Goal: Task Accomplishment & Management: Use online tool/utility

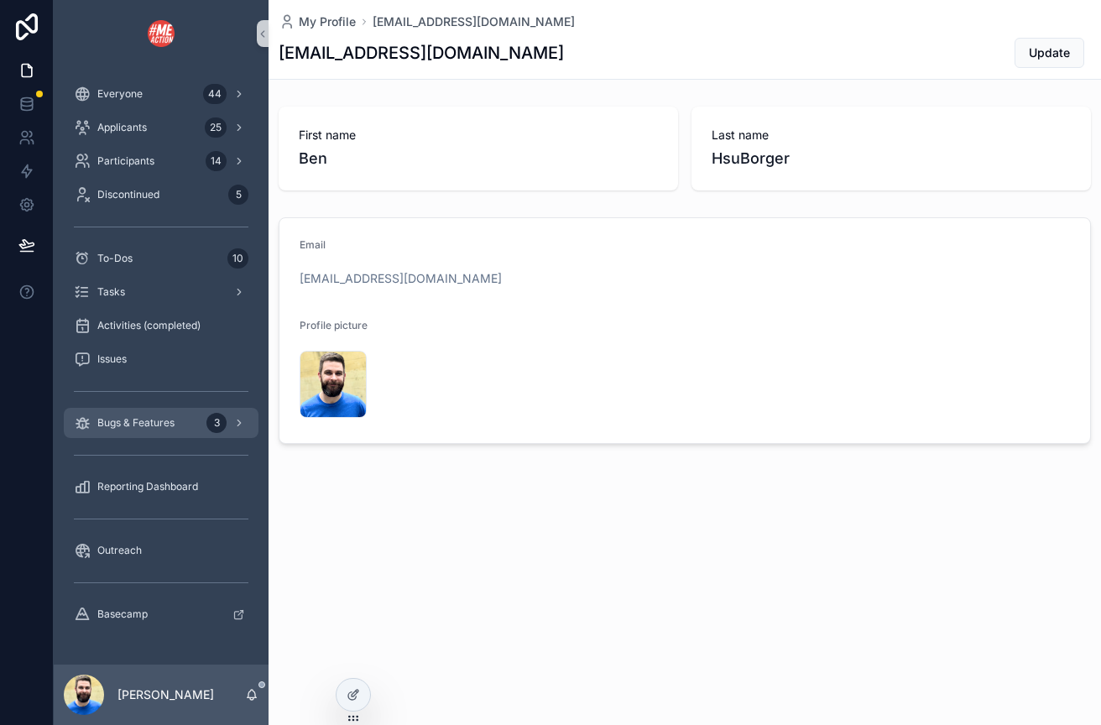
click at [132, 426] on span "Bugs & Features" at bounding box center [135, 422] width 77 height 13
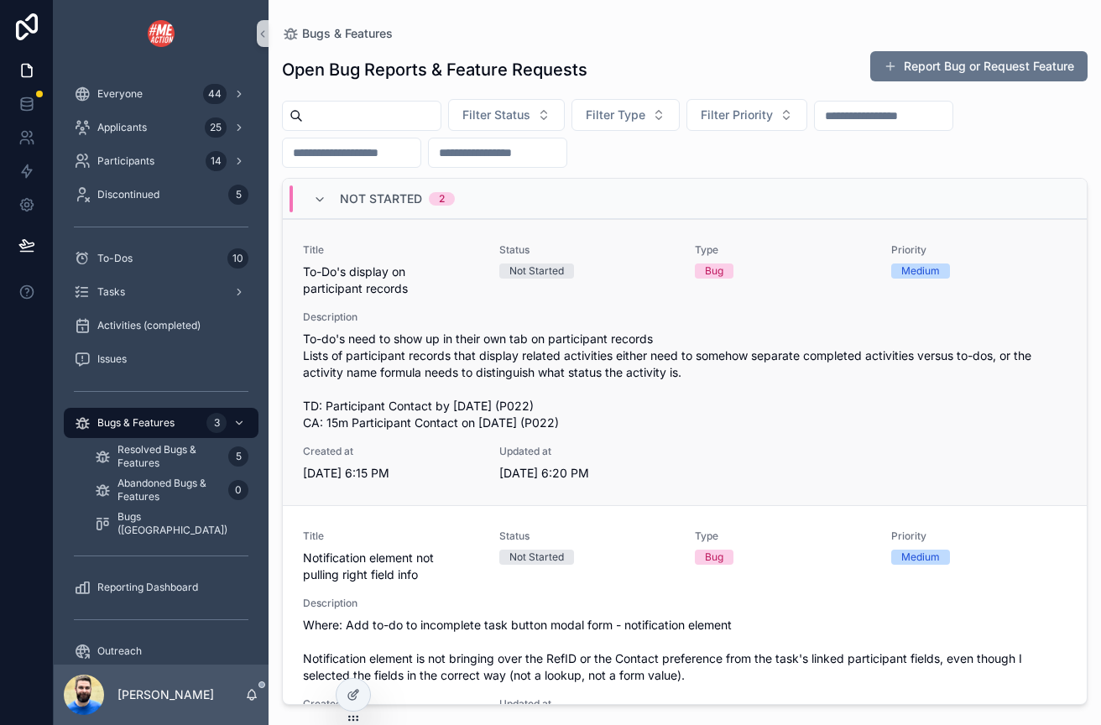
click at [444, 298] on div "Title To-Do's display on participant records Status Not Started Type Bug Priori…" at bounding box center [685, 362] width 764 height 238
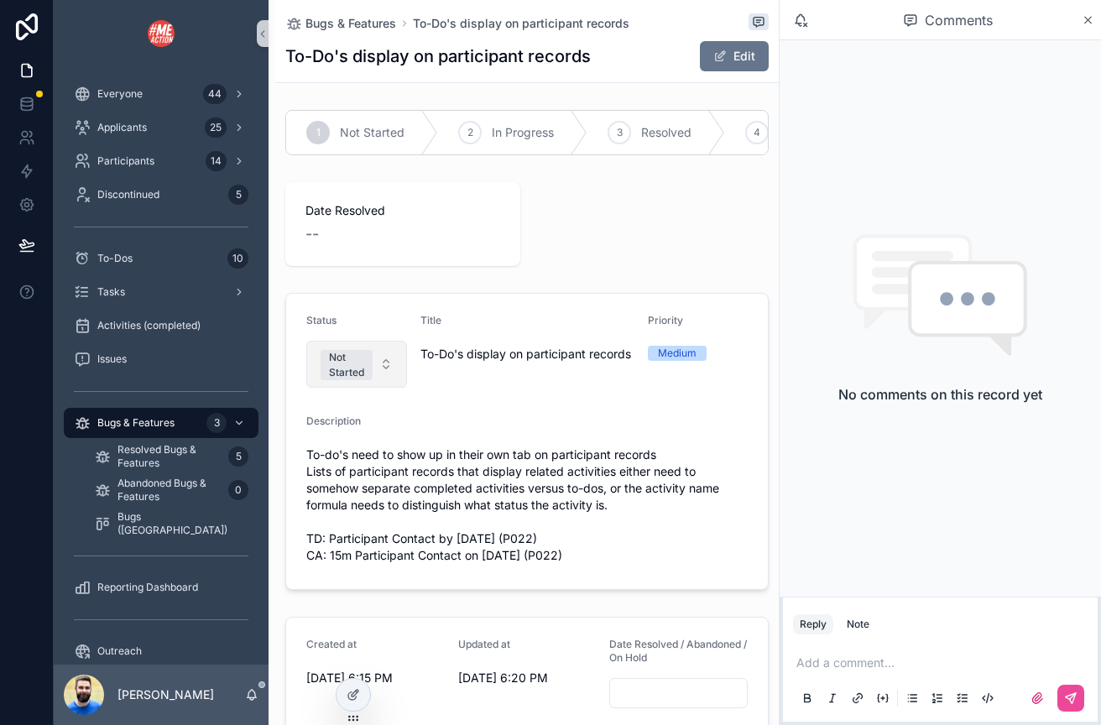
click at [383, 361] on button "Not Started" at bounding box center [356, 364] width 101 height 47
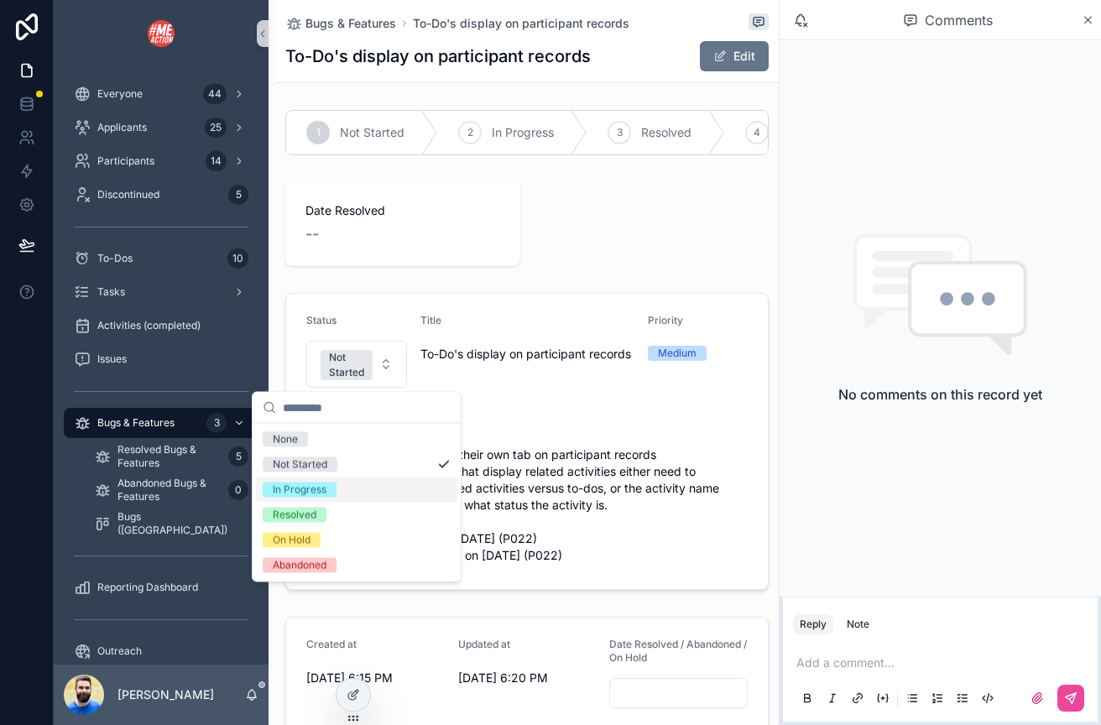
click at [337, 499] on div "In Progress" at bounding box center [356, 490] width 201 height 25
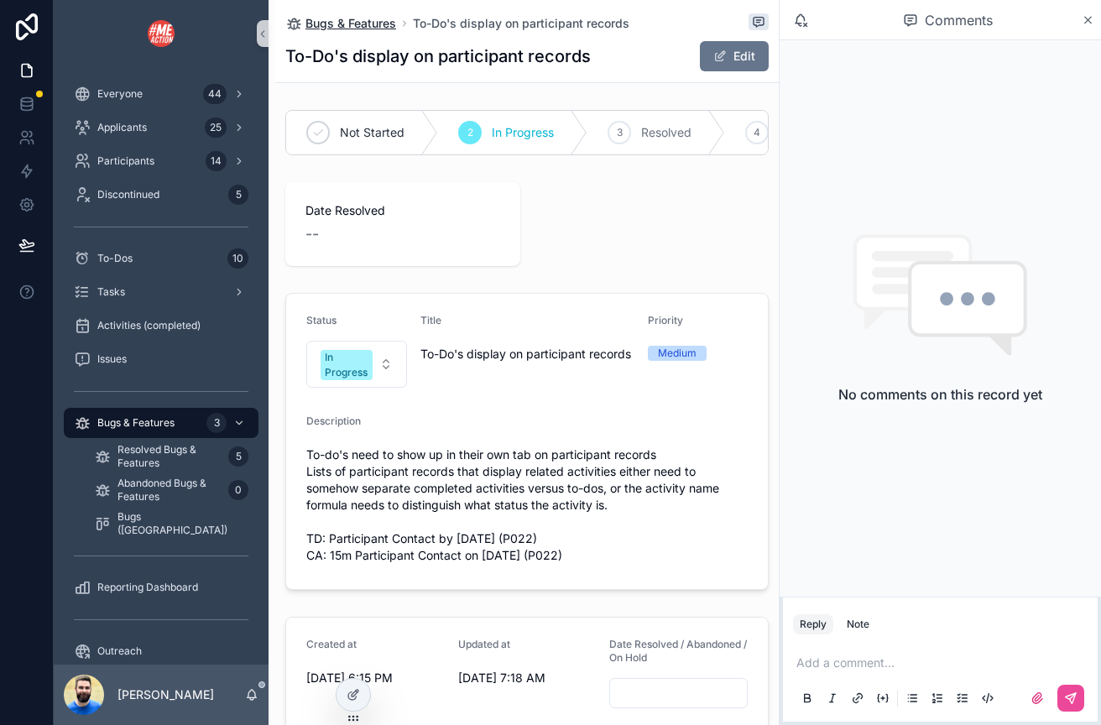
click at [353, 30] on span "Bugs & Features" at bounding box center [351, 23] width 91 height 17
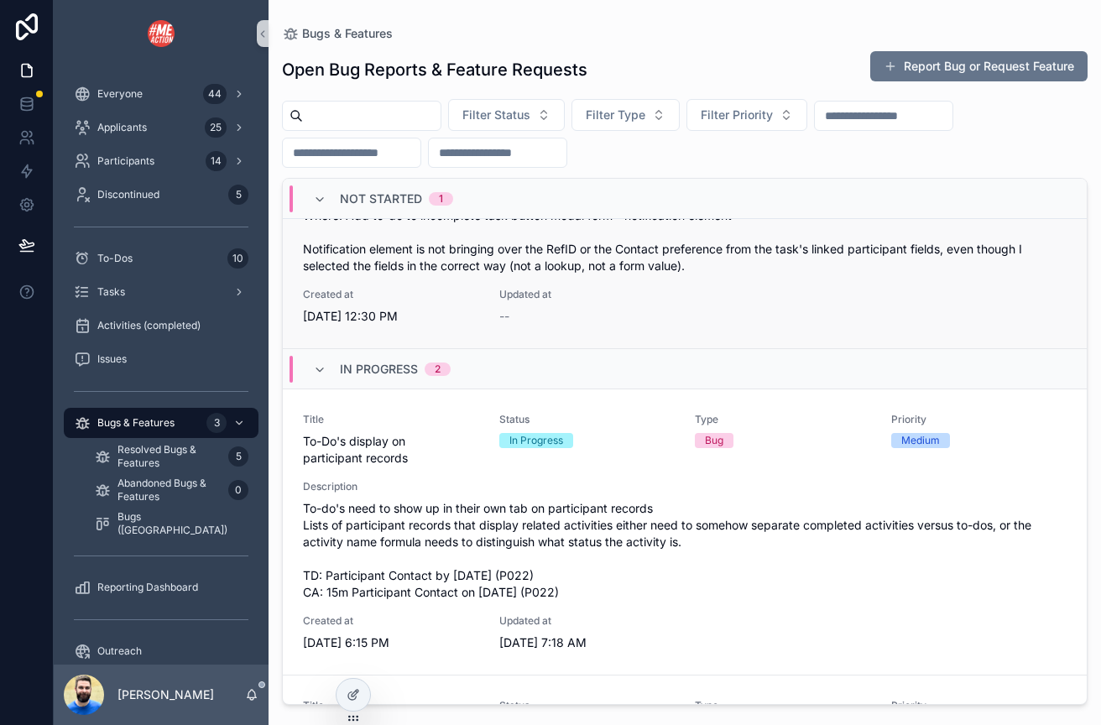
scroll to position [112, 0]
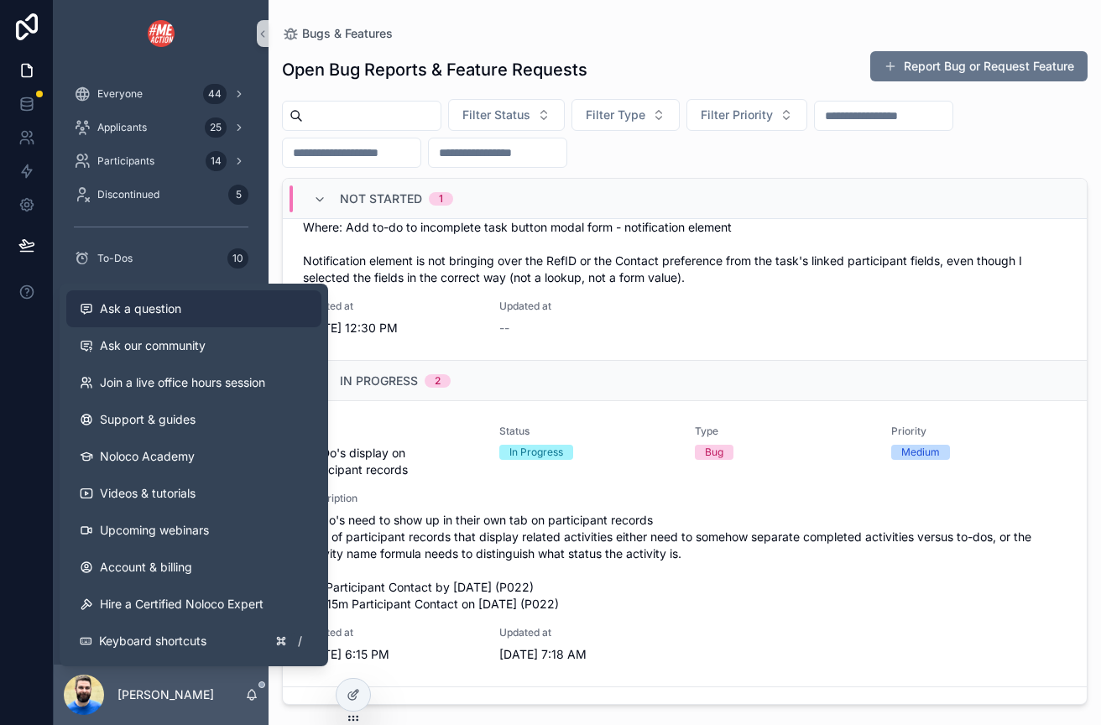
click at [99, 314] on div "Ask a question" at bounding box center [194, 309] width 228 height 17
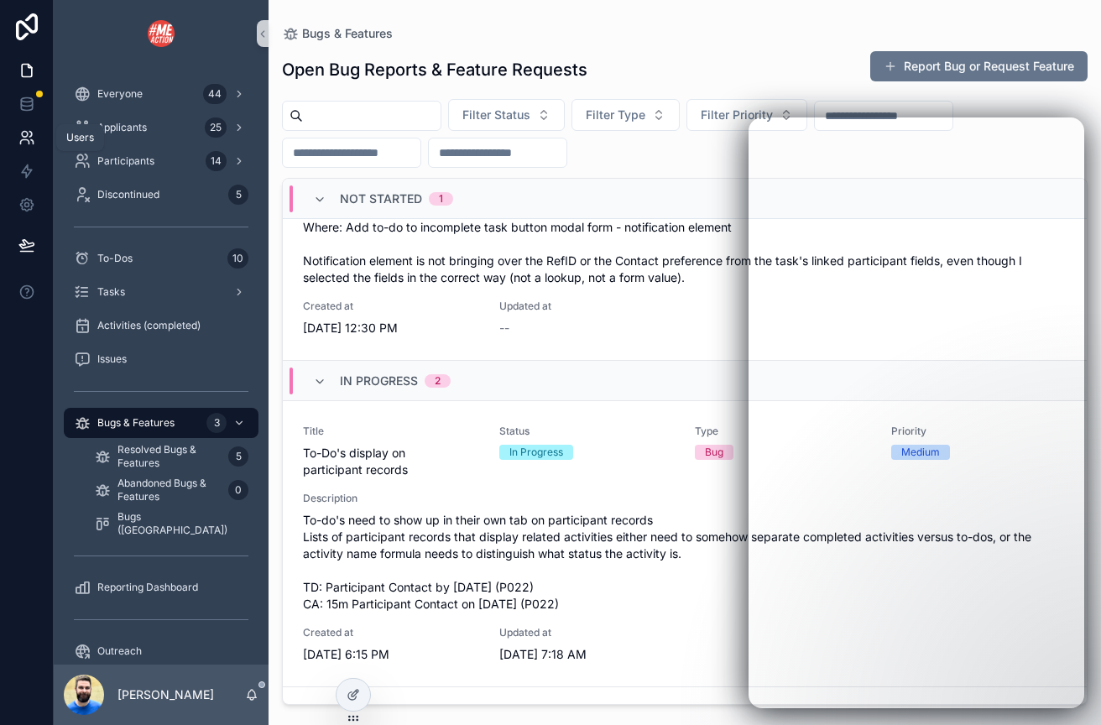
click at [23, 140] on icon at bounding box center [24, 142] width 8 height 4
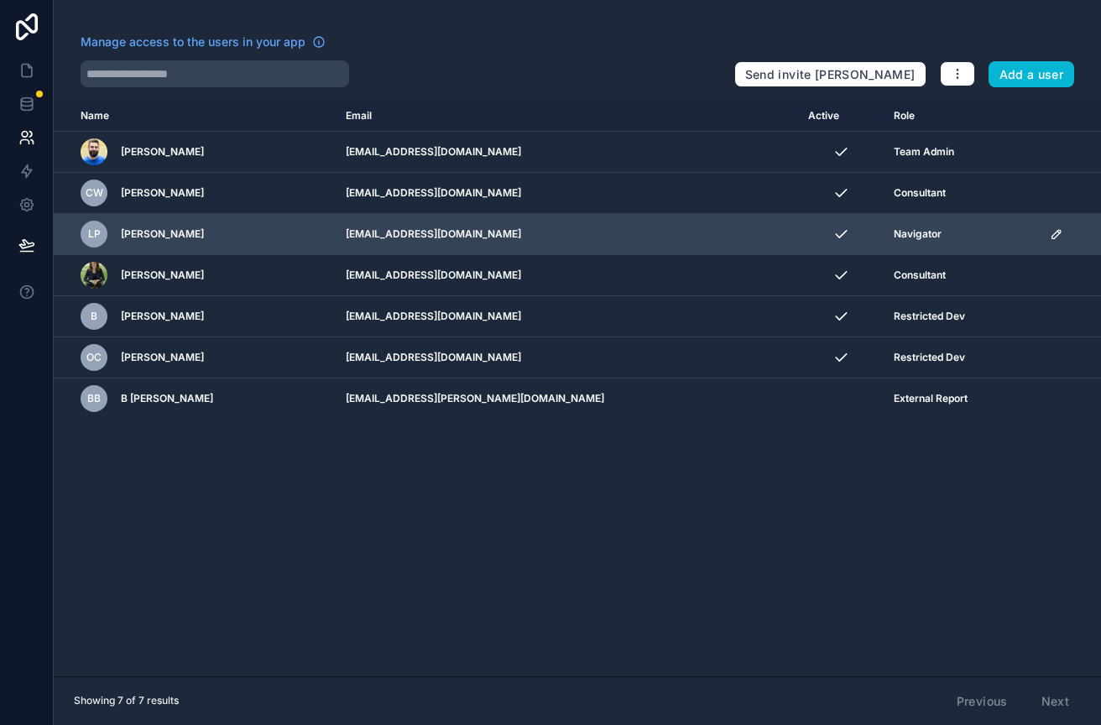
click at [513, 242] on td "[EMAIL_ADDRESS][DOMAIN_NAME]" at bounding box center [567, 234] width 463 height 41
click at [1050, 236] on icon "scrollable content" at bounding box center [1056, 234] width 13 height 13
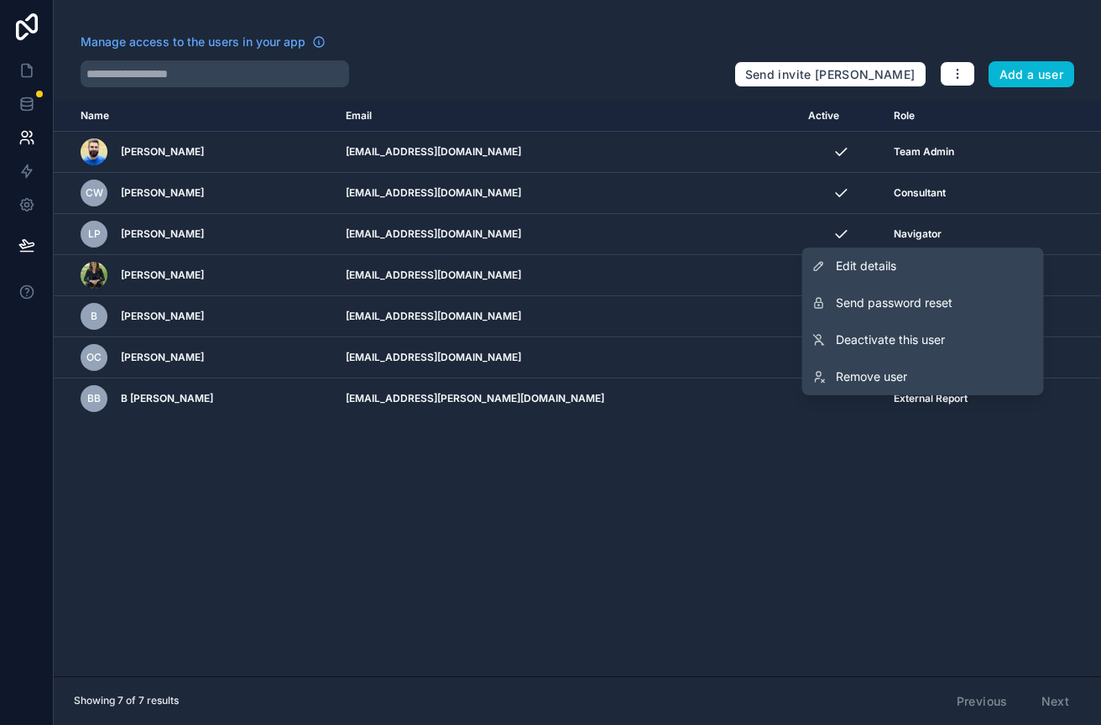
click at [724, 532] on div "Name Email Active Role userTable.email Ben HsuBorger ben@meaction.net Team Admi…" at bounding box center [578, 389] width 1048 height 576
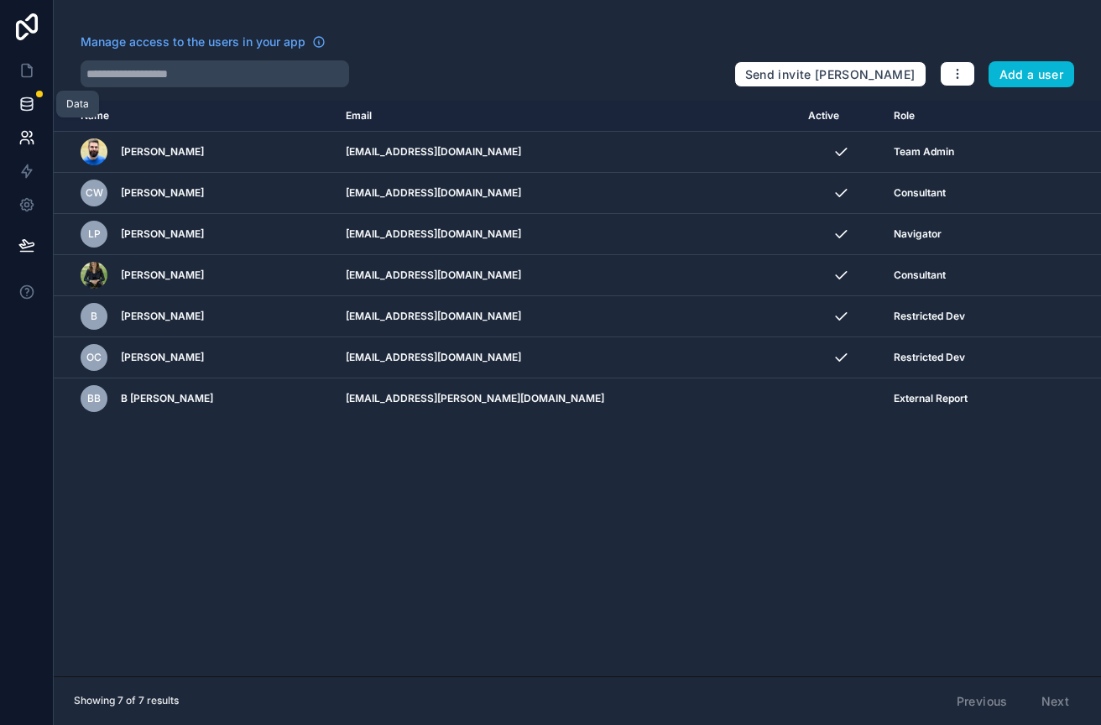
click at [19, 105] on icon at bounding box center [26, 104] width 17 height 17
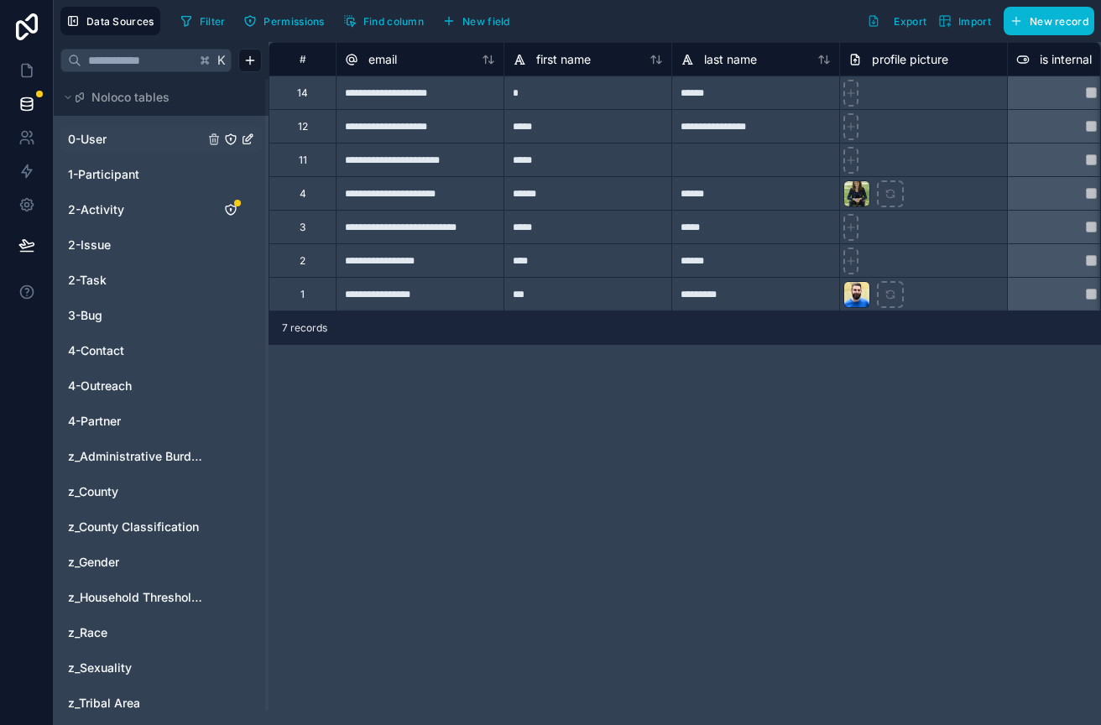
click at [126, 142] on link "0-User" at bounding box center [136, 139] width 136 height 17
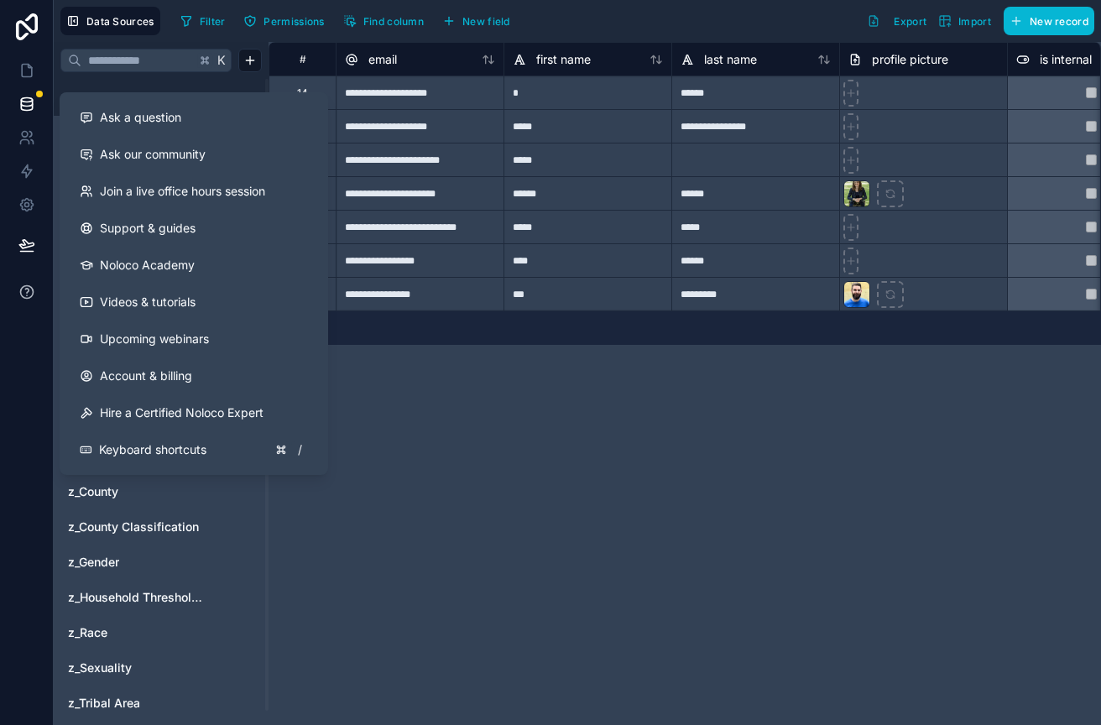
click at [27, 299] on icon at bounding box center [26, 292] width 17 height 17
click at [160, 118] on span "Ask a question" at bounding box center [140, 117] width 81 height 17
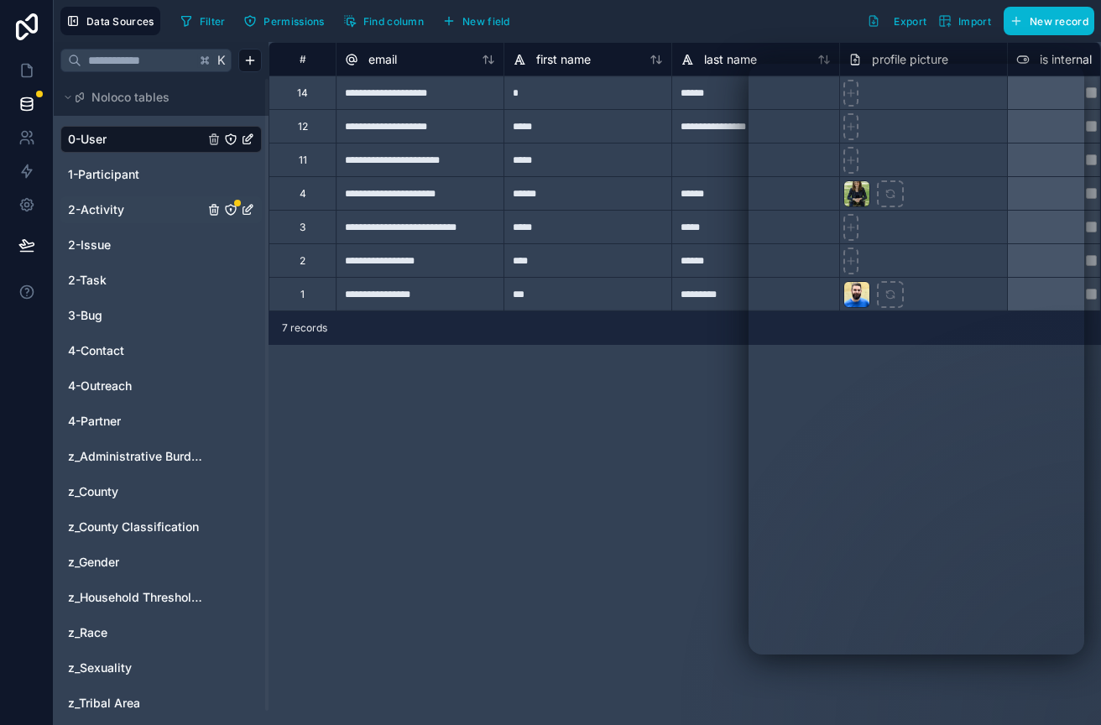
click at [131, 212] on link "2-Activity" at bounding box center [136, 209] width 136 height 17
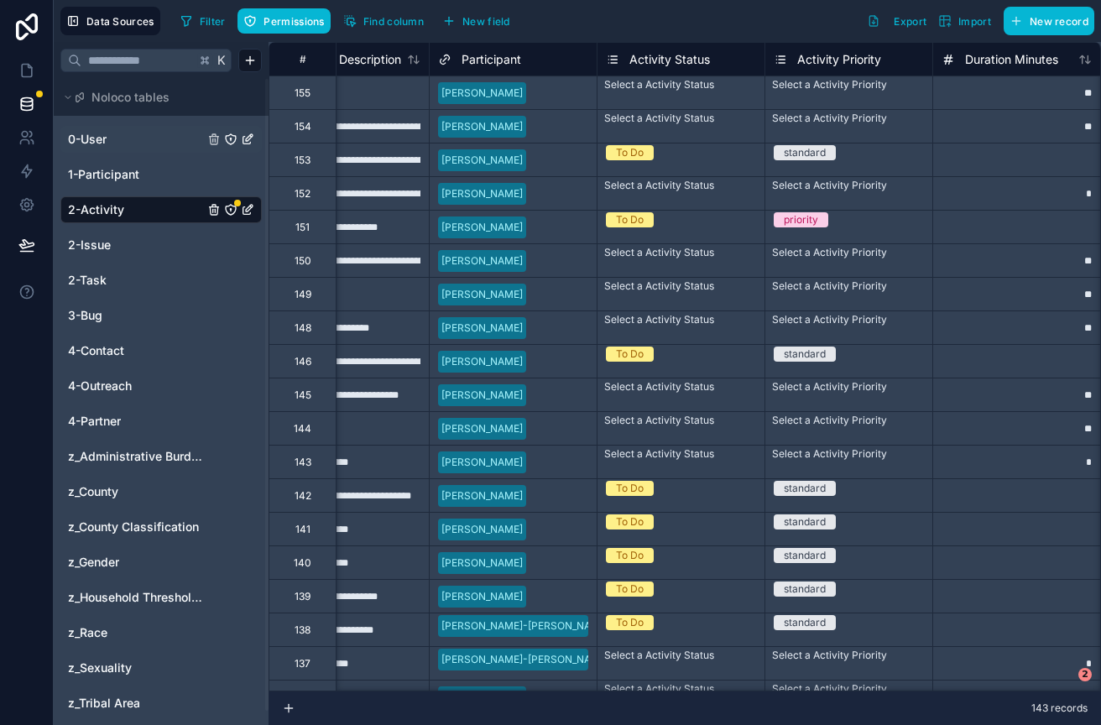
scroll to position [0, 1078]
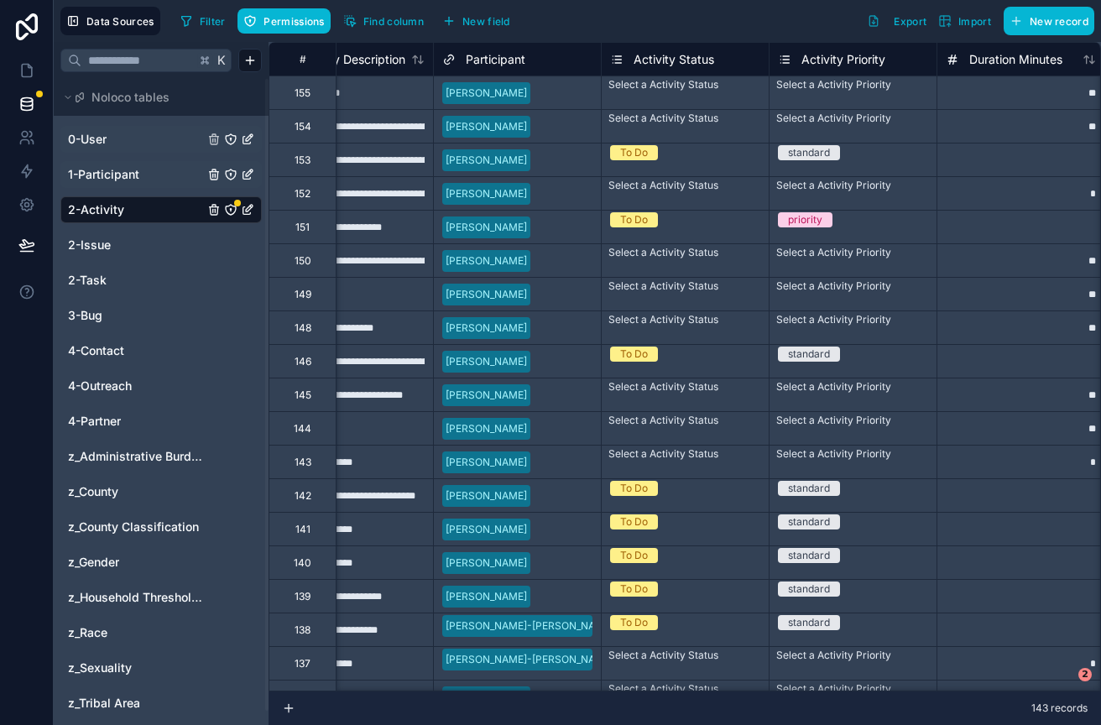
click at [132, 175] on span "1-Participant" at bounding box center [103, 174] width 71 height 17
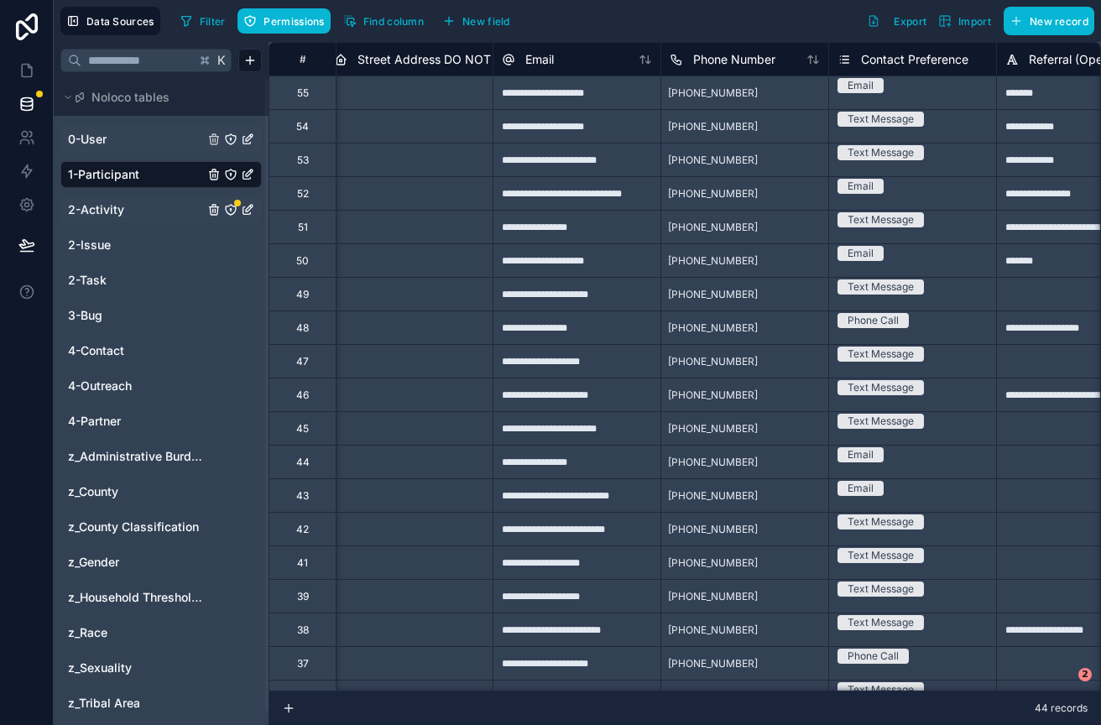
scroll to position [0, 3539]
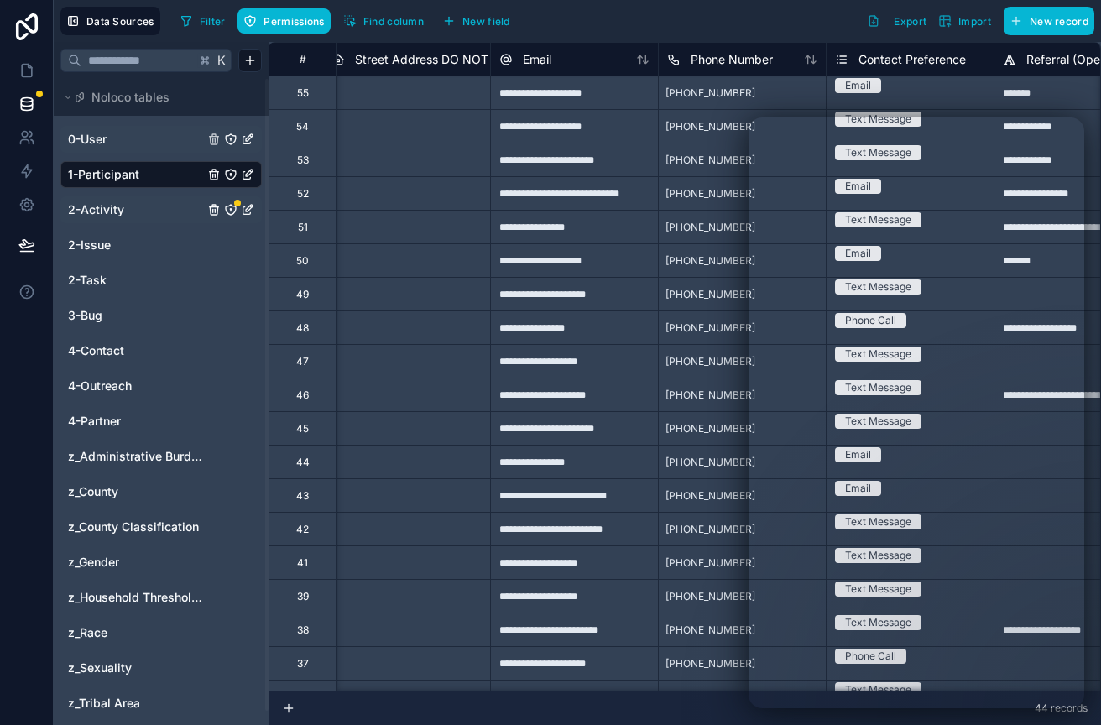
click at [92, 210] on span "2-Activity" at bounding box center [96, 209] width 56 height 17
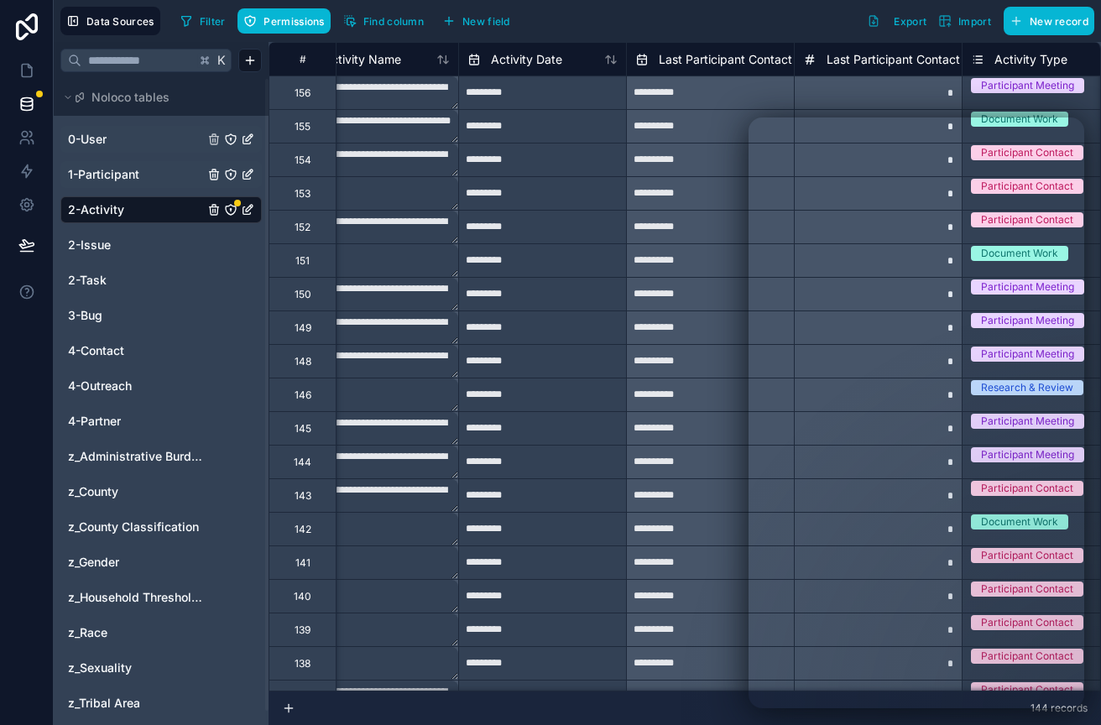
scroll to position [0, 50]
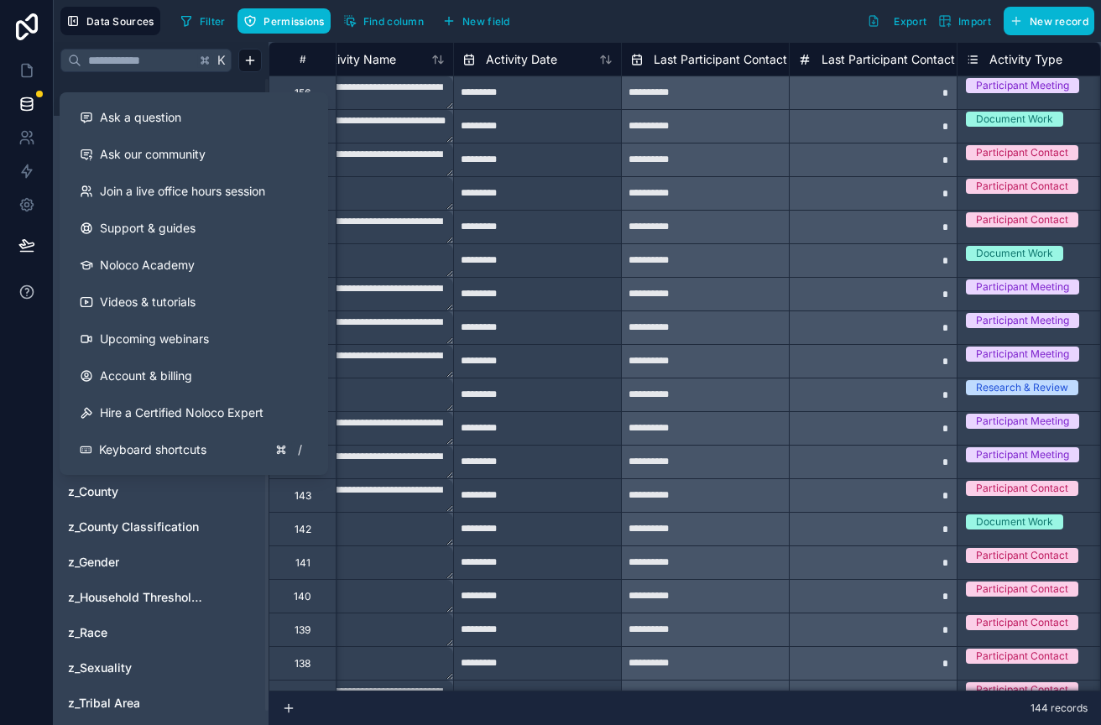
click at [25, 289] on icon at bounding box center [26, 291] width 3 height 4
click at [170, 123] on span "Ask a question" at bounding box center [140, 117] width 81 height 17
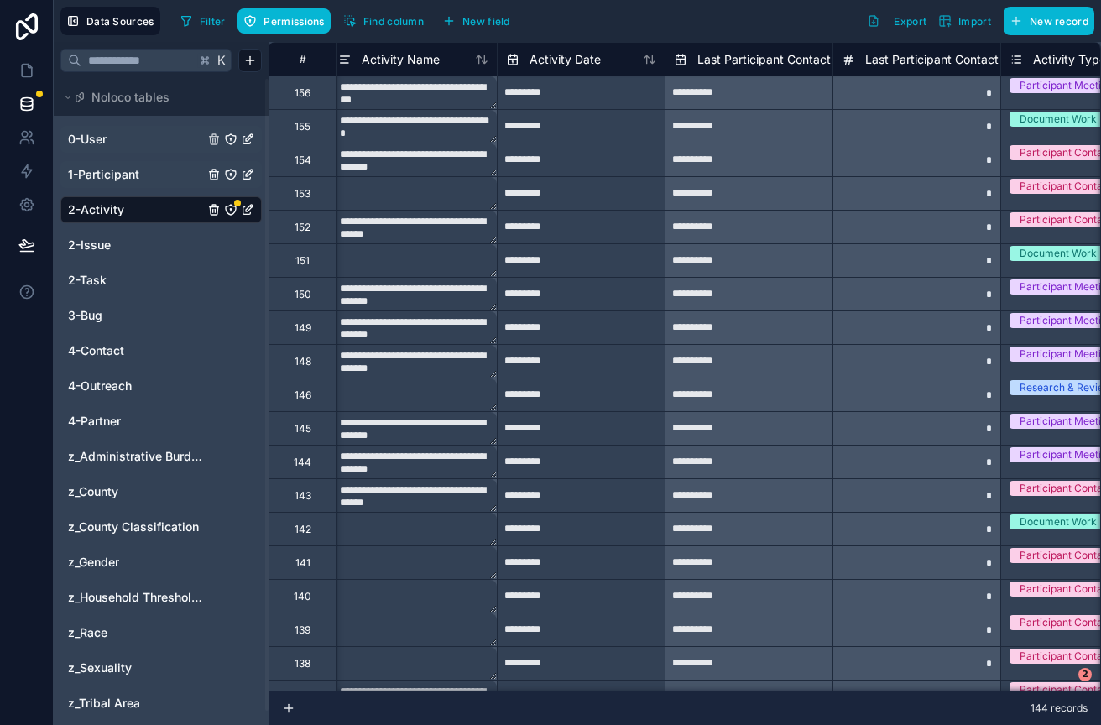
scroll to position [0, 0]
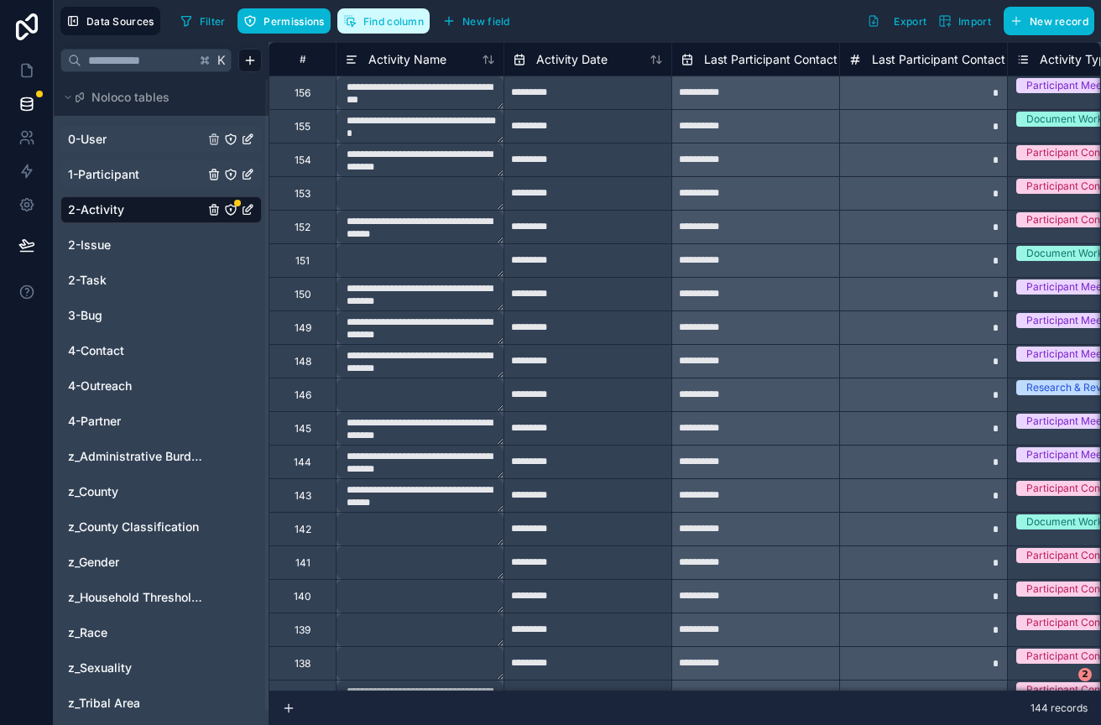
click at [354, 29] on button "Find column" at bounding box center [383, 20] width 92 height 25
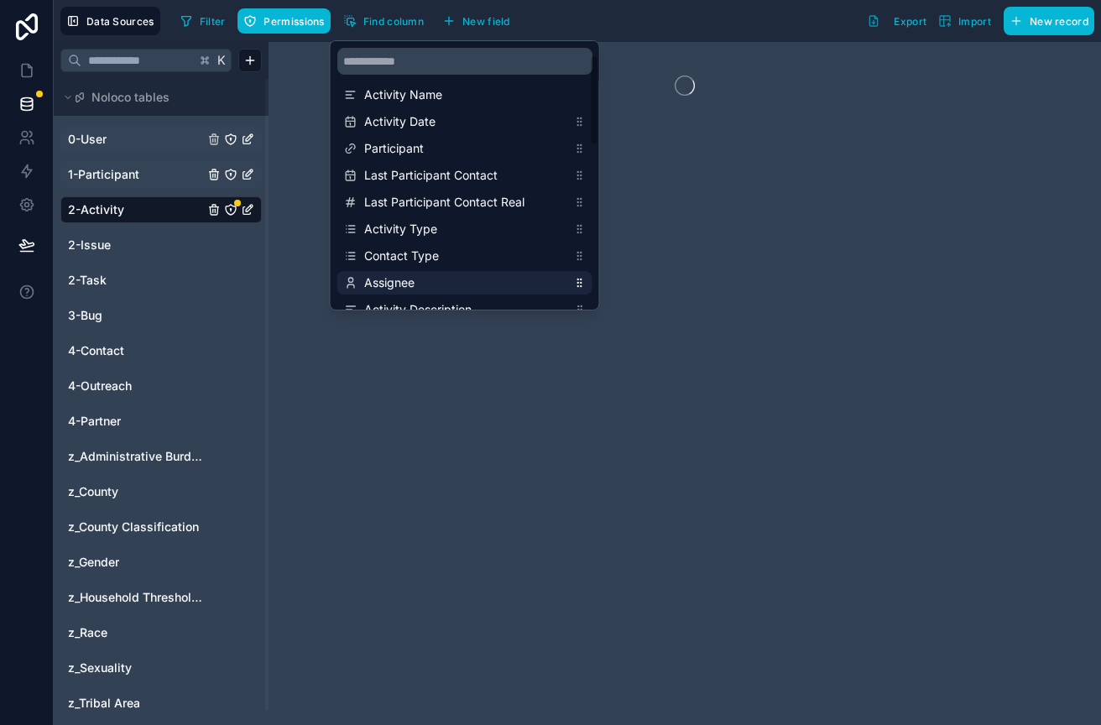
scroll to position [3, 0]
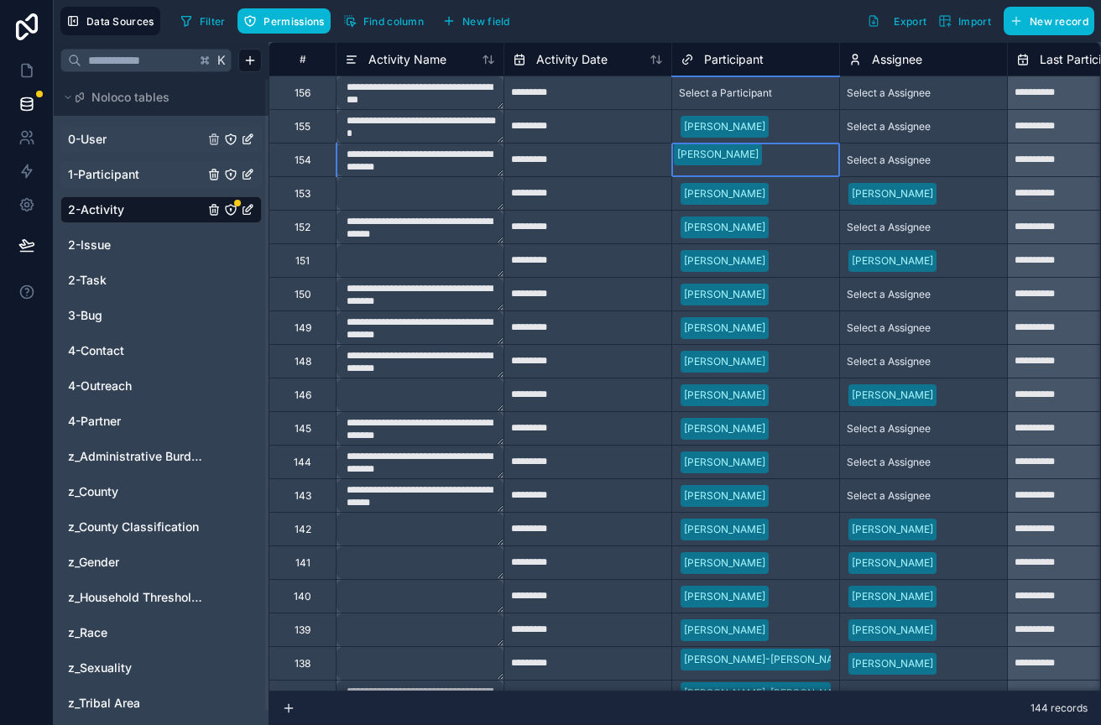
click at [677, 167] on div at bounding box center [675, 175] width 3 height 17
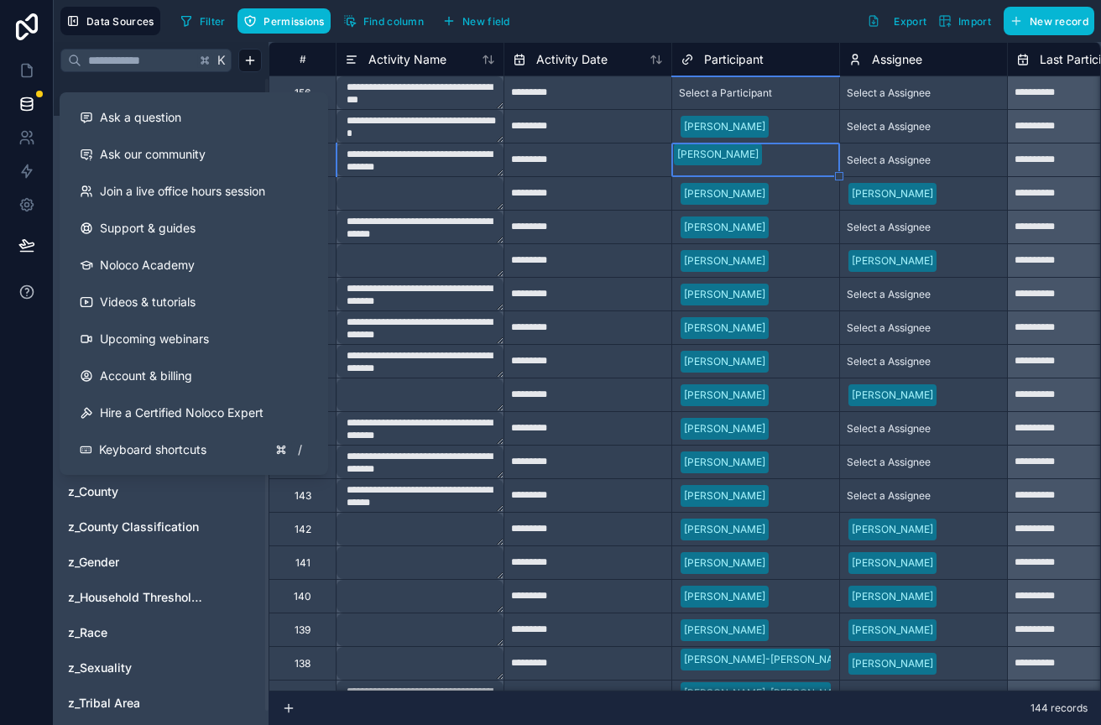
click at [31, 293] on icon at bounding box center [26, 292] width 17 height 17
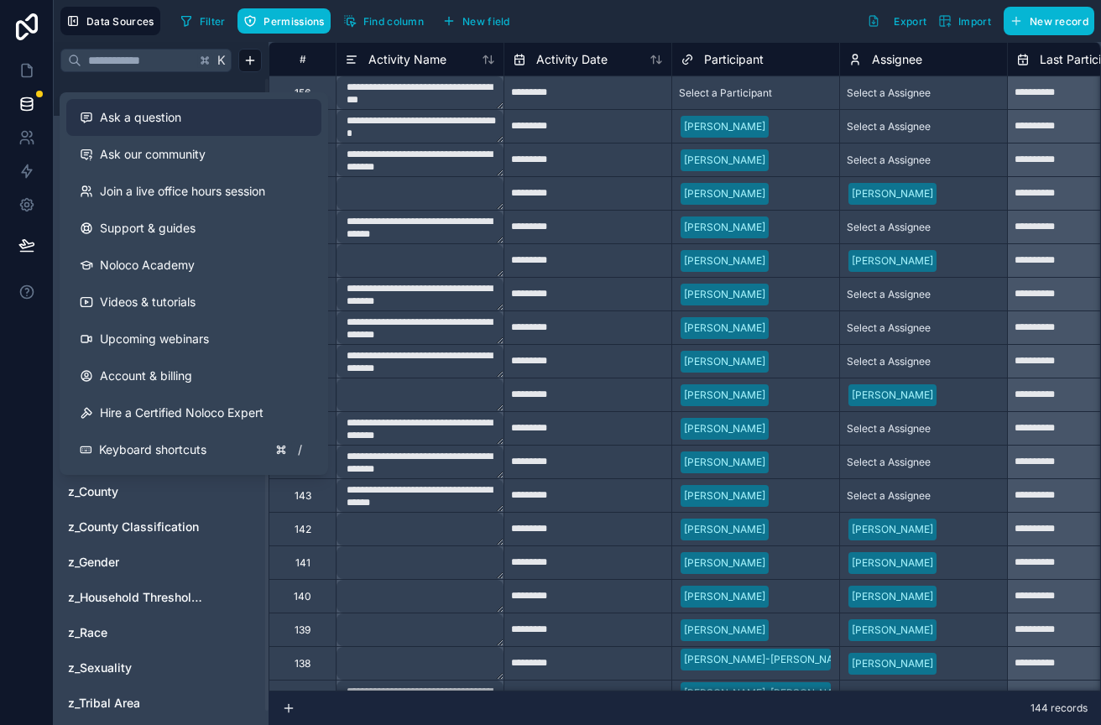
click at [137, 125] on span "Ask a question" at bounding box center [140, 117] width 81 height 17
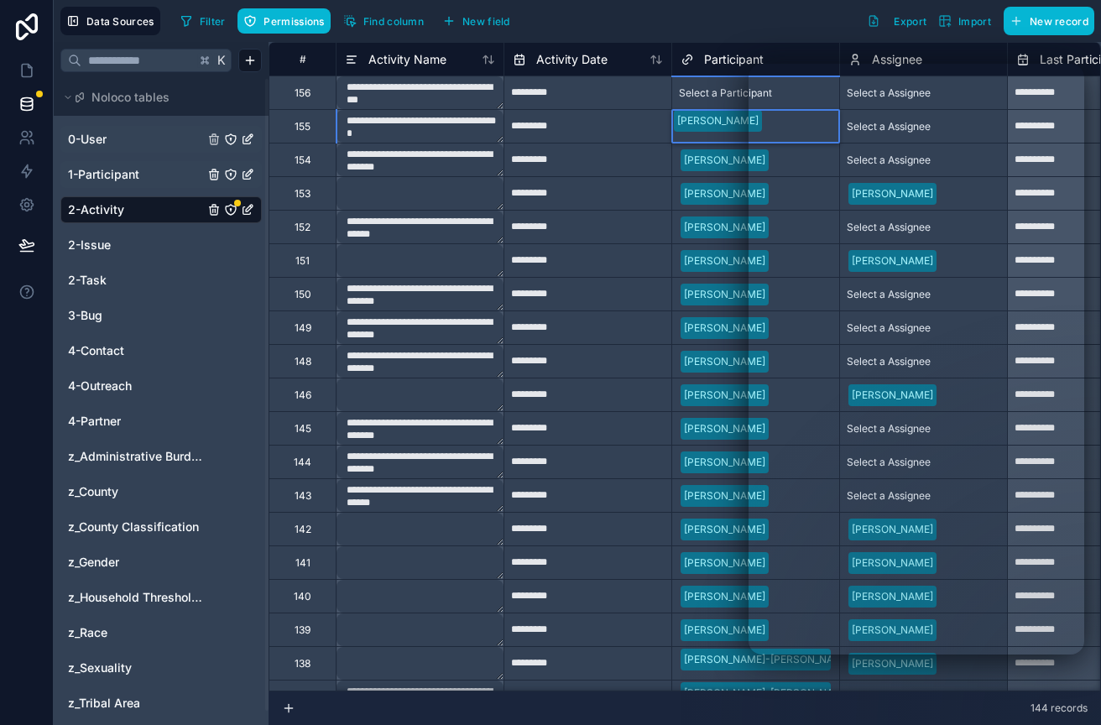
click at [144, 178] on link "1-Participant" at bounding box center [136, 174] width 136 height 17
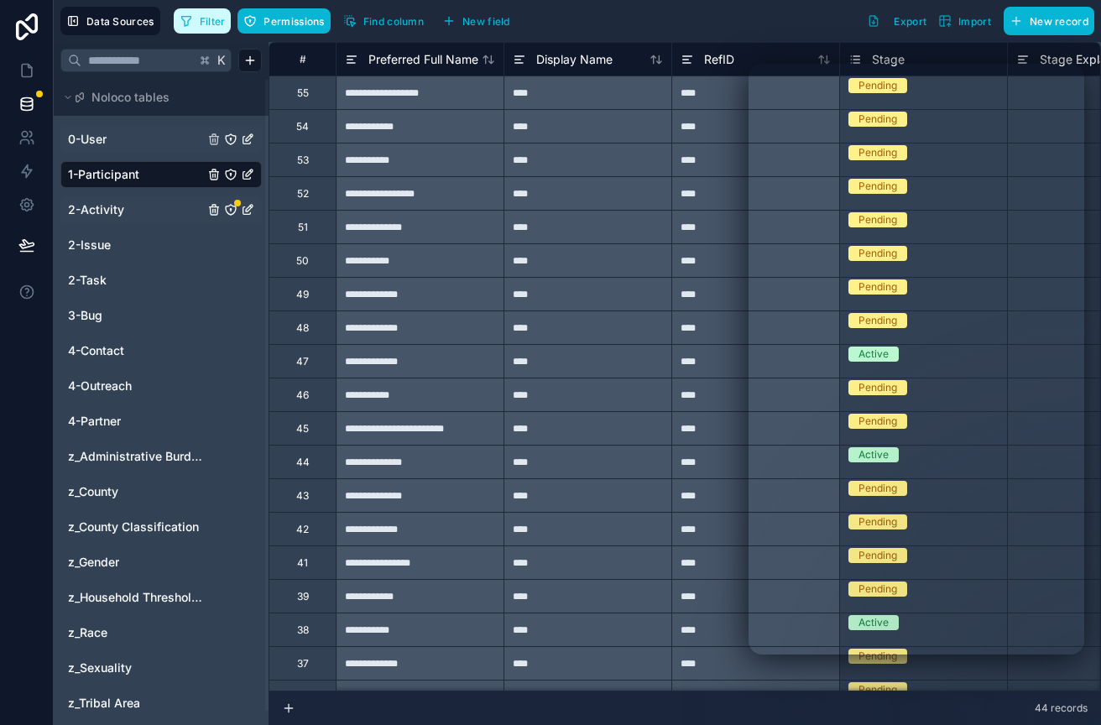
click at [208, 29] on button "Filter" at bounding box center [203, 20] width 58 height 25
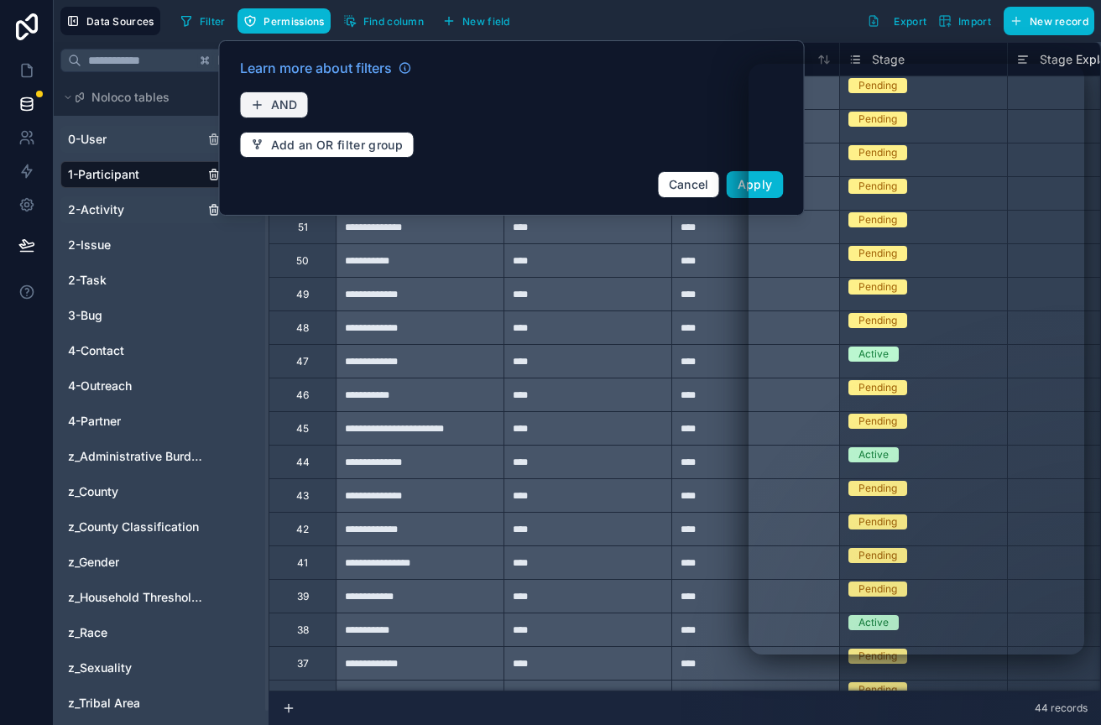
click at [287, 112] on button "AND" at bounding box center [274, 105] width 69 height 27
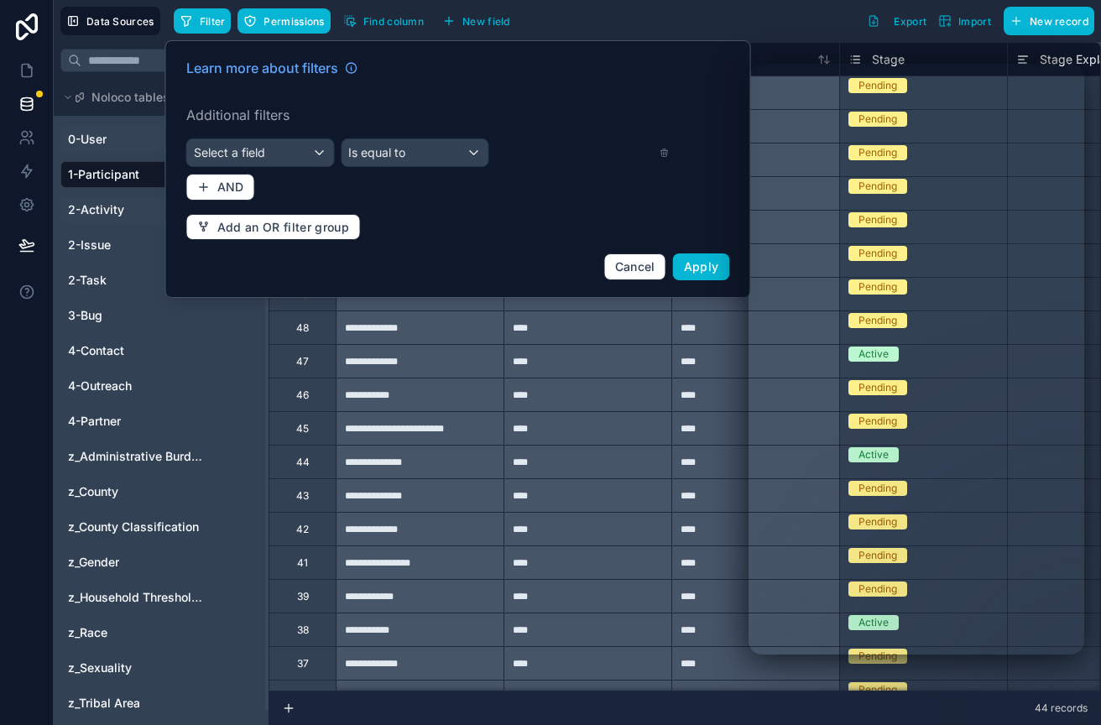
click at [253, 116] on label "Additional filters" at bounding box center [458, 115] width 544 height 20
click at [218, 185] on span "AND" at bounding box center [230, 187] width 27 height 15
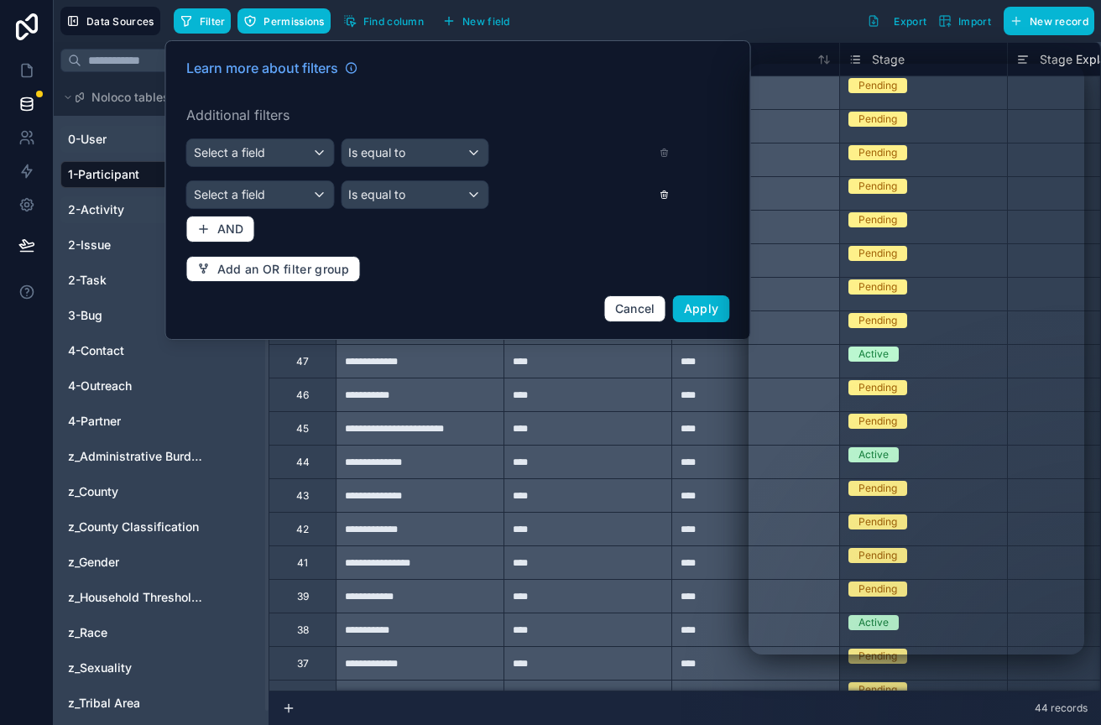
click at [659, 196] on icon at bounding box center [664, 195] width 10 height 12
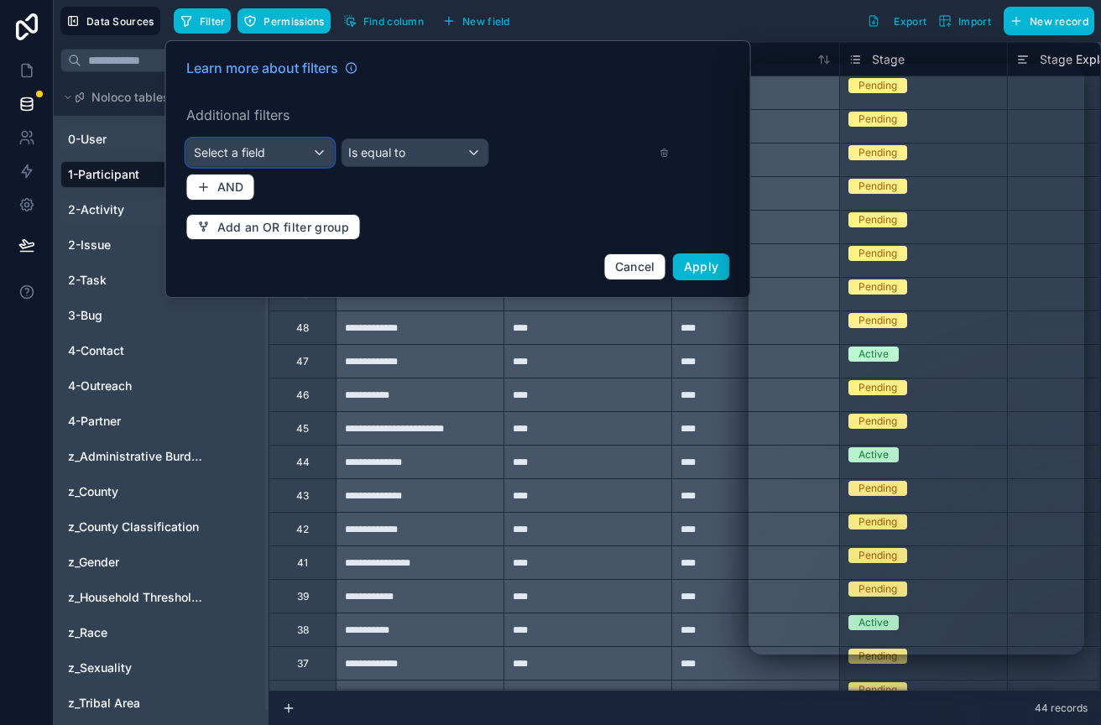
click at [322, 151] on div "Select a field" at bounding box center [260, 152] width 147 height 27
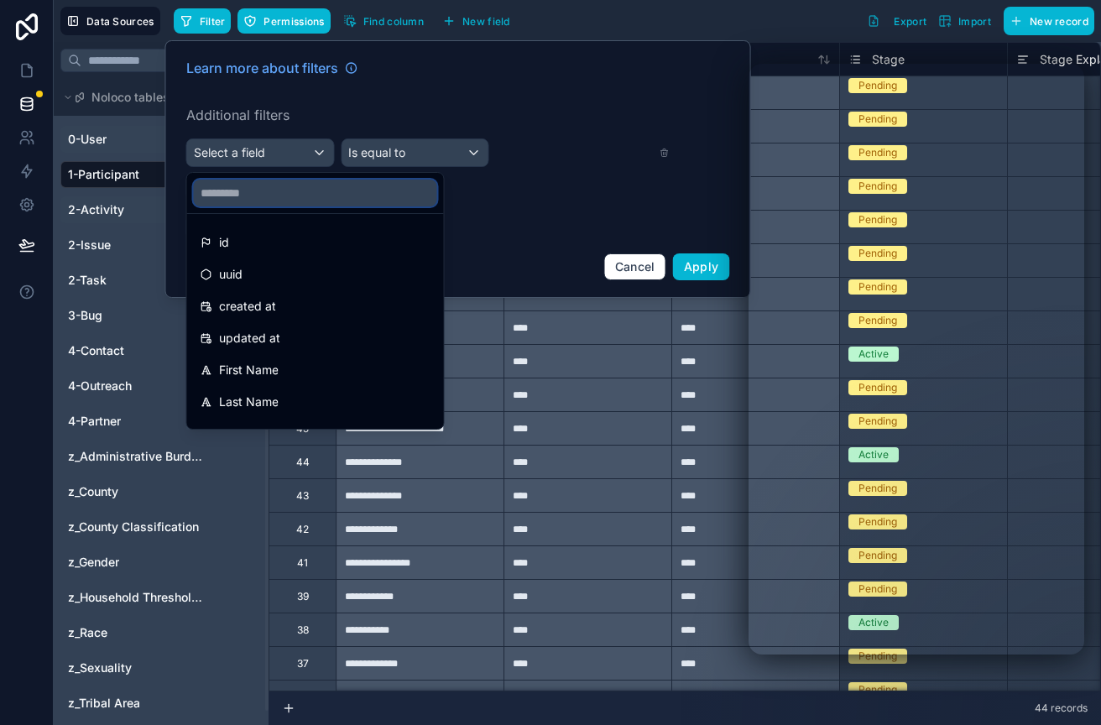
click at [282, 200] on input "text" at bounding box center [315, 193] width 243 height 27
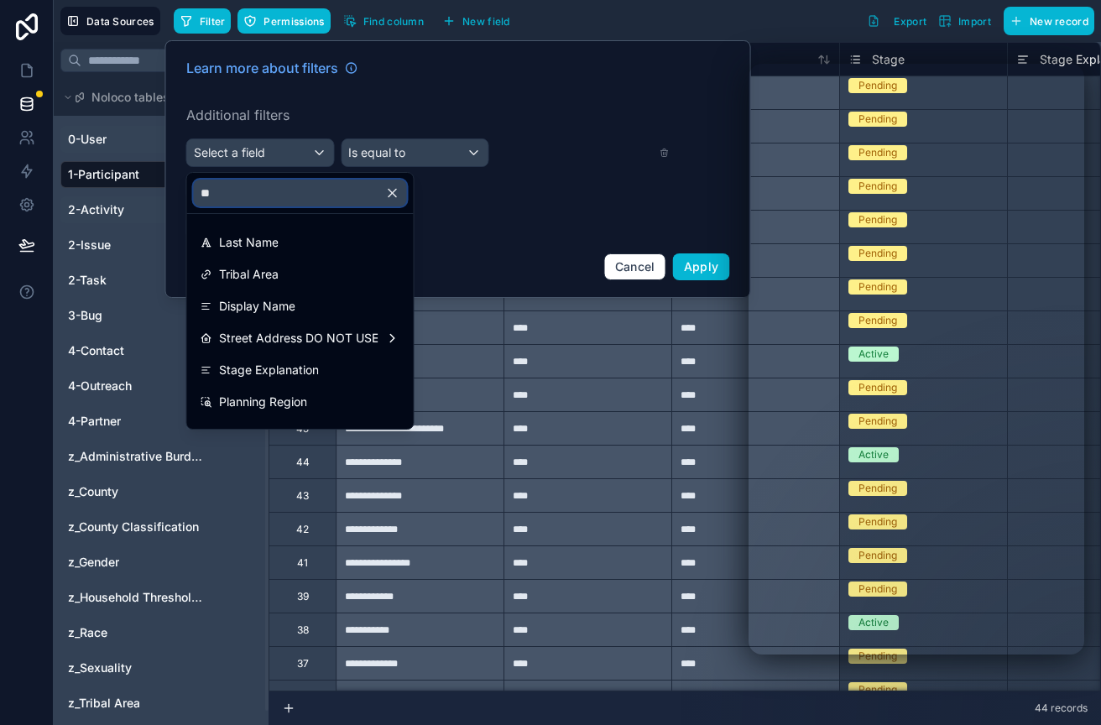
type input "*"
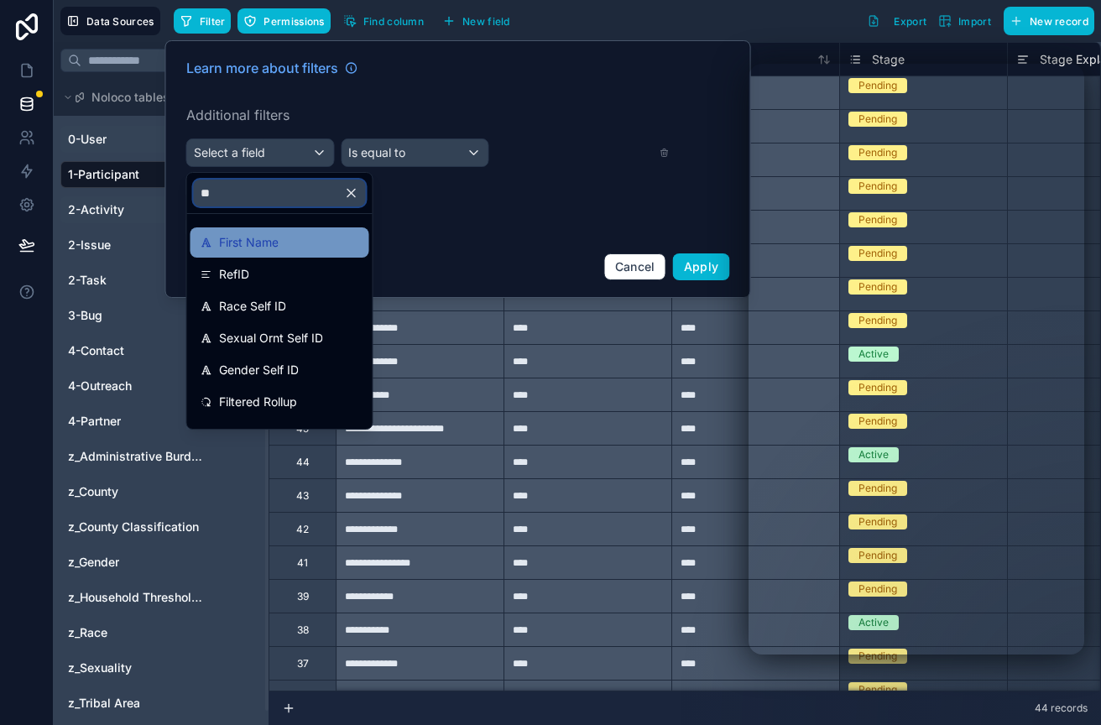
type input "**"
click at [247, 243] on span "First Name" at bounding box center [249, 243] width 60 height 20
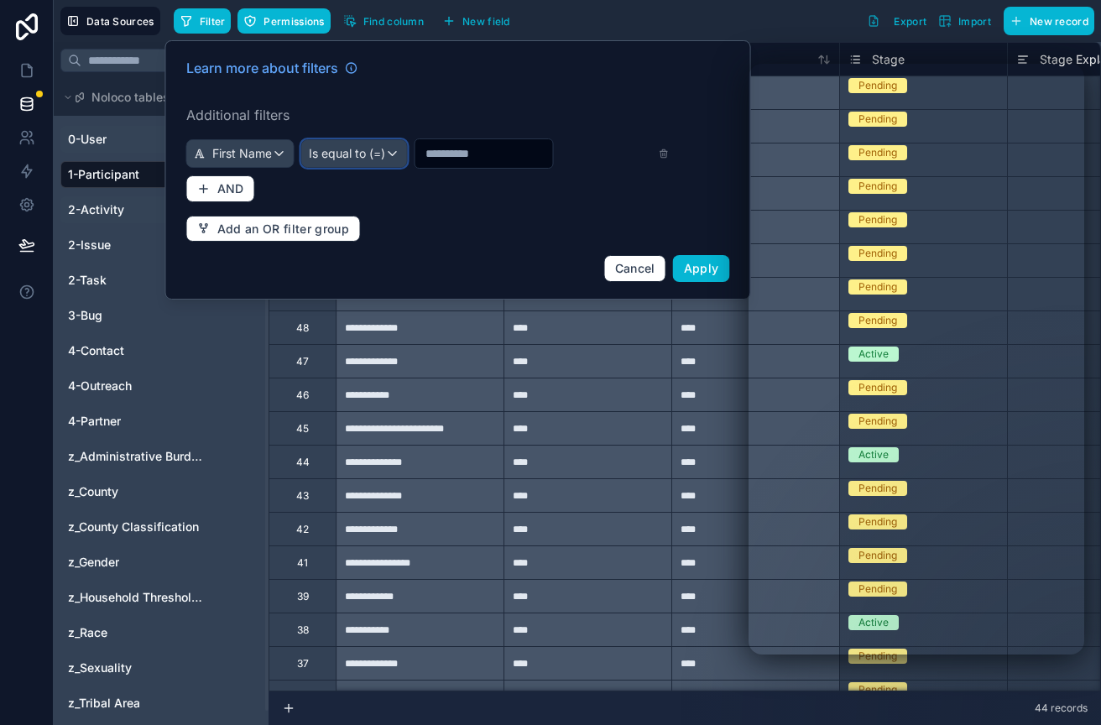
click at [385, 157] on span "Is equal to (=)" at bounding box center [347, 153] width 76 height 17
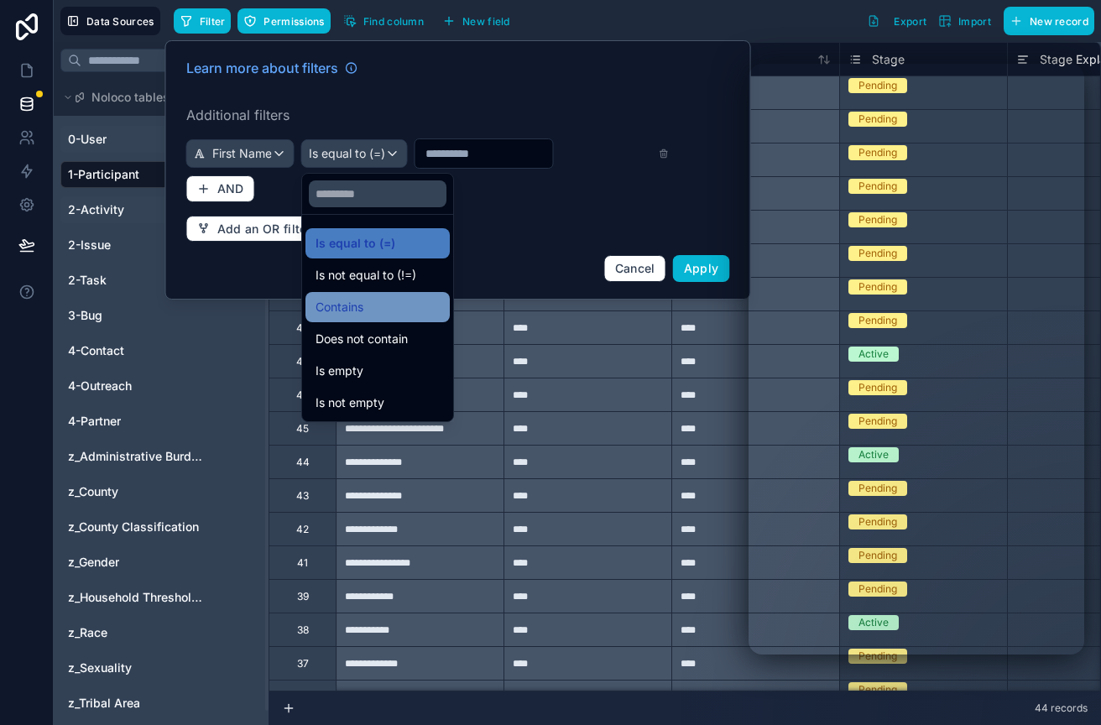
click at [361, 306] on span "Contains" at bounding box center [340, 307] width 48 height 20
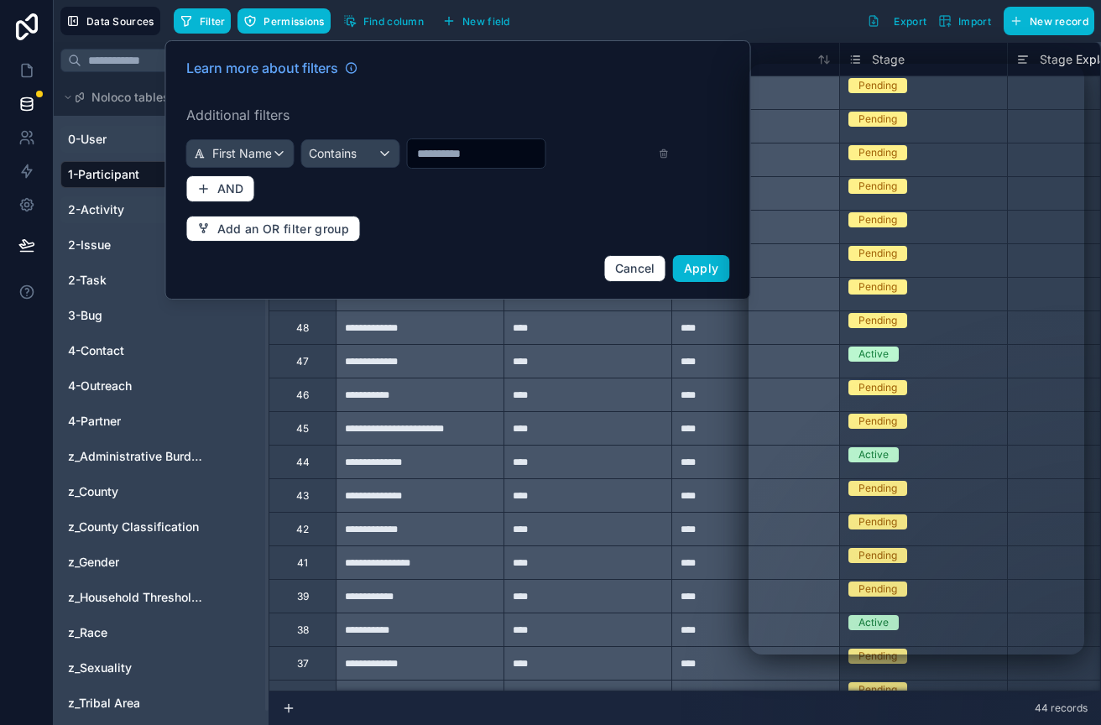
click at [475, 155] on input "text" at bounding box center [476, 154] width 138 height 24
type input "****"
click at [696, 267] on span "Apply" at bounding box center [701, 268] width 35 height 14
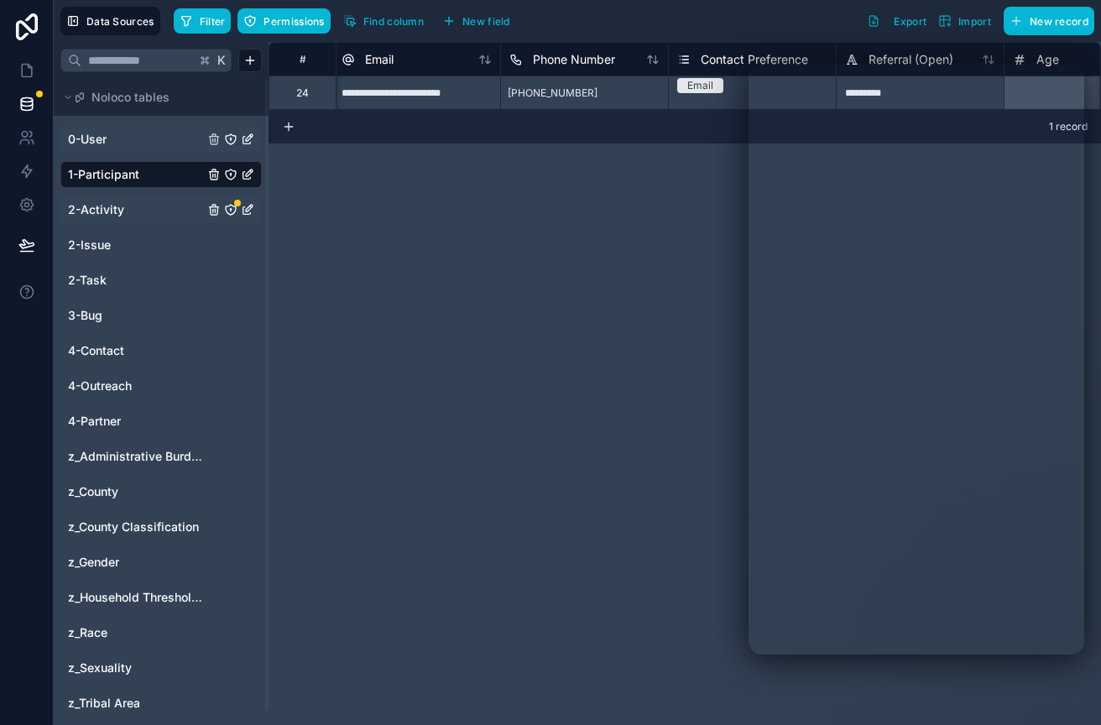
scroll to position [0, 3696]
click at [96, 146] on span "0-User" at bounding box center [87, 139] width 39 height 17
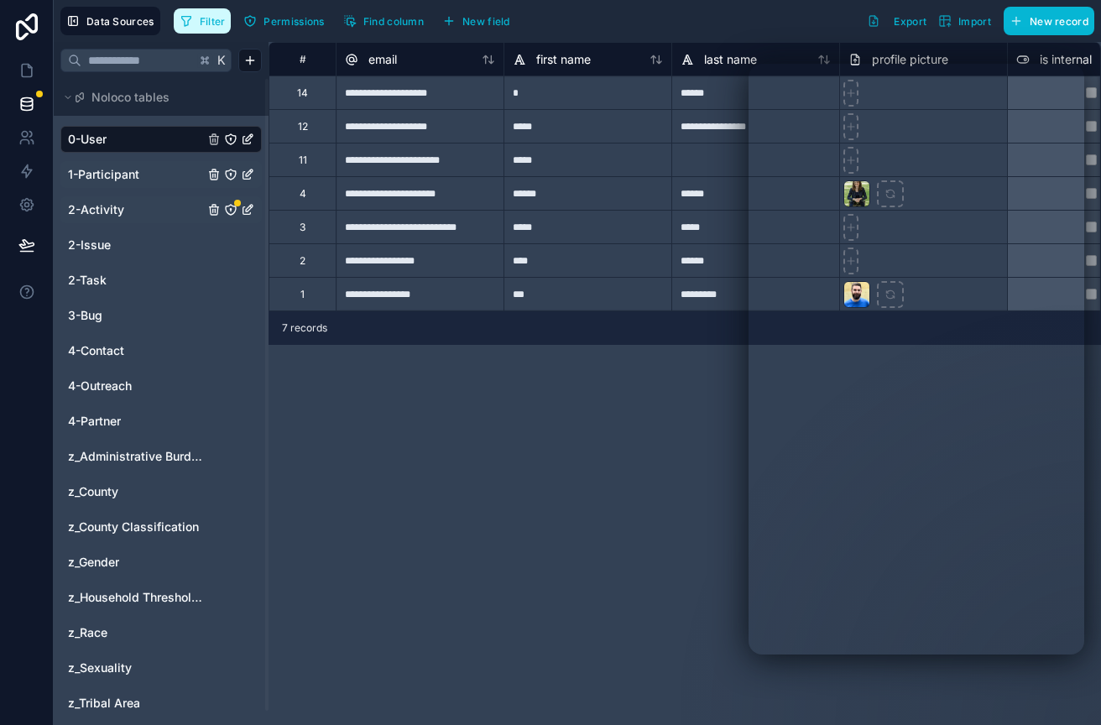
click at [189, 15] on icon "button" at bounding box center [186, 20] width 13 height 13
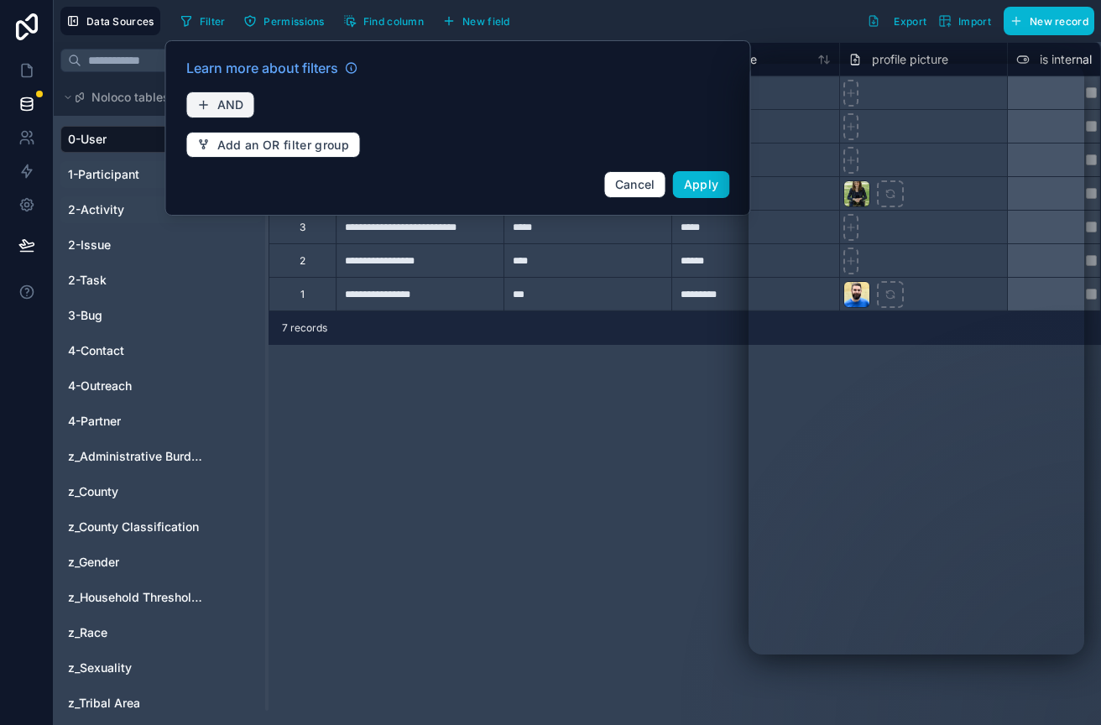
click at [214, 97] on button "AND" at bounding box center [220, 105] width 69 height 27
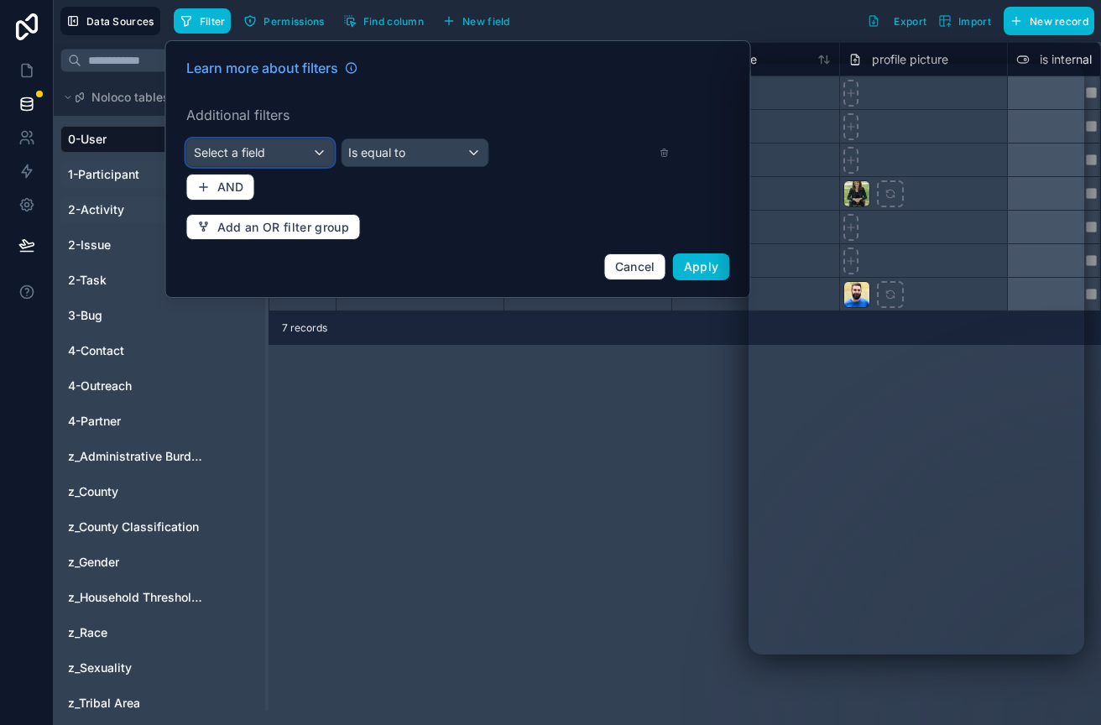
click at [227, 154] on span "Select a field" at bounding box center [229, 152] width 71 height 14
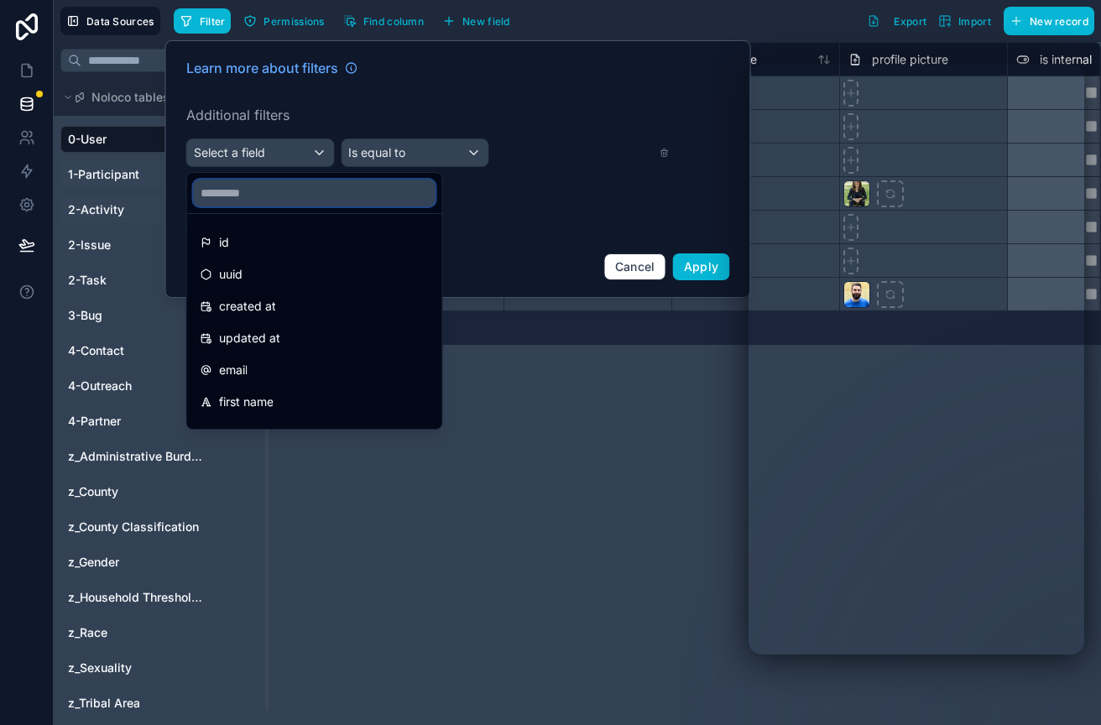
click at [226, 191] on input "text" at bounding box center [315, 193] width 242 height 27
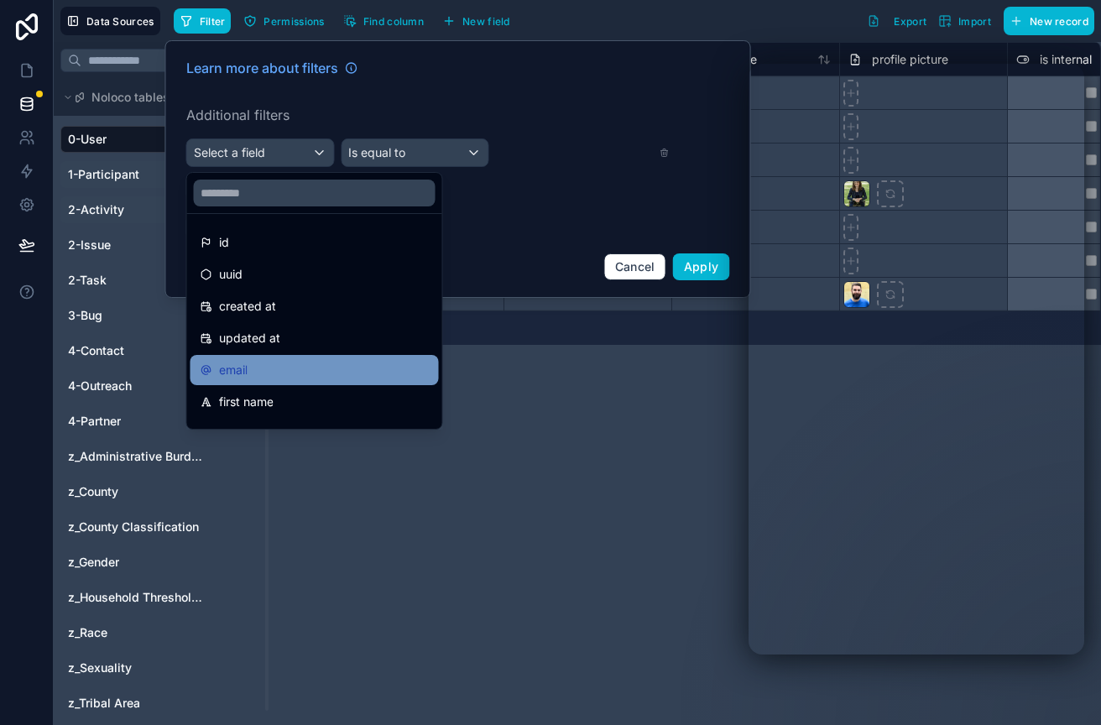
click at [243, 369] on span "email" at bounding box center [233, 370] width 29 height 20
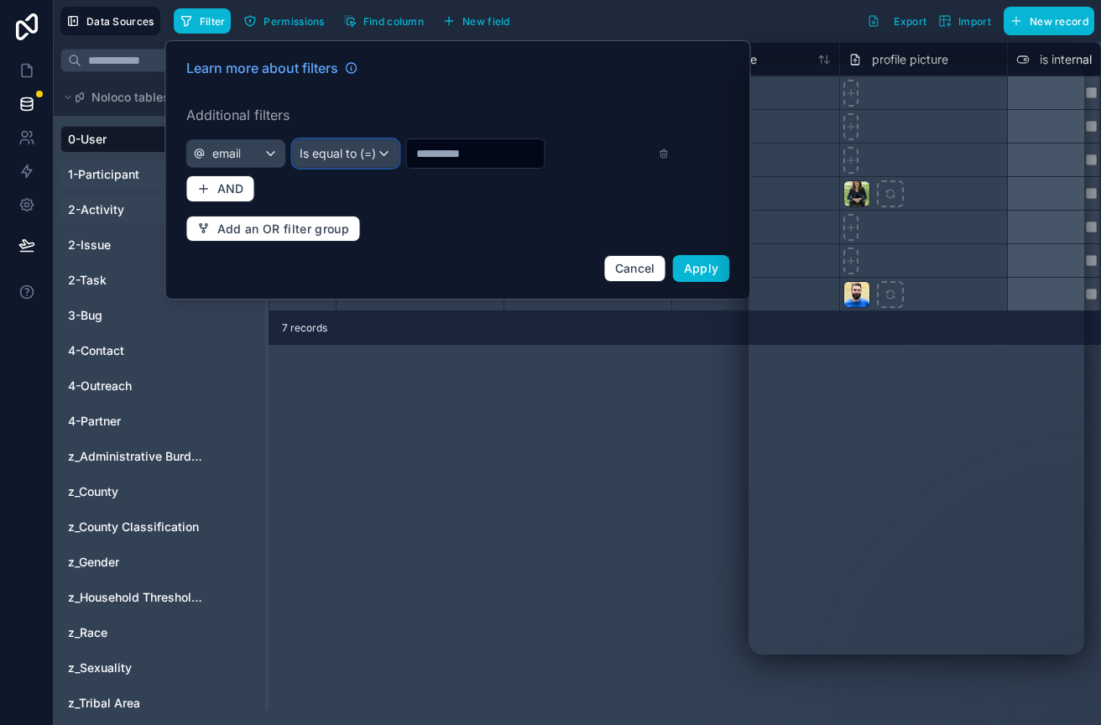
click at [374, 157] on div "Is equal to (=)" at bounding box center [345, 153] width 105 height 27
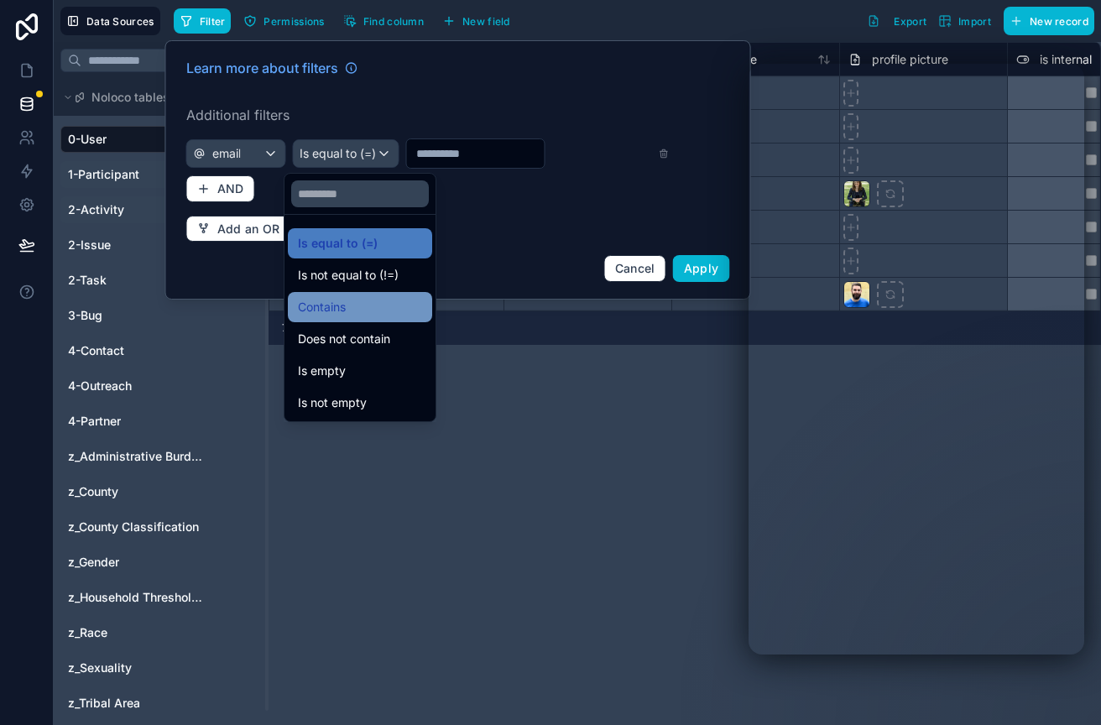
click at [333, 297] on span "Contains" at bounding box center [322, 307] width 48 height 20
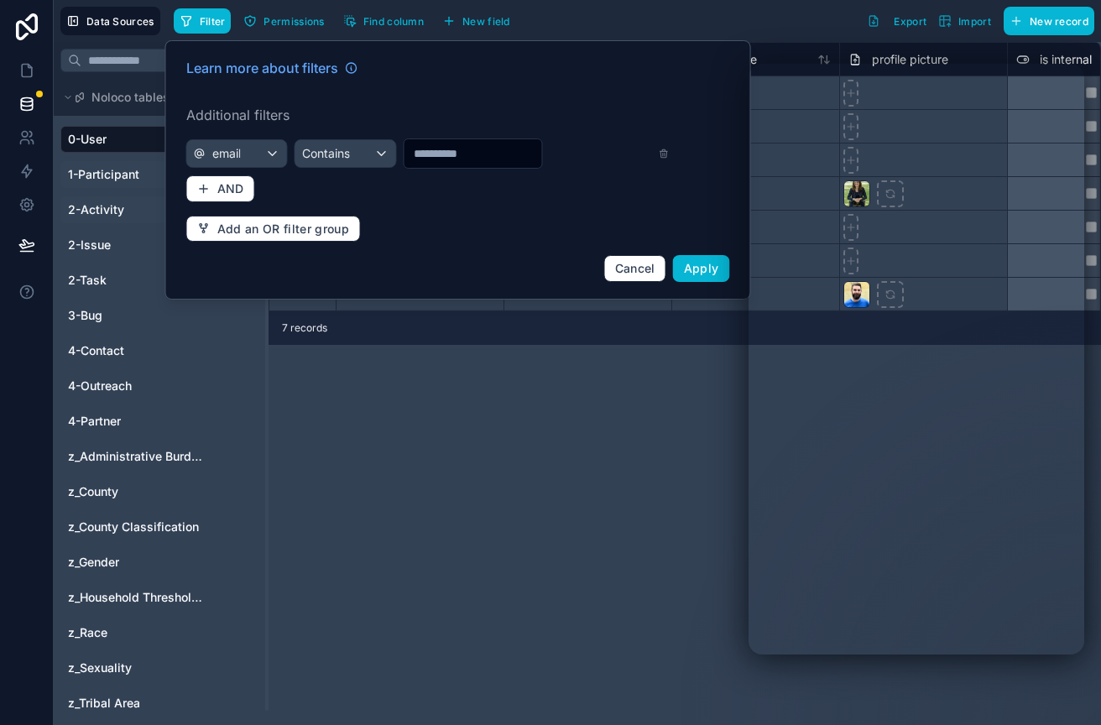
click at [427, 153] on input "text" at bounding box center [473, 154] width 138 height 24
type input "*********"
click at [700, 267] on span "Apply" at bounding box center [701, 268] width 35 height 14
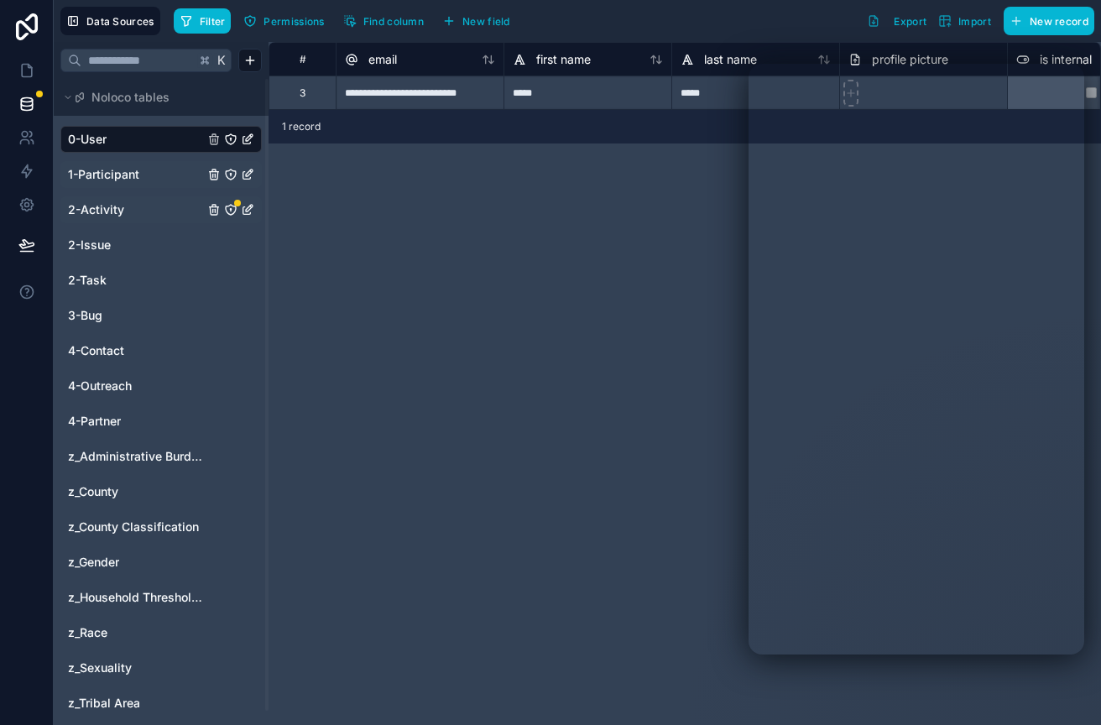
click at [109, 201] on span "2-Activity" at bounding box center [96, 209] width 56 height 17
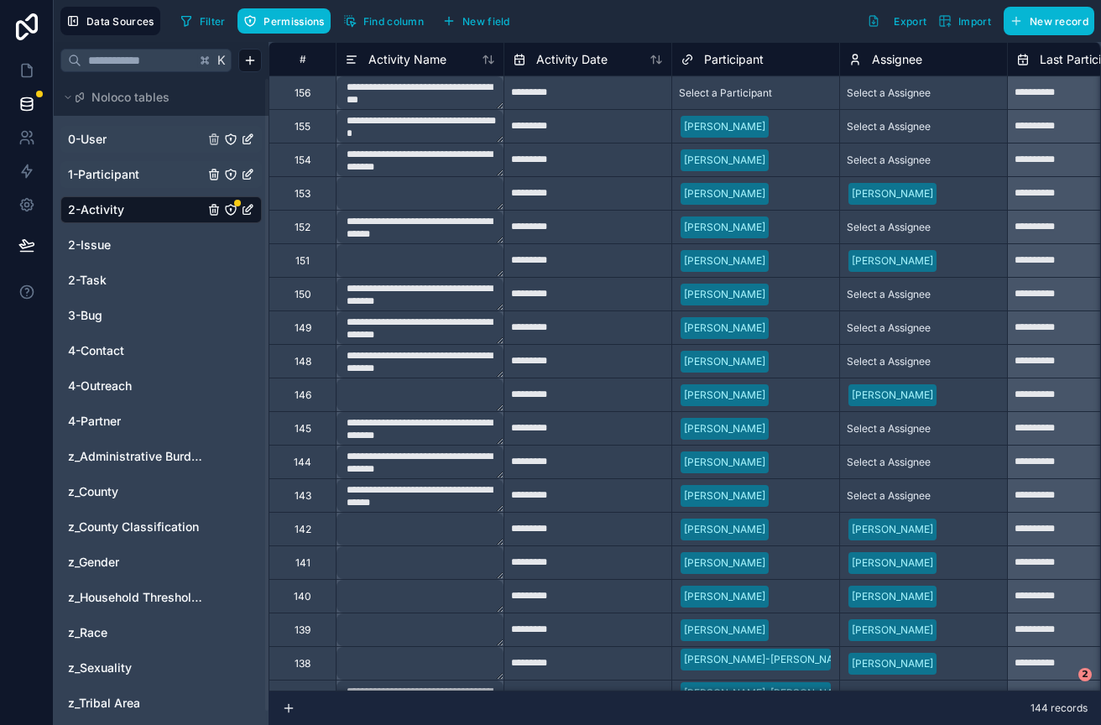
click at [134, 207] on link "2-Activity" at bounding box center [136, 209] width 136 height 17
click at [118, 168] on span "1-Participant" at bounding box center [103, 174] width 71 height 17
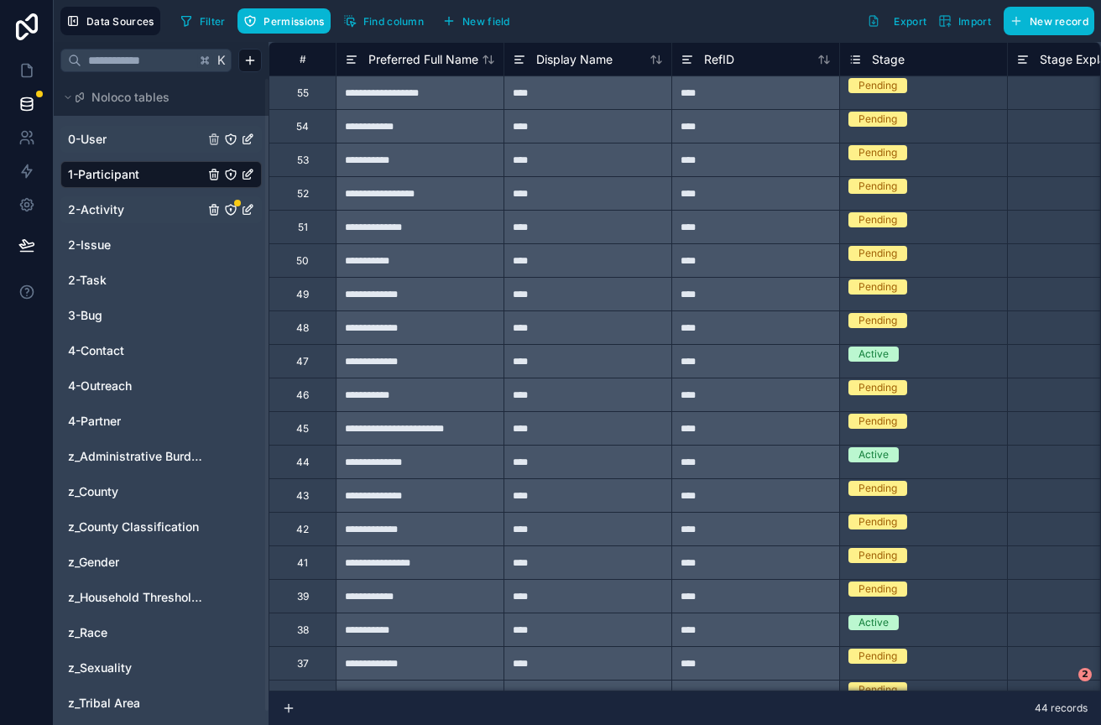
click at [116, 206] on span "2-Activity" at bounding box center [96, 209] width 56 height 17
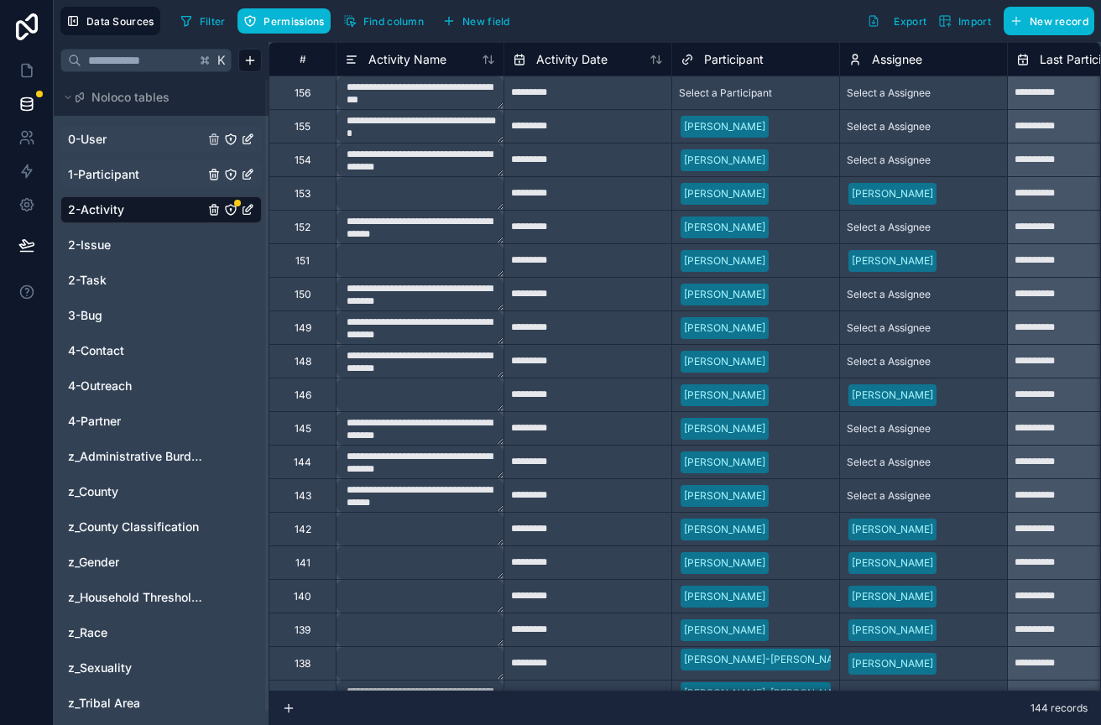
click at [85, 178] on span "1-Participant" at bounding box center [103, 174] width 71 height 17
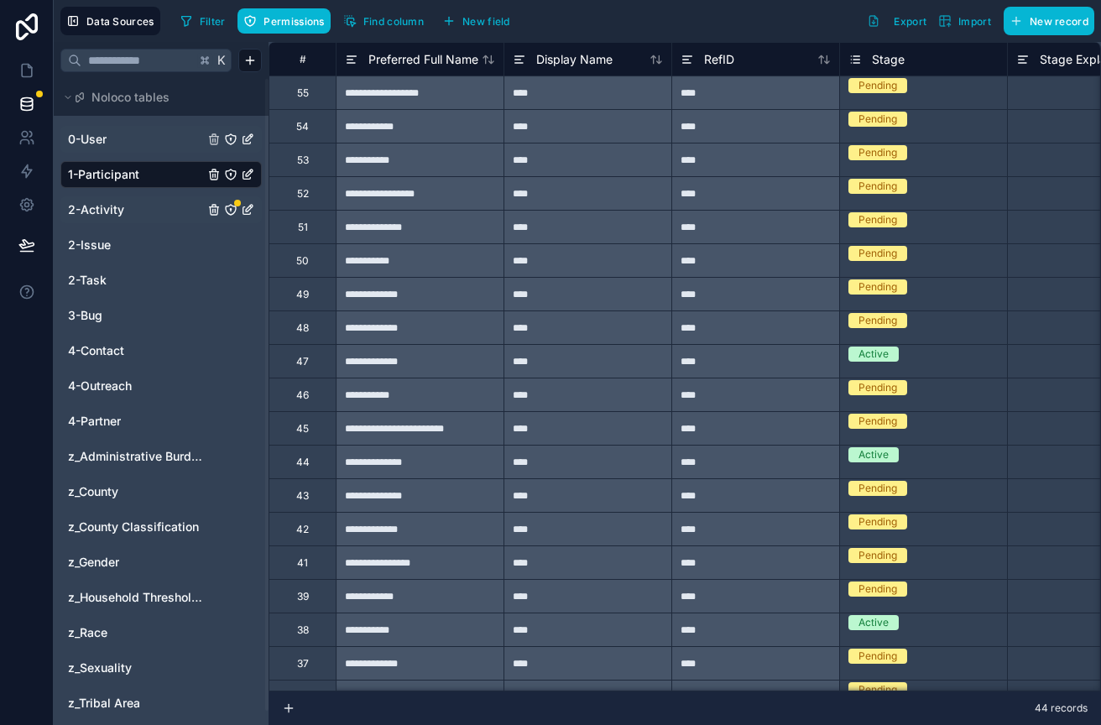
click at [97, 206] on span "2-Activity" at bounding box center [96, 209] width 56 height 17
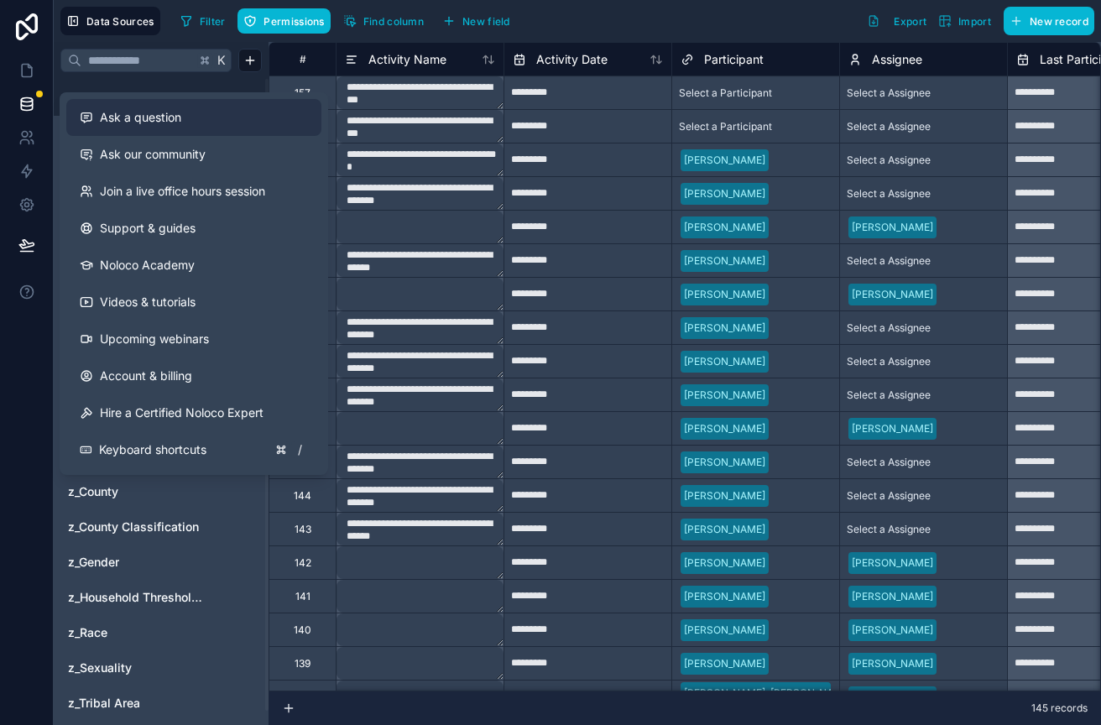
click at [190, 122] on div "Ask a question" at bounding box center [194, 117] width 228 height 17
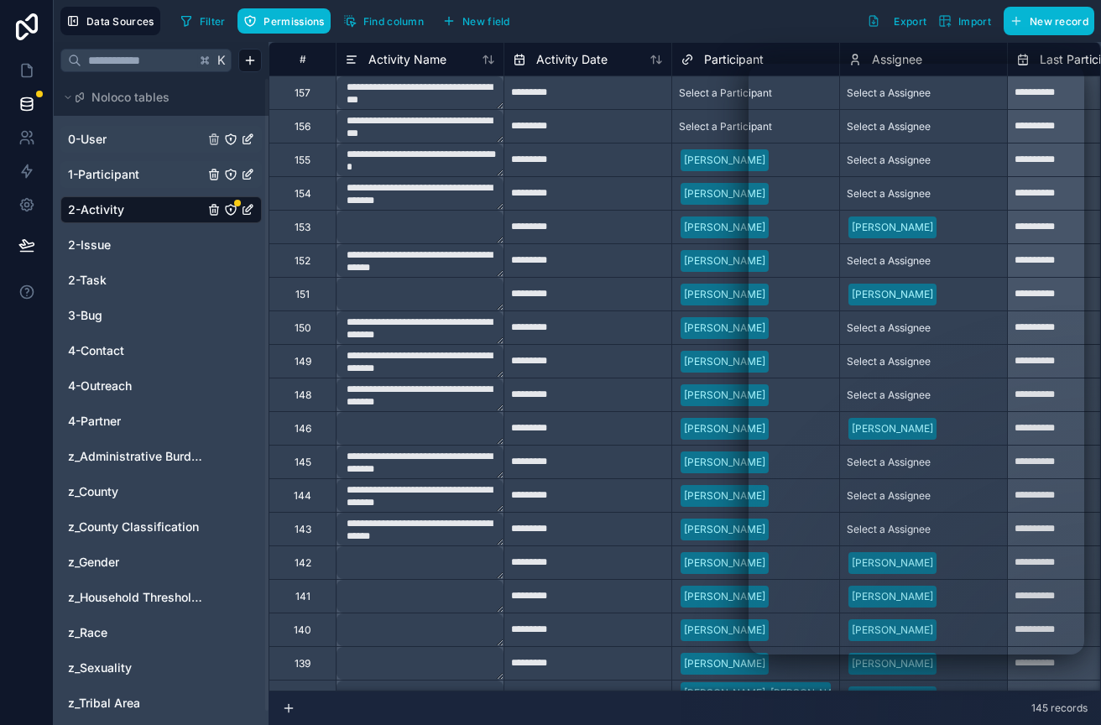
click at [123, 178] on span "1-Participant" at bounding box center [103, 174] width 71 height 17
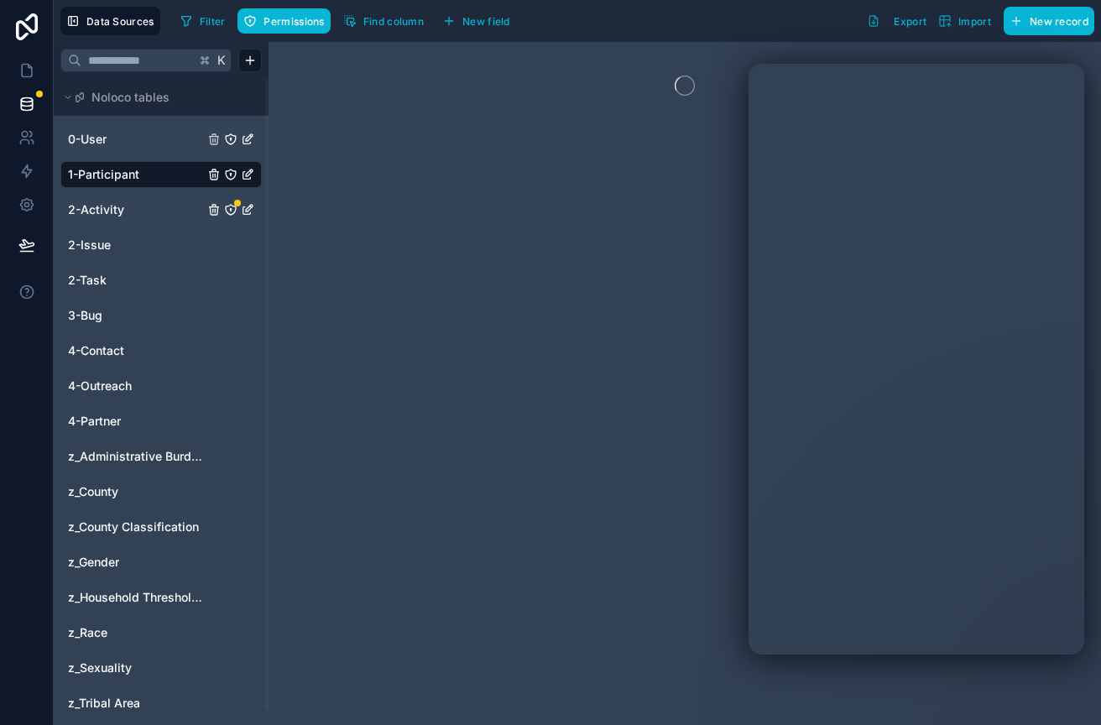
click at [105, 172] on span "1-Participant" at bounding box center [103, 174] width 71 height 17
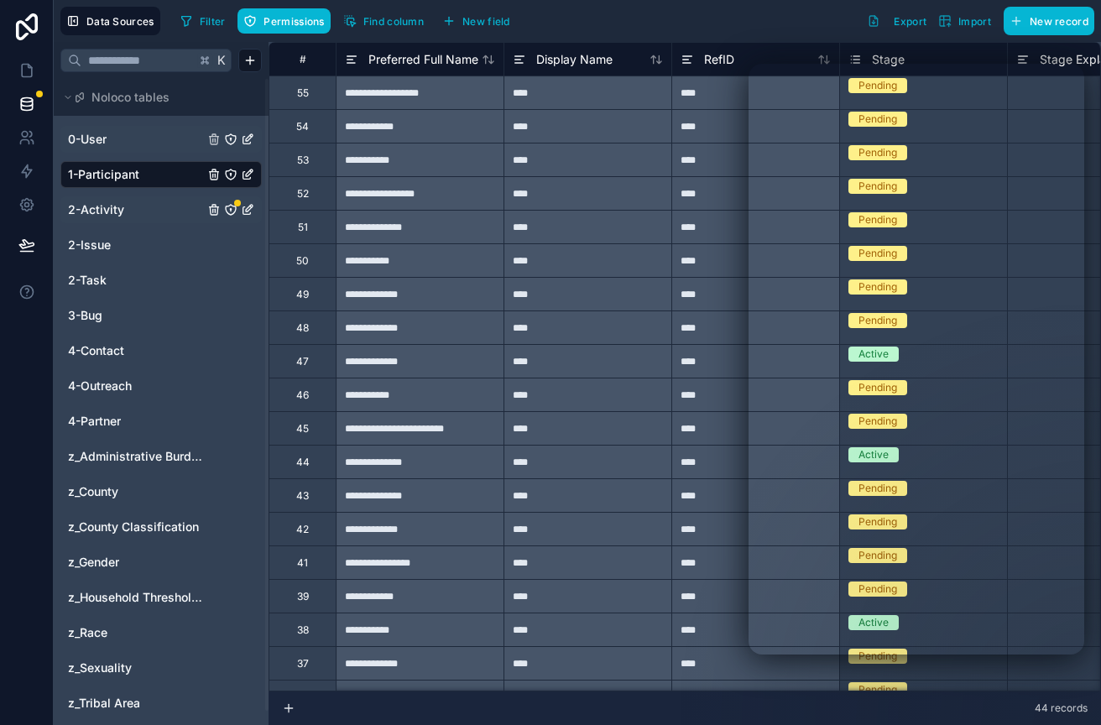
click at [250, 175] on icon "1-Participant" at bounding box center [247, 174] width 13 height 13
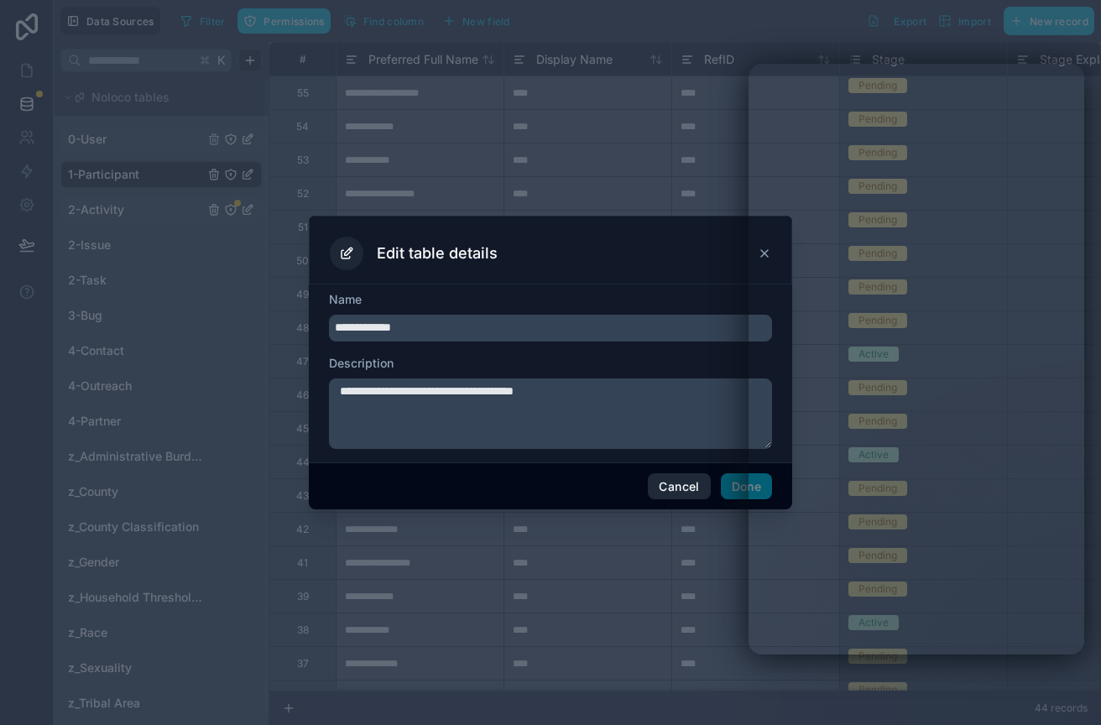
click at [670, 493] on button "Cancel" at bounding box center [679, 486] width 62 height 27
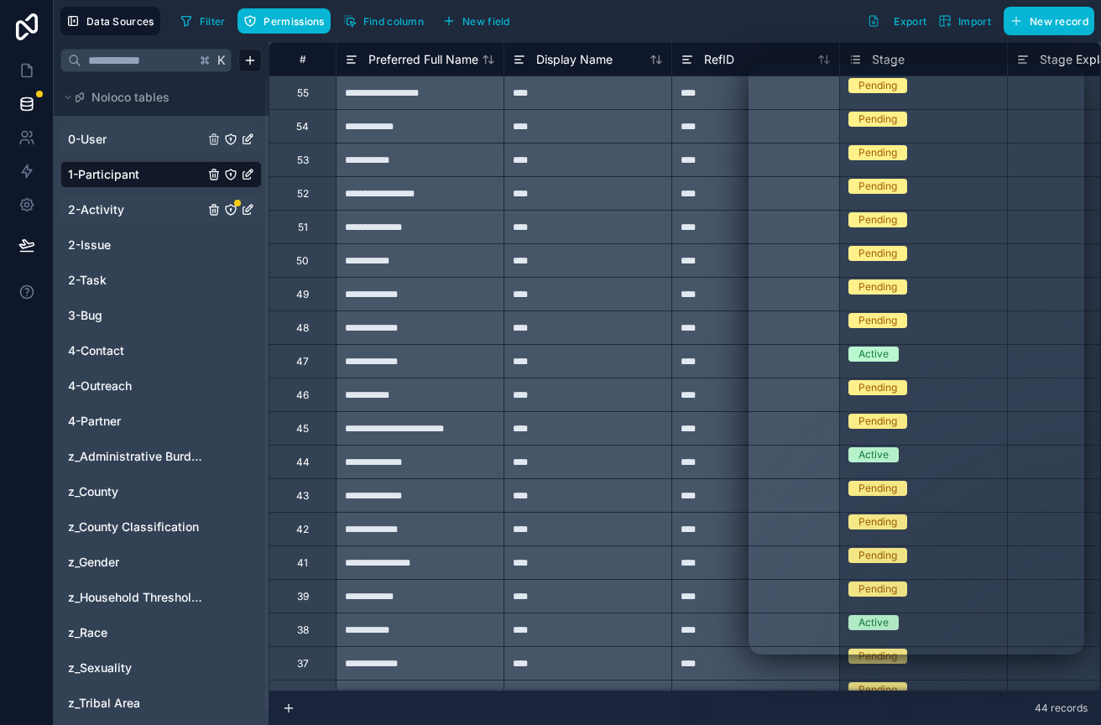
click at [140, 212] on link "2-Activity" at bounding box center [136, 209] width 136 height 17
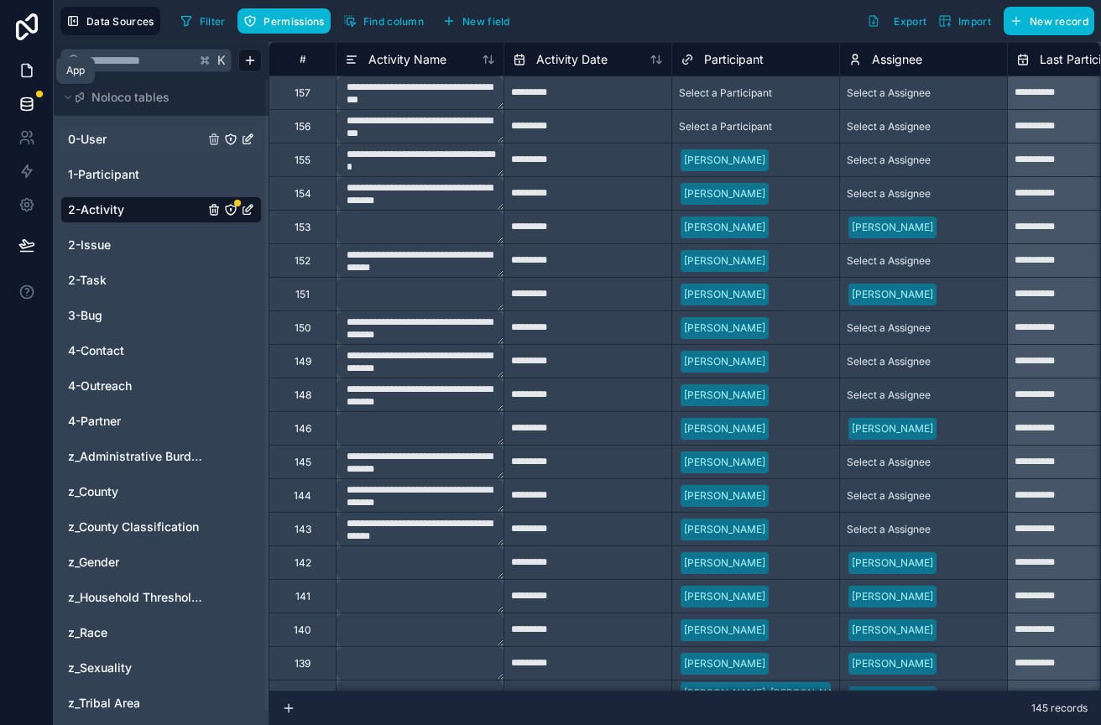
click at [22, 74] on icon at bounding box center [27, 71] width 10 height 13
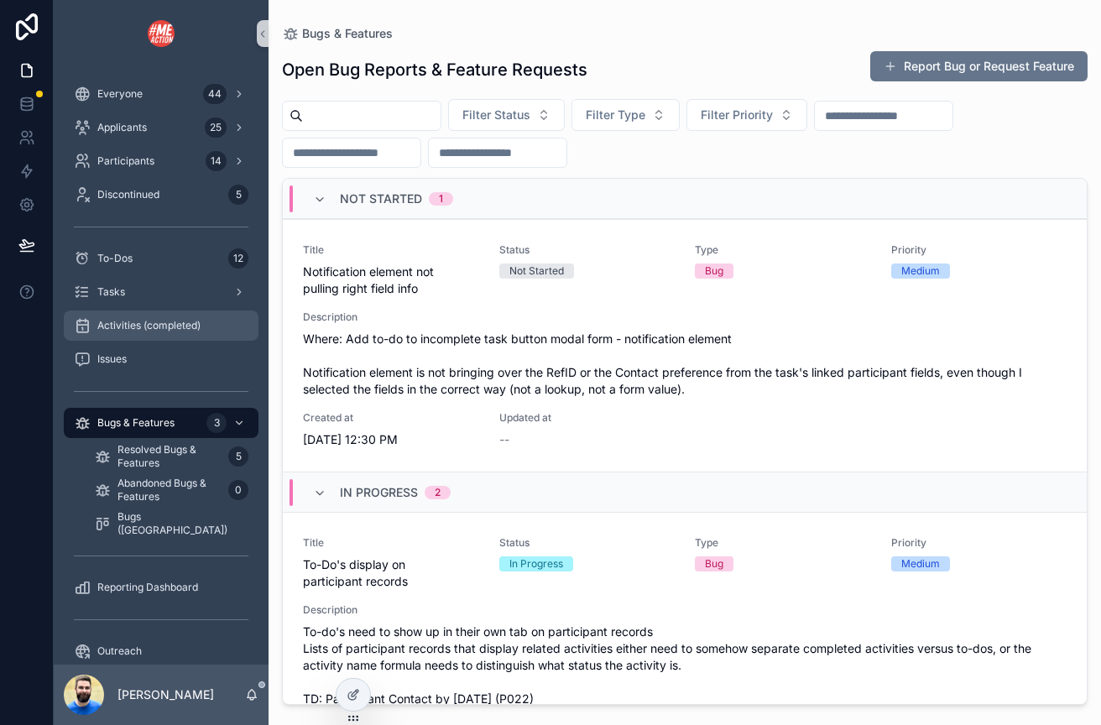
click at [129, 322] on span "Activities (completed)" at bounding box center [148, 325] width 103 height 13
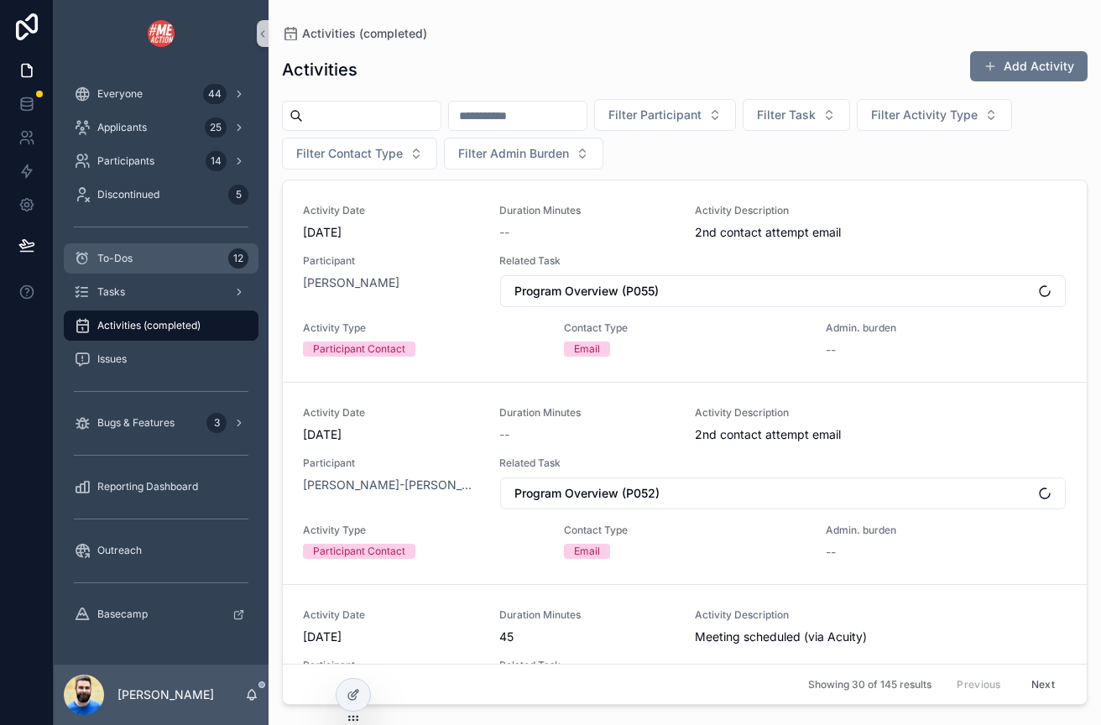
click at [121, 264] on span "To-Dos" at bounding box center [114, 258] width 35 height 13
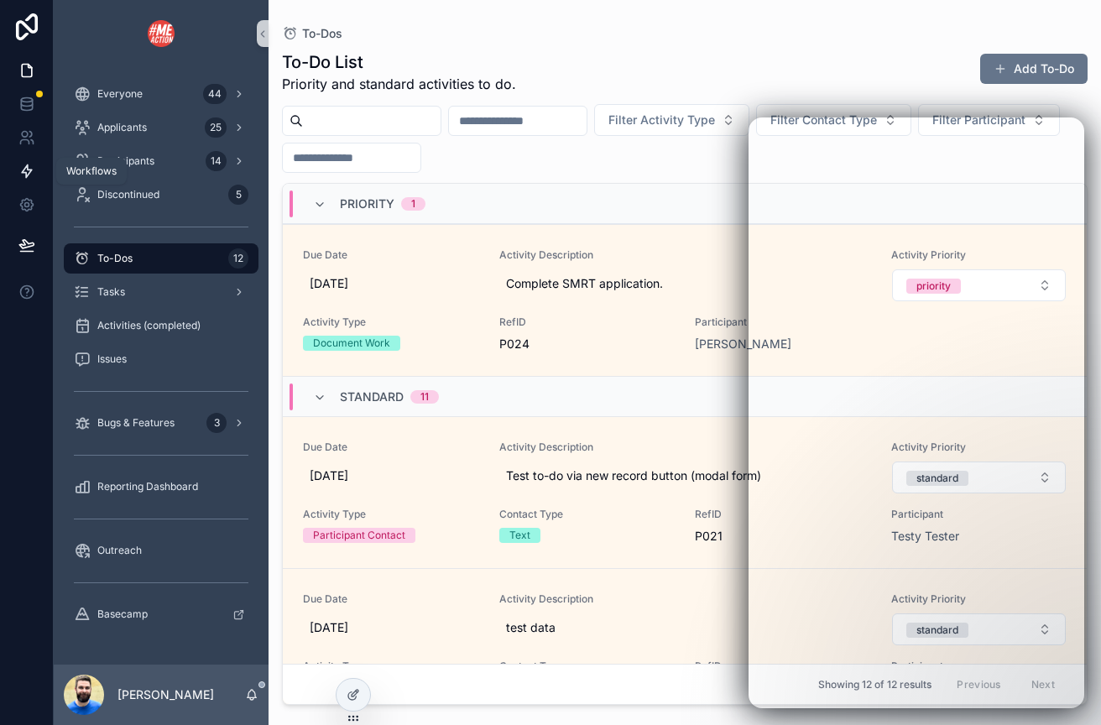
click at [24, 167] on icon at bounding box center [26, 171] width 17 height 17
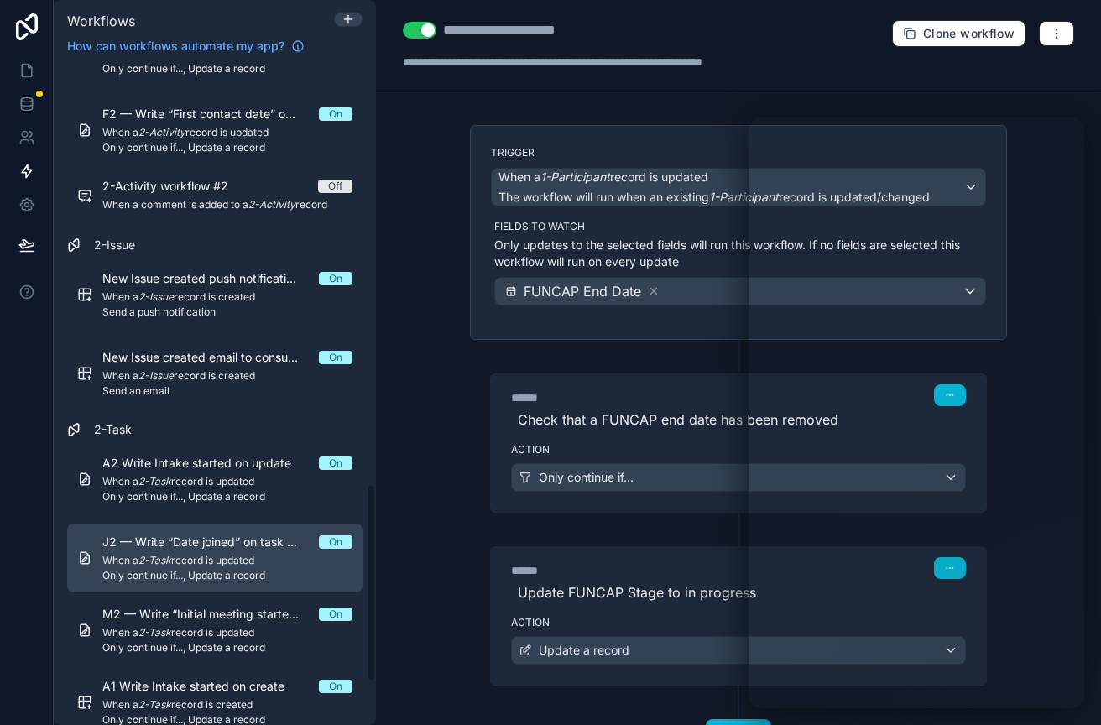
scroll to position [1397, 0]
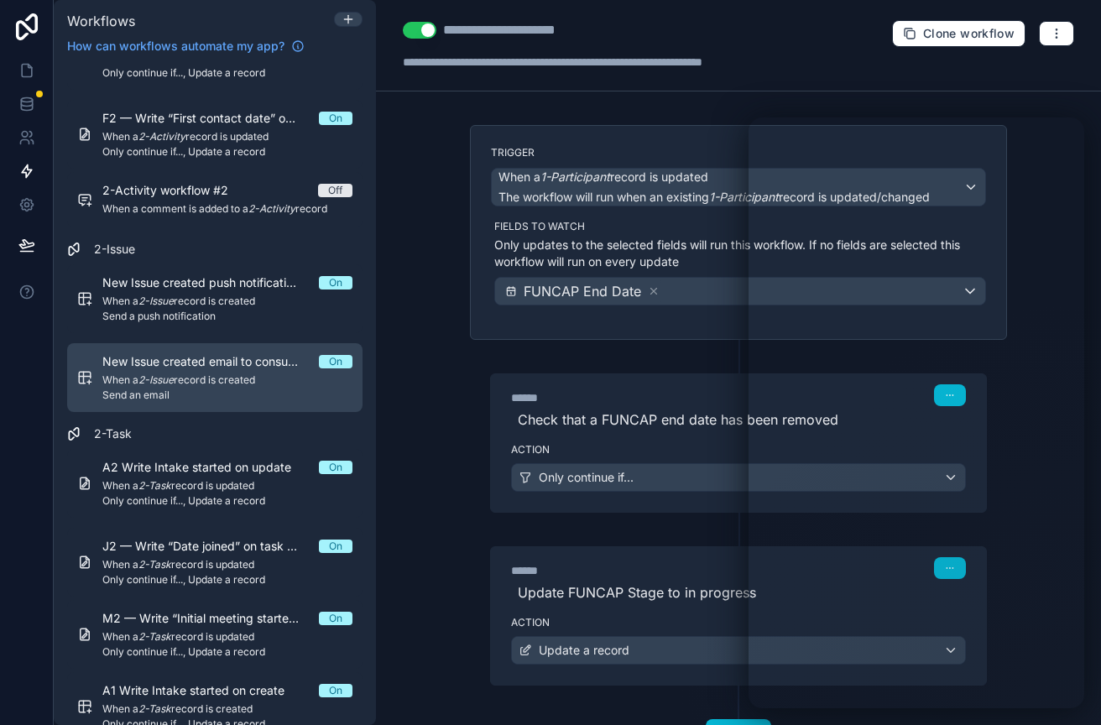
click at [143, 364] on span "New Issue created email to consultant" at bounding box center [210, 361] width 217 height 17
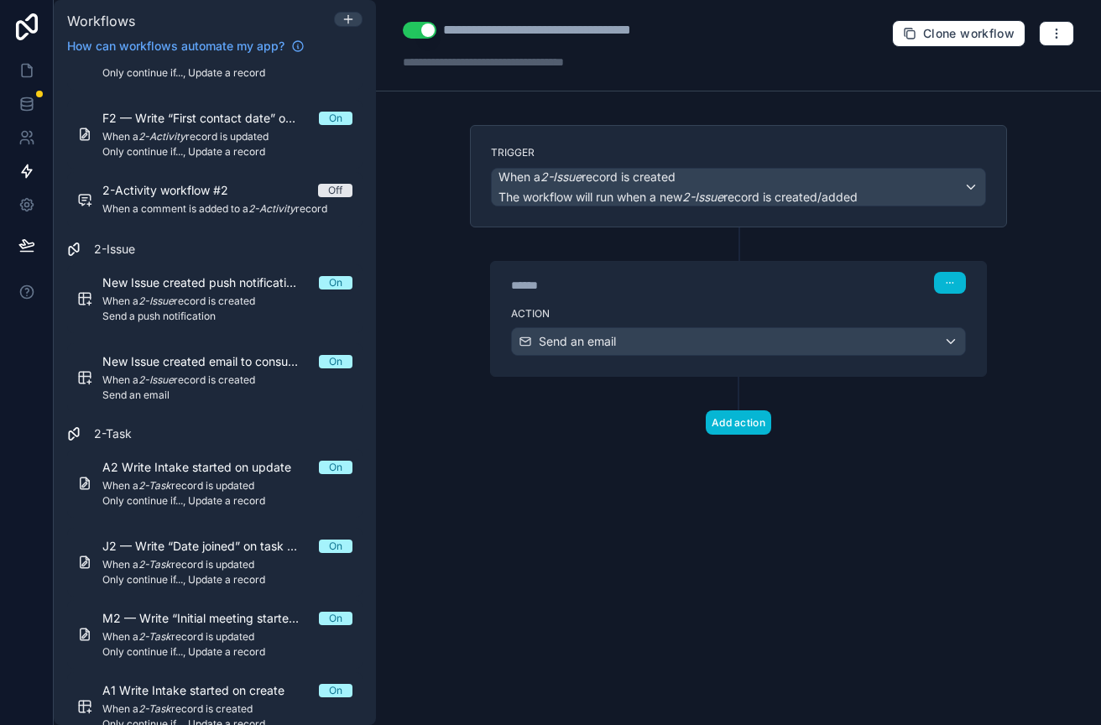
click at [763, 298] on div "****** Step 1" at bounding box center [738, 281] width 495 height 39
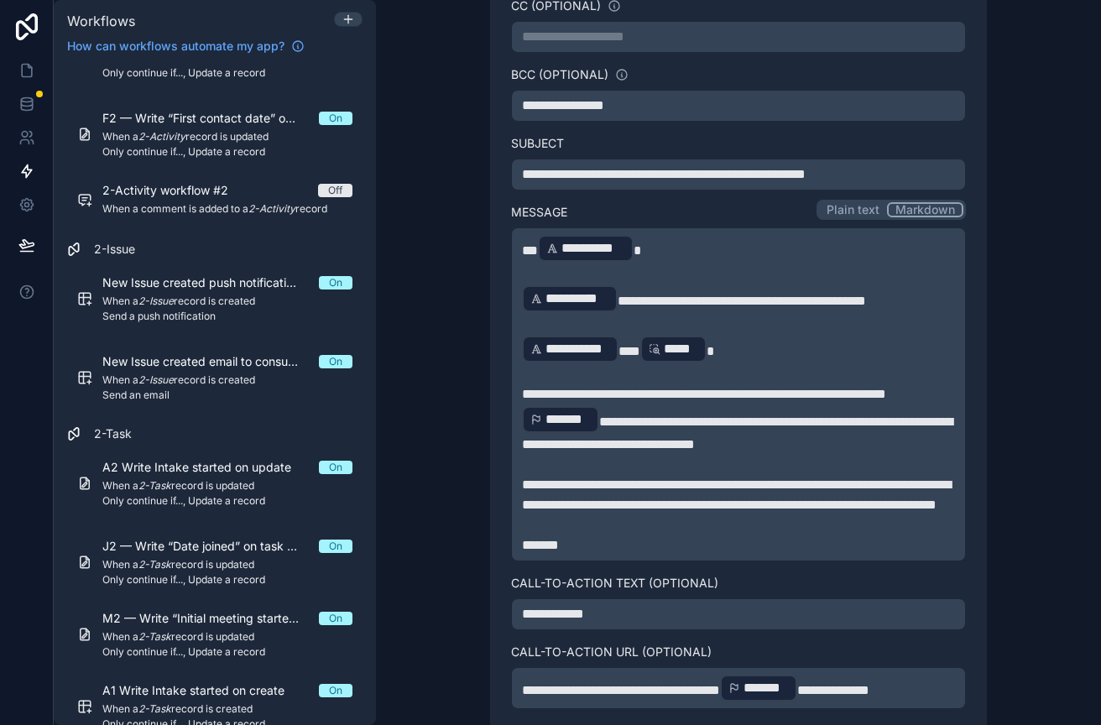
scroll to position [477, 0]
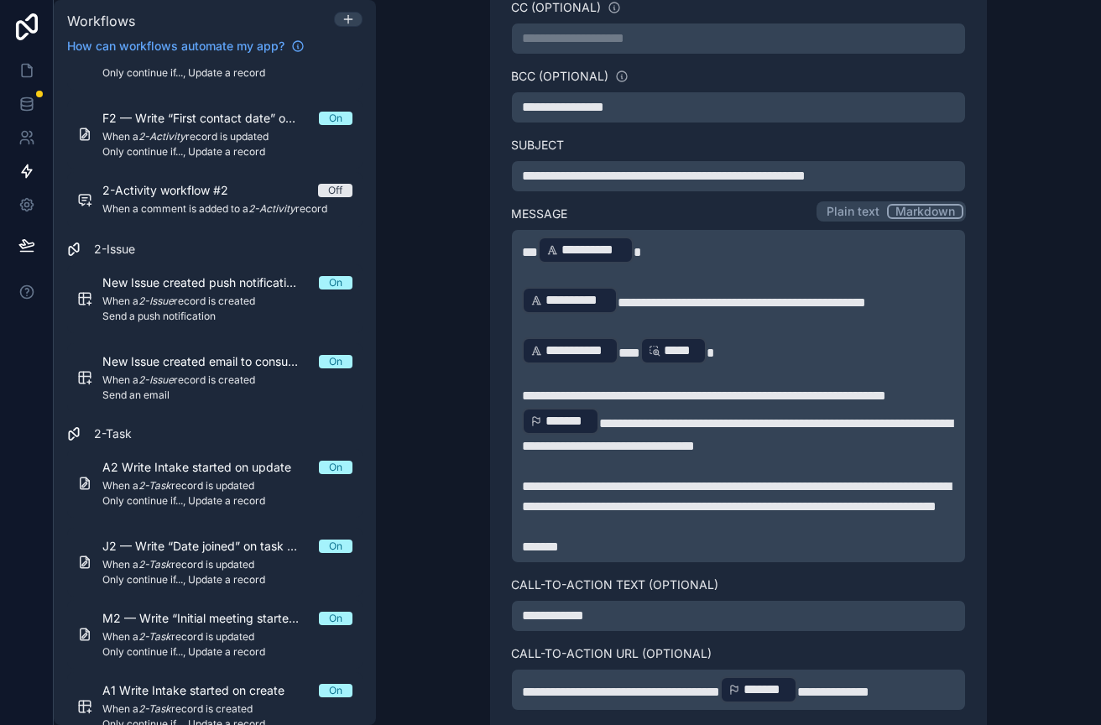
click at [591, 414] on span "*******" at bounding box center [568, 421] width 45 height 20
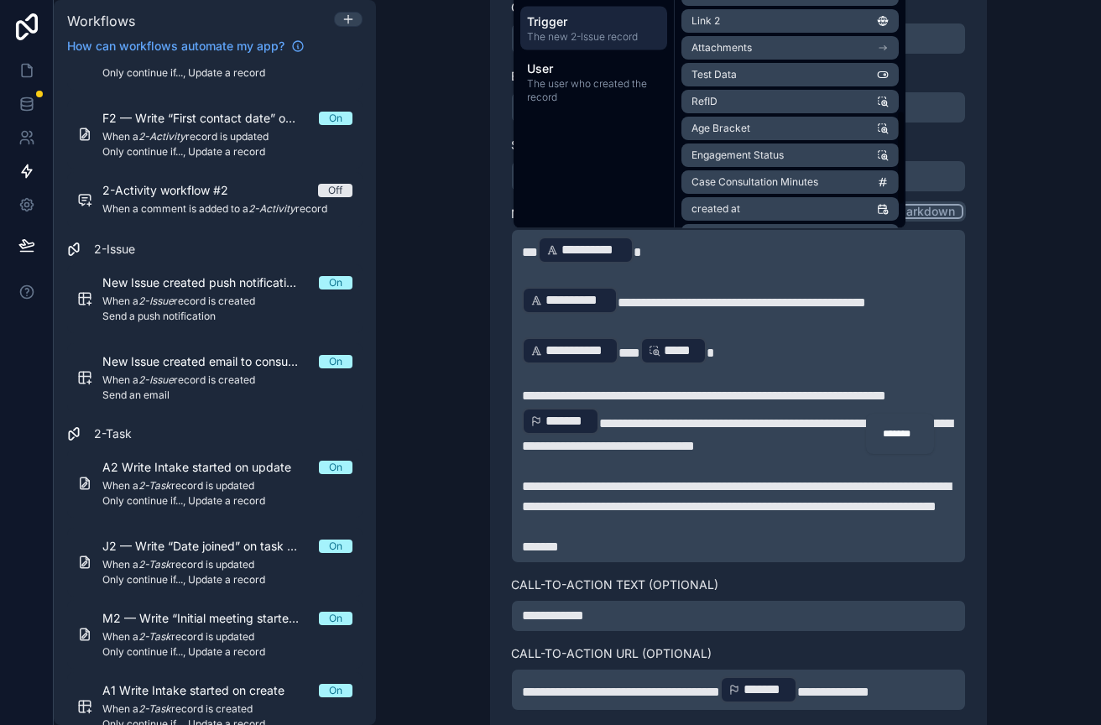
scroll to position [319, 0]
click at [712, 207] on li "uuid" at bounding box center [790, 210] width 217 height 24
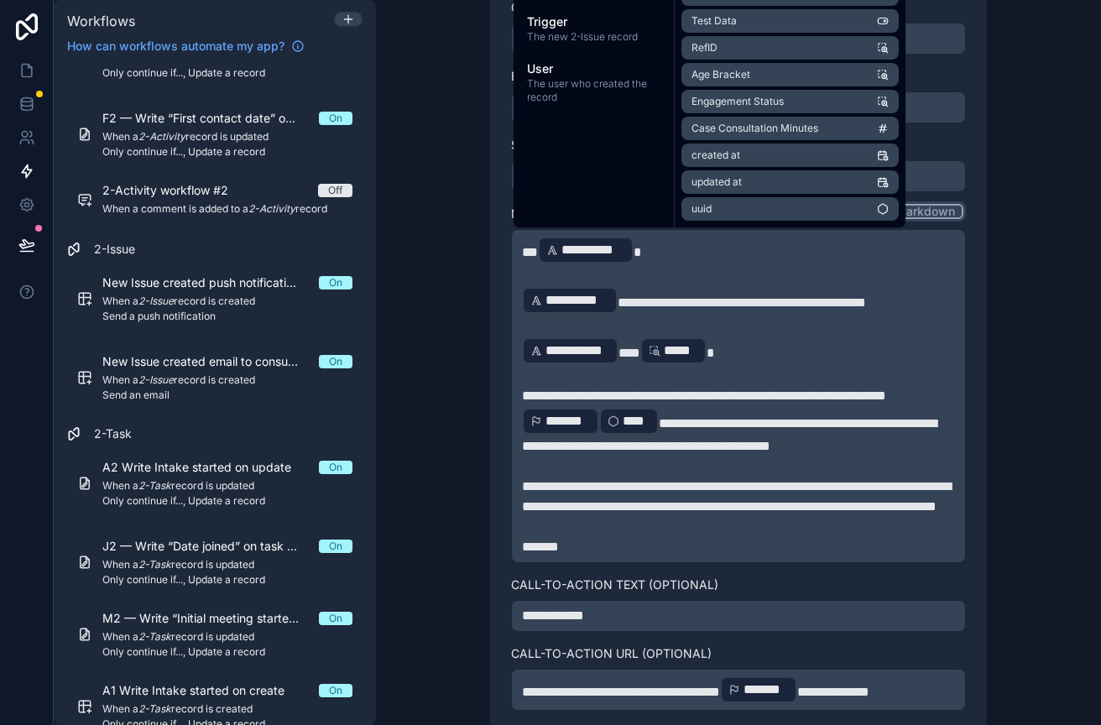
click at [868, 424] on p "**********" at bounding box center [738, 421] width 433 height 71
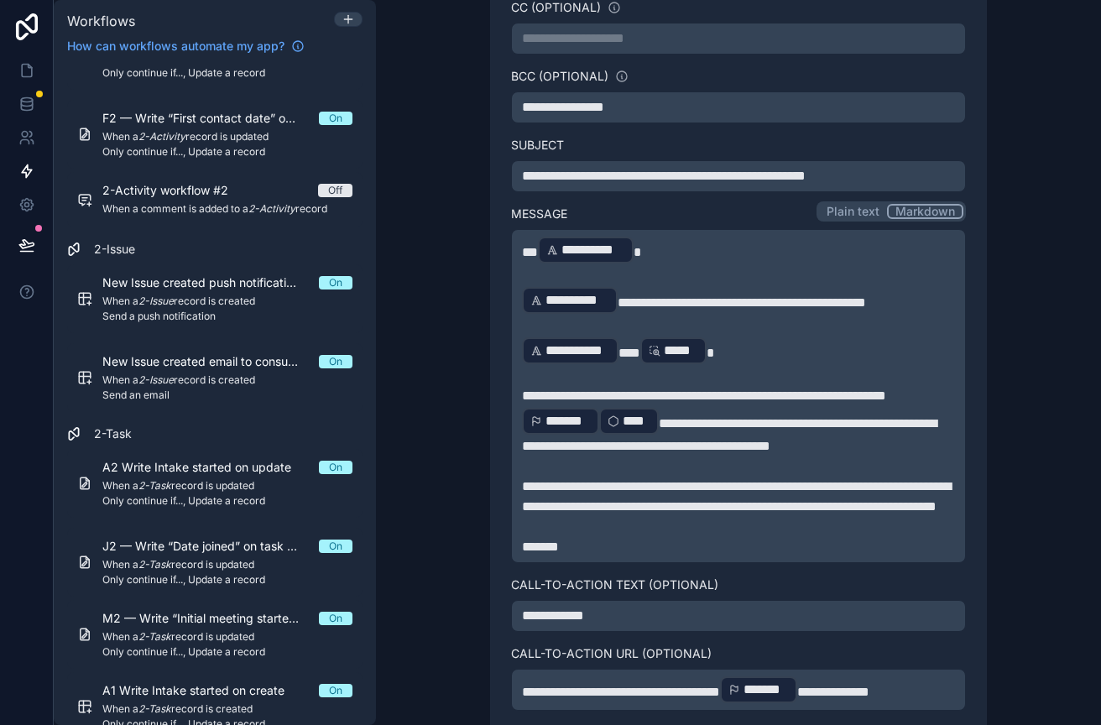
click at [516, 452] on div "**********" at bounding box center [738, 396] width 455 height 334
click at [659, 442] on p "**********" at bounding box center [738, 421] width 433 height 71
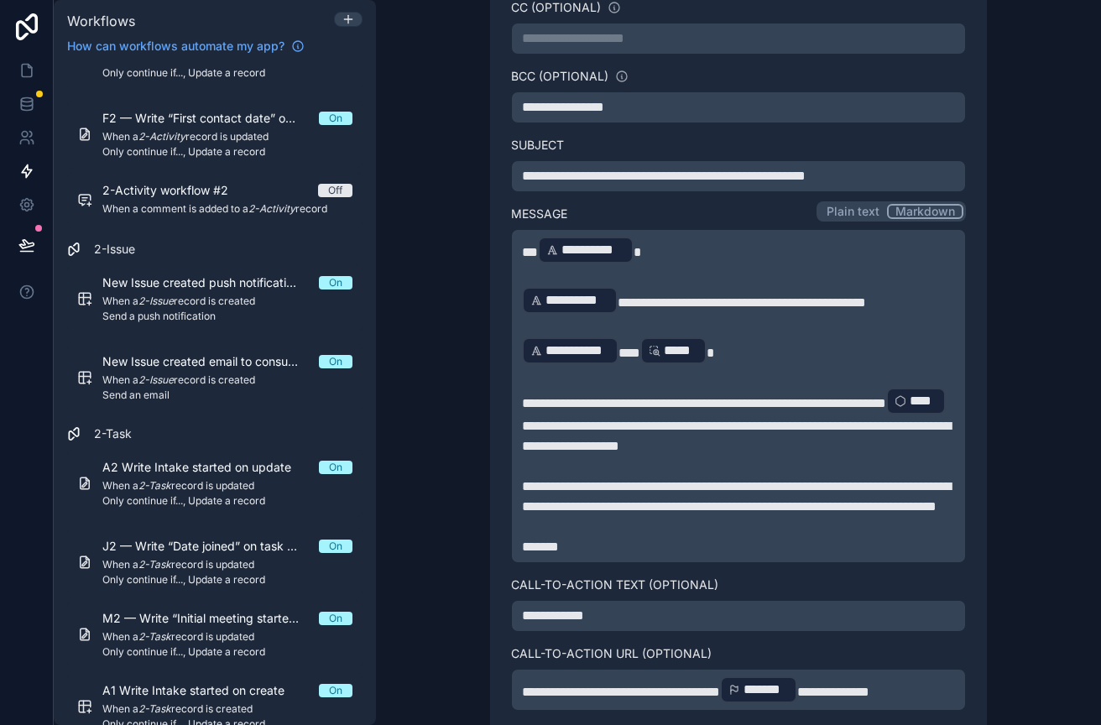
click at [651, 513] on span "**********" at bounding box center [736, 496] width 429 height 33
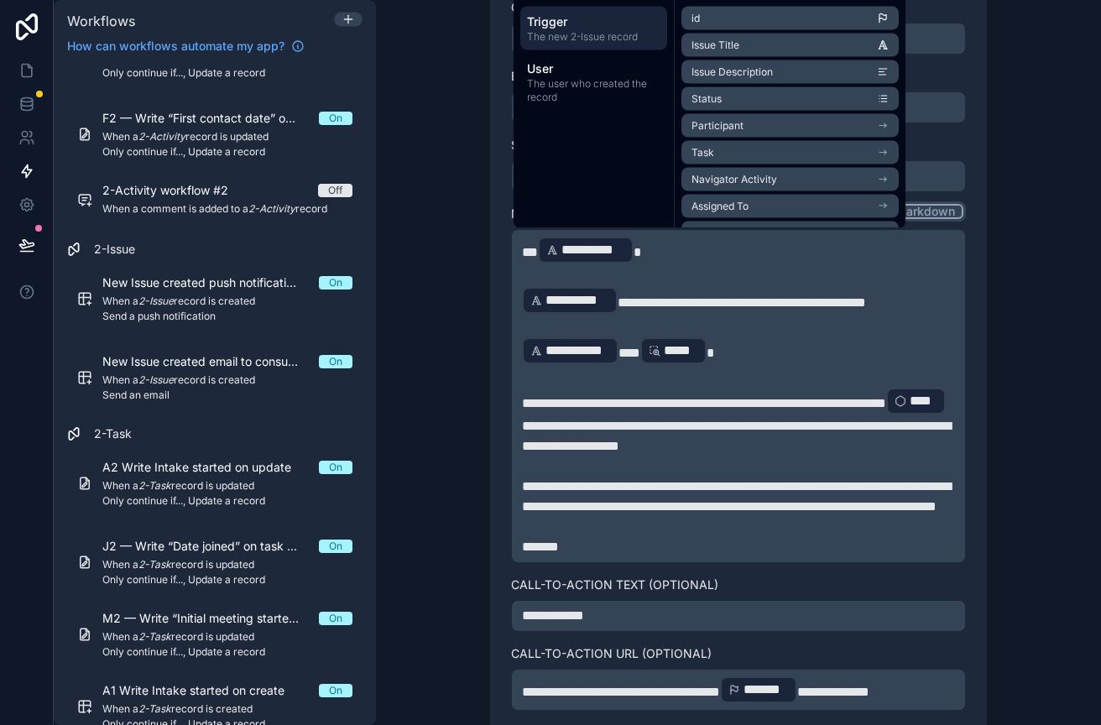
click at [504, 493] on div "**********" at bounding box center [738, 349] width 495 height 901
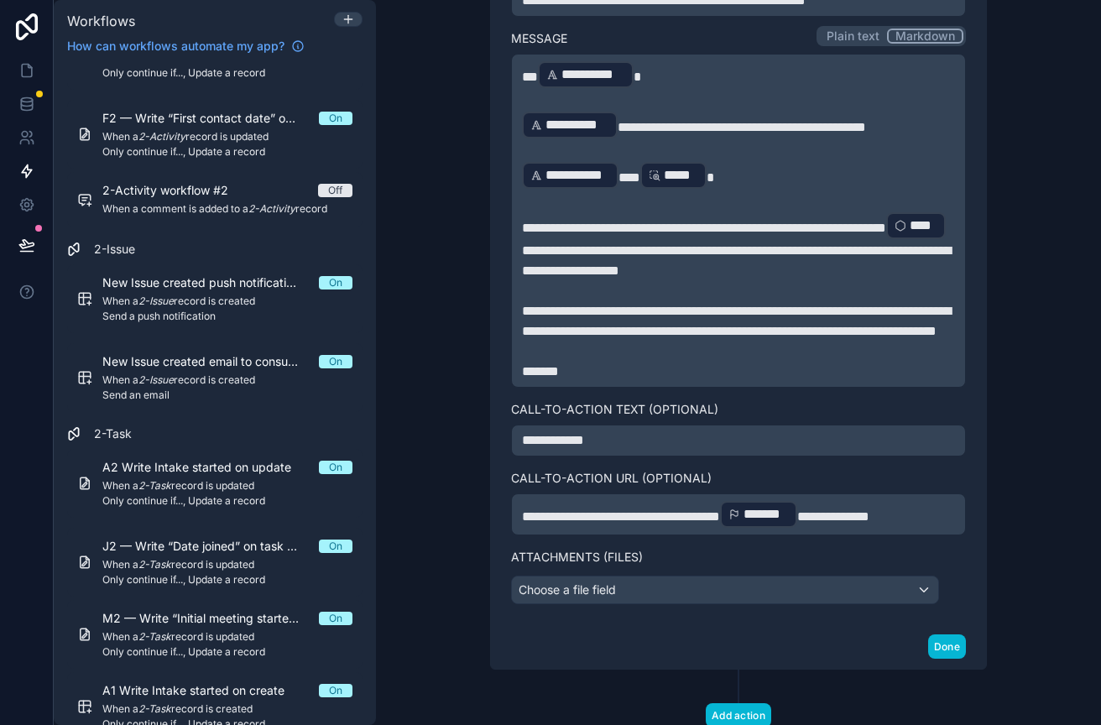
scroll to position [748, 0]
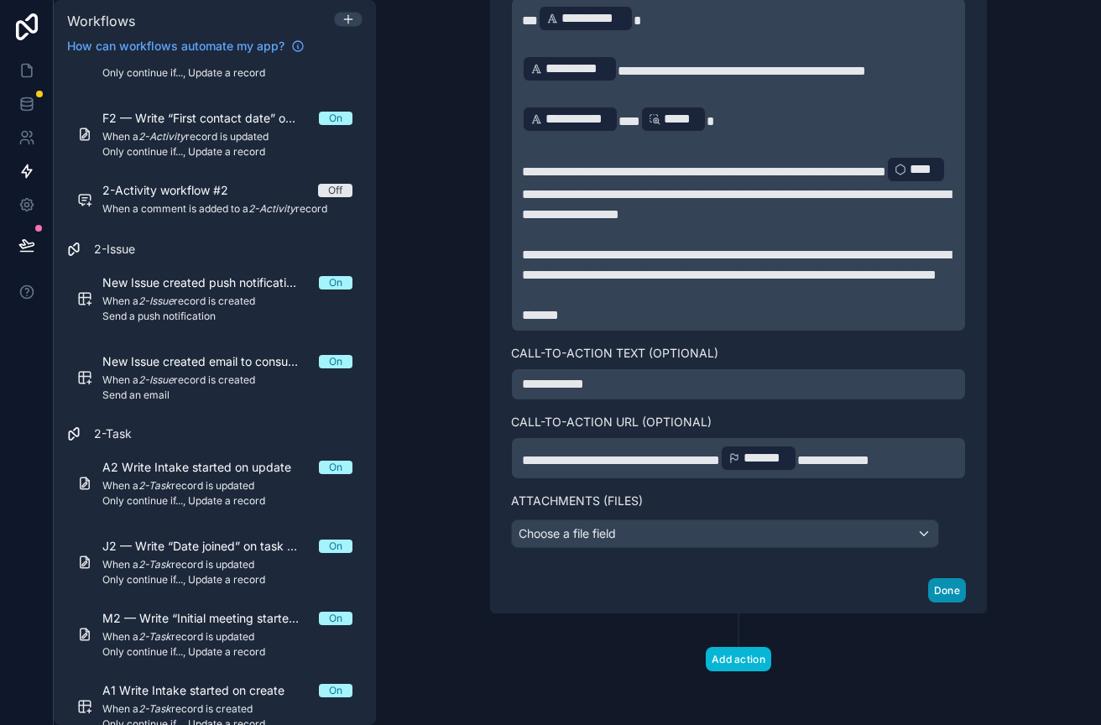
click at [949, 588] on button "Done" at bounding box center [947, 590] width 38 height 24
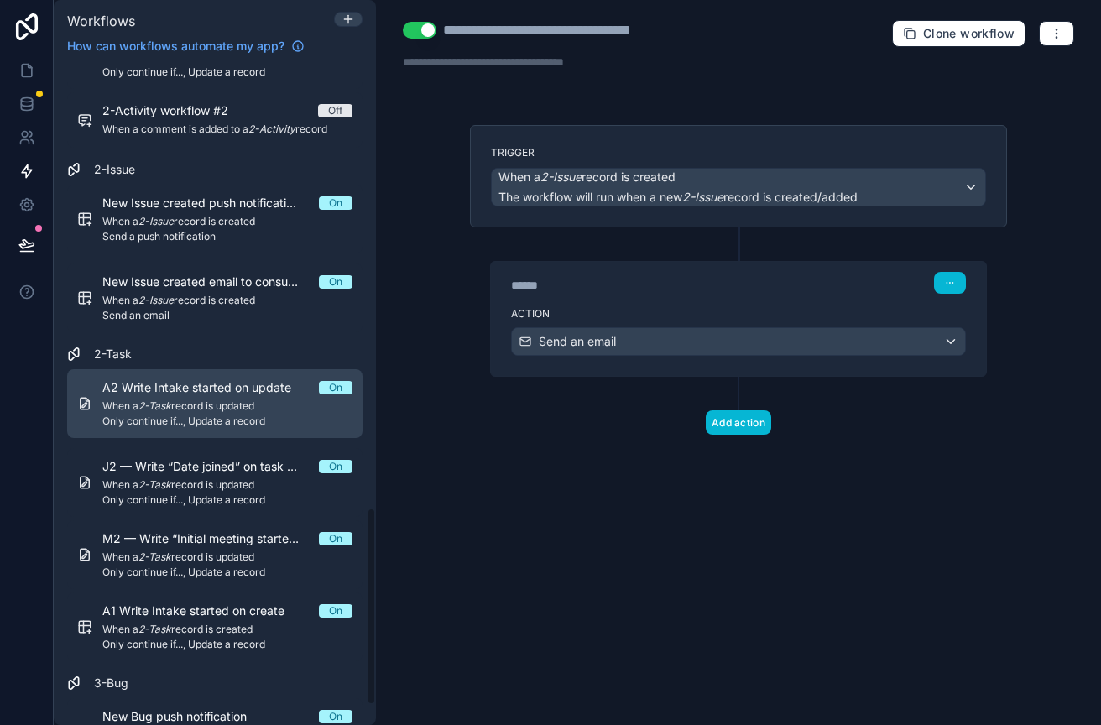
scroll to position [1478, 0]
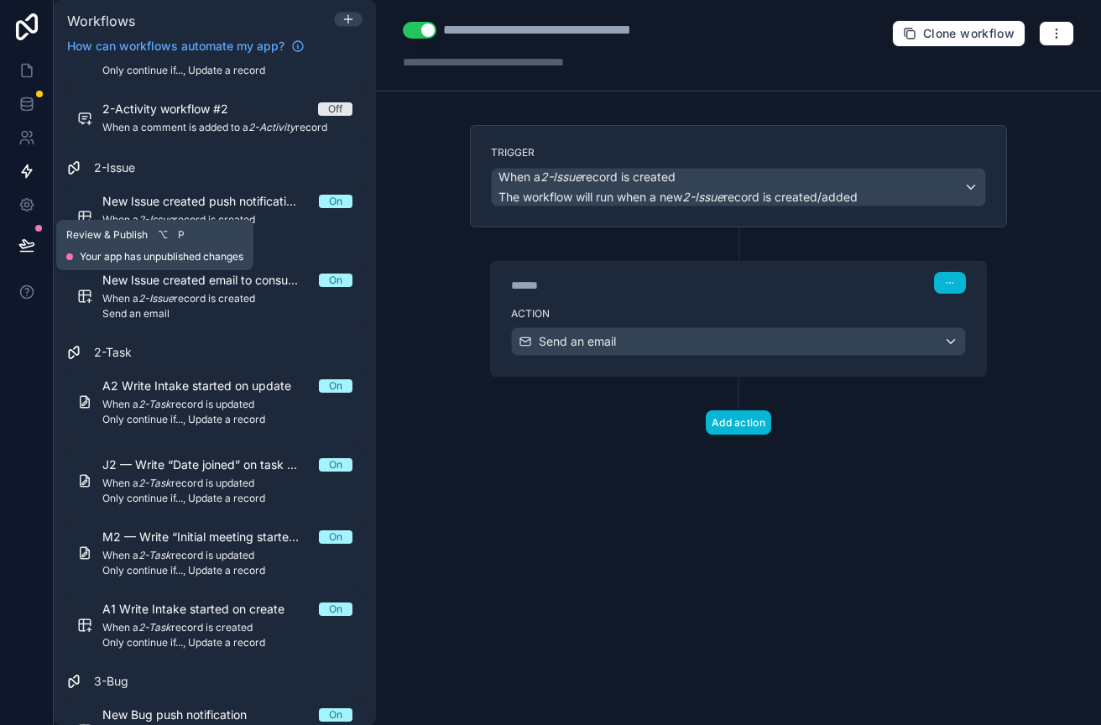
click at [15, 249] on button at bounding box center [26, 245] width 37 height 47
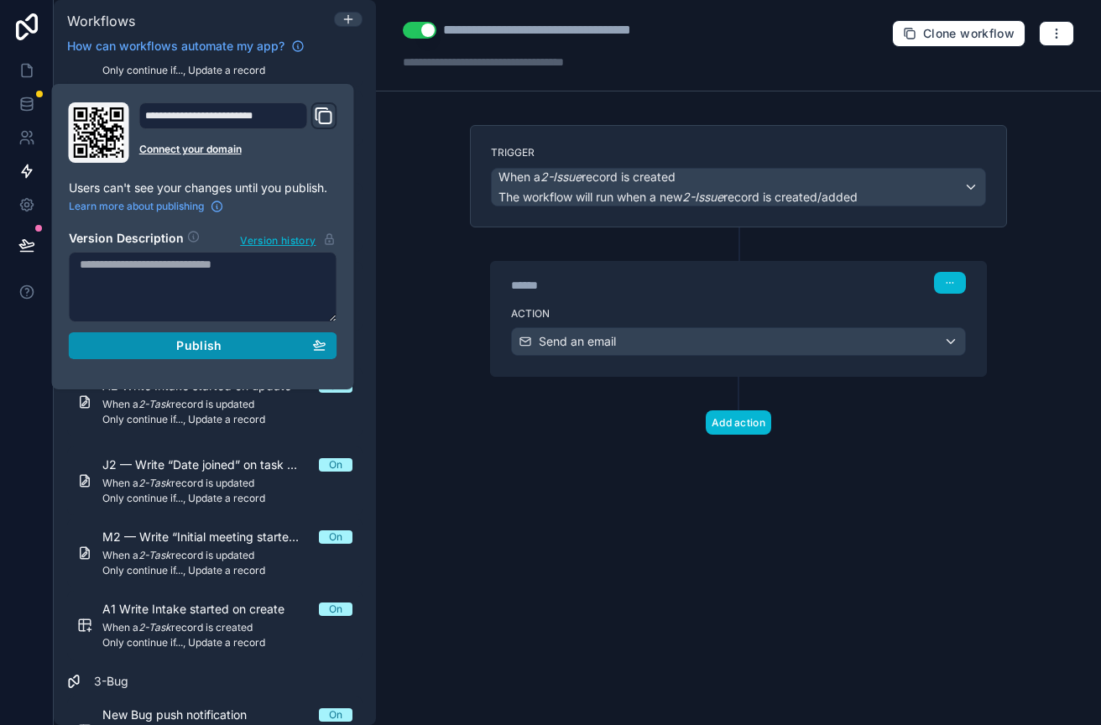
click at [112, 349] on div "Publish" at bounding box center [203, 345] width 247 height 15
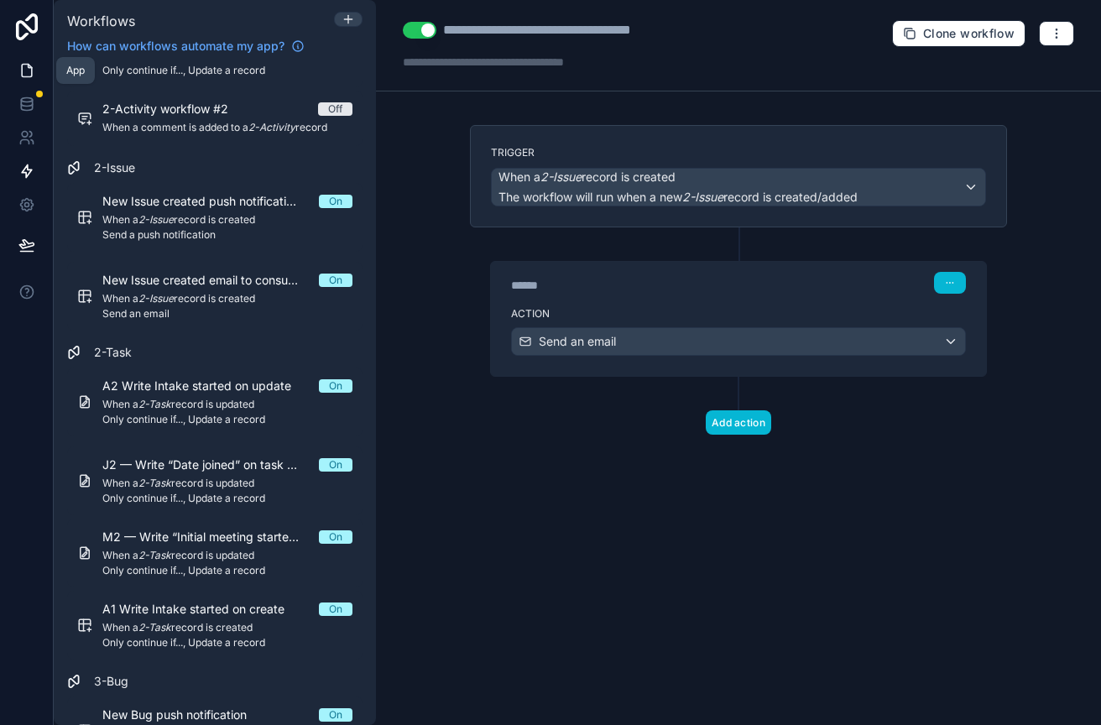
click at [27, 83] on link at bounding box center [26, 71] width 53 height 34
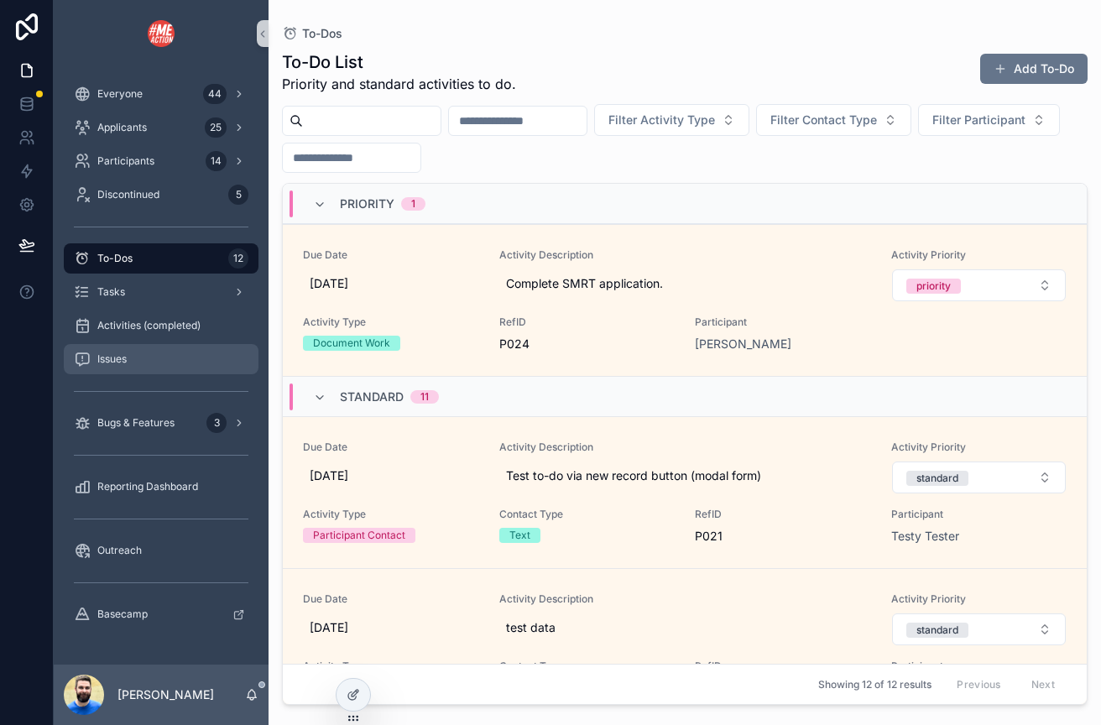
click at [101, 357] on span "Issues" at bounding box center [111, 359] width 29 height 13
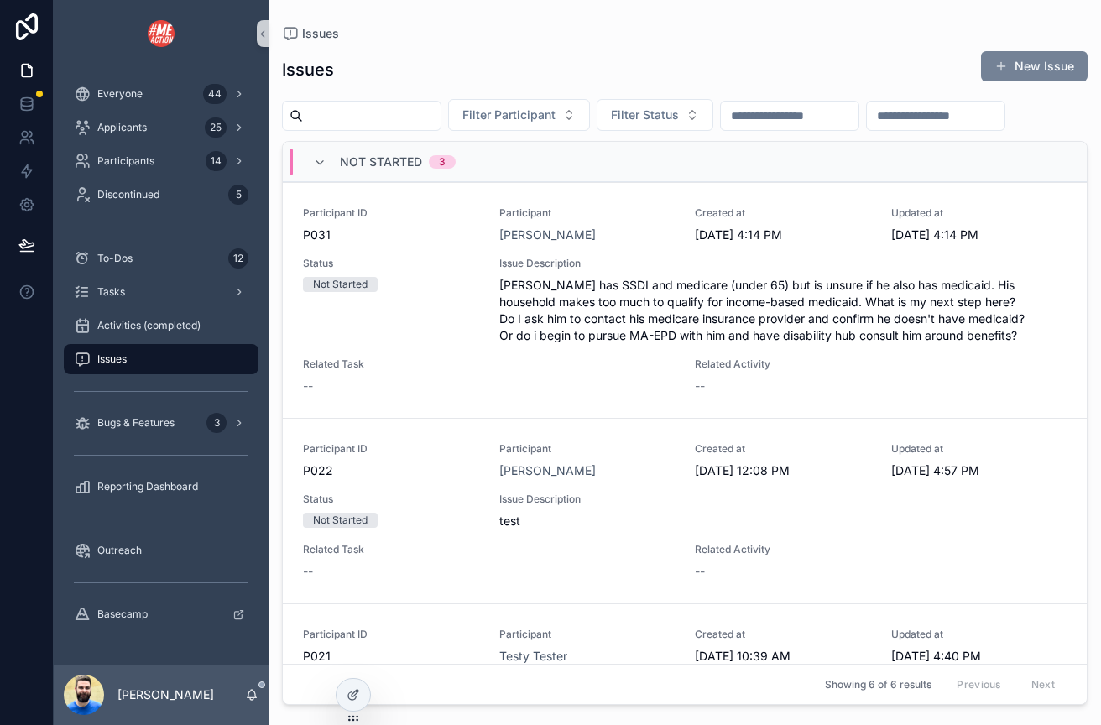
click at [1035, 64] on button "New Issue" at bounding box center [1034, 66] width 107 height 30
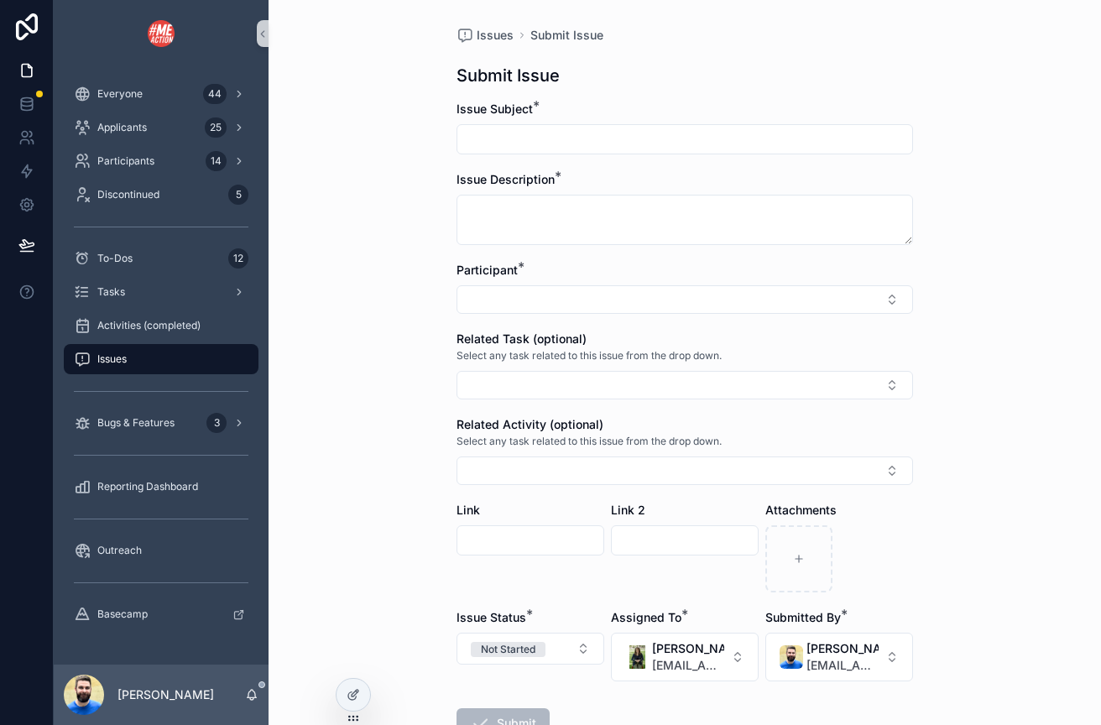
click at [615, 142] on input "scrollable content" at bounding box center [685, 140] width 455 height 24
type input "**********"
click at [21, 183] on link at bounding box center [26, 171] width 53 height 34
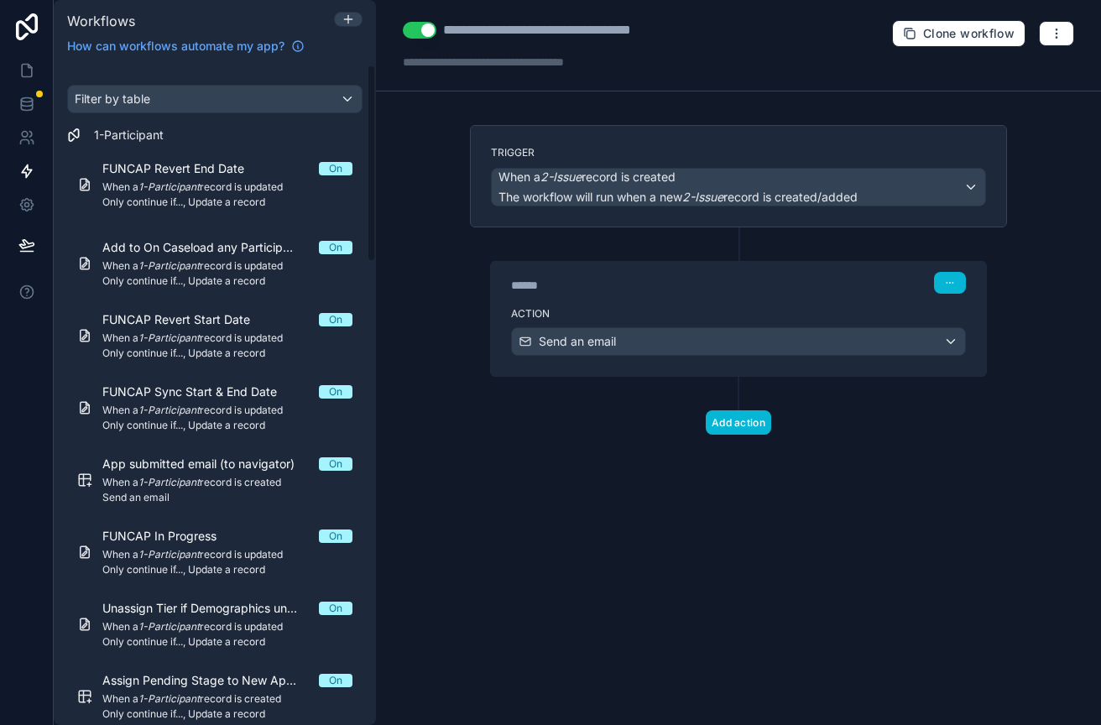
click at [579, 306] on div "Action Send an email" at bounding box center [738, 339] width 495 height 76
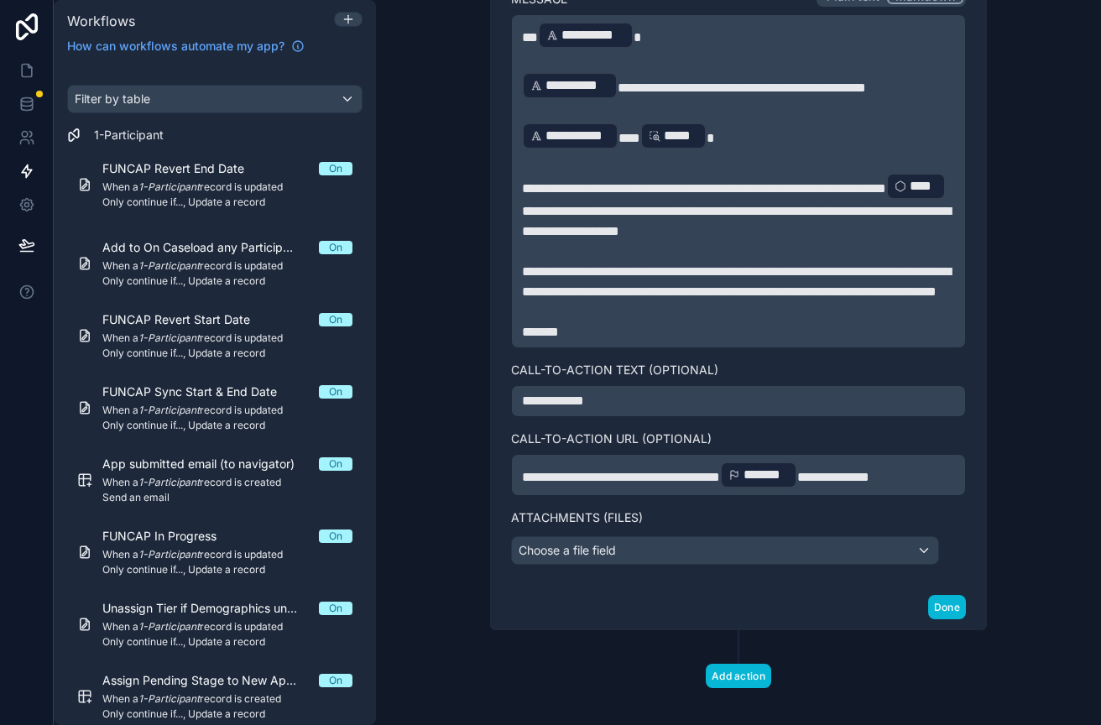
scroll to position [709, 0]
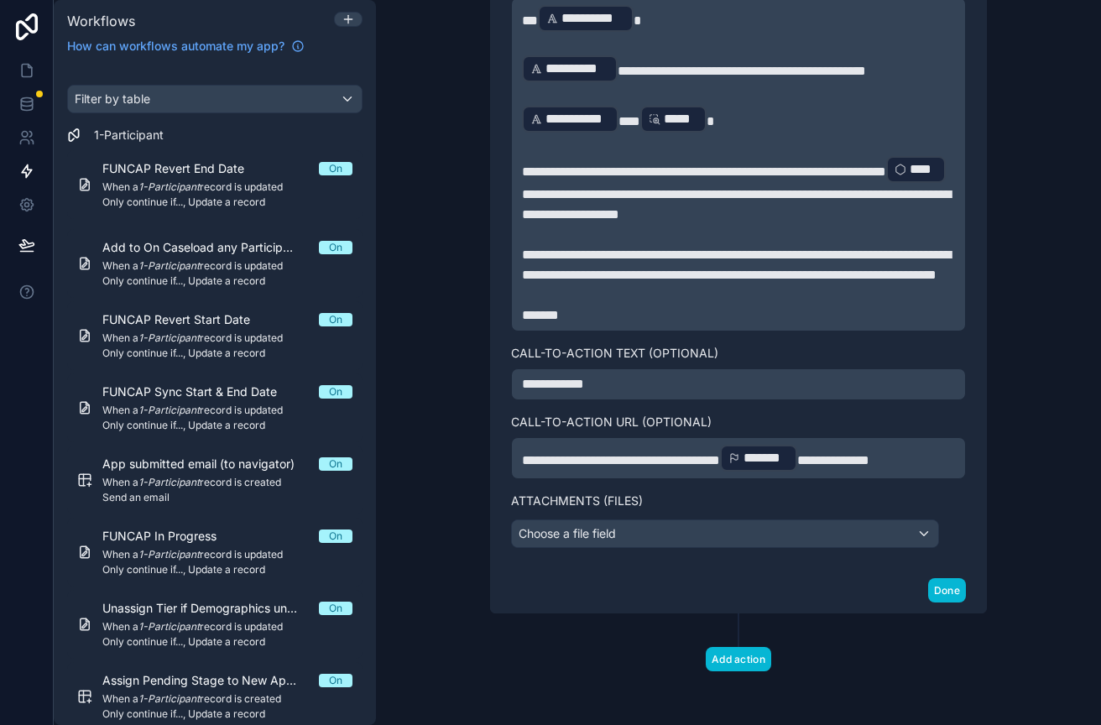
click at [857, 467] on span "**********" at bounding box center [834, 460] width 72 height 13
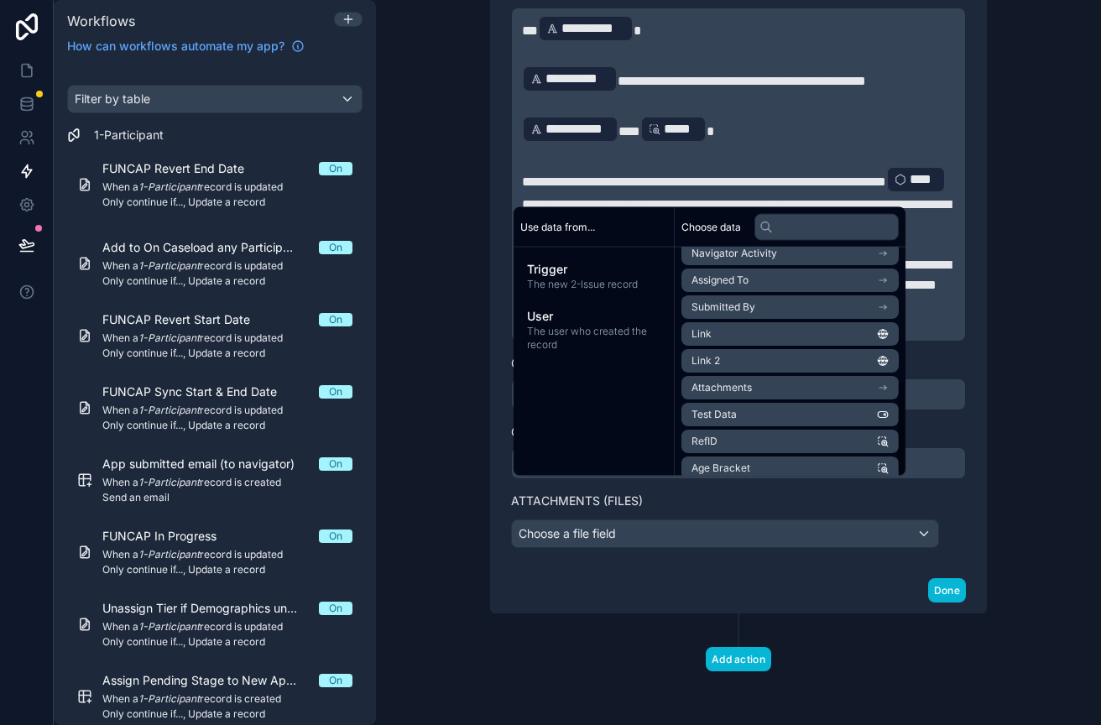
scroll to position [319, 0]
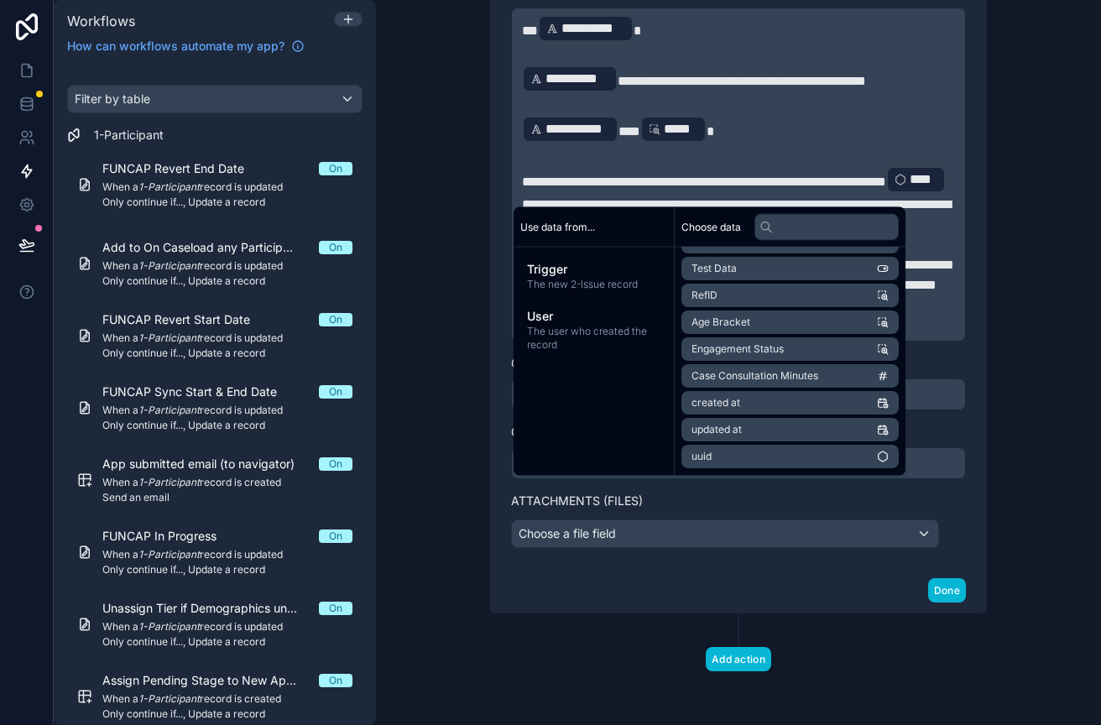
click at [777, 457] on li "uuid" at bounding box center [790, 458] width 217 height 24
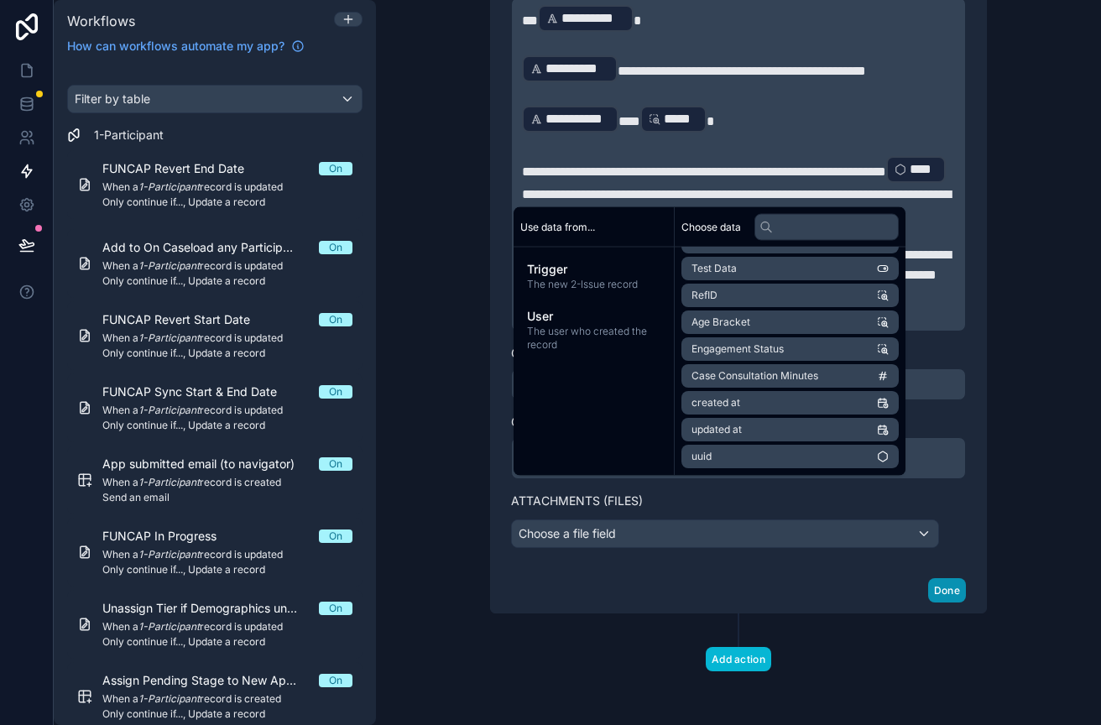
click at [953, 603] on button "Done" at bounding box center [947, 590] width 38 height 24
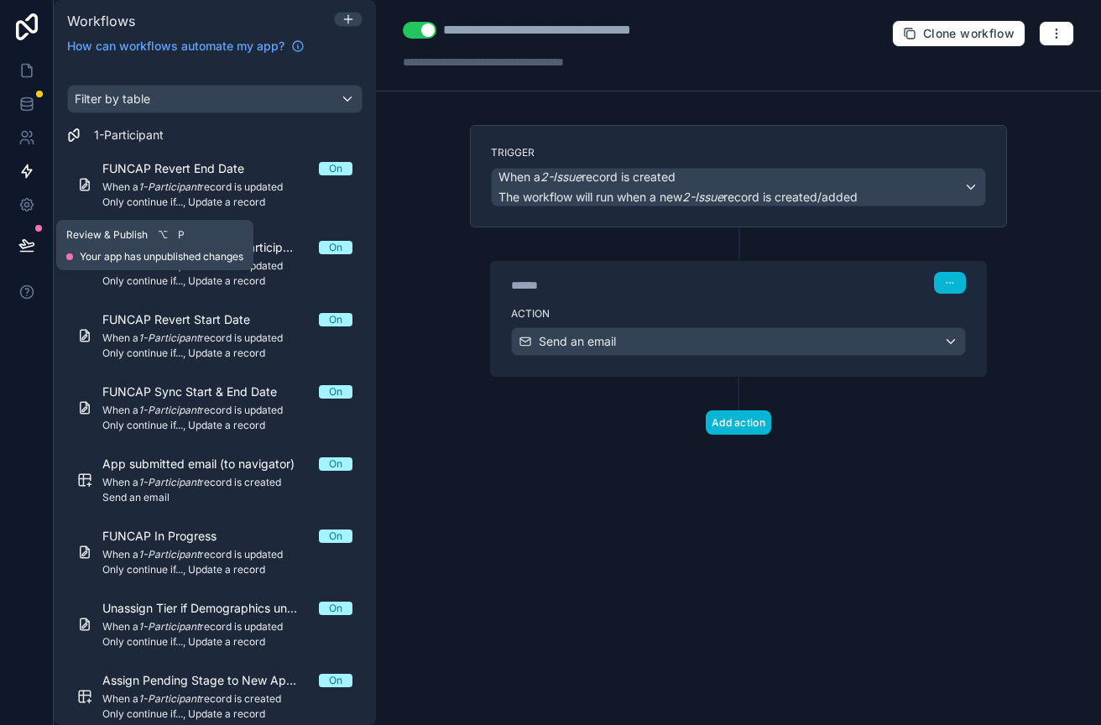
click at [34, 238] on icon at bounding box center [26, 245] width 17 height 17
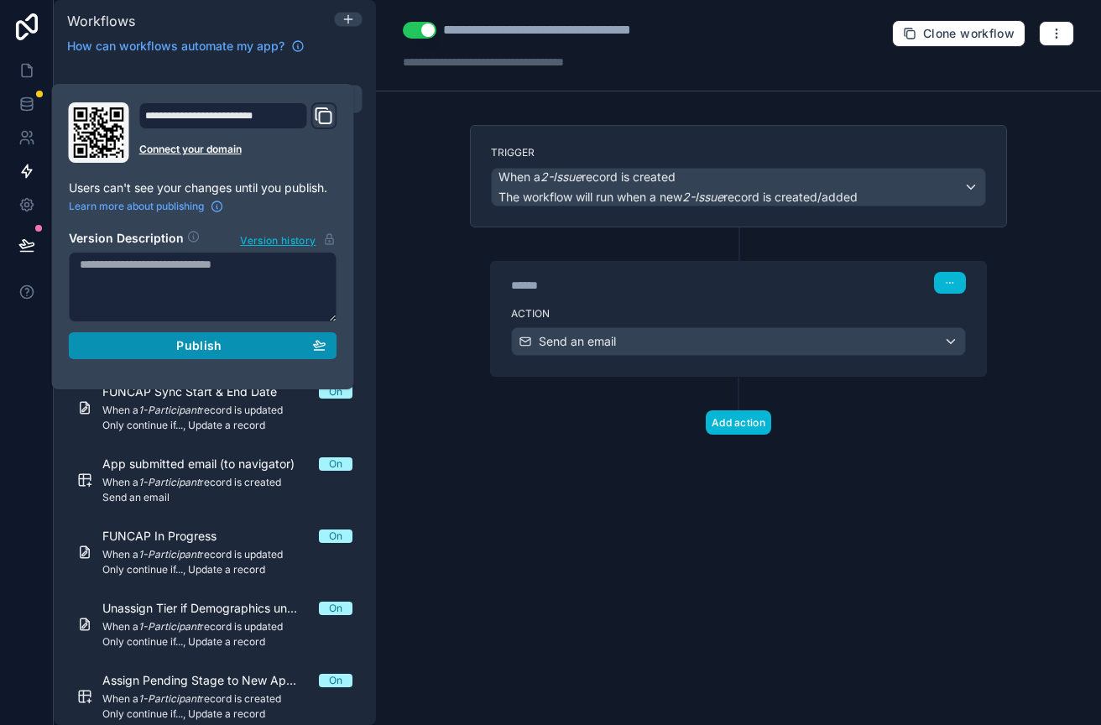
click at [142, 342] on div "Publish" at bounding box center [203, 345] width 247 height 15
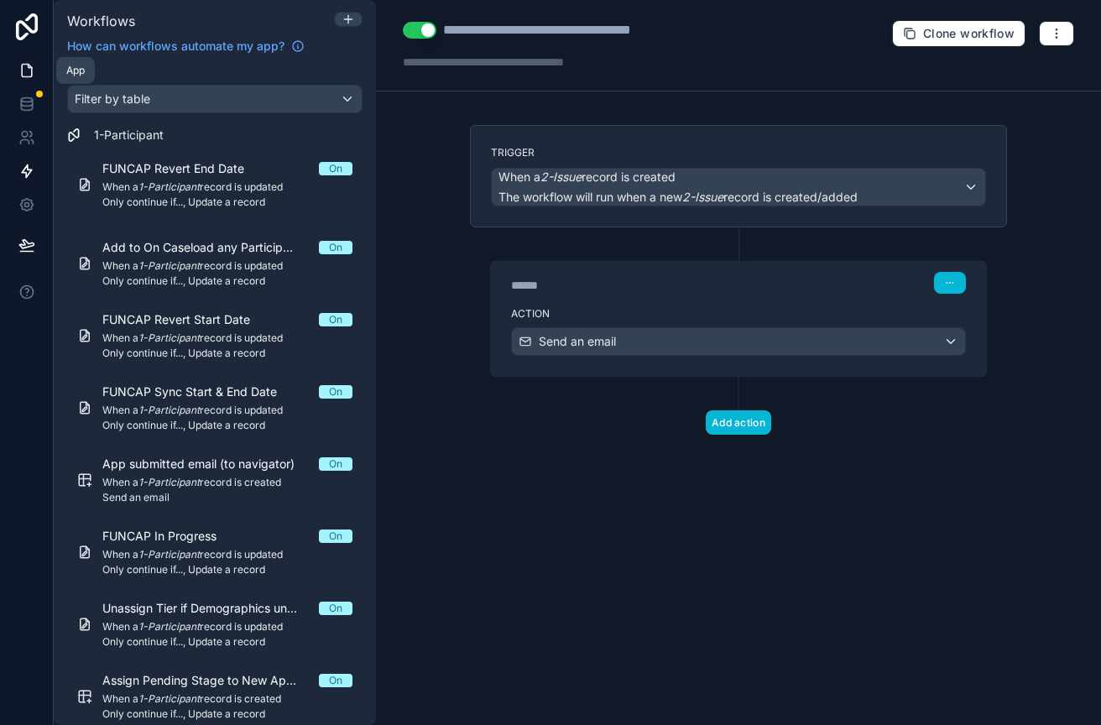
click at [31, 81] on link at bounding box center [26, 71] width 53 height 34
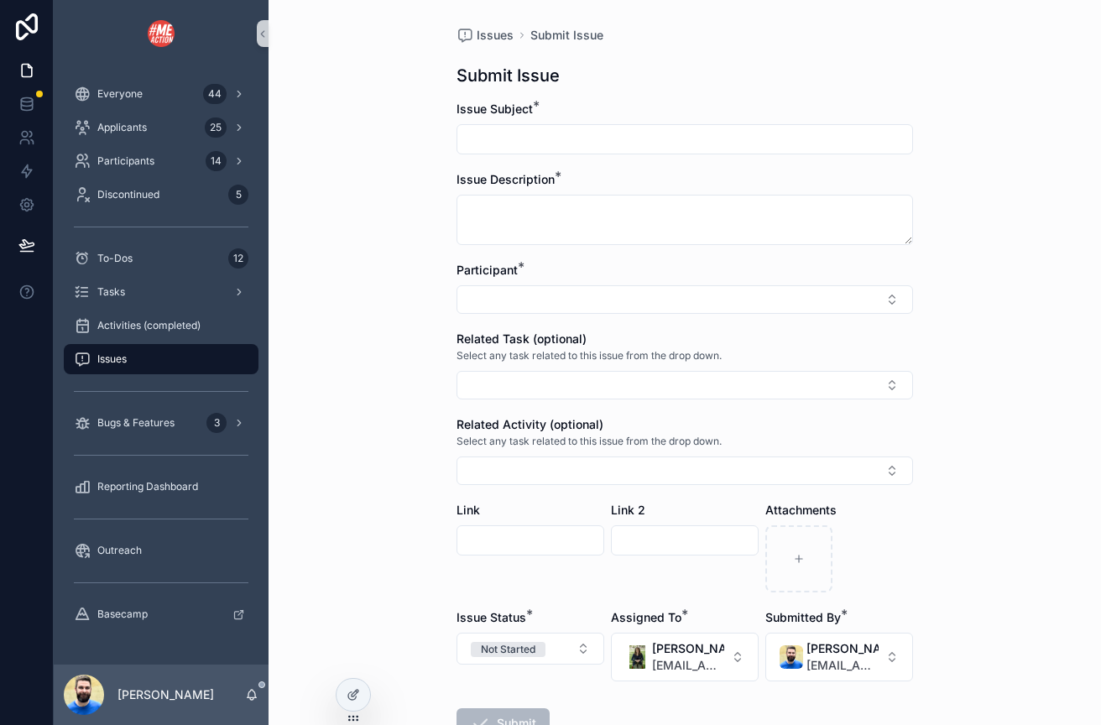
click at [468, 140] on input "scrollable content" at bounding box center [685, 140] width 455 height 24
type input "**********"
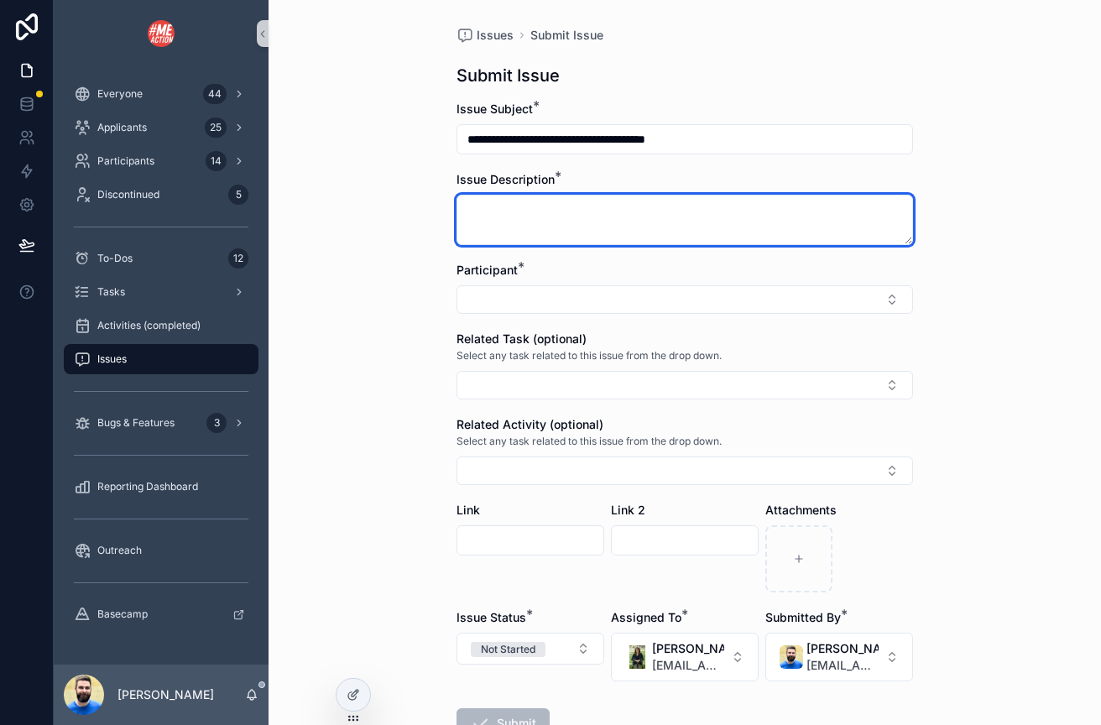
click at [506, 209] on textarea "scrollable content" at bounding box center [685, 220] width 457 height 50
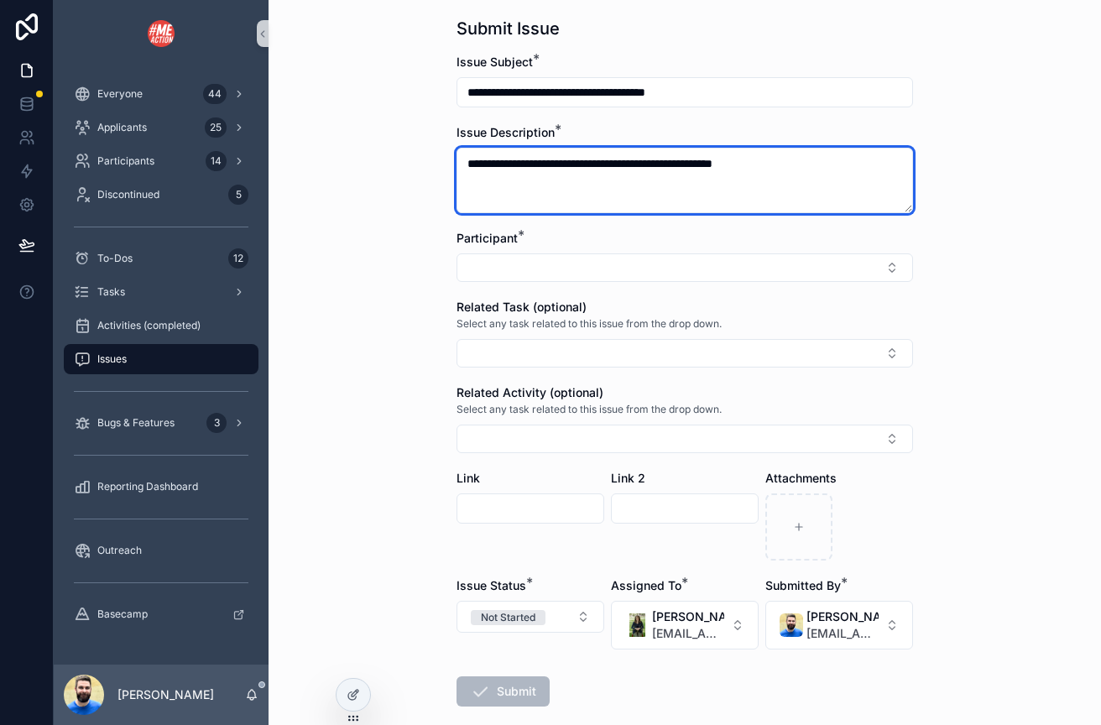
scroll to position [72, 0]
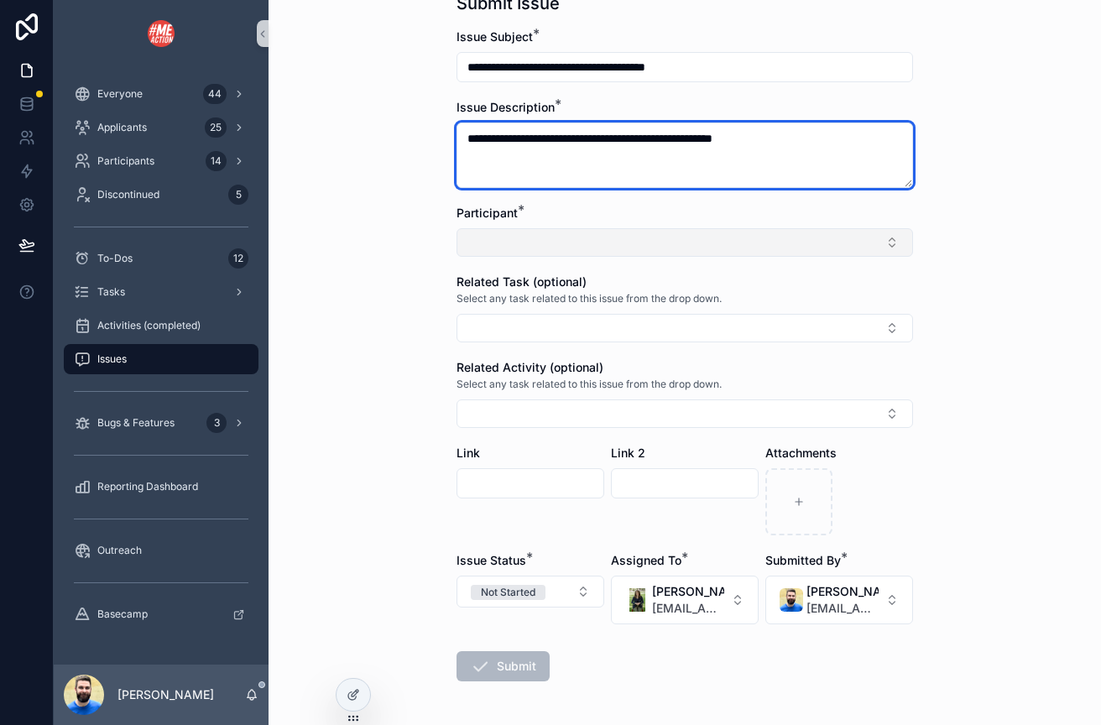
type textarea "**********"
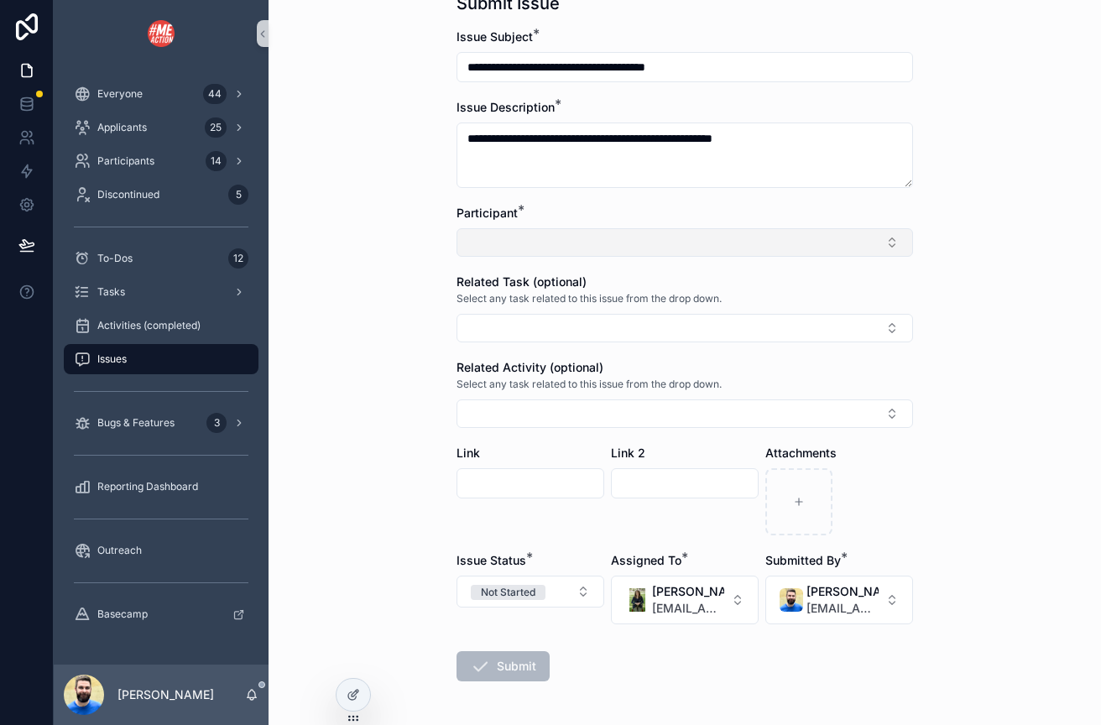
click at [492, 235] on button "Select Button" at bounding box center [685, 242] width 457 height 29
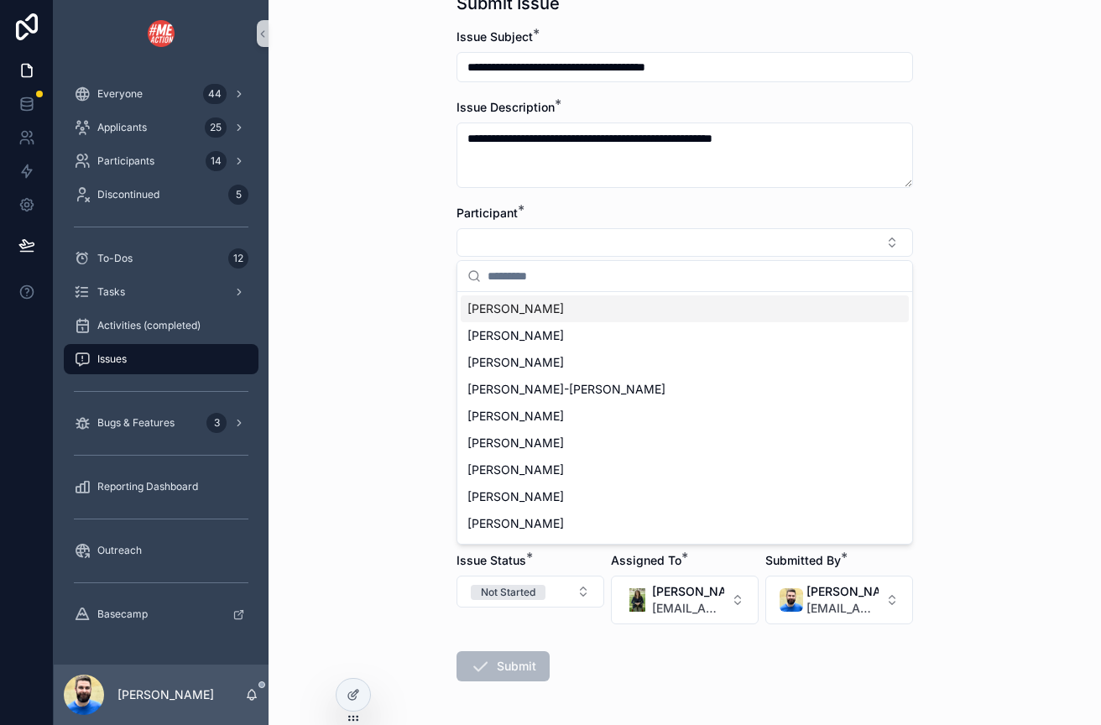
click at [495, 282] on input "scrollable content" at bounding box center [695, 276] width 415 height 30
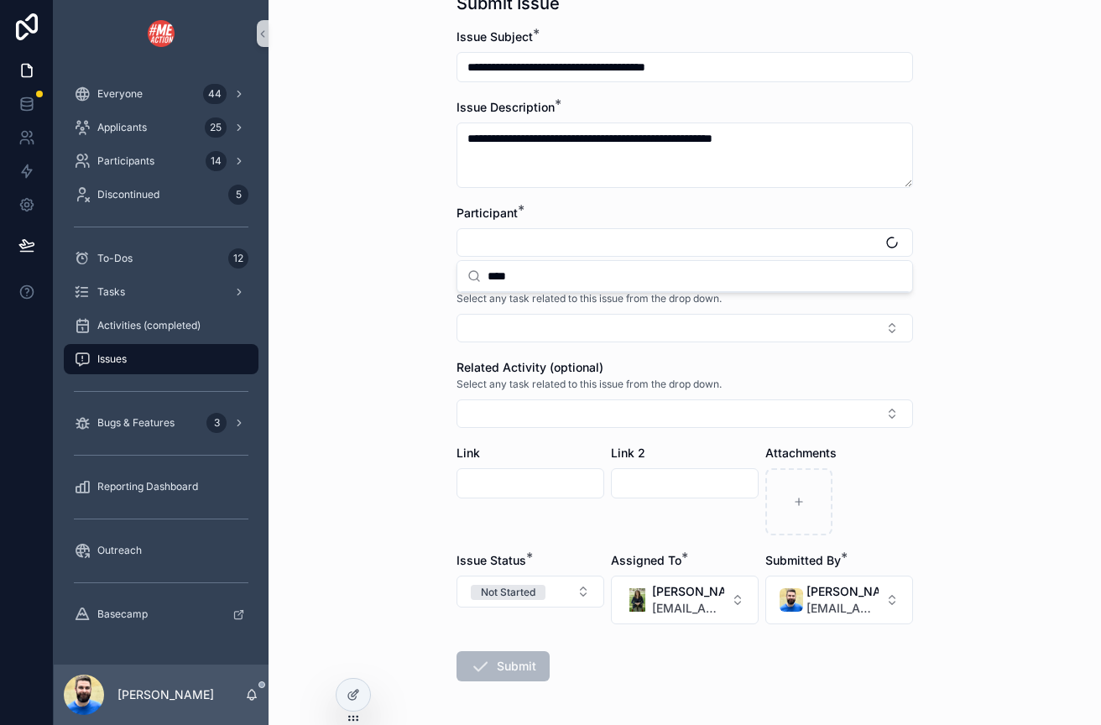
type input "****"
click at [494, 309] on div "Related Task (optional) Select any task related to this issue from the drop dow…" at bounding box center [685, 308] width 457 height 69
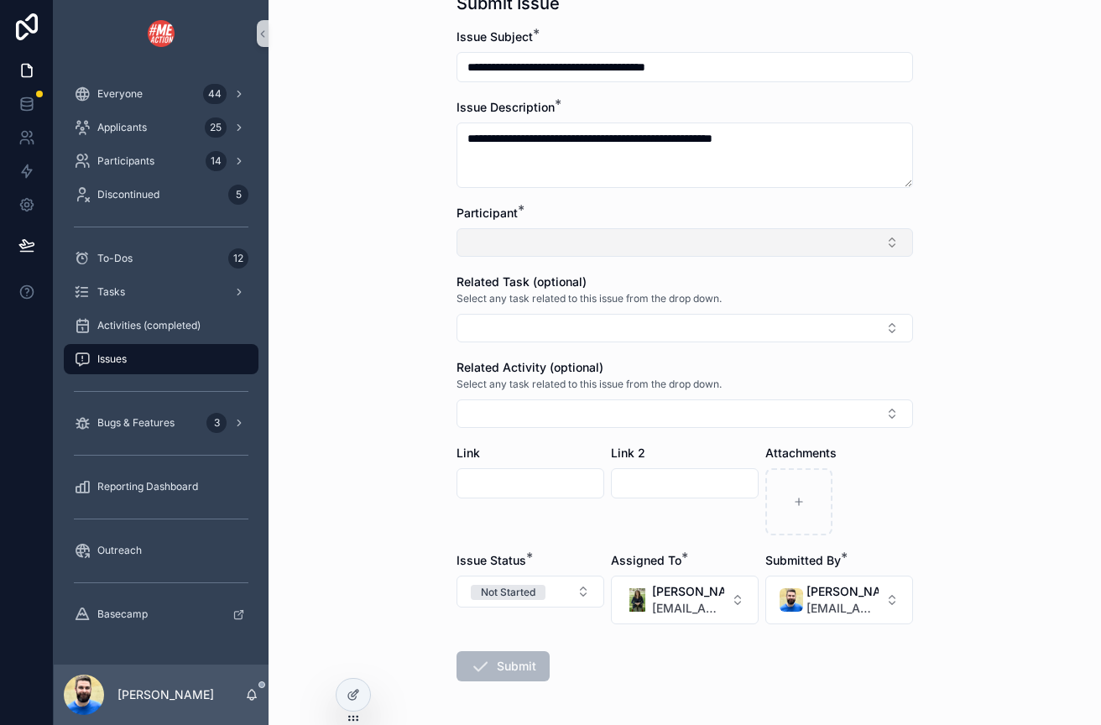
click at [492, 238] on button "Select Button" at bounding box center [685, 242] width 457 height 29
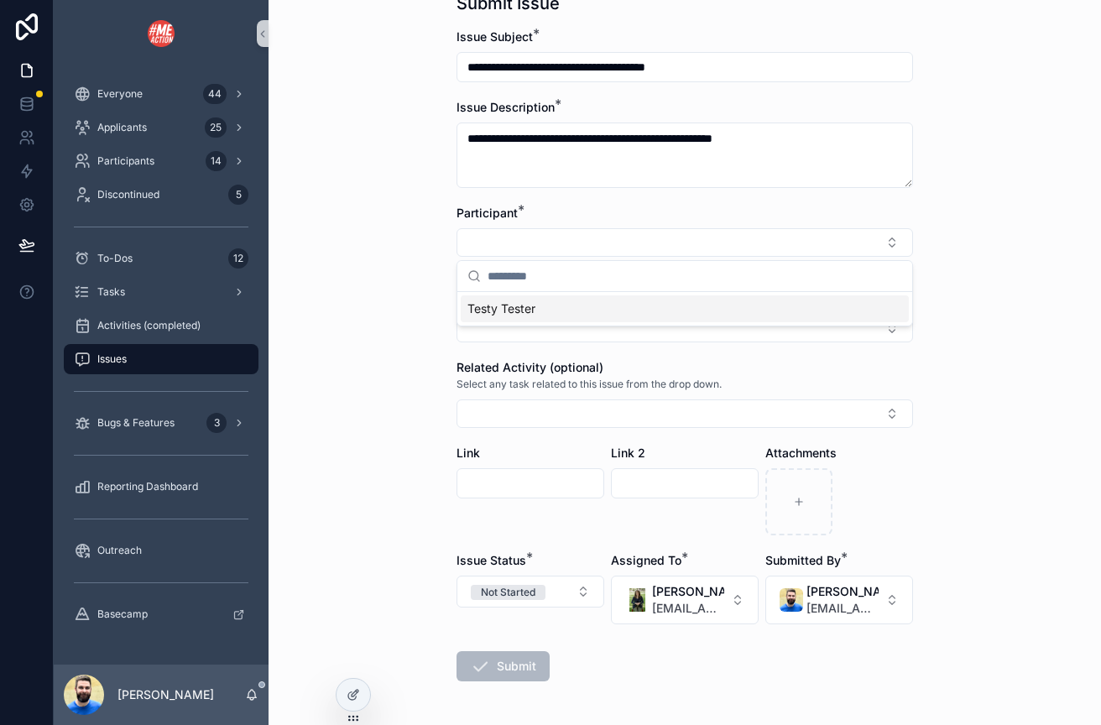
click at [506, 303] on span "Testy Tester" at bounding box center [502, 309] width 68 height 17
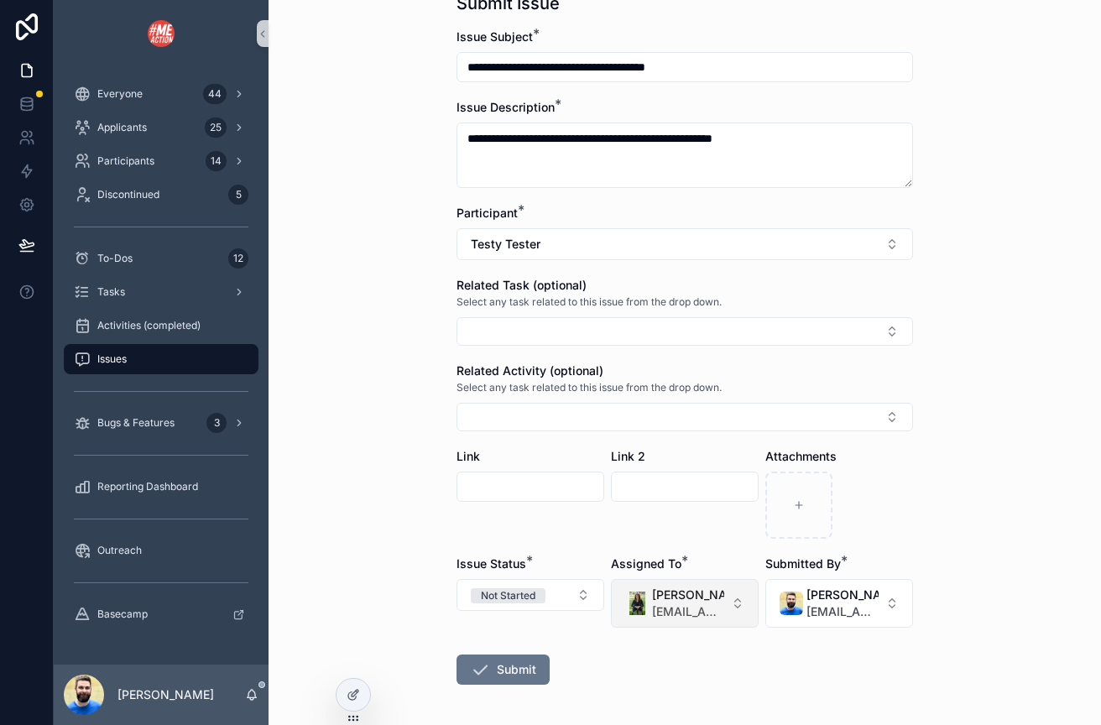
click at [647, 609] on div "Select Button" at bounding box center [637, 604] width 24 height 24
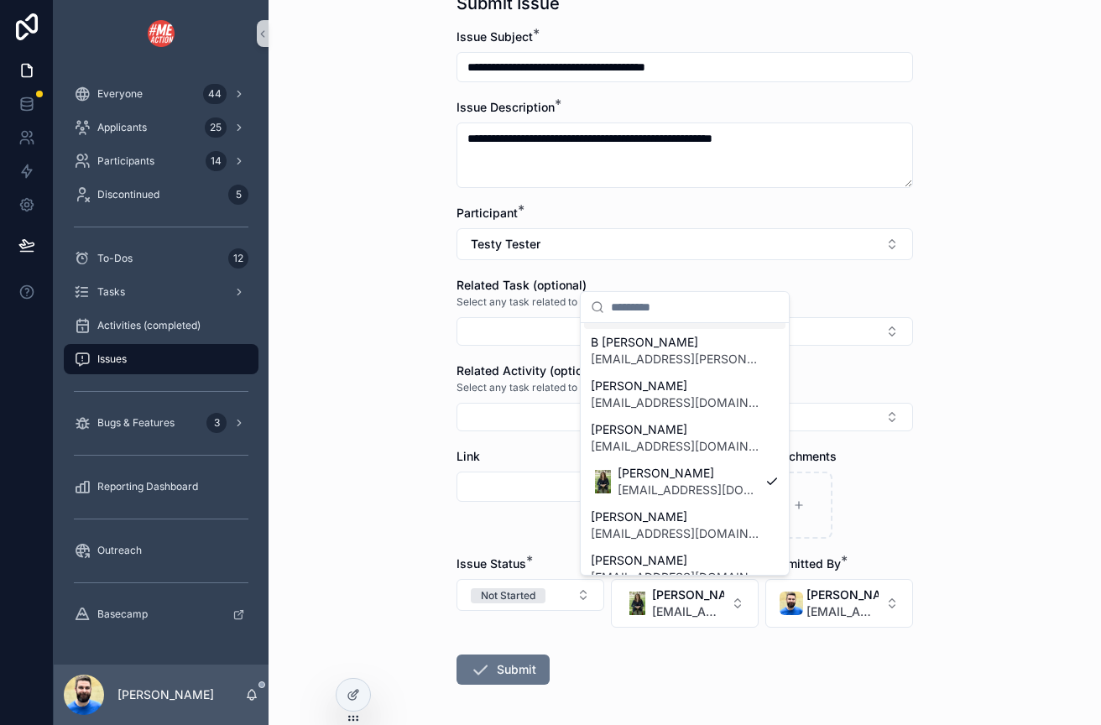
scroll to position [131, 0]
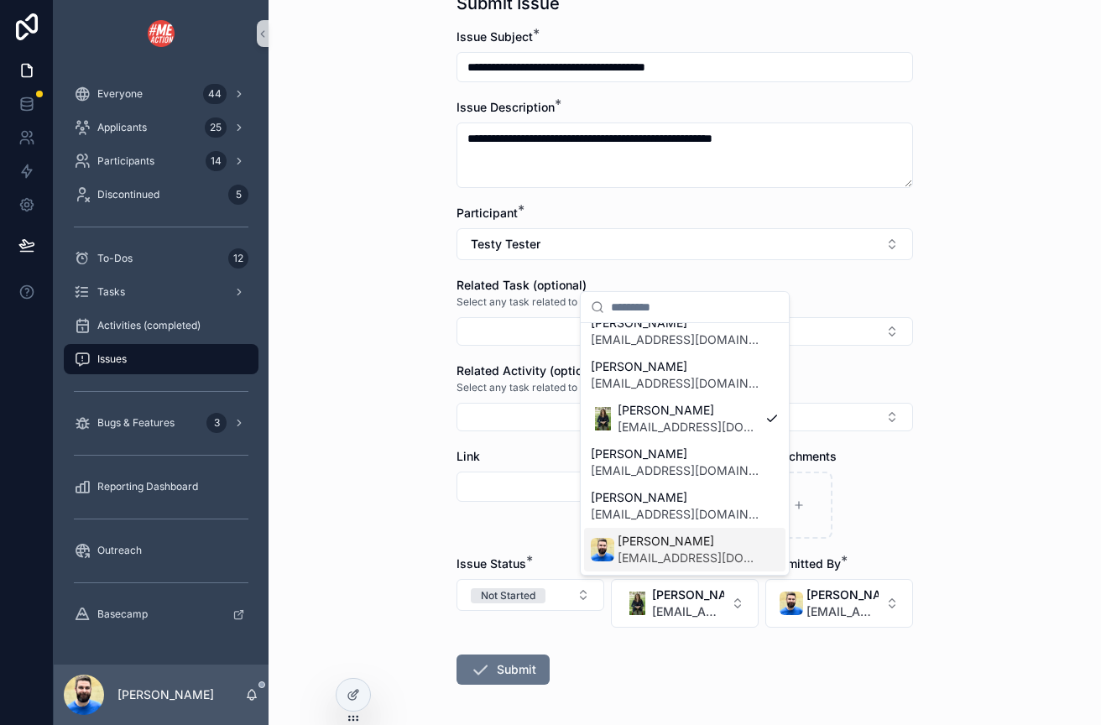
click at [649, 533] on span "[PERSON_NAME]" at bounding box center [688, 541] width 141 height 17
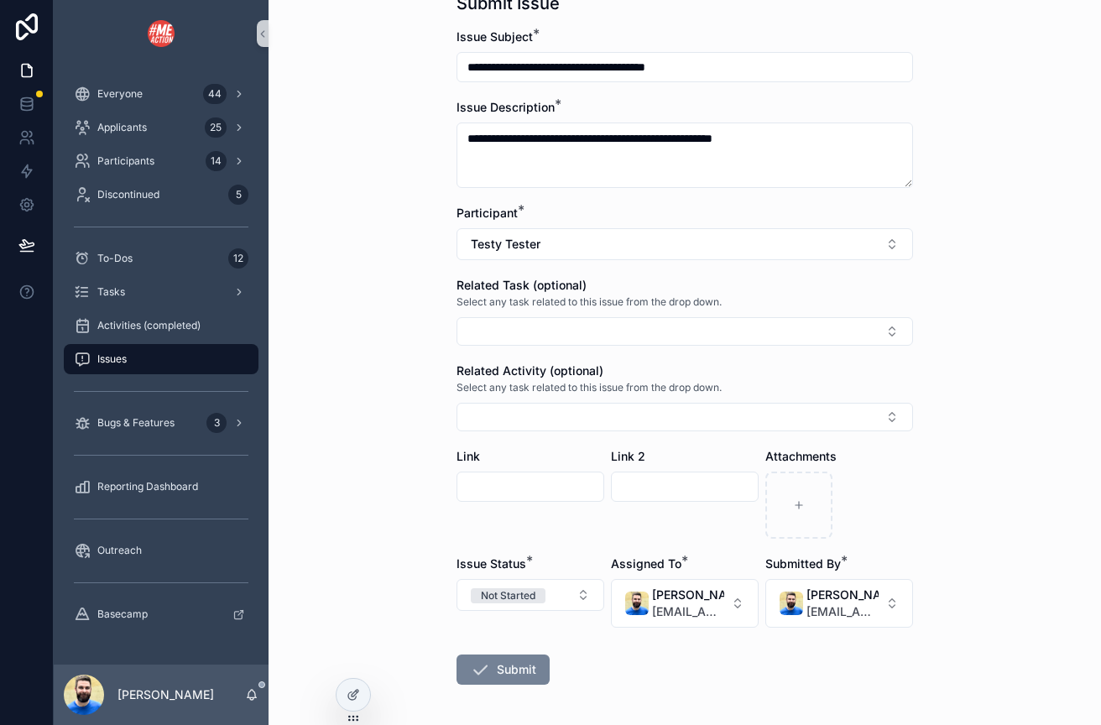
click at [493, 667] on button "Submit" at bounding box center [503, 670] width 93 height 30
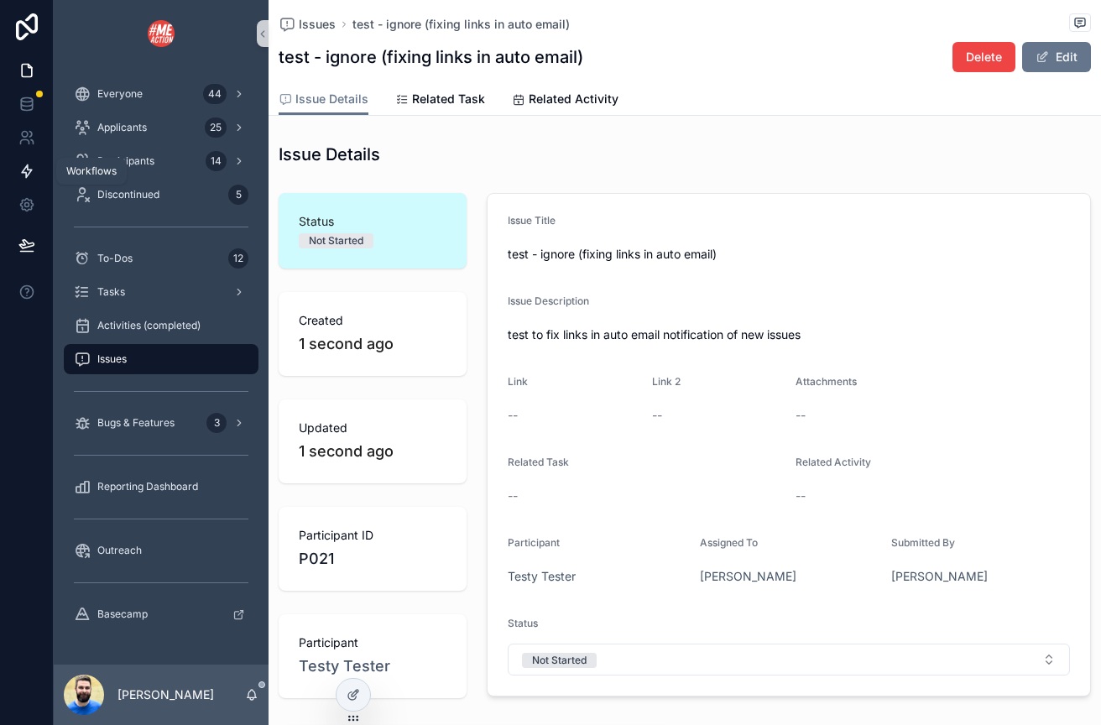
click at [24, 174] on icon at bounding box center [26, 171] width 17 height 17
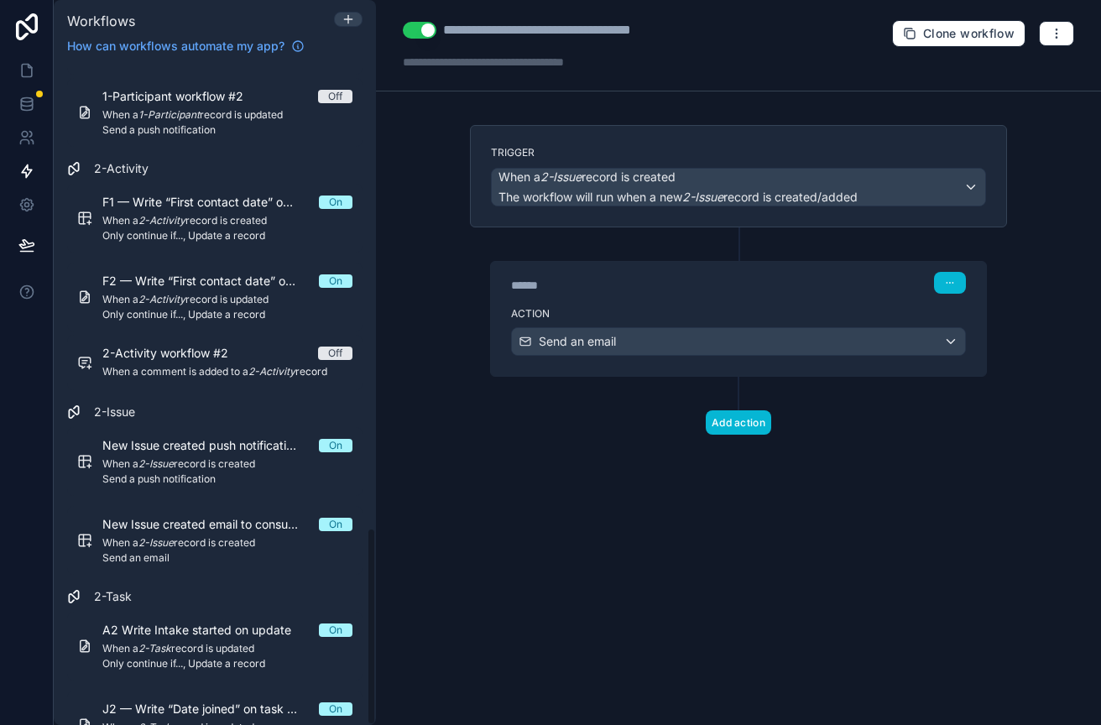
scroll to position [1546, 0]
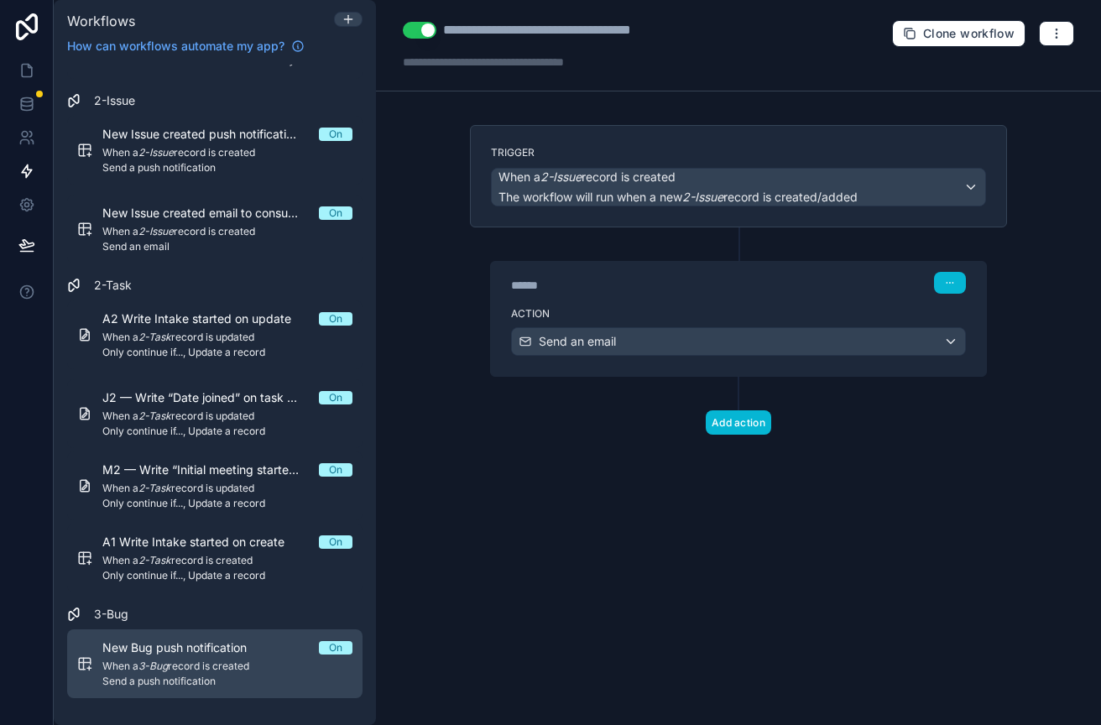
click at [218, 665] on span "When a 3-Bug record is created" at bounding box center [227, 666] width 250 height 13
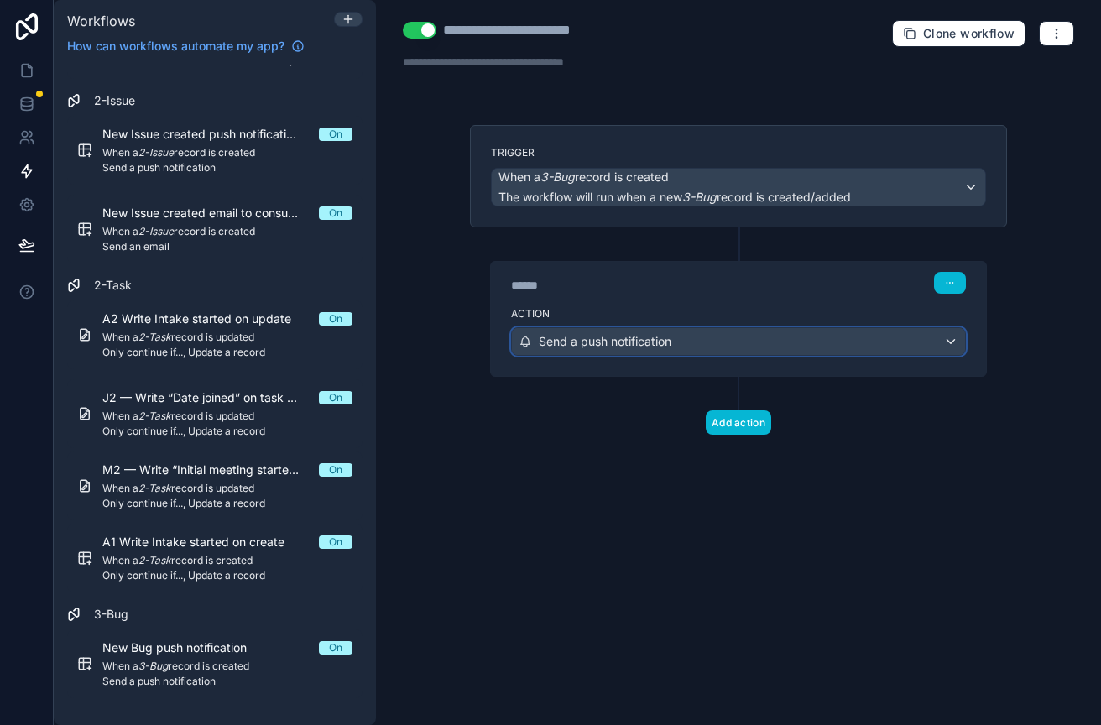
click at [668, 338] on span "Send a push notification" at bounding box center [605, 341] width 133 height 17
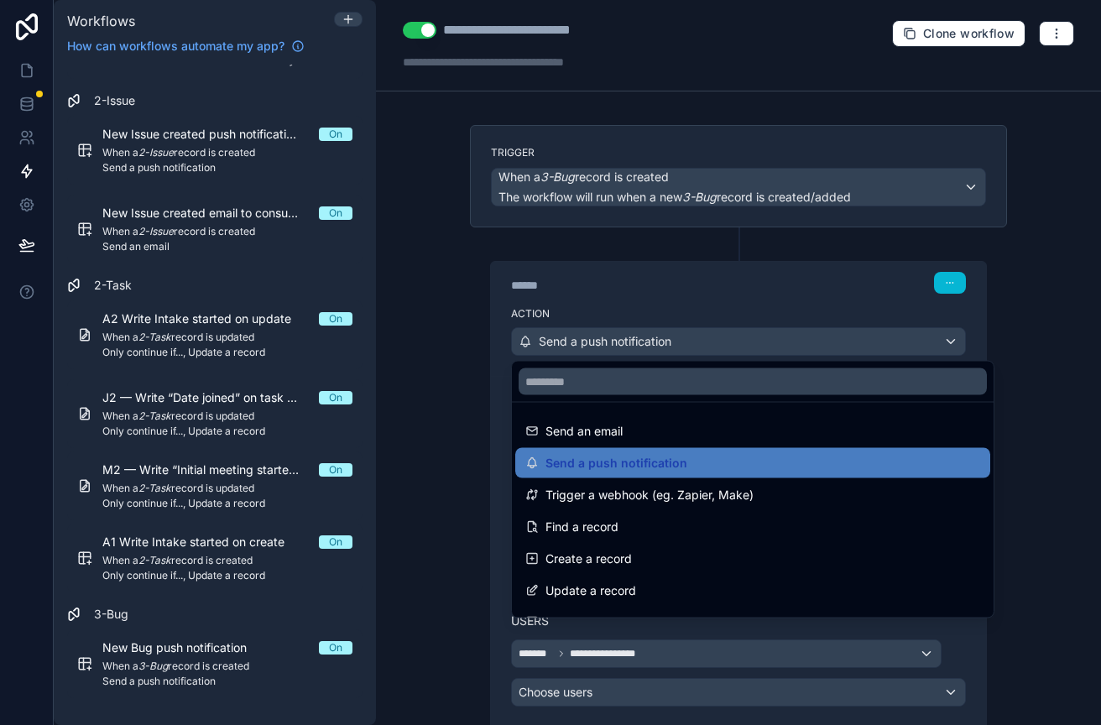
click at [653, 280] on div at bounding box center [550, 362] width 1101 height 725
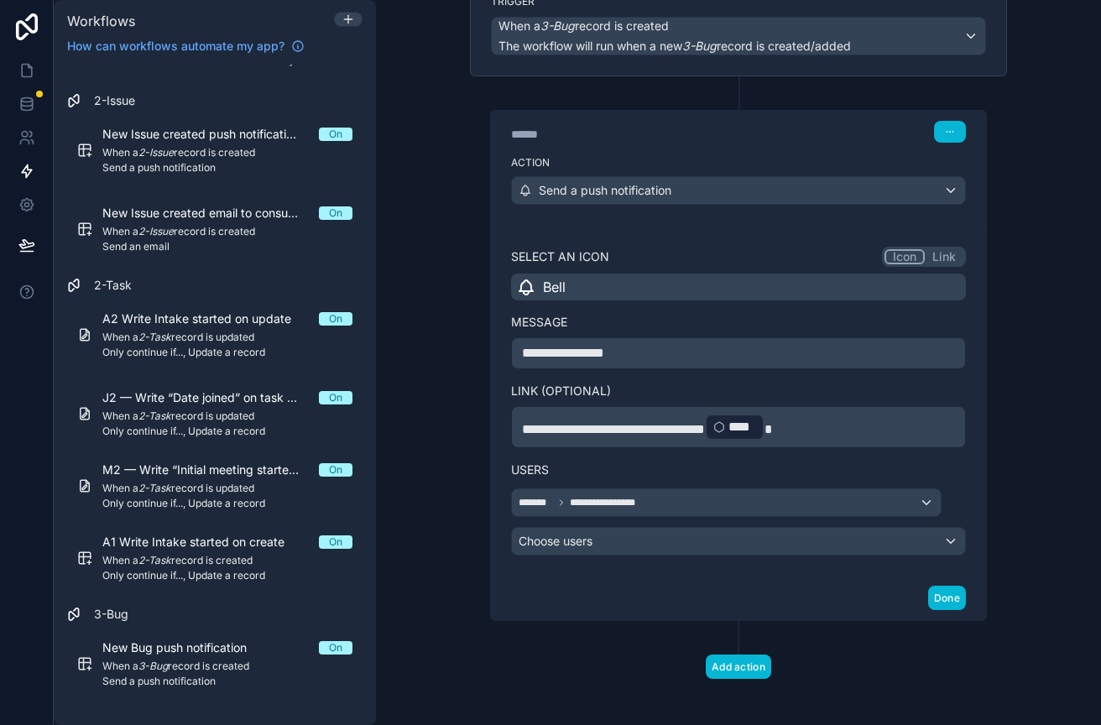
scroll to position [158, 0]
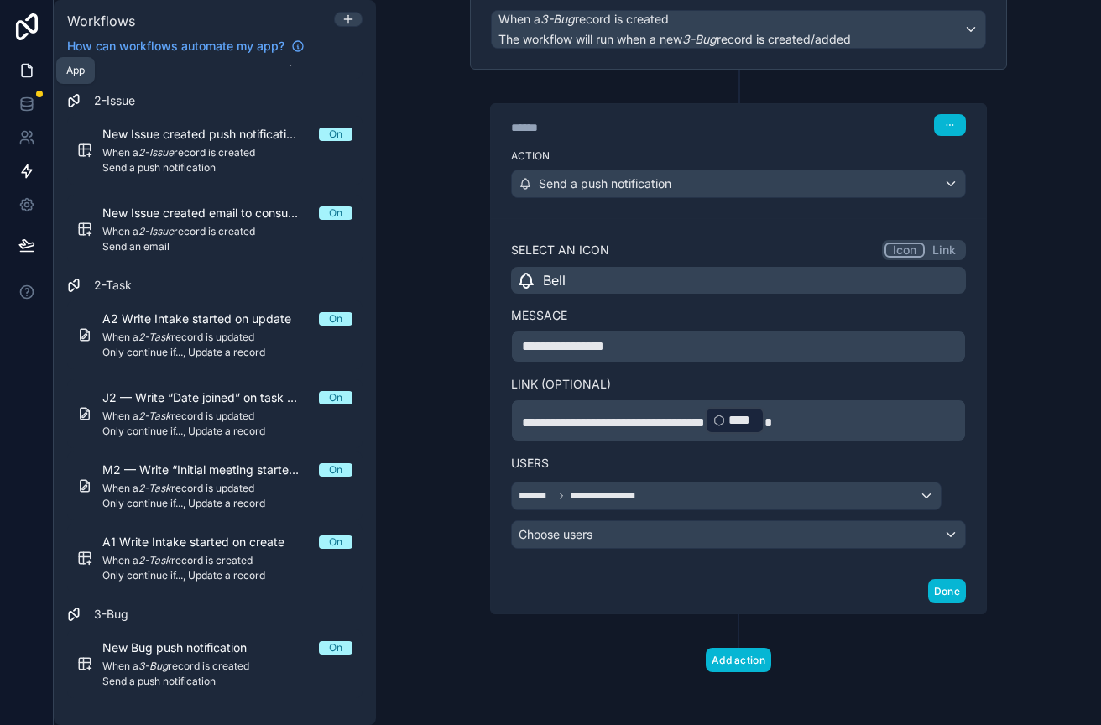
click at [24, 71] on icon at bounding box center [26, 70] width 17 height 17
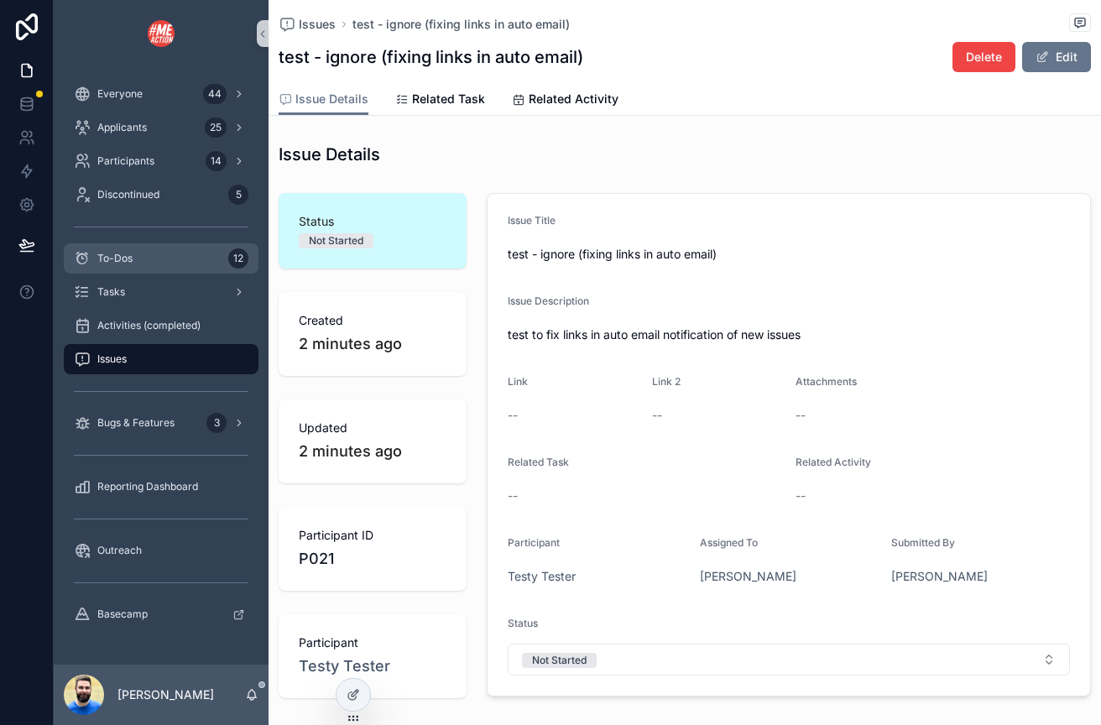
click at [129, 267] on div "To-Dos 12" at bounding box center [161, 258] width 175 height 27
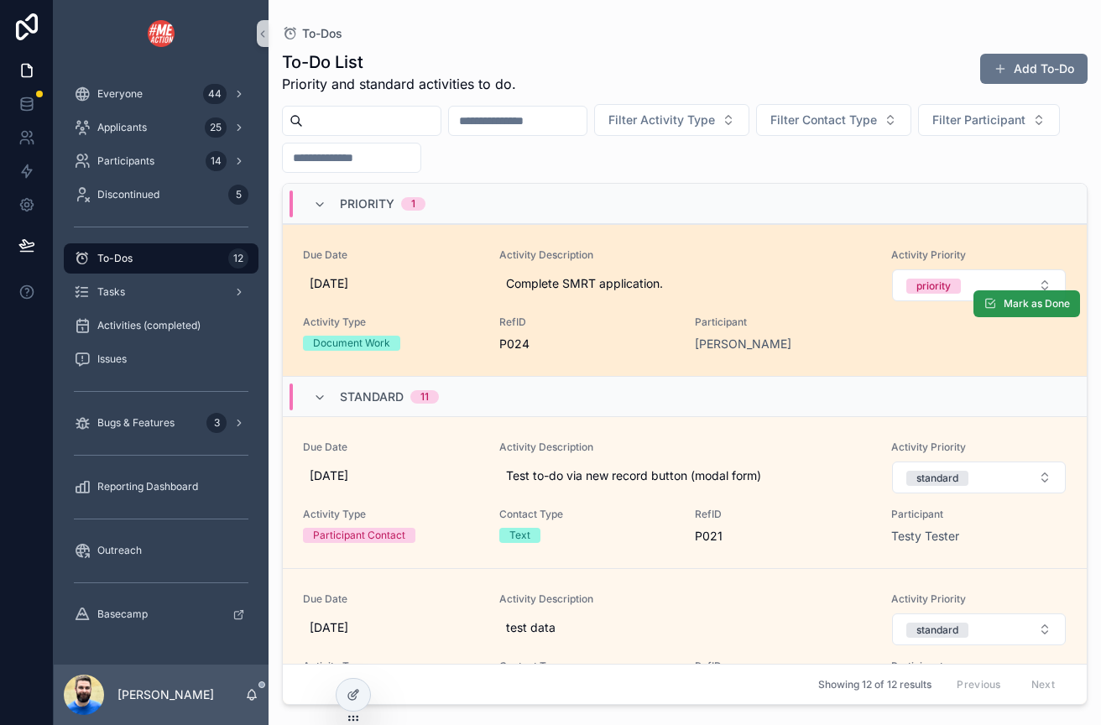
click at [1004, 306] on span "Mark as Done" at bounding box center [1037, 303] width 66 height 13
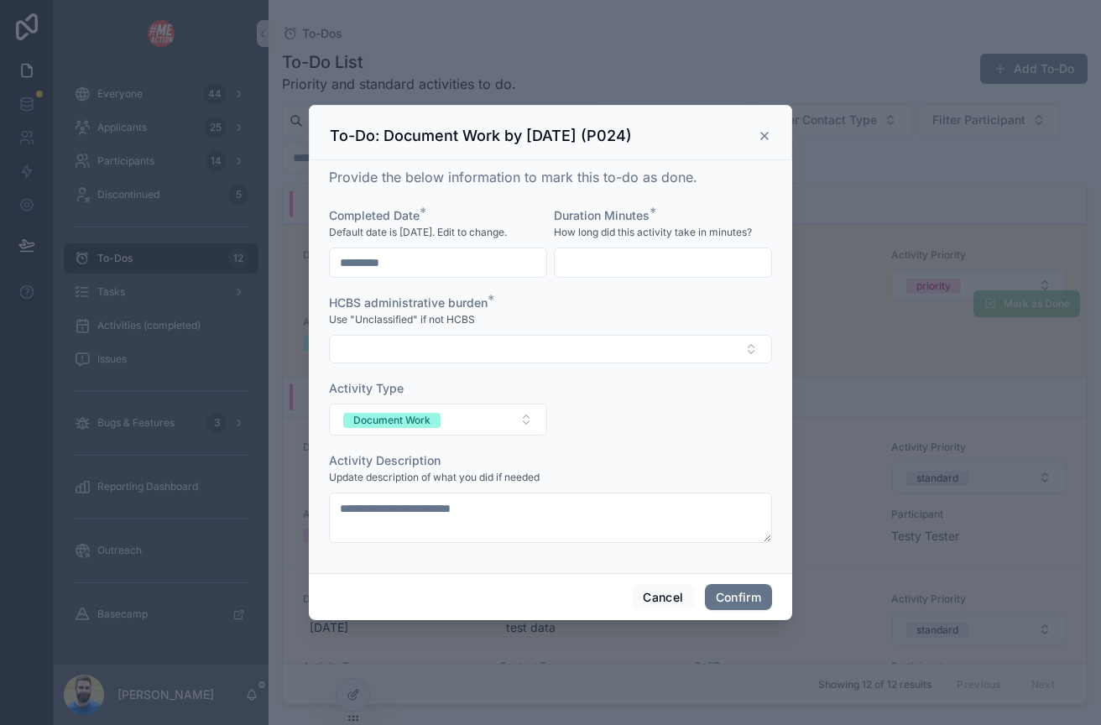
click at [675, 610] on div "Cancel Confirm" at bounding box center [551, 597] width 484 height 48
click at [666, 599] on button "Cancel" at bounding box center [663, 597] width 62 height 27
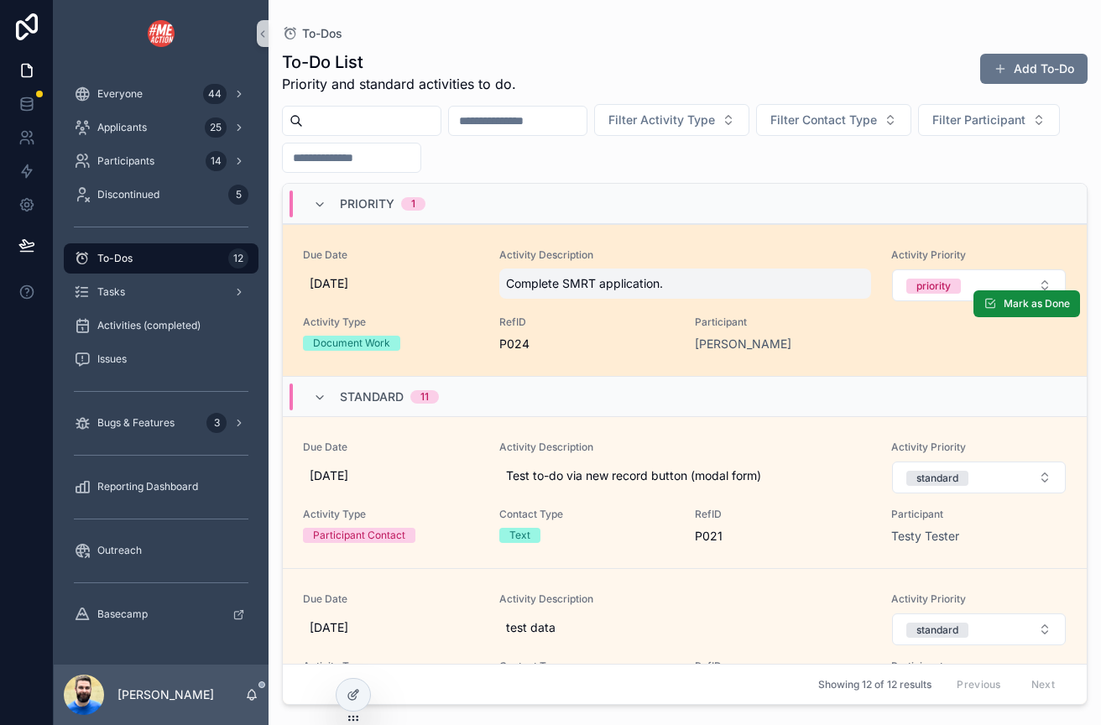
click at [795, 287] on span "Complete SMRT application." at bounding box center [685, 283] width 358 height 17
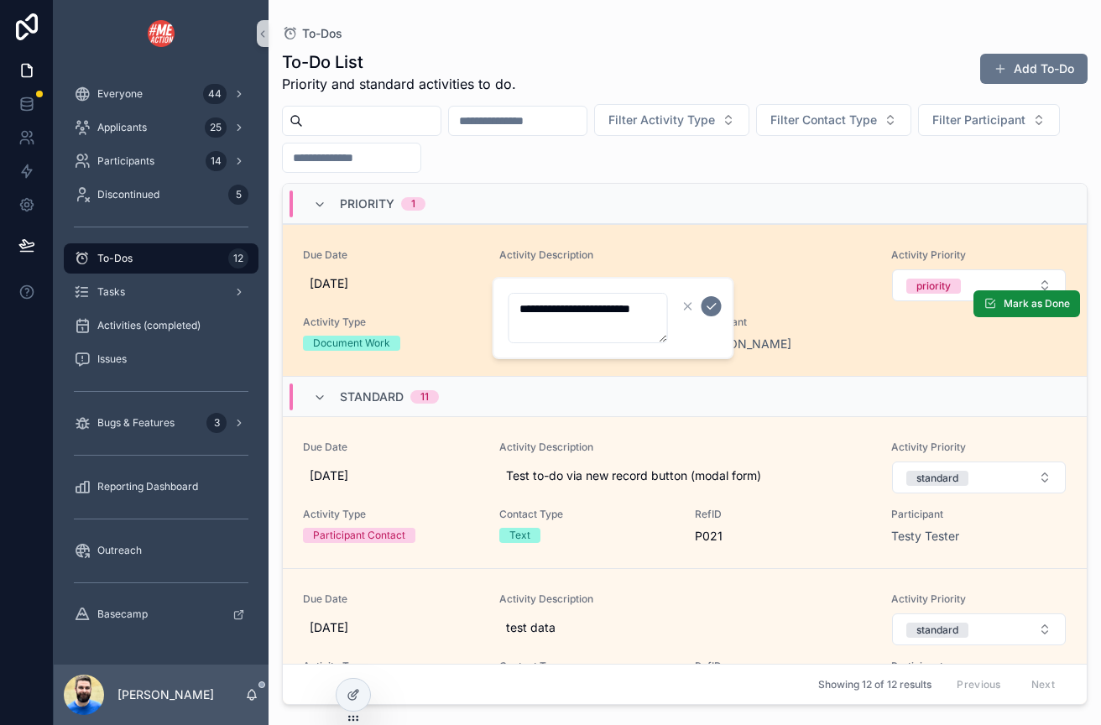
click at [785, 240] on link "Due Date 10/1/2025 Activity Description Complete SMRT application. Activity Pri…" at bounding box center [685, 300] width 804 height 152
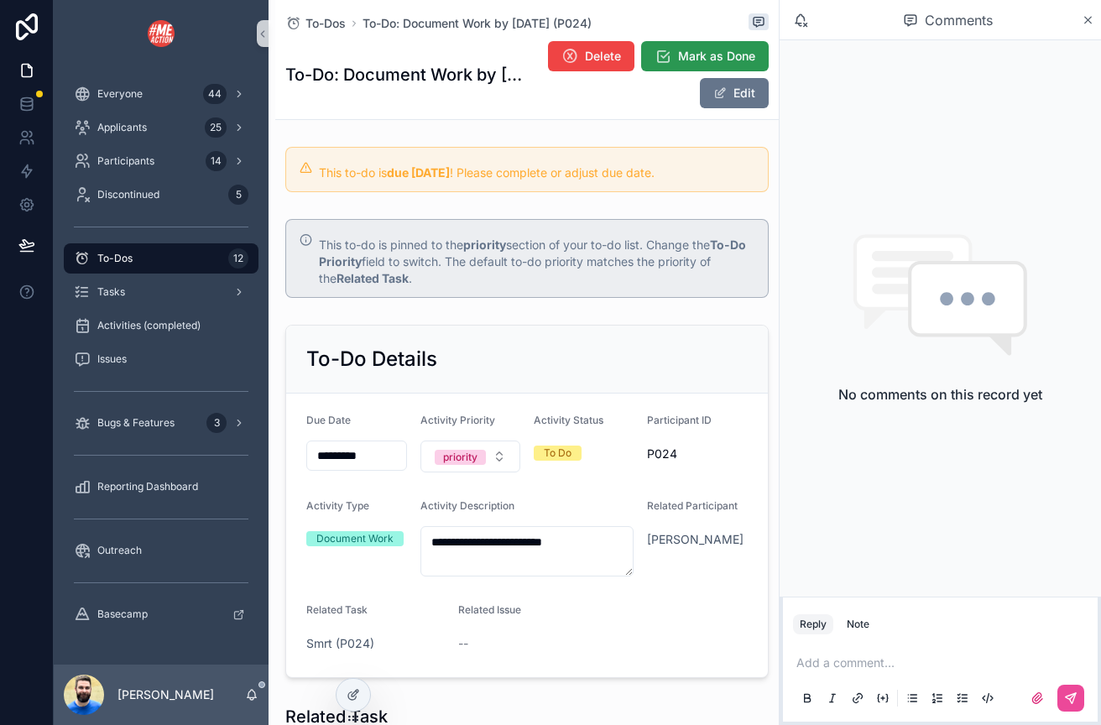
click at [678, 65] on span "Mark as Done" at bounding box center [716, 56] width 77 height 17
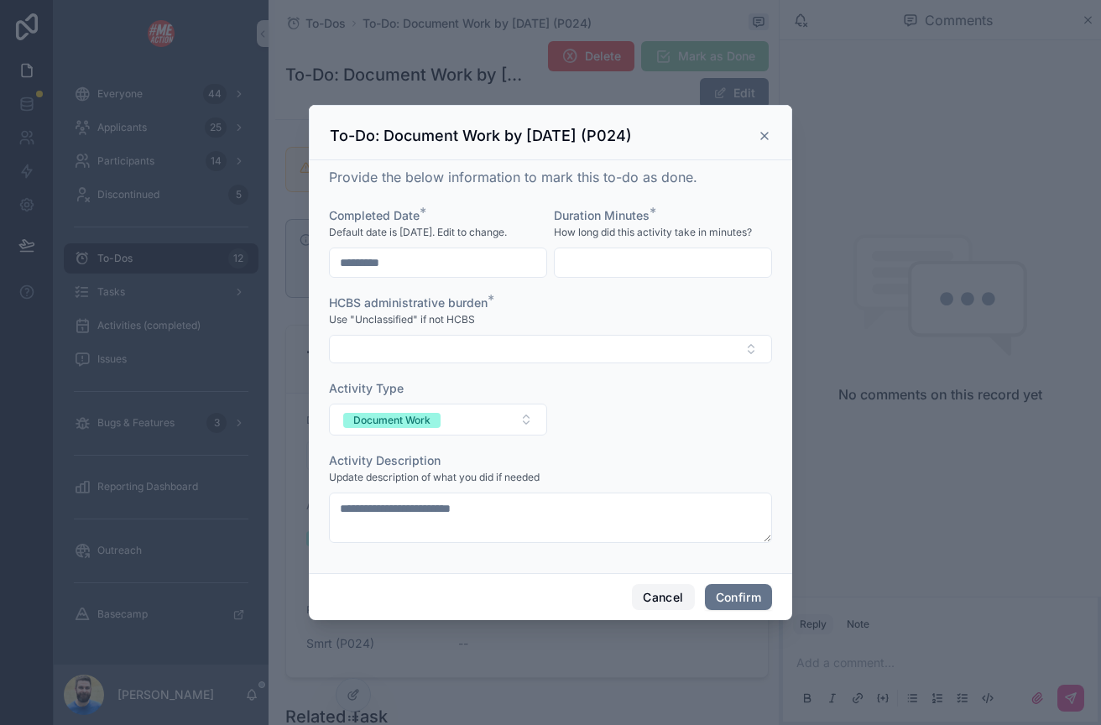
click at [650, 598] on button "Cancel" at bounding box center [663, 597] width 62 height 27
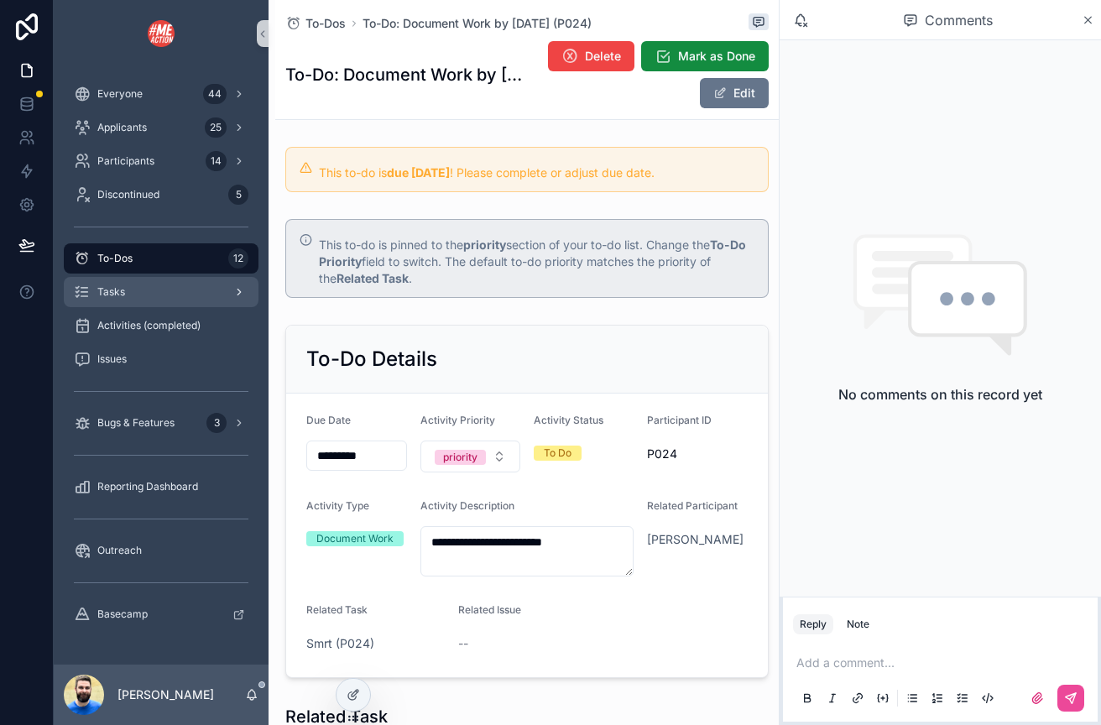
click at [135, 301] on div "Tasks" at bounding box center [161, 292] width 175 height 27
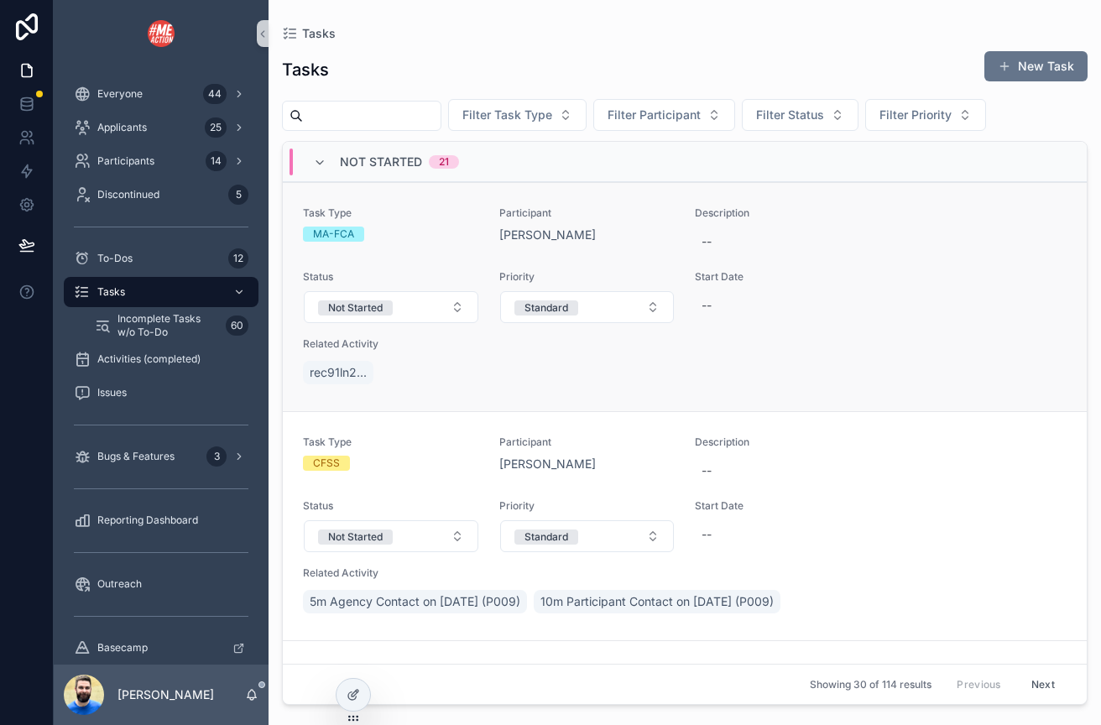
click at [858, 383] on div "rec91ln2..." at bounding box center [685, 373] width 764 height 30
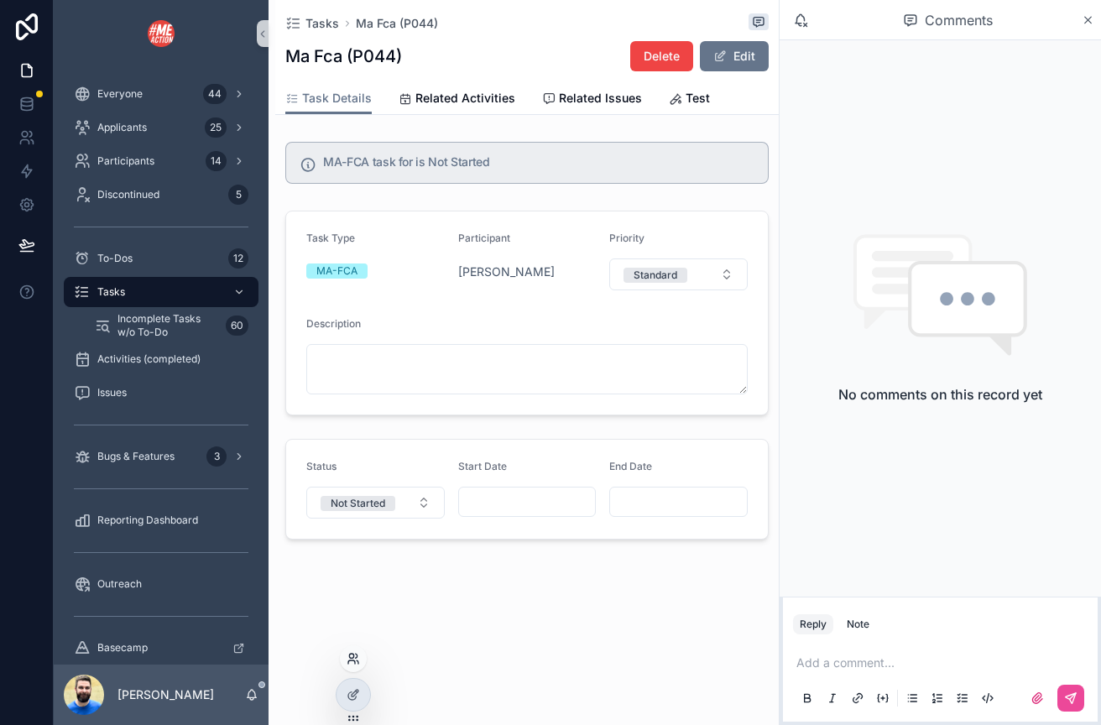
click at [353, 654] on icon at bounding box center [351, 656] width 4 height 4
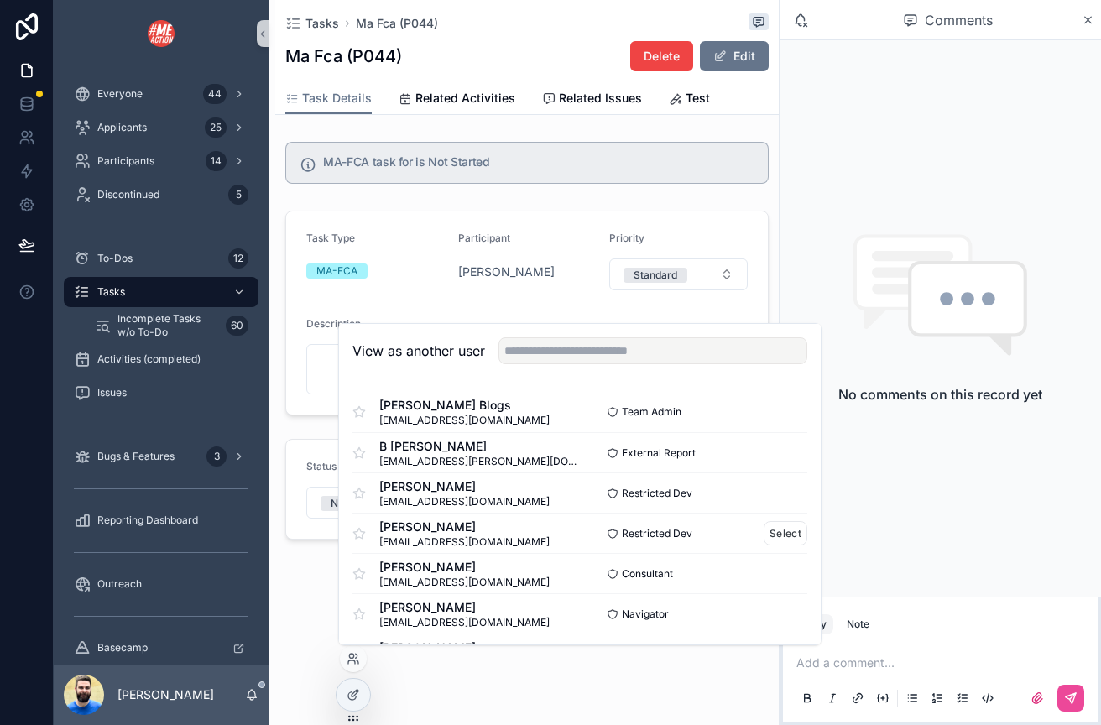
click at [482, 528] on span "[PERSON_NAME]" at bounding box center [464, 527] width 170 height 17
click at [779, 536] on button "Select" at bounding box center [786, 533] width 44 height 24
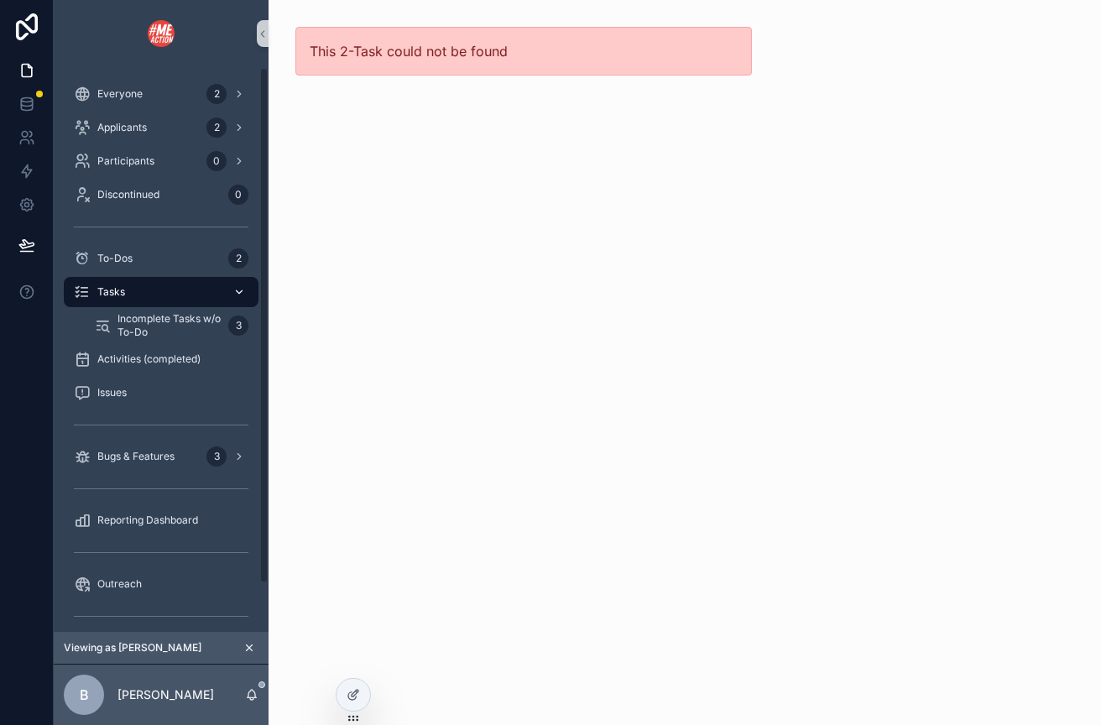
click at [167, 288] on div "Tasks" at bounding box center [161, 292] width 175 height 27
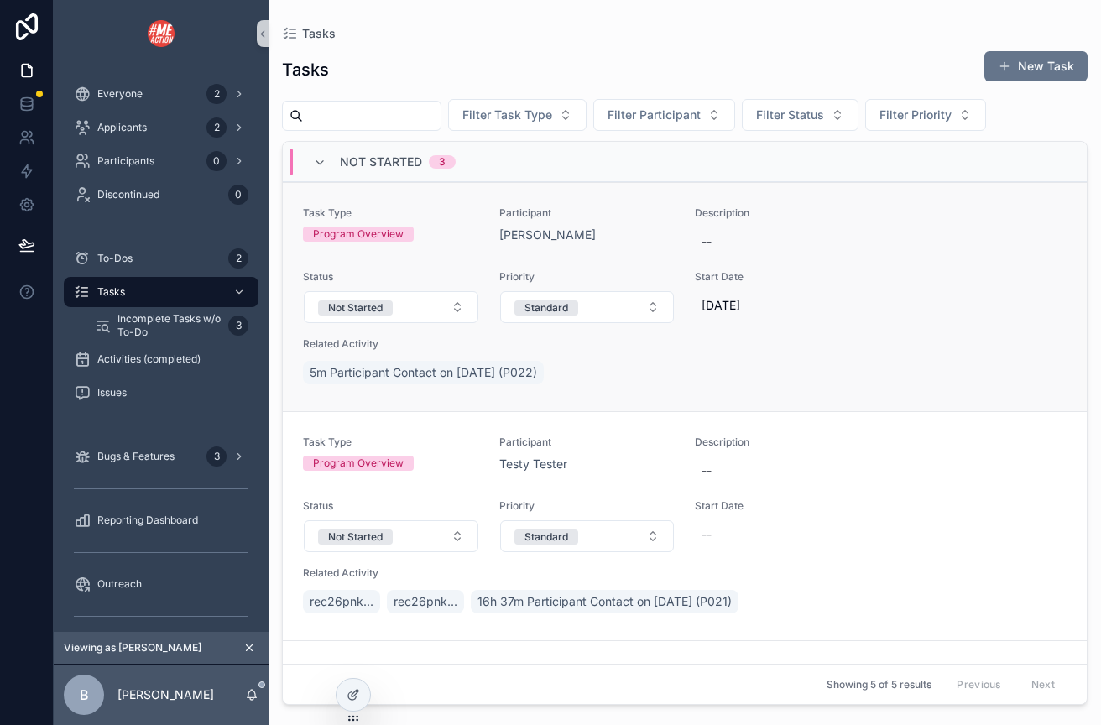
click at [856, 271] on span "Start Date" at bounding box center [783, 276] width 176 height 13
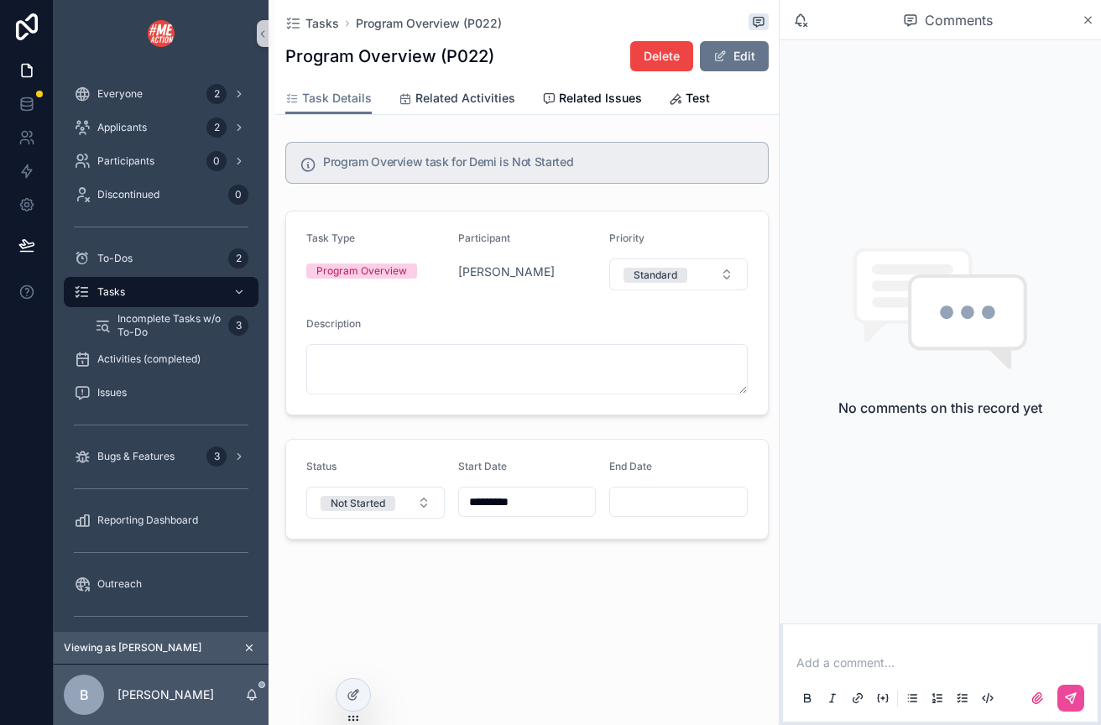
click at [430, 97] on span "Related Activities" at bounding box center [466, 98] width 100 height 17
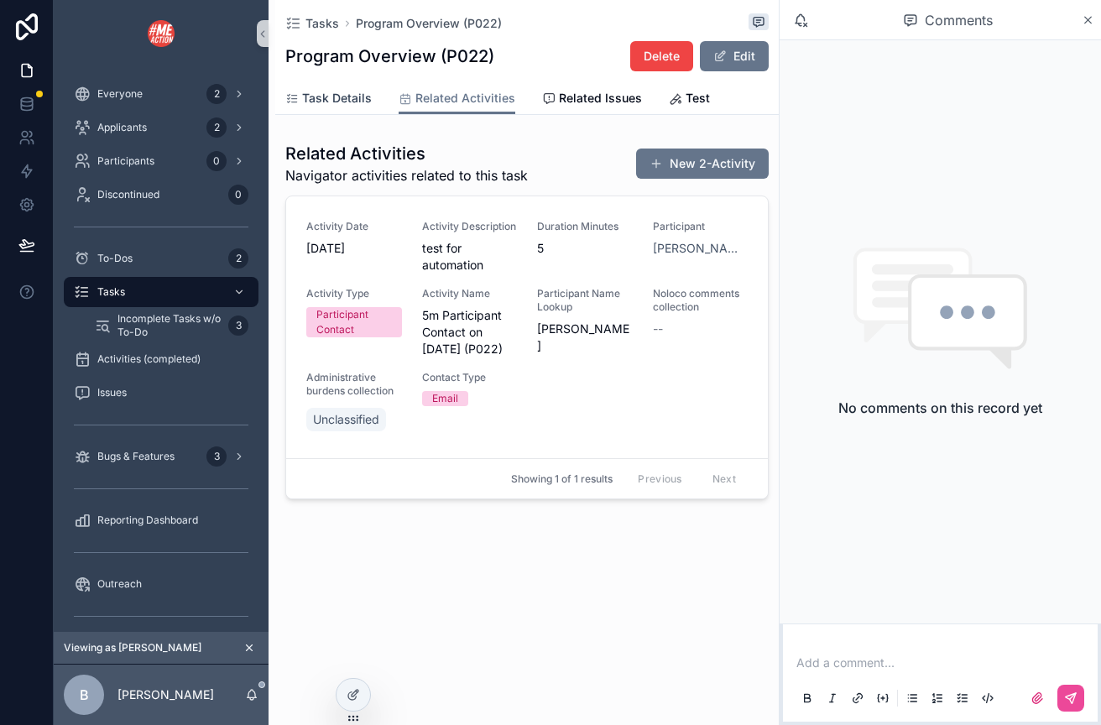
click at [322, 105] on span "Task Details" at bounding box center [337, 98] width 70 height 17
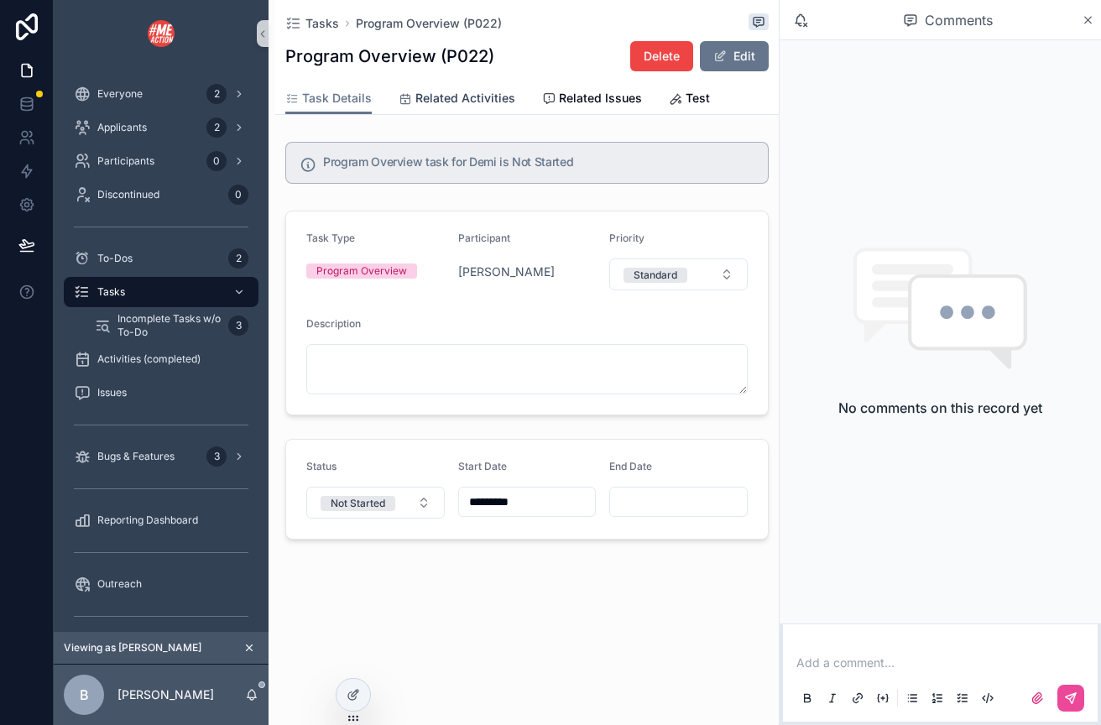
click at [427, 97] on span "Related Activities" at bounding box center [466, 98] width 100 height 17
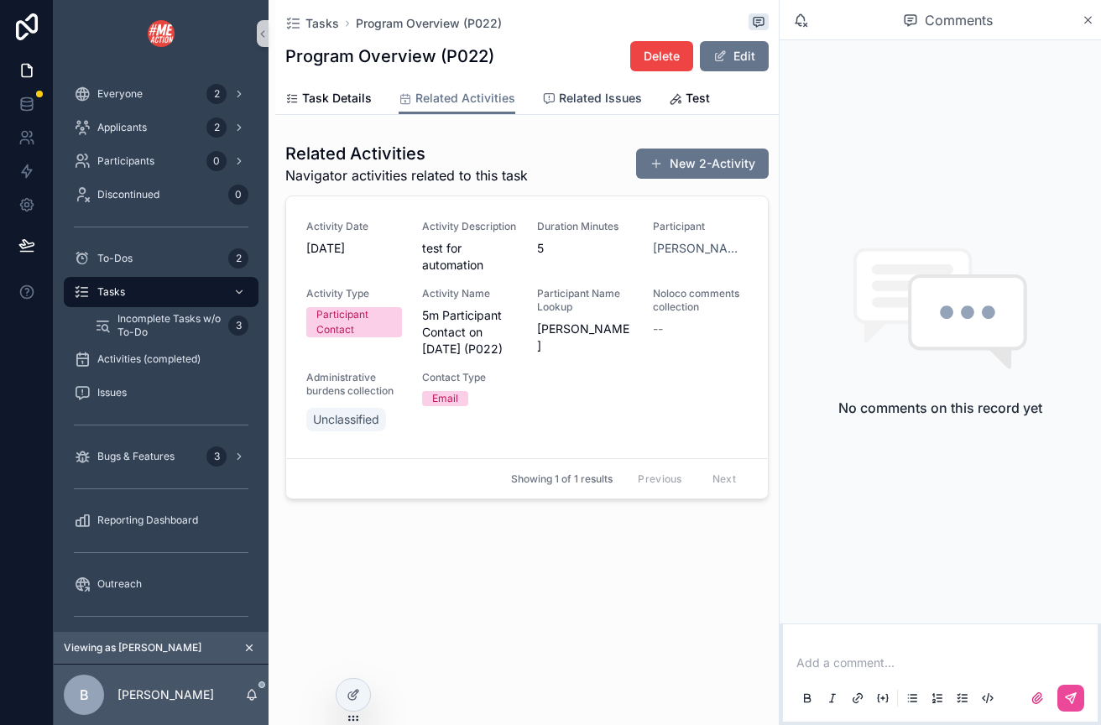
click at [589, 95] on span "Related Issues" at bounding box center [600, 98] width 83 height 17
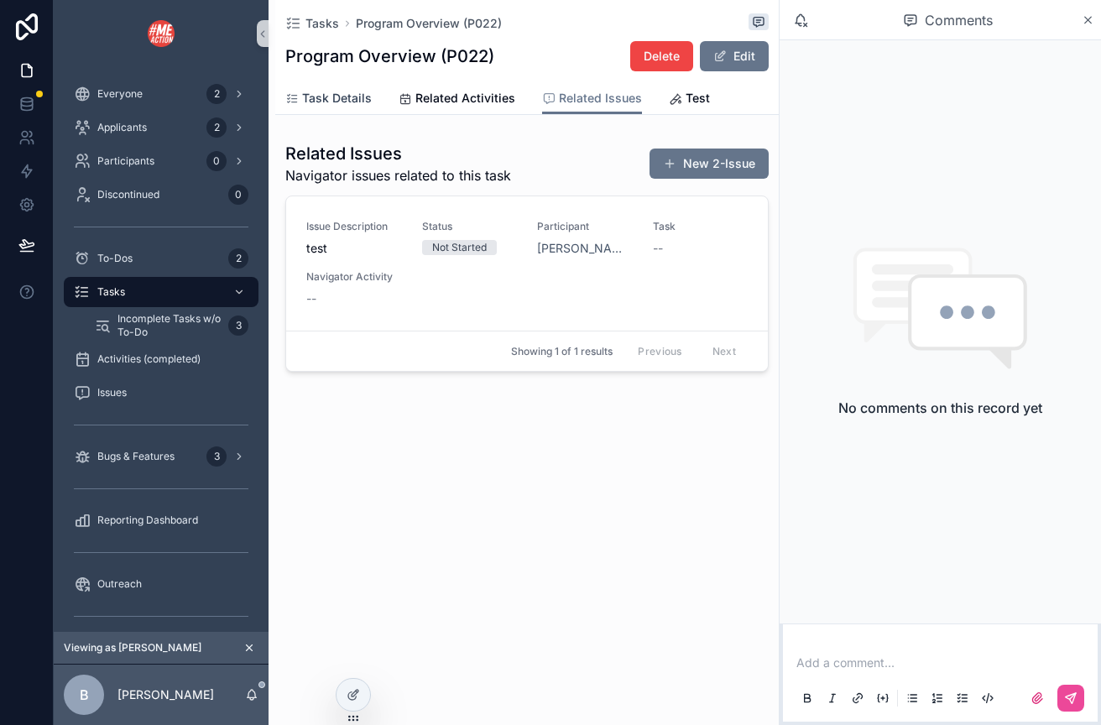
click at [341, 102] on span "Task Details" at bounding box center [337, 98] width 70 height 17
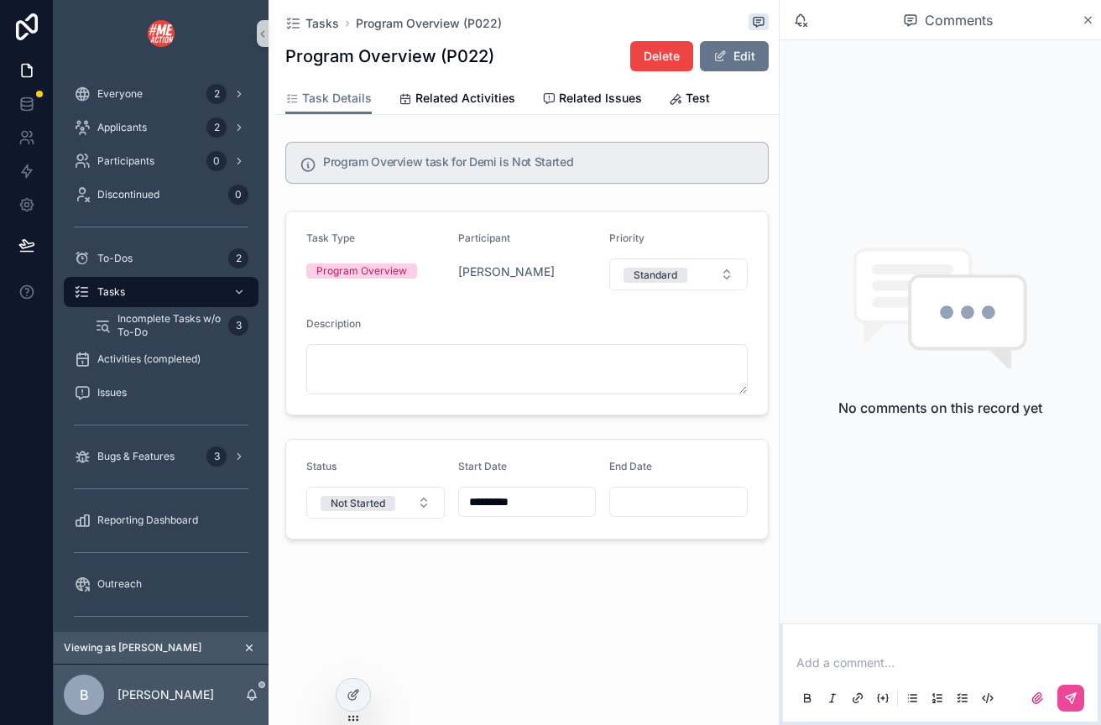
click at [248, 648] on icon "scrollable content" at bounding box center [250, 649] width 6 height 6
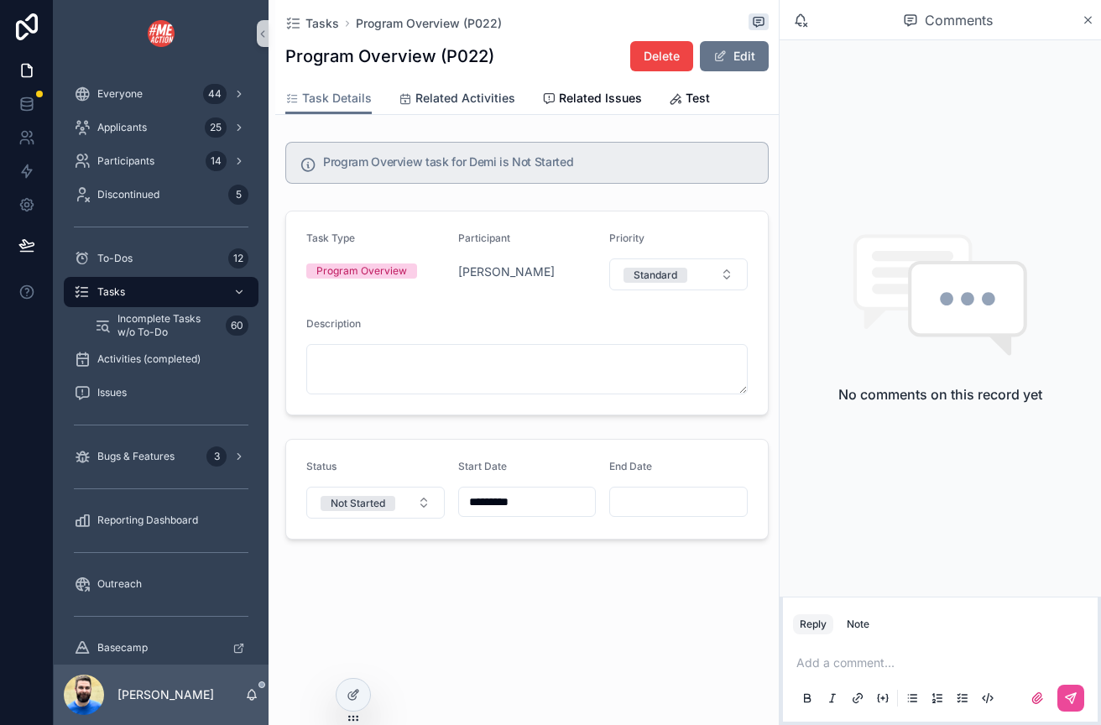
click at [454, 97] on span "Related Activities" at bounding box center [466, 98] width 100 height 17
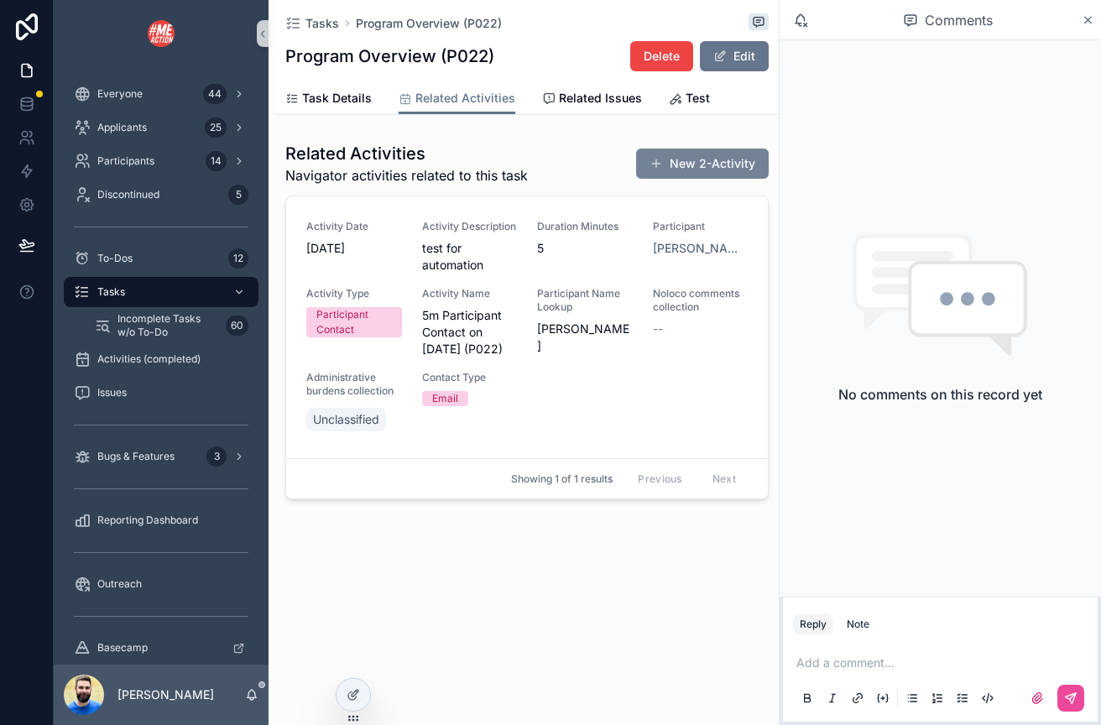
click at [724, 171] on button "New 2-Activity" at bounding box center [702, 164] width 133 height 30
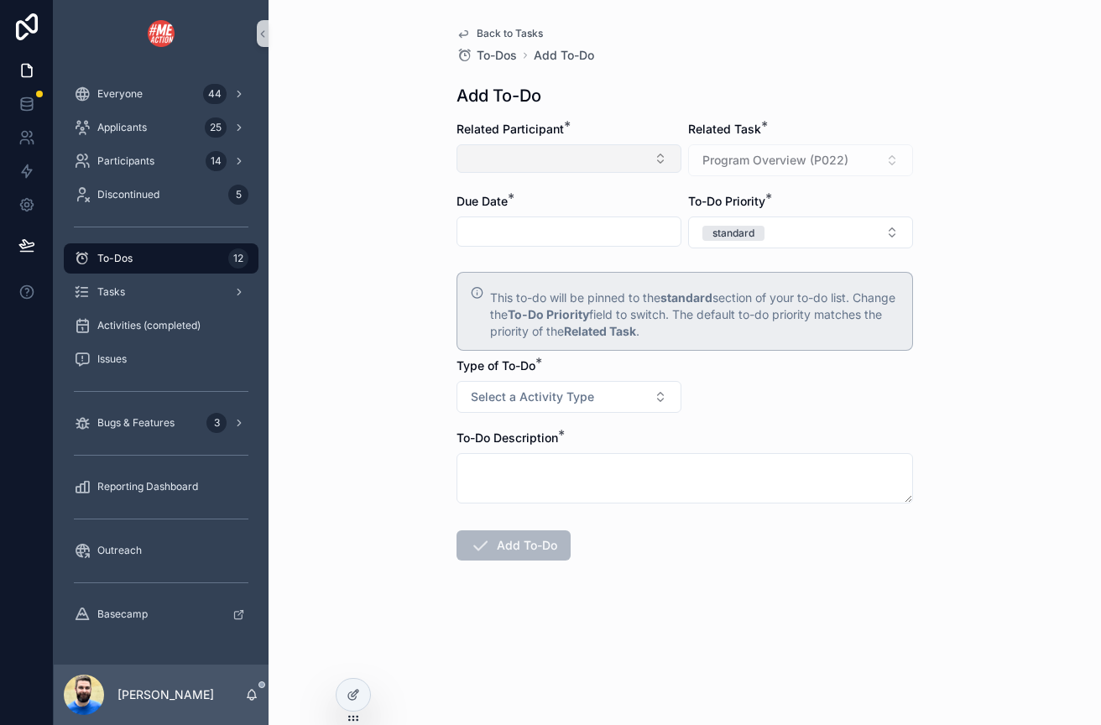
click at [591, 160] on button "Select Button" at bounding box center [569, 158] width 225 height 29
click at [398, 106] on div "Back to Tasks To-Dos Add To-Do Add To-Do Related Participant * Related Task * P…" at bounding box center [685, 362] width 833 height 725
click at [525, 29] on span "Back to Tasks" at bounding box center [510, 33] width 66 height 13
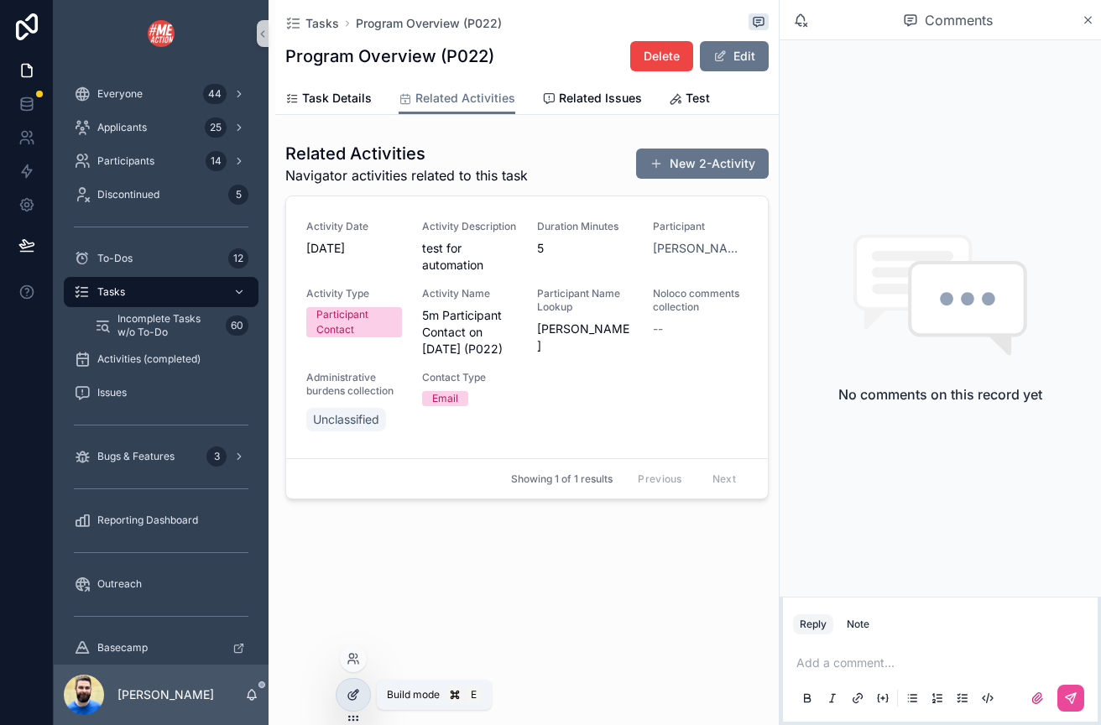
click at [353, 700] on icon at bounding box center [353, 694] width 13 height 13
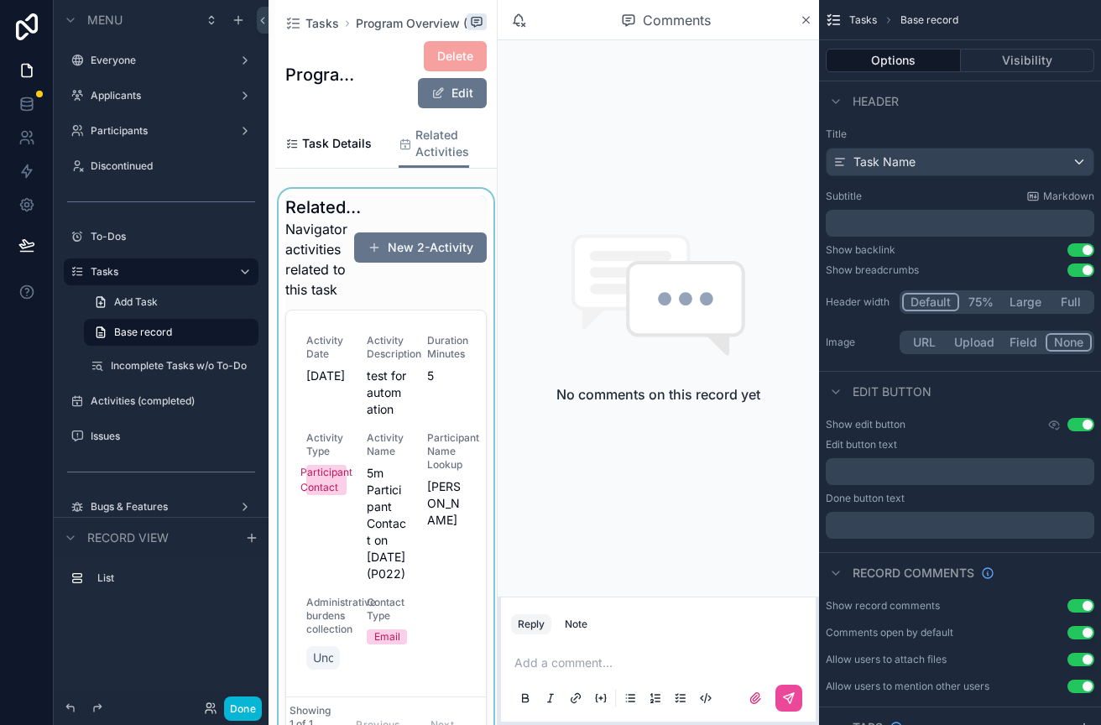
click at [426, 210] on div "scrollable content" at bounding box center [386, 474] width 222 height 570
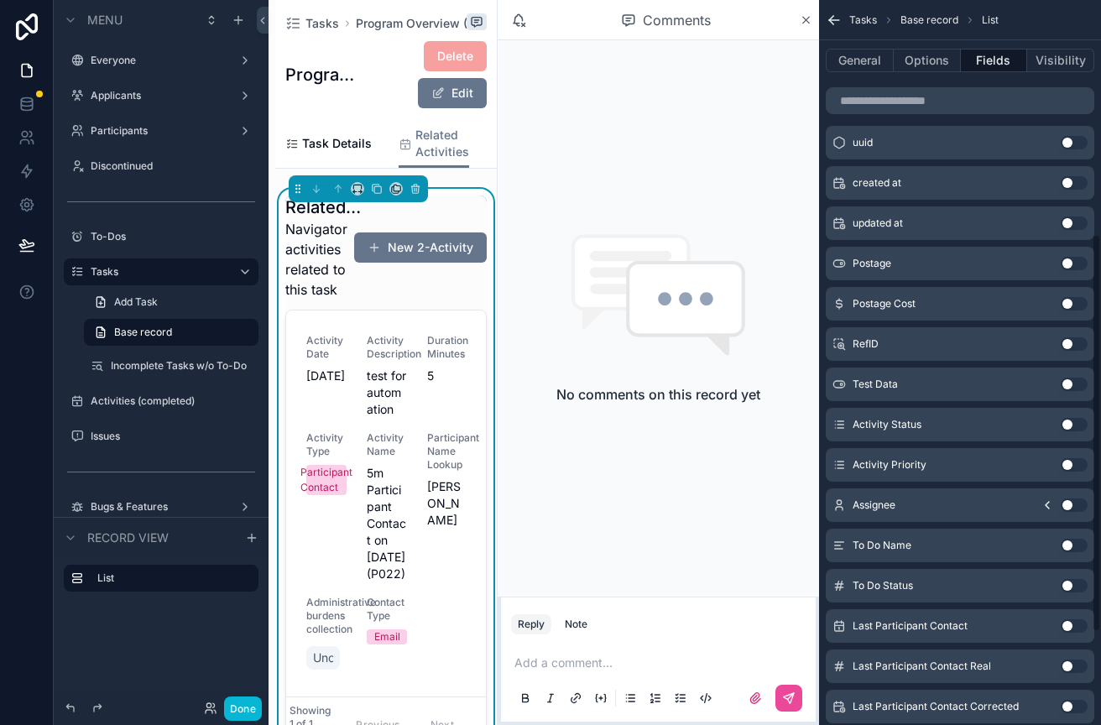
scroll to position [471, 0]
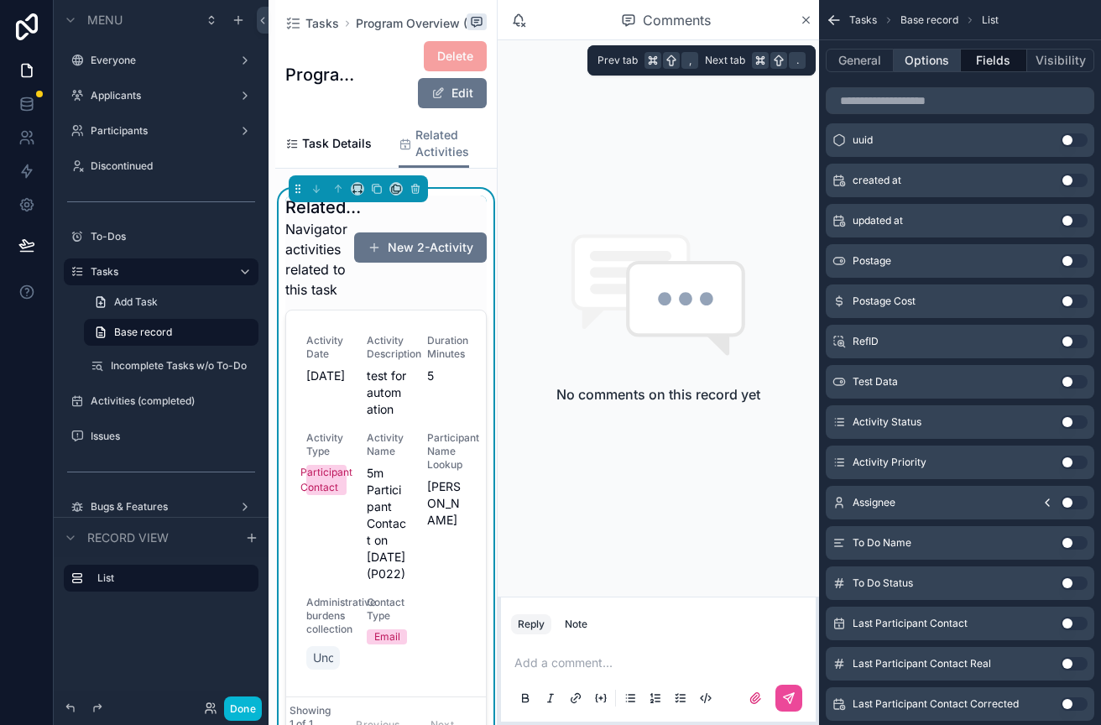
click at [911, 66] on button "Options" at bounding box center [927, 61] width 67 height 24
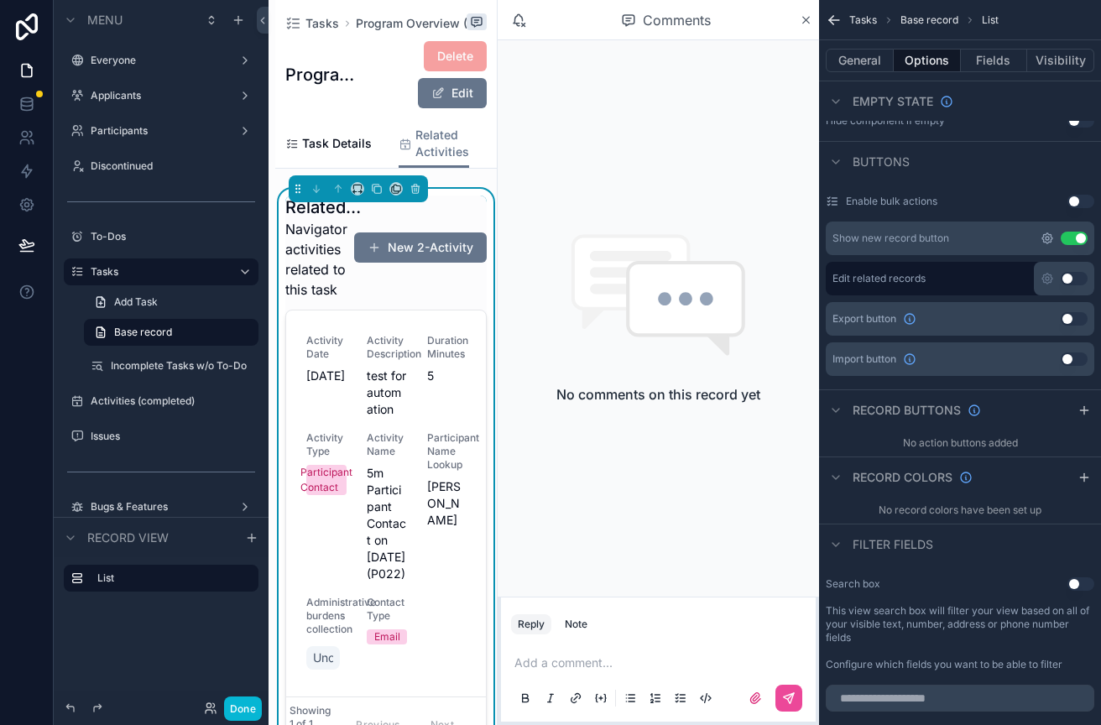
click at [1052, 238] on icon "scrollable content" at bounding box center [1048, 238] width 10 height 10
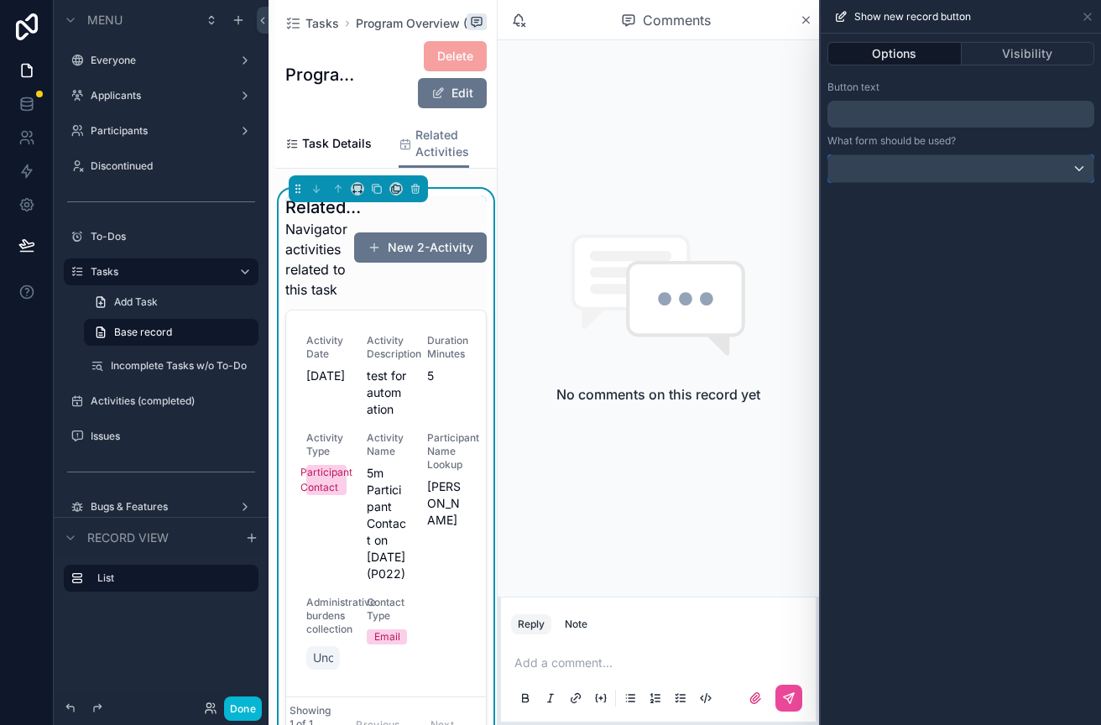
click at [965, 175] on div at bounding box center [961, 168] width 265 height 27
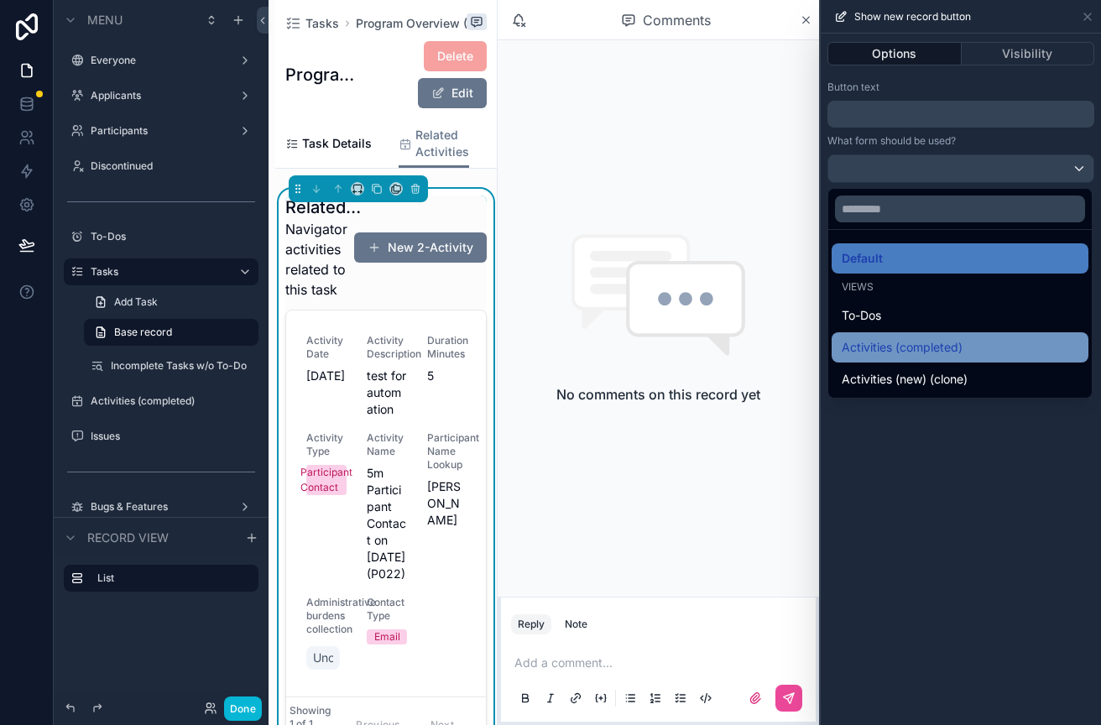
click at [942, 338] on span "Activities (completed)" at bounding box center [902, 347] width 121 height 20
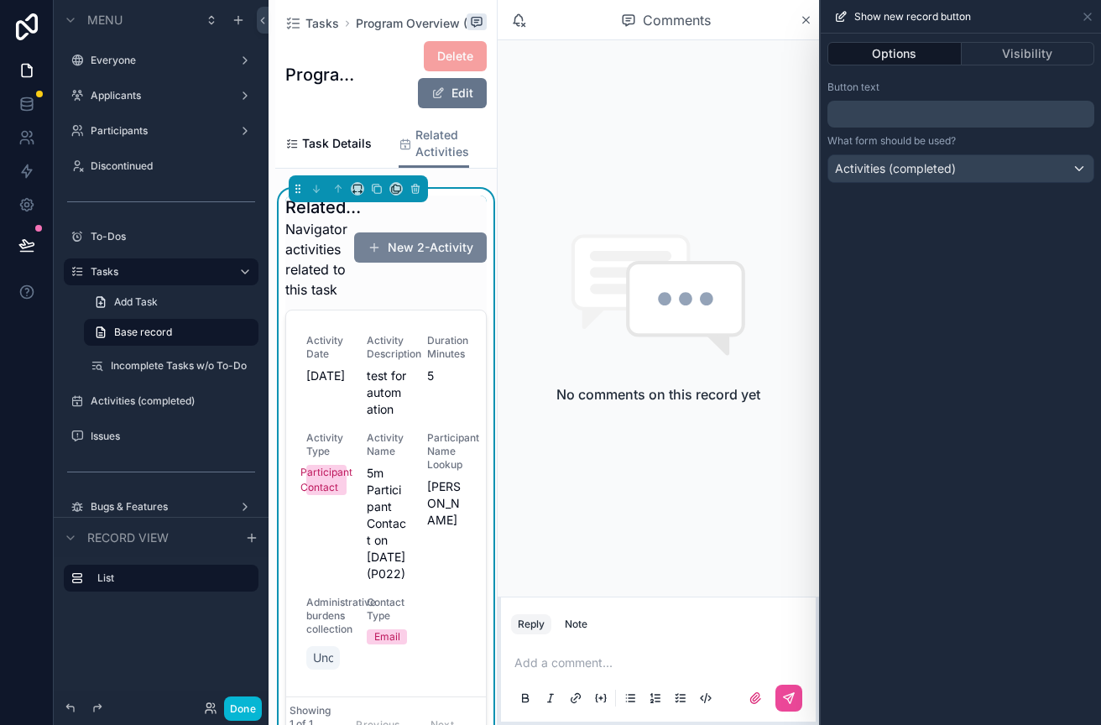
click at [445, 248] on button "New 2-Activity" at bounding box center [420, 248] width 133 height 30
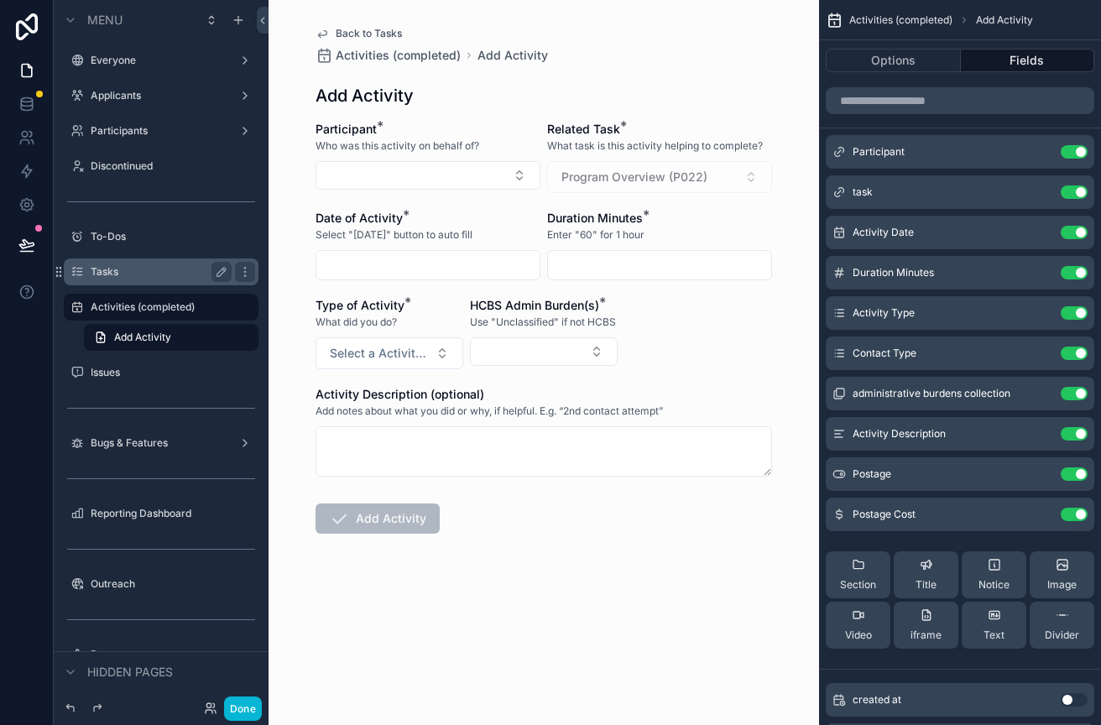
click at [139, 270] on label "Tasks" at bounding box center [158, 271] width 134 height 13
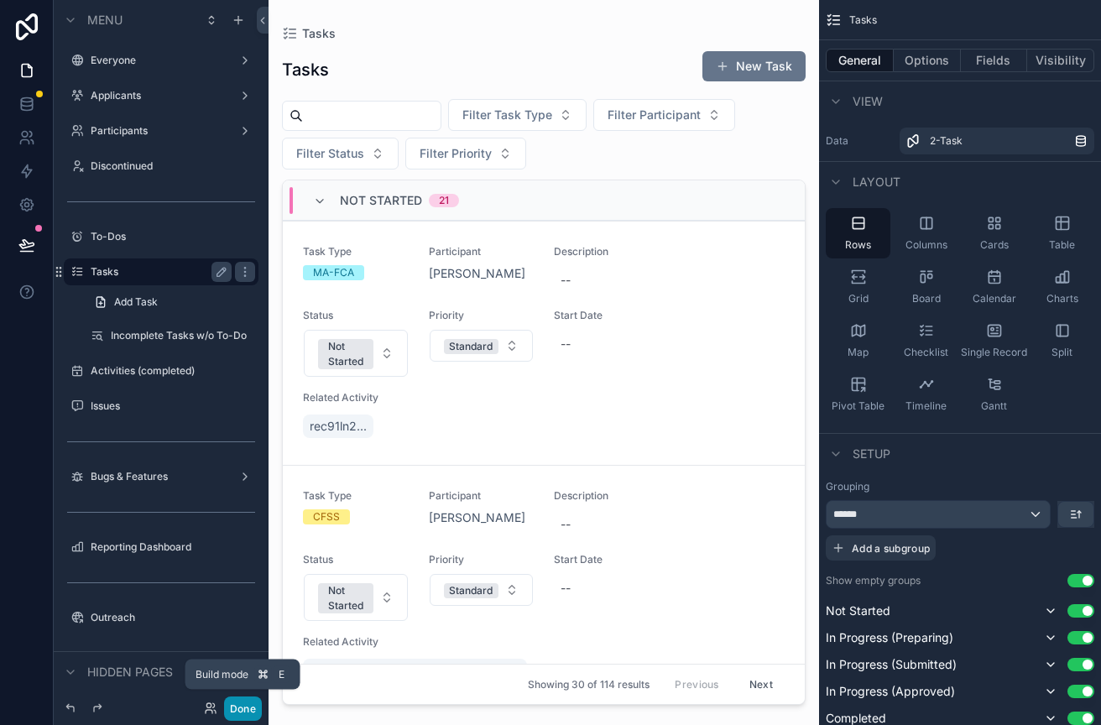
click at [236, 710] on button "Done" at bounding box center [243, 709] width 38 height 24
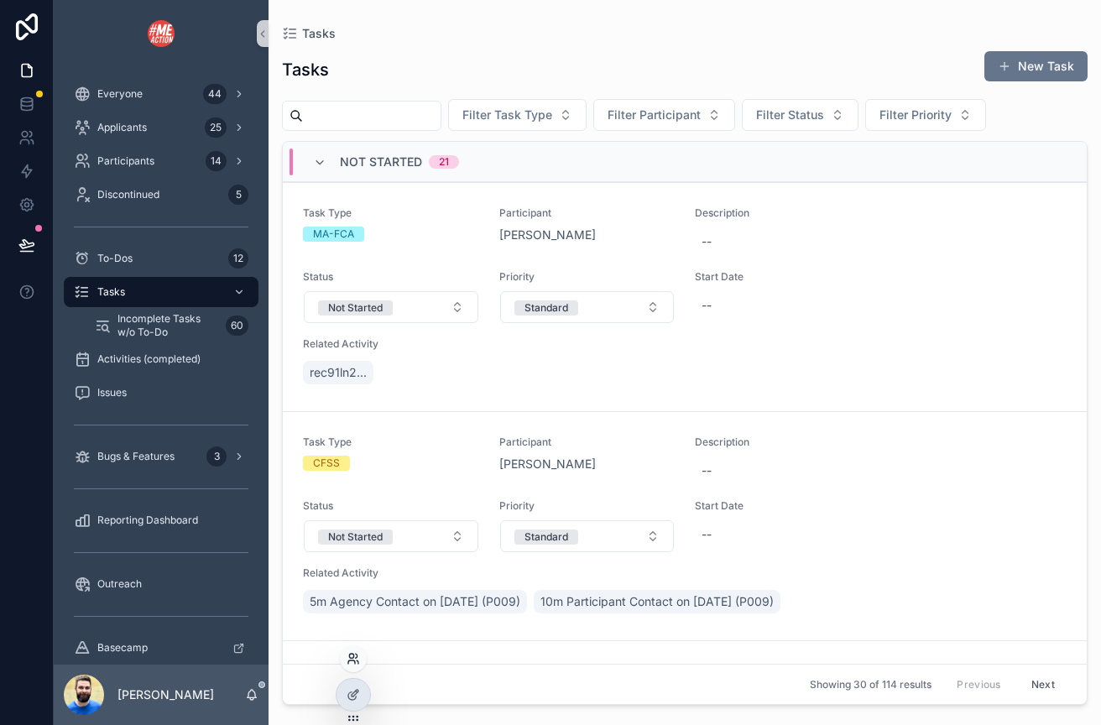
click at [352, 663] on icon at bounding box center [353, 658] width 13 height 13
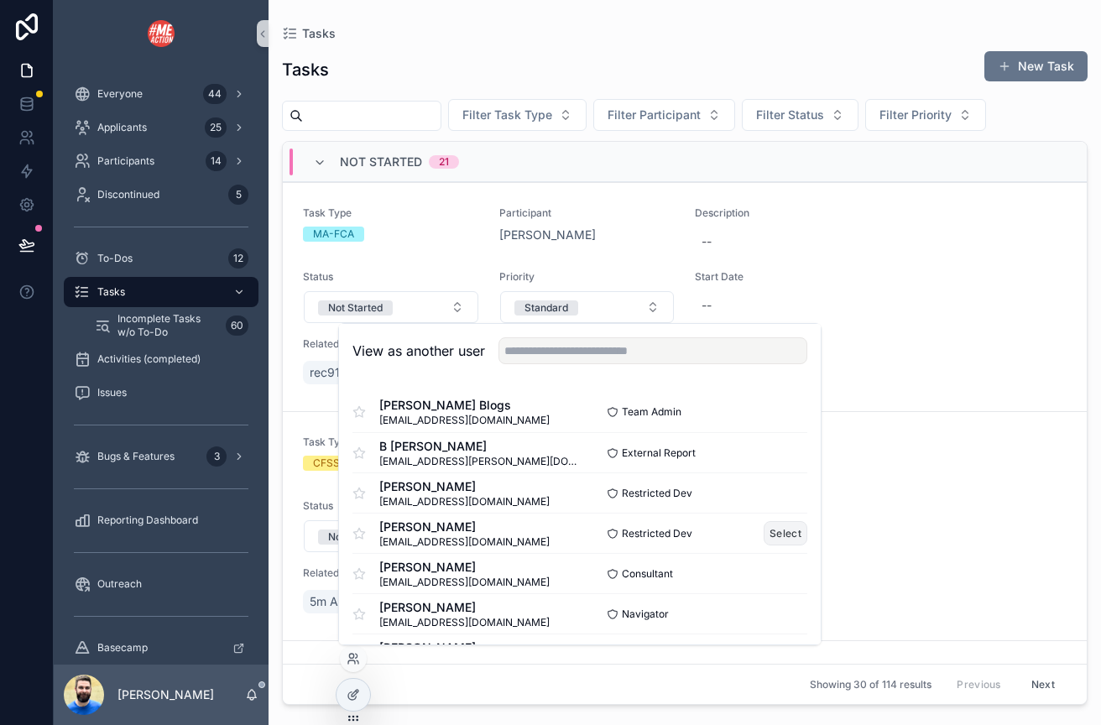
click at [782, 526] on button "Select" at bounding box center [786, 533] width 44 height 24
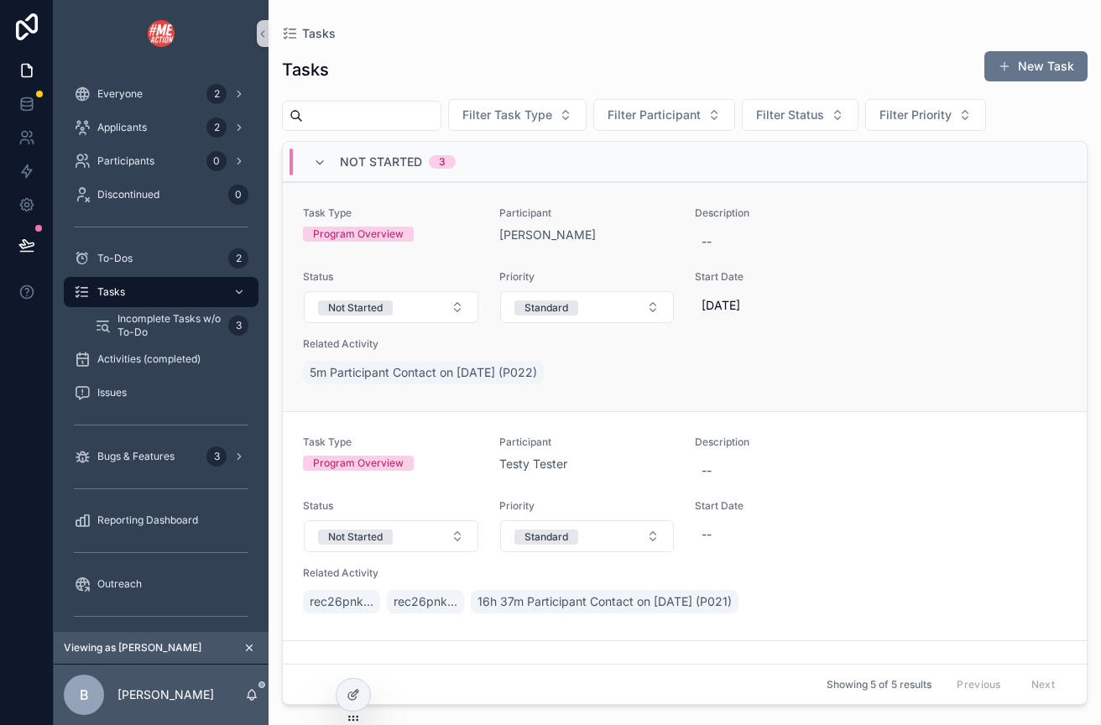
click at [616, 217] on span "Participant" at bounding box center [587, 213] width 176 height 13
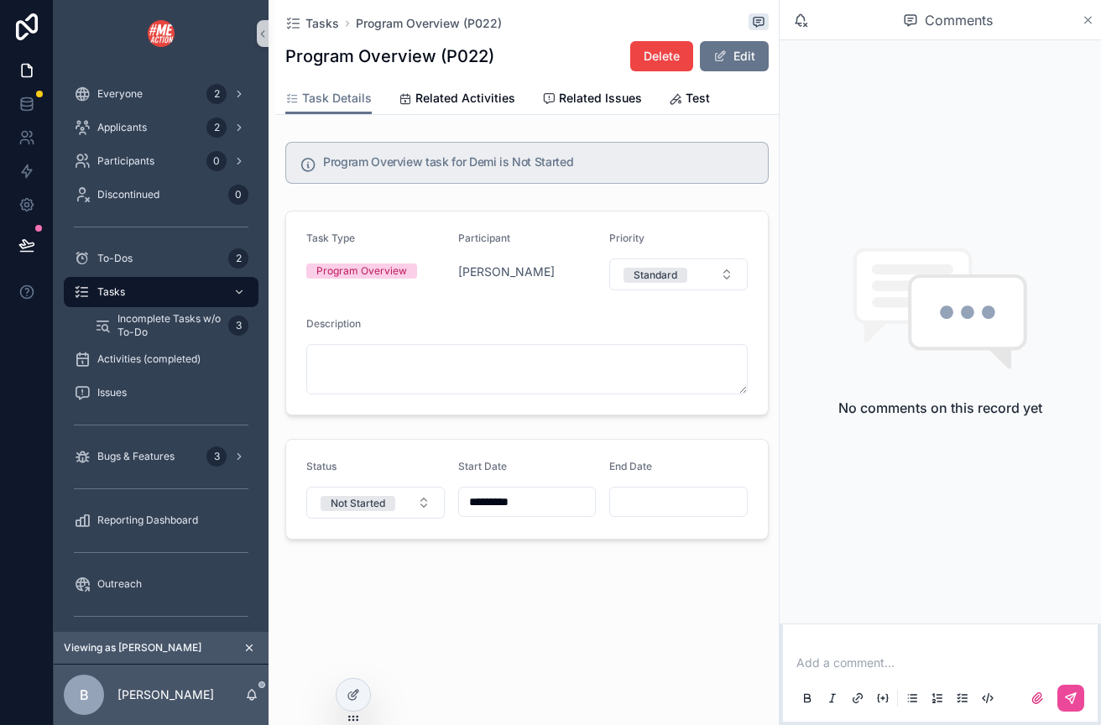
click at [1087, 24] on icon "scrollable content" at bounding box center [1088, 19] width 13 height 13
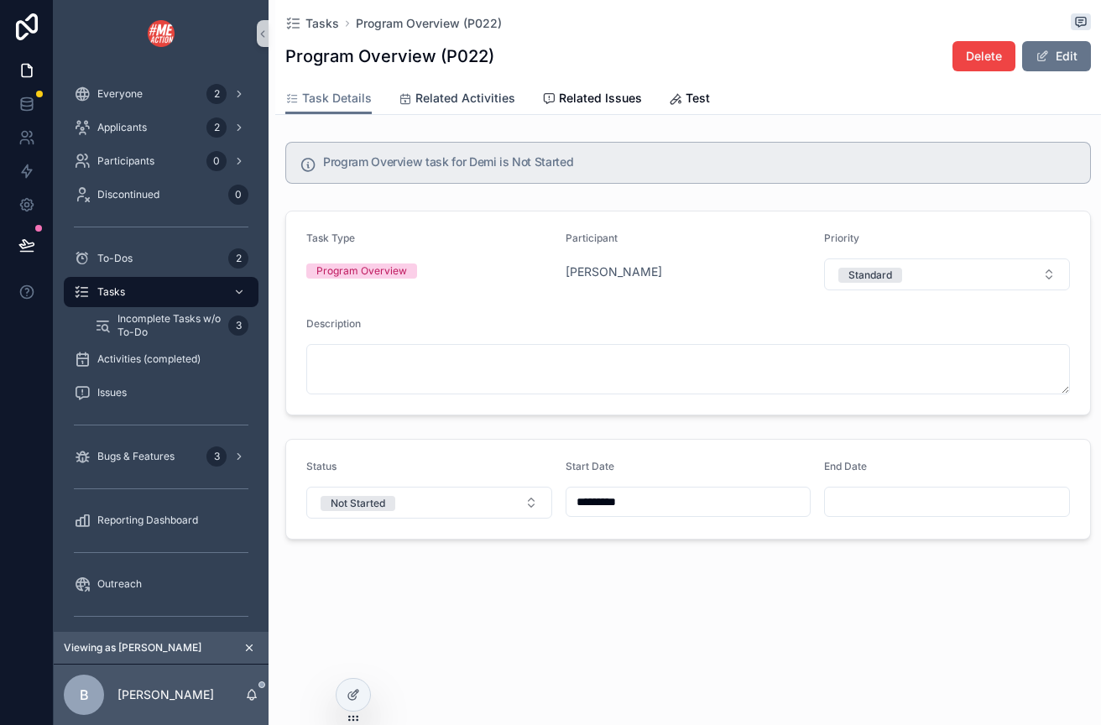
click at [453, 104] on span "Related Activities" at bounding box center [466, 98] width 100 height 17
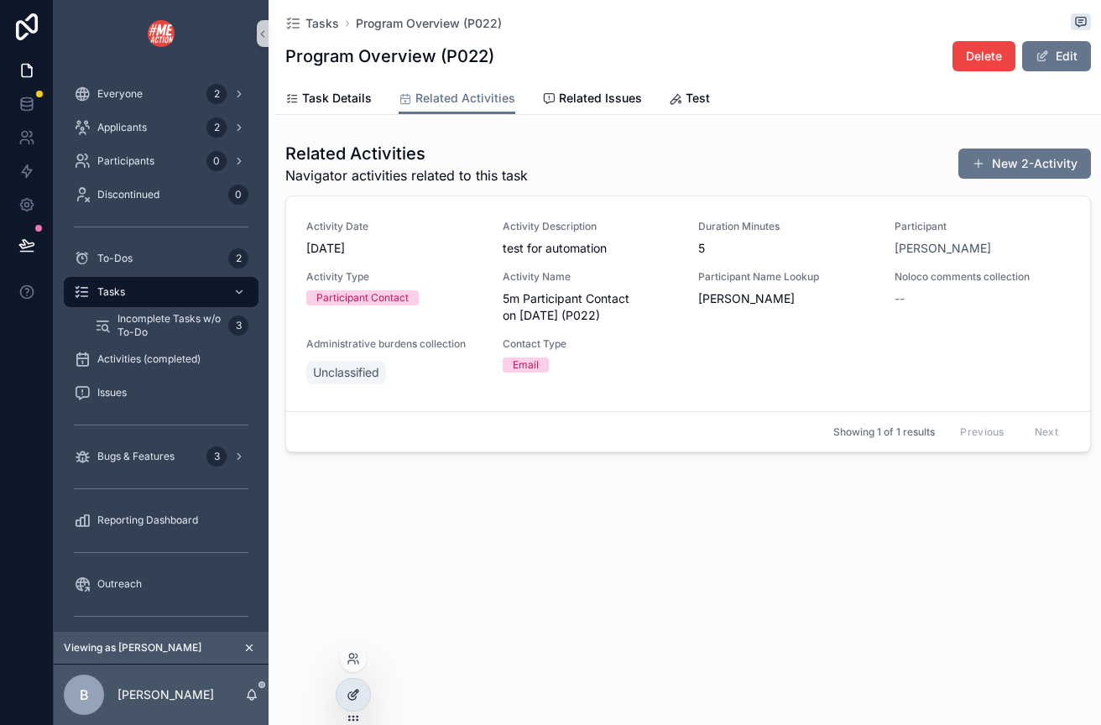
click at [348, 698] on icon at bounding box center [353, 694] width 13 height 13
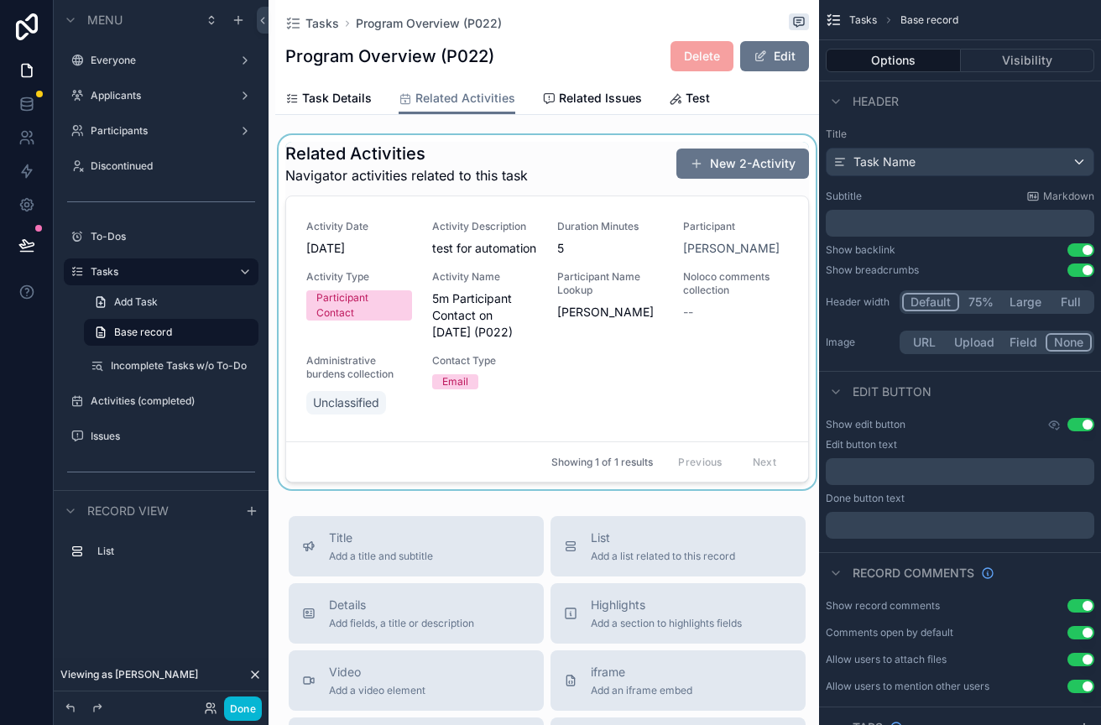
click at [733, 170] on div "scrollable content" at bounding box center [547, 312] width 544 height 354
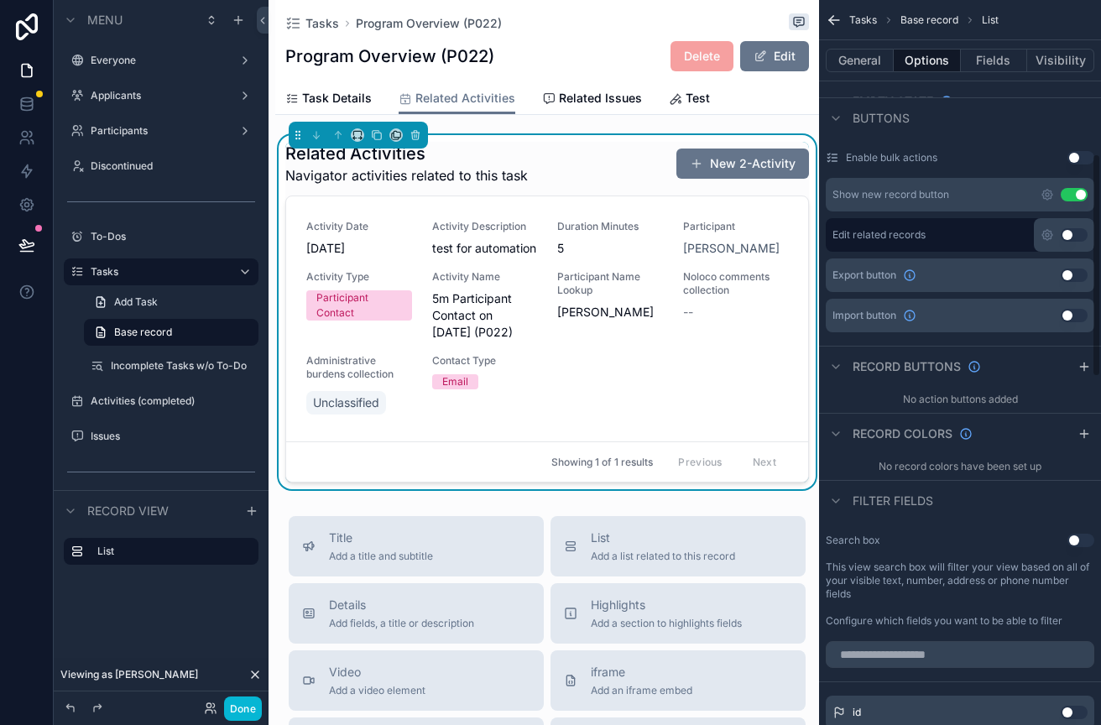
scroll to position [485, 0]
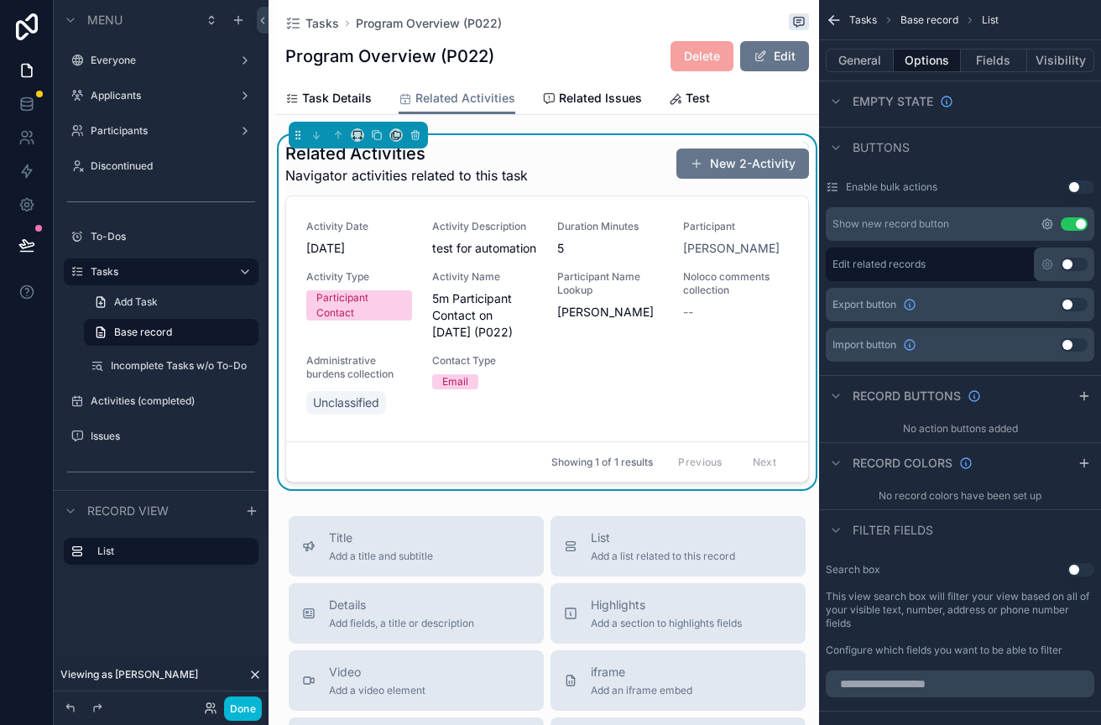
click at [1048, 223] on icon "scrollable content" at bounding box center [1047, 223] width 13 height 13
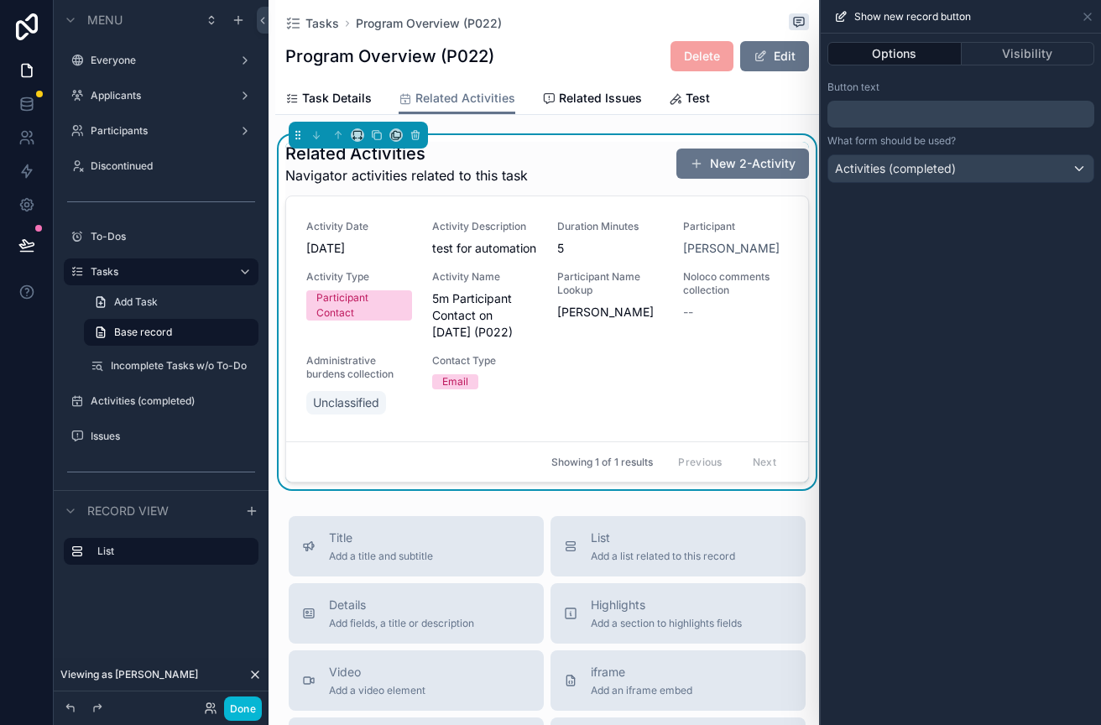
click at [911, 113] on p "﻿" at bounding box center [962, 114] width 257 height 20
click at [871, 525] on div "**********" at bounding box center [961, 380] width 280 height 692
click at [946, 81] on div "Button text" at bounding box center [961, 87] width 267 height 13
click at [554, 124] on div "Tasks Program Overview (P022) Program Overview (P022) Delete Edit Related Activ…" at bounding box center [547, 631] width 544 height 1262
click at [574, 149] on div "Related Activities Navigator activities related to this task New Activity (comp…" at bounding box center [547, 164] width 524 height 44
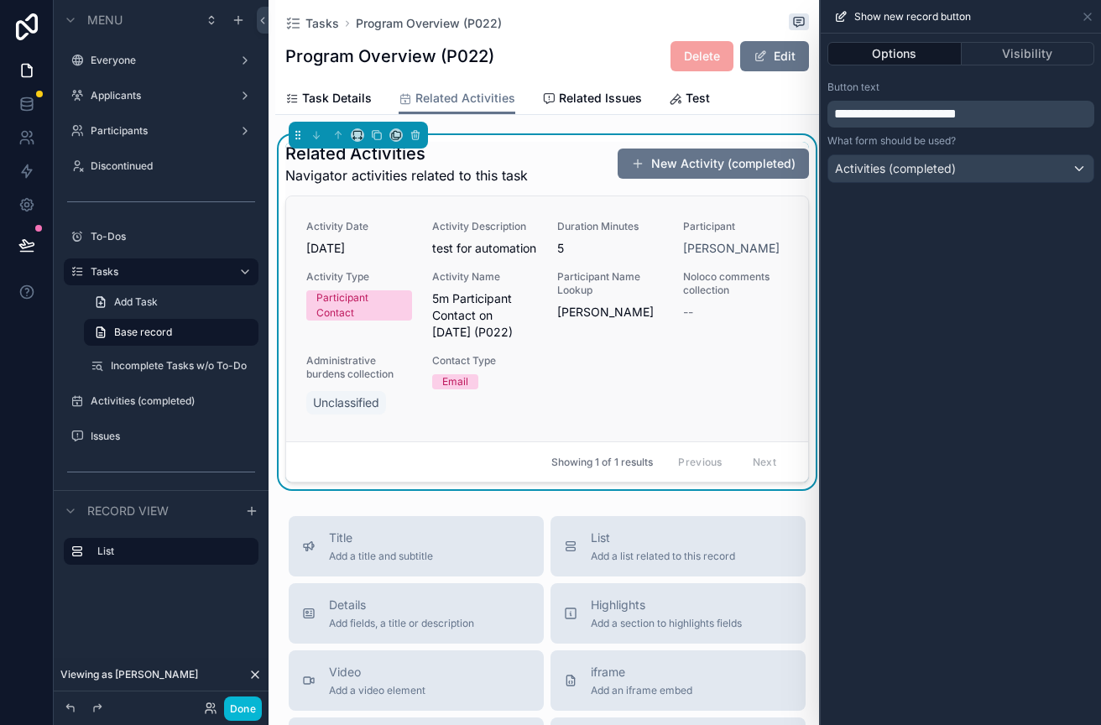
click at [549, 207] on link "Activity Date 9/29/2025 Activity Description test for automation Duration Minut…" at bounding box center [547, 318] width 522 height 245
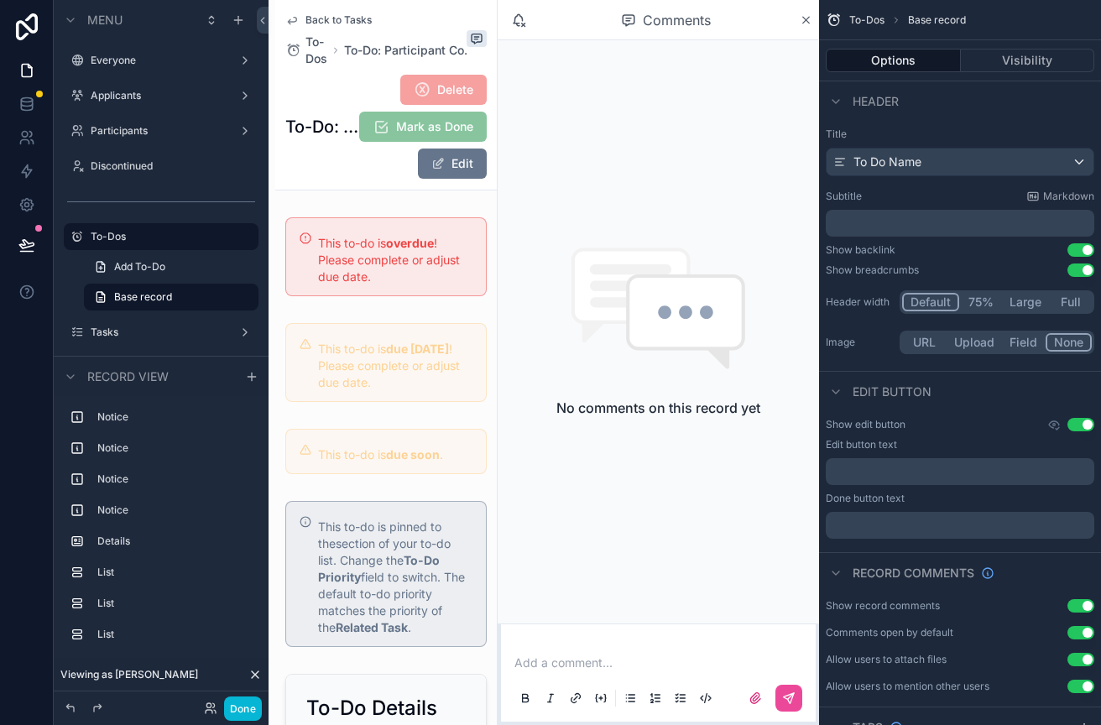
click at [348, 20] on span "Back to Tasks" at bounding box center [339, 19] width 66 height 13
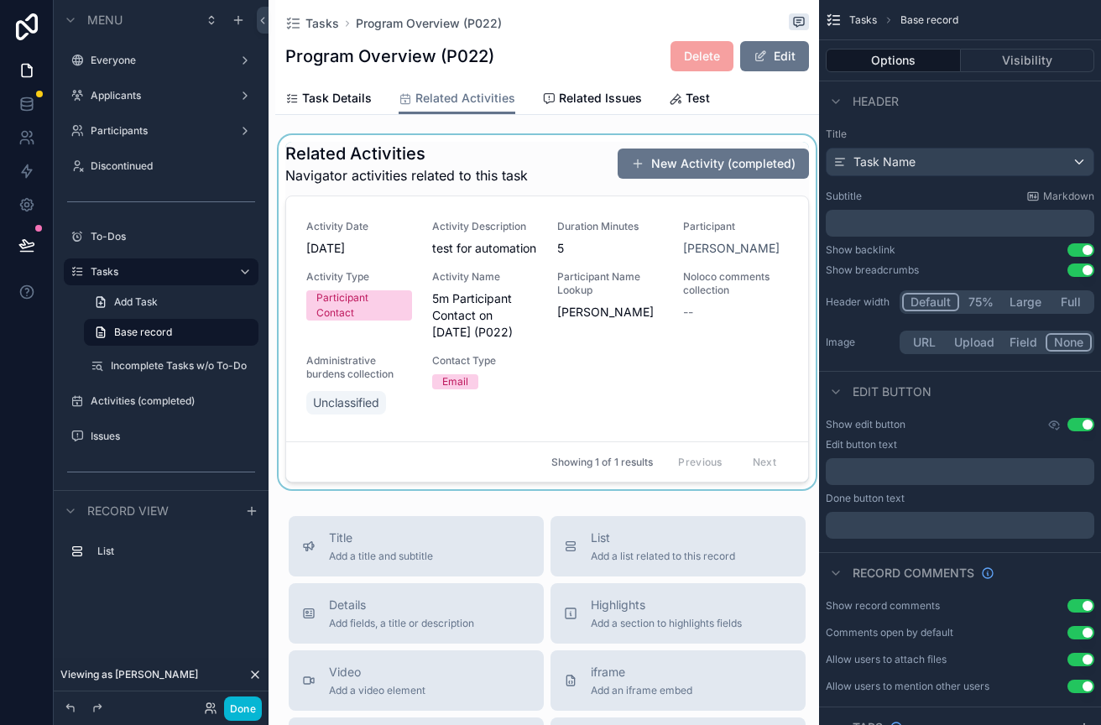
click at [509, 150] on div "scrollable content" at bounding box center [547, 312] width 544 height 354
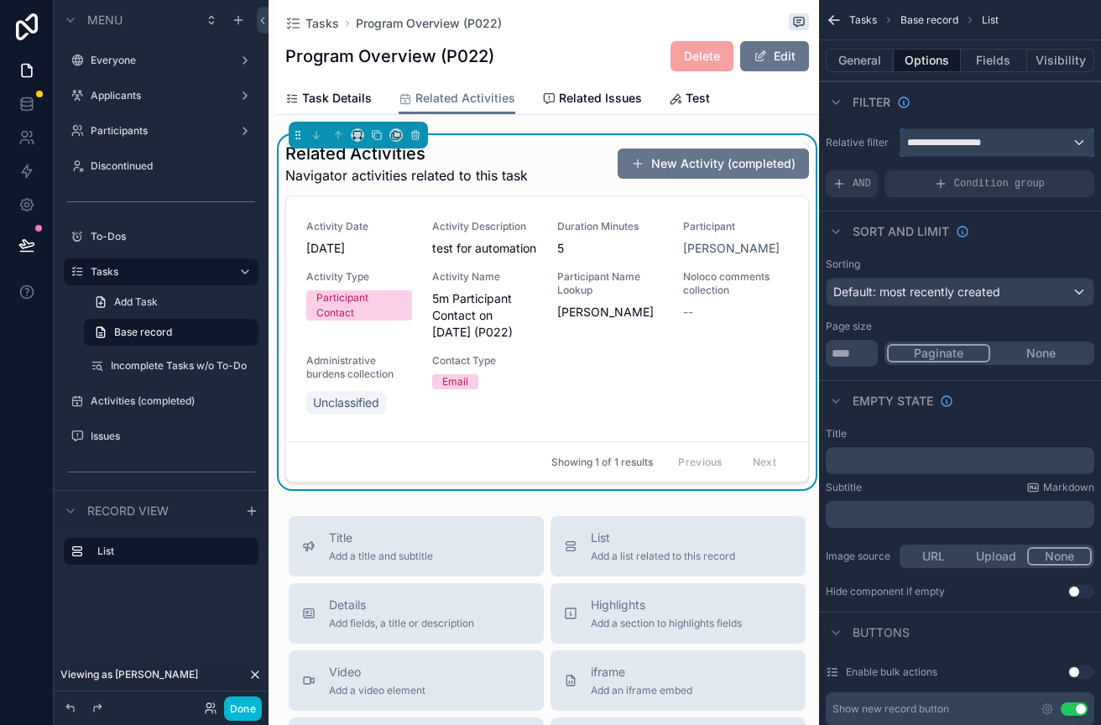
click at [975, 138] on span "**********" at bounding box center [949, 142] width 85 height 13
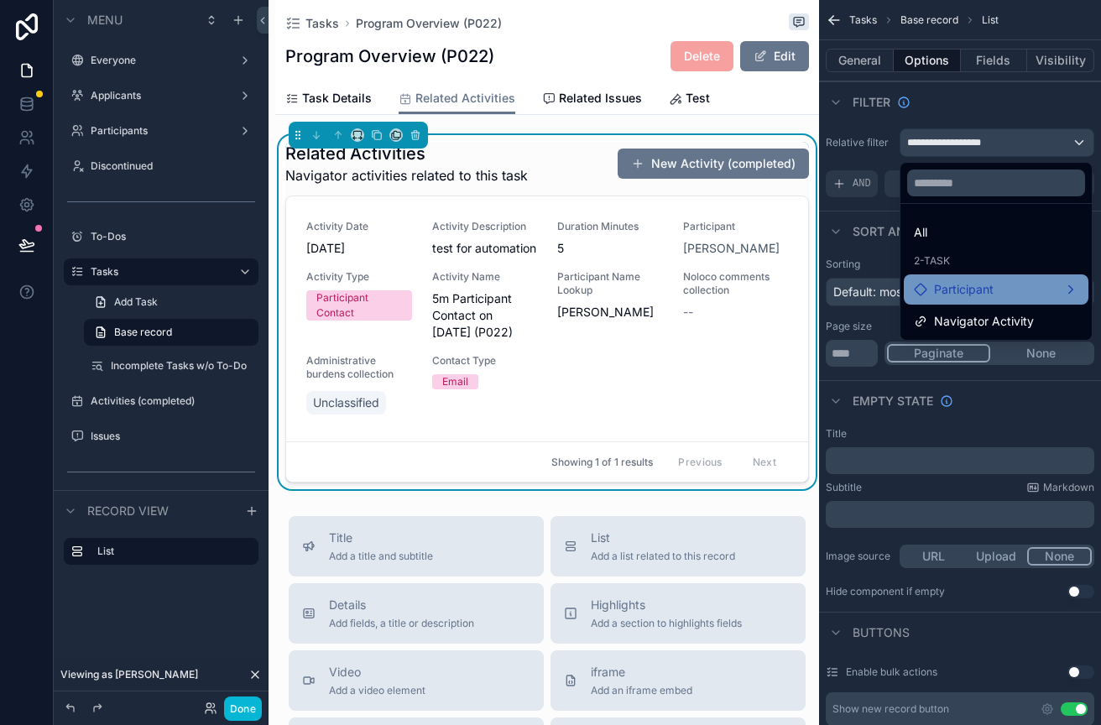
click at [1041, 285] on div "Participant" at bounding box center [996, 290] width 165 height 20
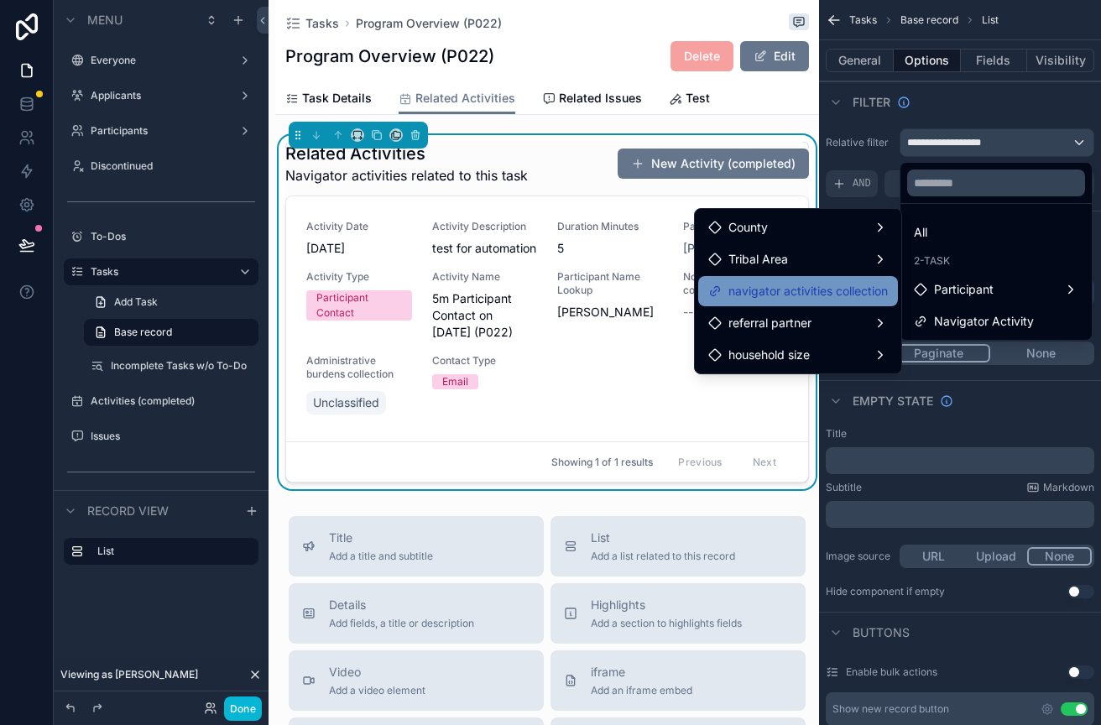
click at [813, 295] on span "navigator activities collection" at bounding box center [809, 291] width 160 height 20
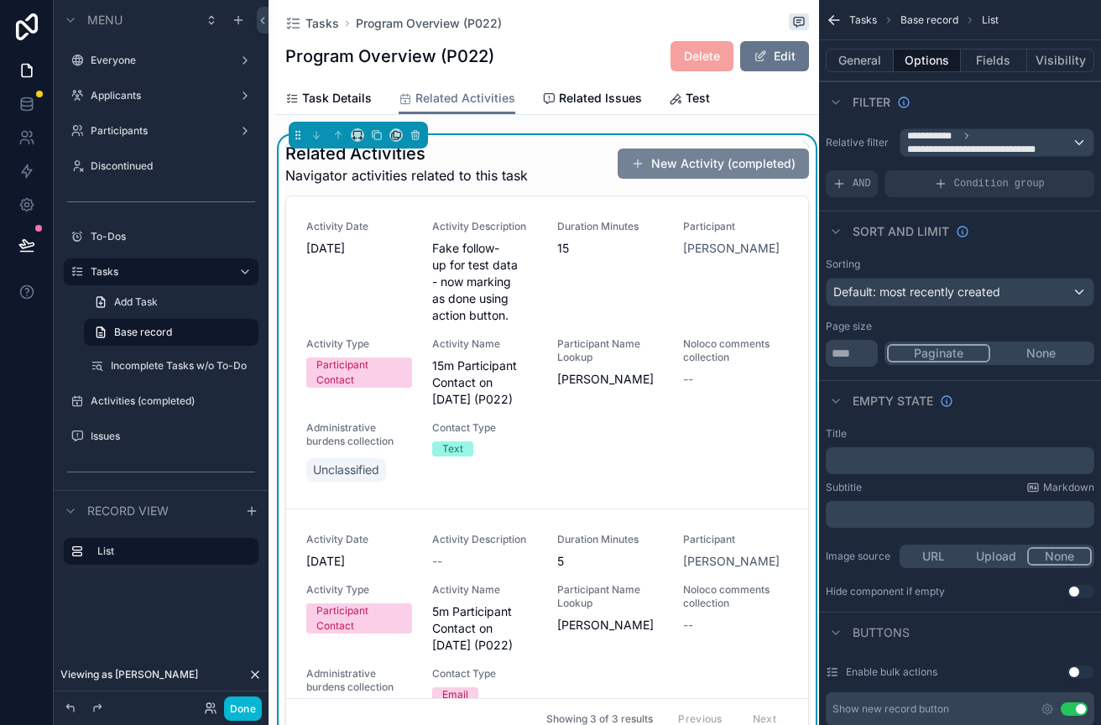
click at [688, 161] on button "New Activity (completed)" at bounding box center [713, 164] width 191 height 30
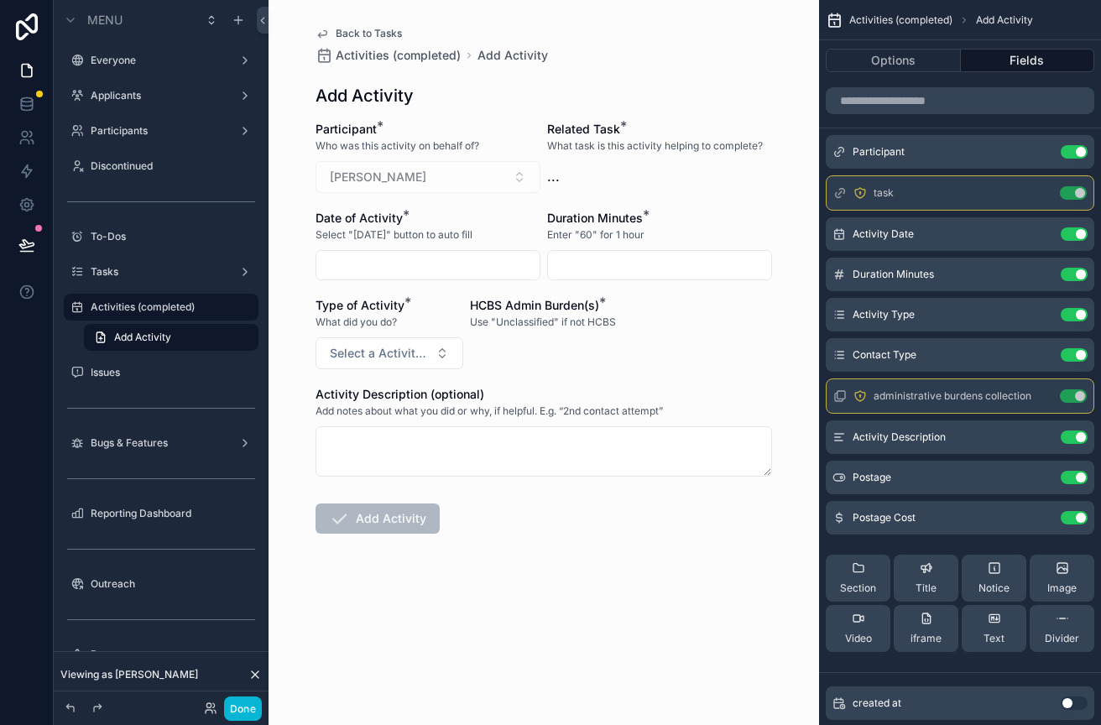
click at [320, 32] on icon "scrollable content" at bounding box center [322, 33] width 13 height 13
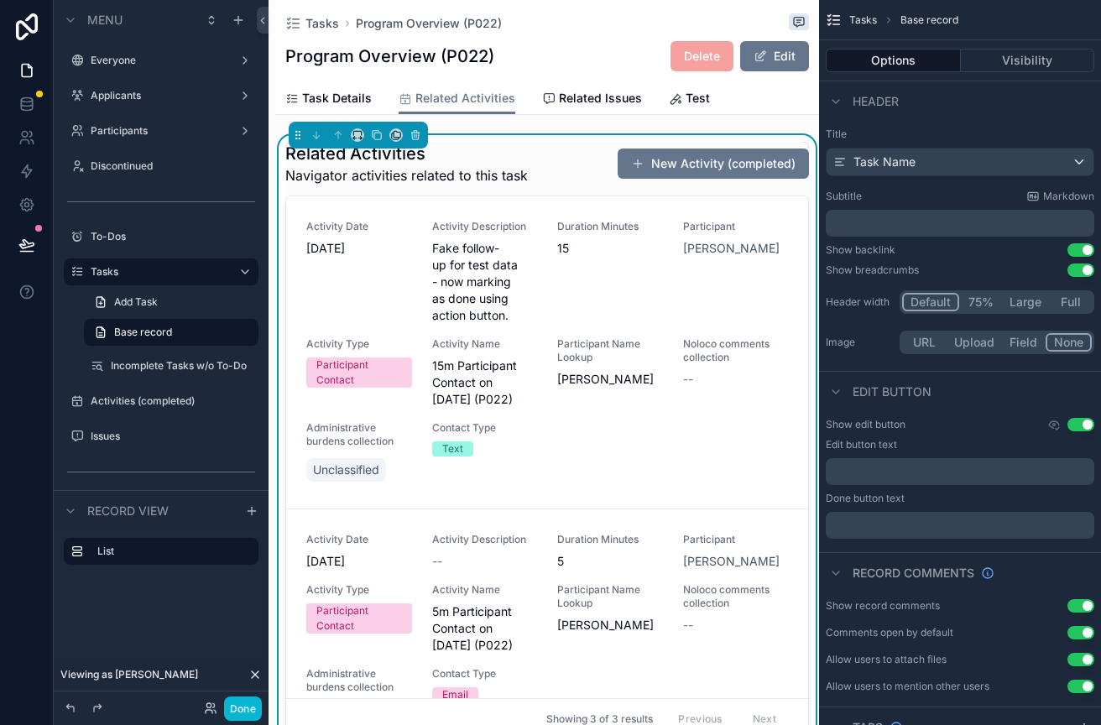
click at [556, 180] on div "Related Activities Navigator activities related to this task New Activity (comp…" at bounding box center [547, 164] width 524 height 44
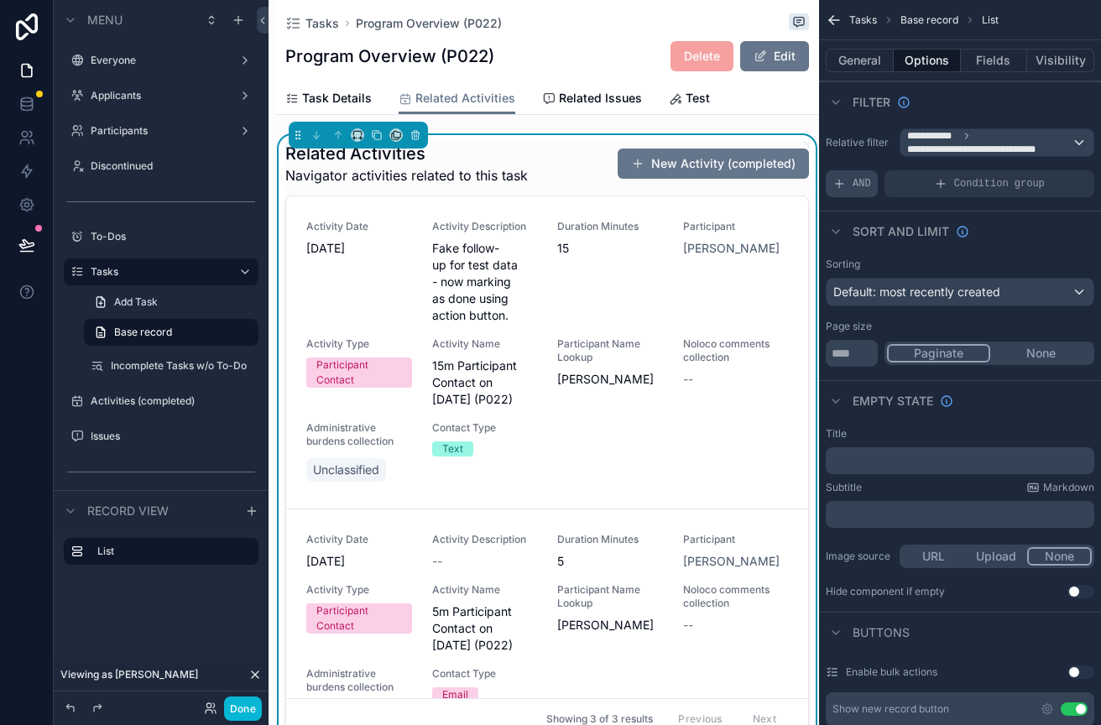
click at [851, 192] on div "AND" at bounding box center [852, 183] width 52 height 27
click at [1052, 171] on icon "scrollable content" at bounding box center [1054, 170] width 5 height 5
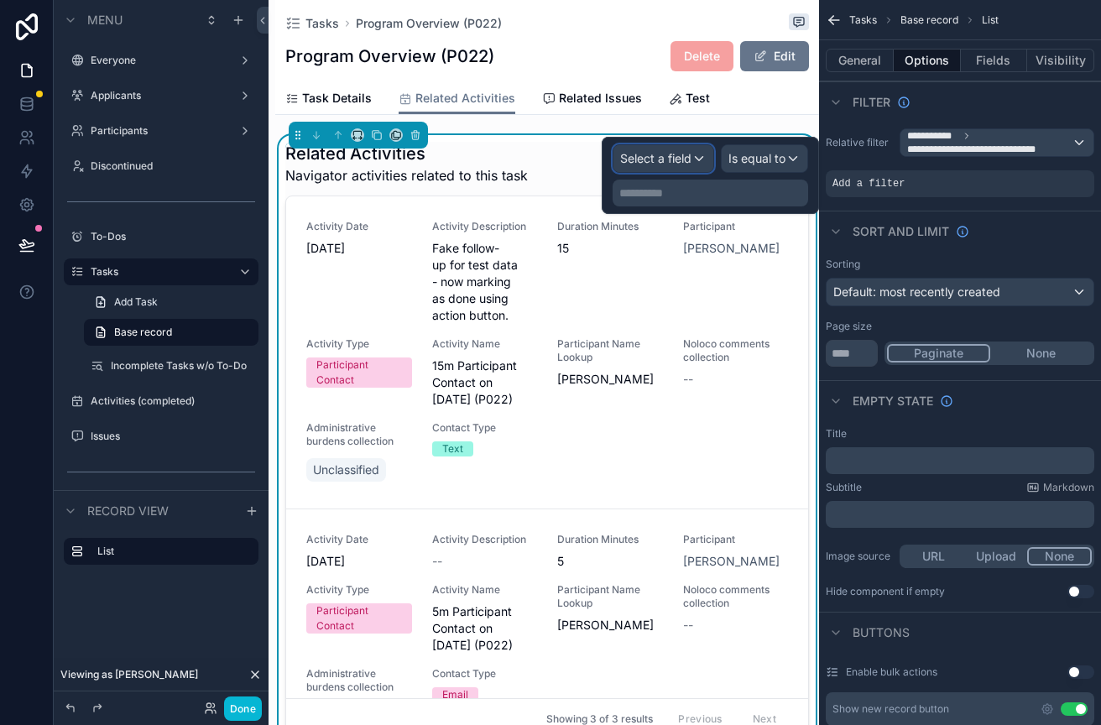
click at [681, 157] on span "Select a field" at bounding box center [655, 158] width 71 height 14
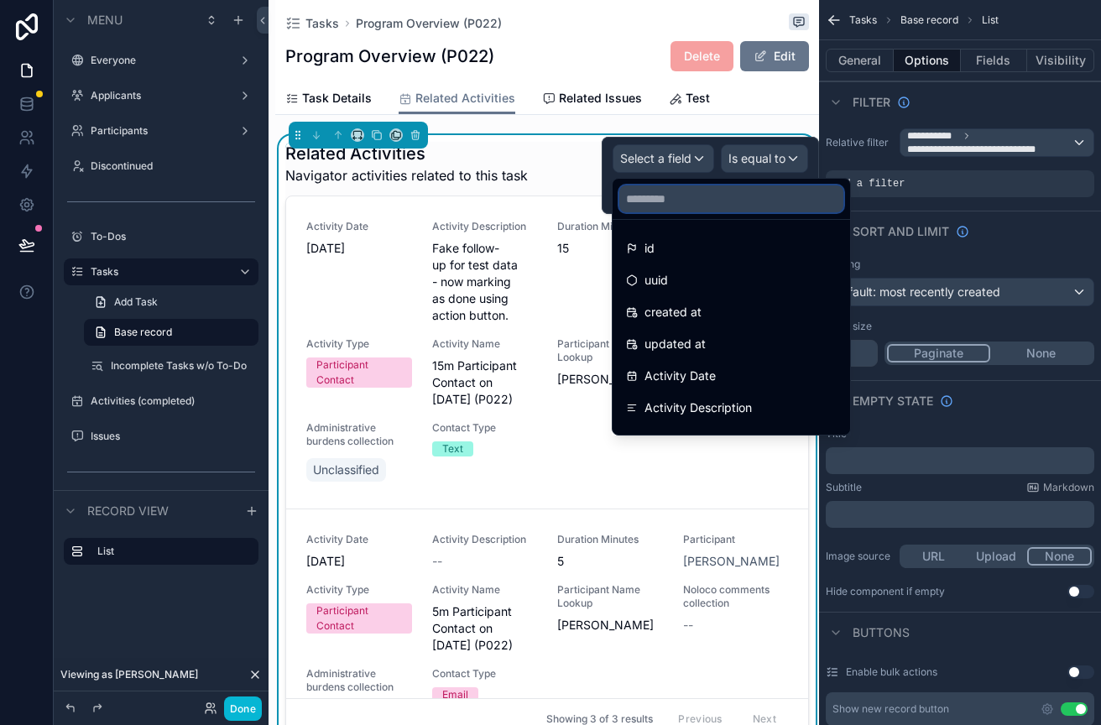
click at [666, 199] on input "text" at bounding box center [732, 199] width 224 height 27
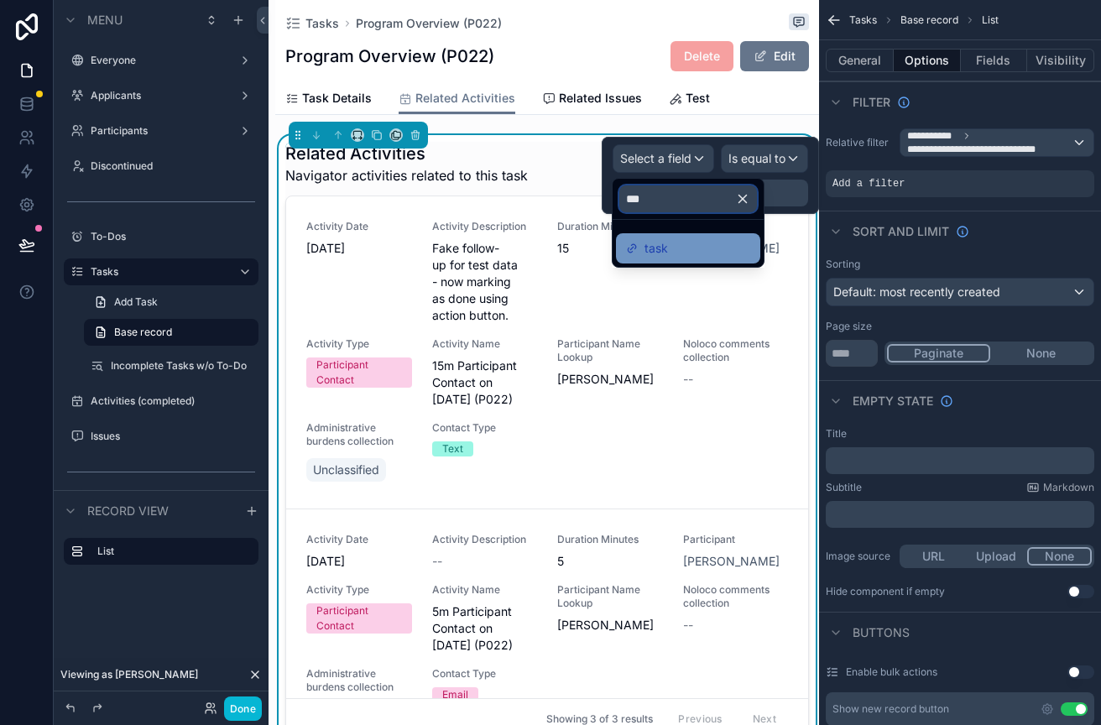
type input "***"
click at [676, 244] on div "task" at bounding box center [688, 248] width 124 height 20
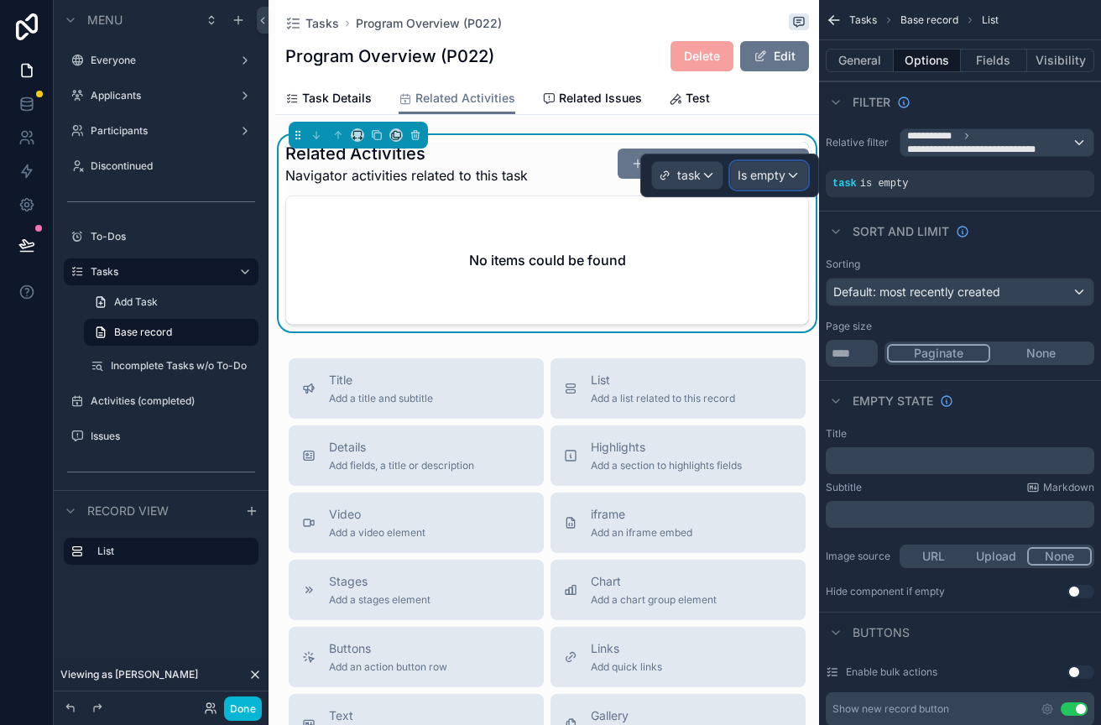
click at [769, 178] on span "Is empty" at bounding box center [762, 175] width 48 height 17
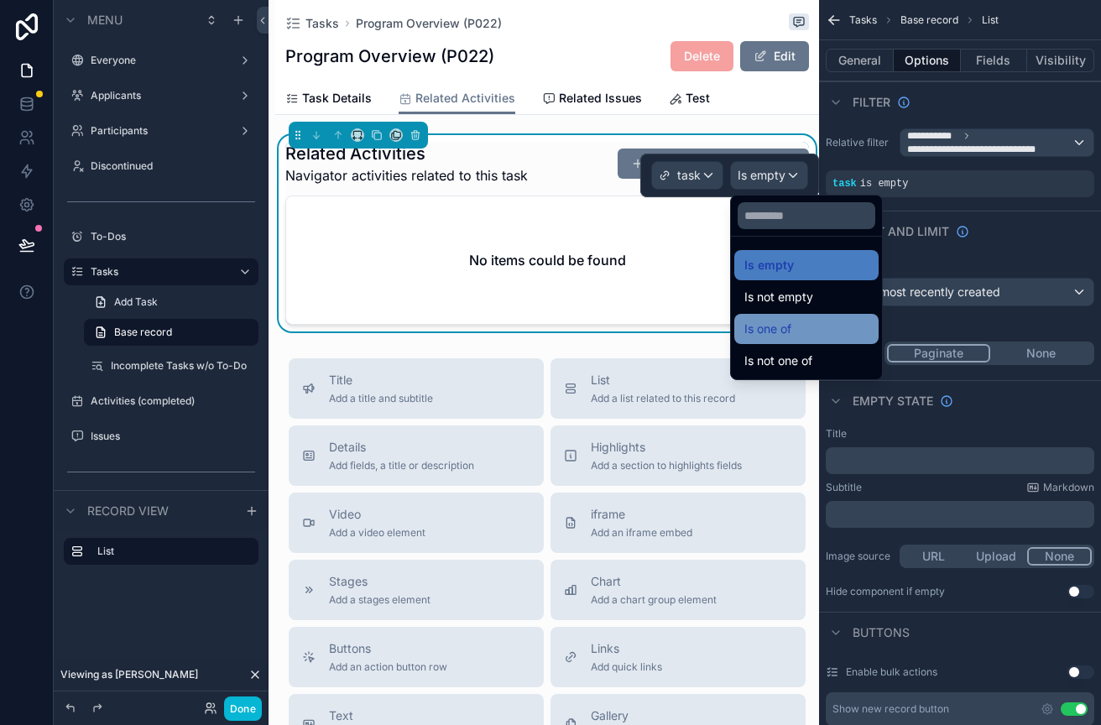
click at [762, 343] on div "Is one of" at bounding box center [807, 329] width 144 height 30
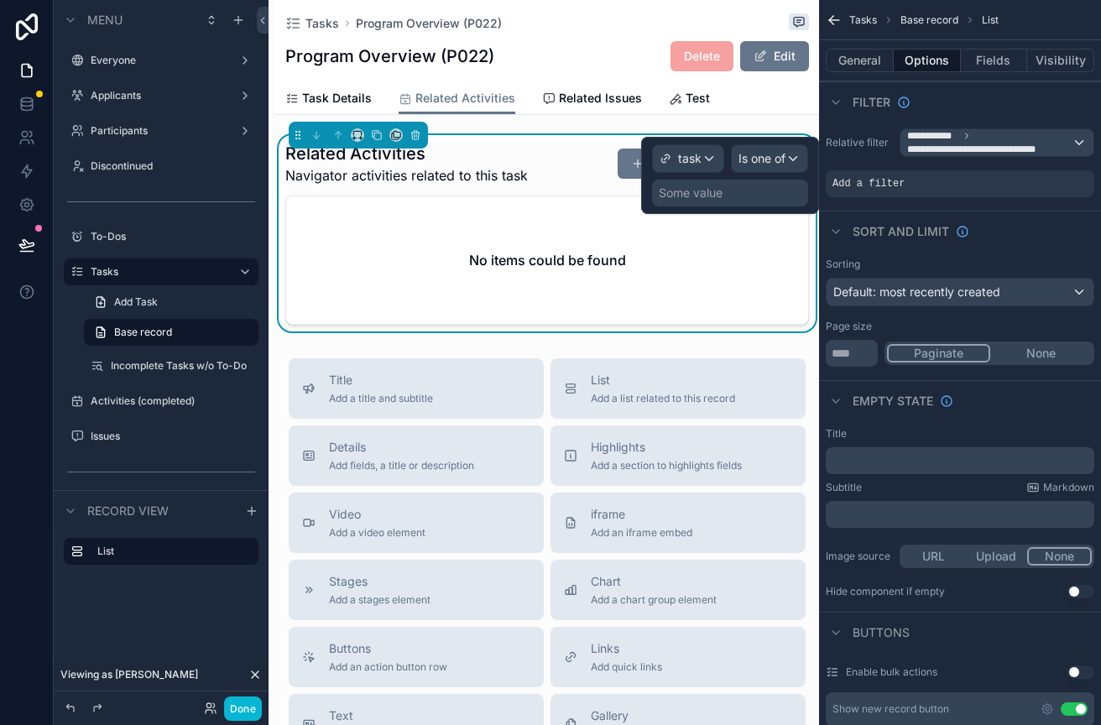
click at [740, 192] on div "Some value" at bounding box center [730, 193] width 156 height 27
click at [790, 152] on div "Is one of" at bounding box center [770, 158] width 76 height 27
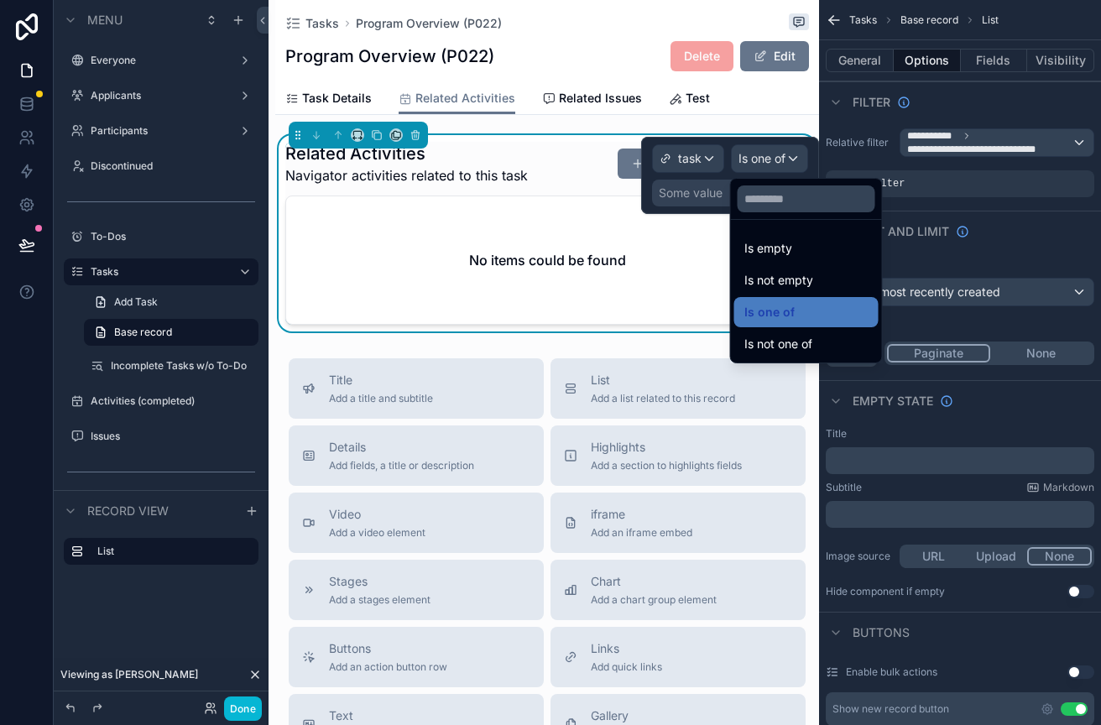
click at [718, 191] on div at bounding box center [730, 175] width 178 height 77
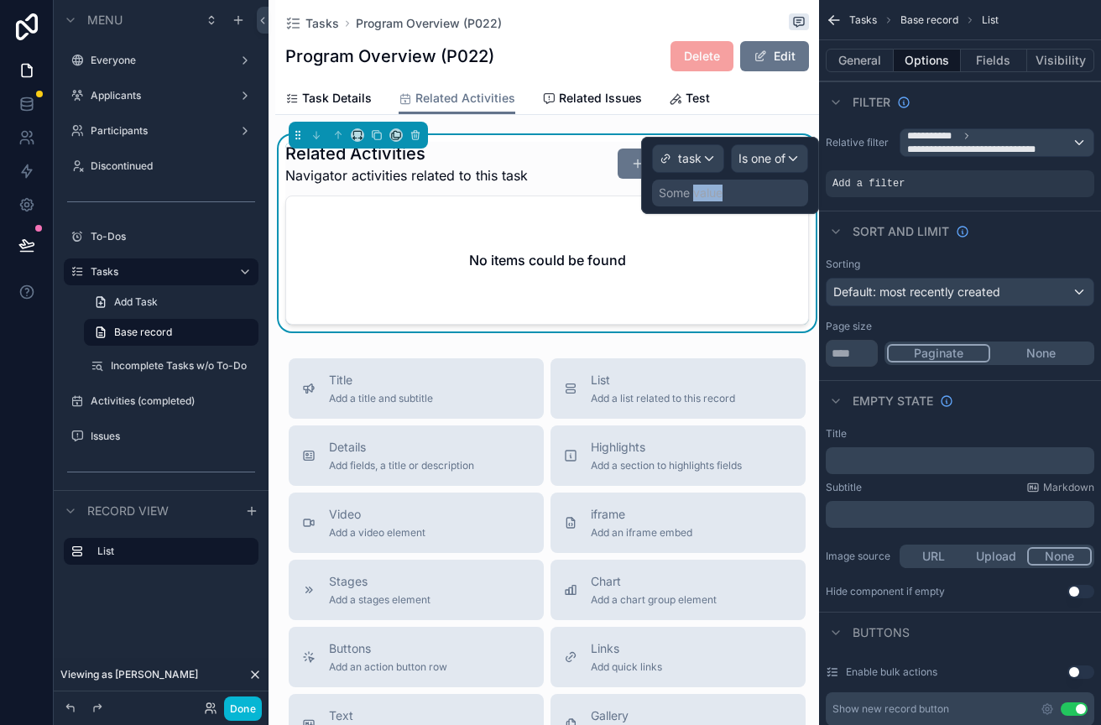
click at [718, 191] on div "Some value" at bounding box center [691, 193] width 64 height 17
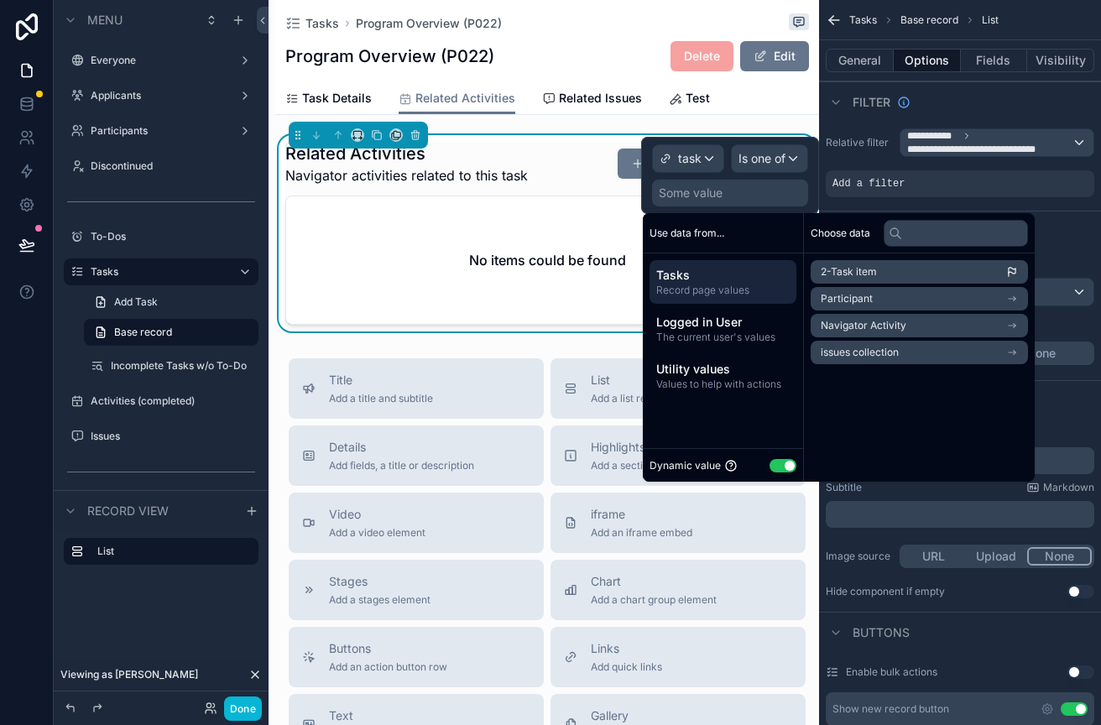
click at [860, 273] on span "2-Task item" at bounding box center [849, 271] width 56 height 13
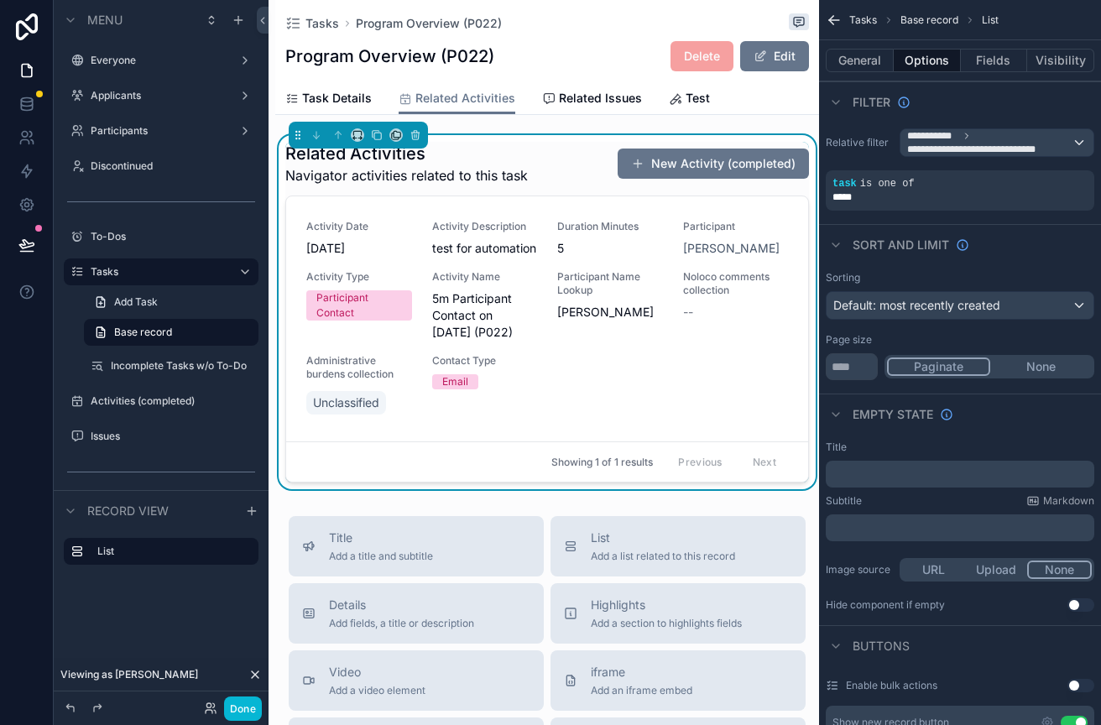
click at [490, 504] on div "Tasks Program Overview (P022) Program Overview (P022) Delete Edit Related Activ…" at bounding box center [547, 631] width 544 height 1262
click at [237, 714] on button "Done" at bounding box center [243, 709] width 38 height 24
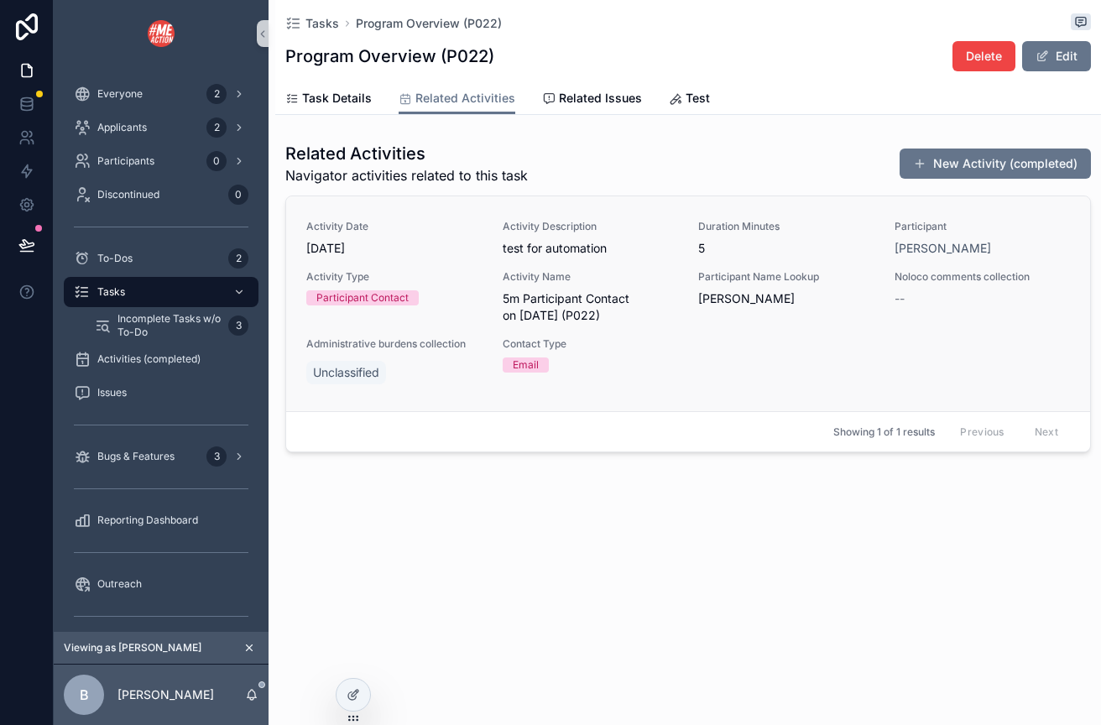
click at [700, 366] on div "Activity Date 9/29/2025 Activity Description test for automation Duration Minut…" at bounding box center [688, 304] width 764 height 168
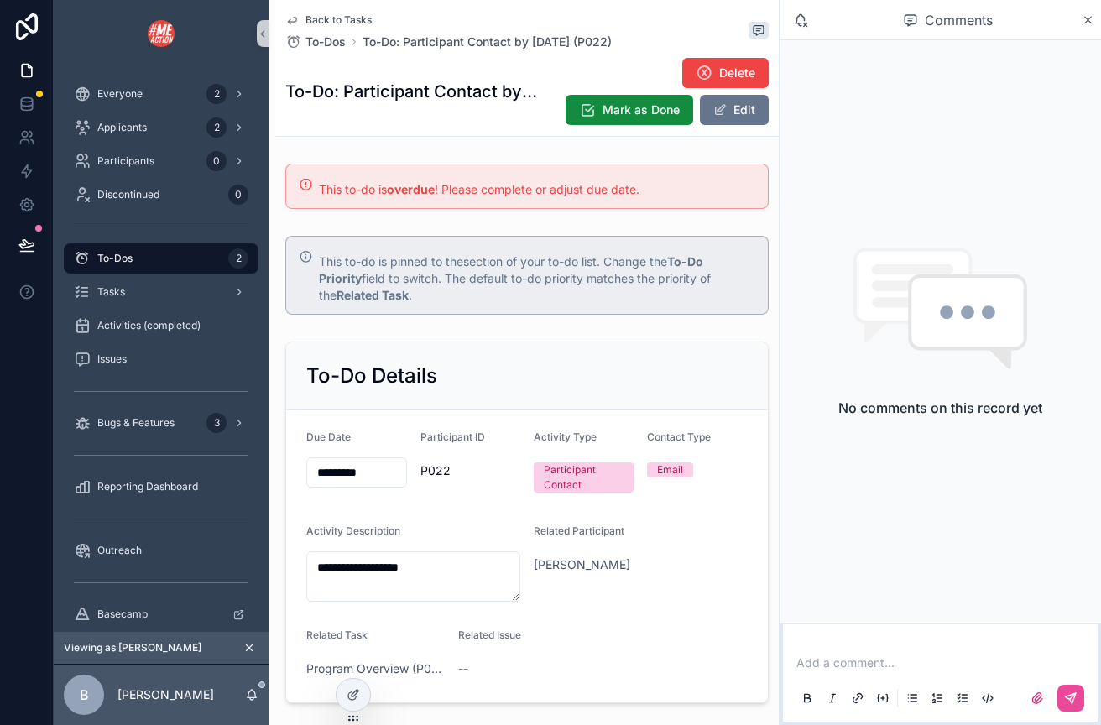
click at [324, 23] on span "Back to Tasks" at bounding box center [339, 19] width 66 height 13
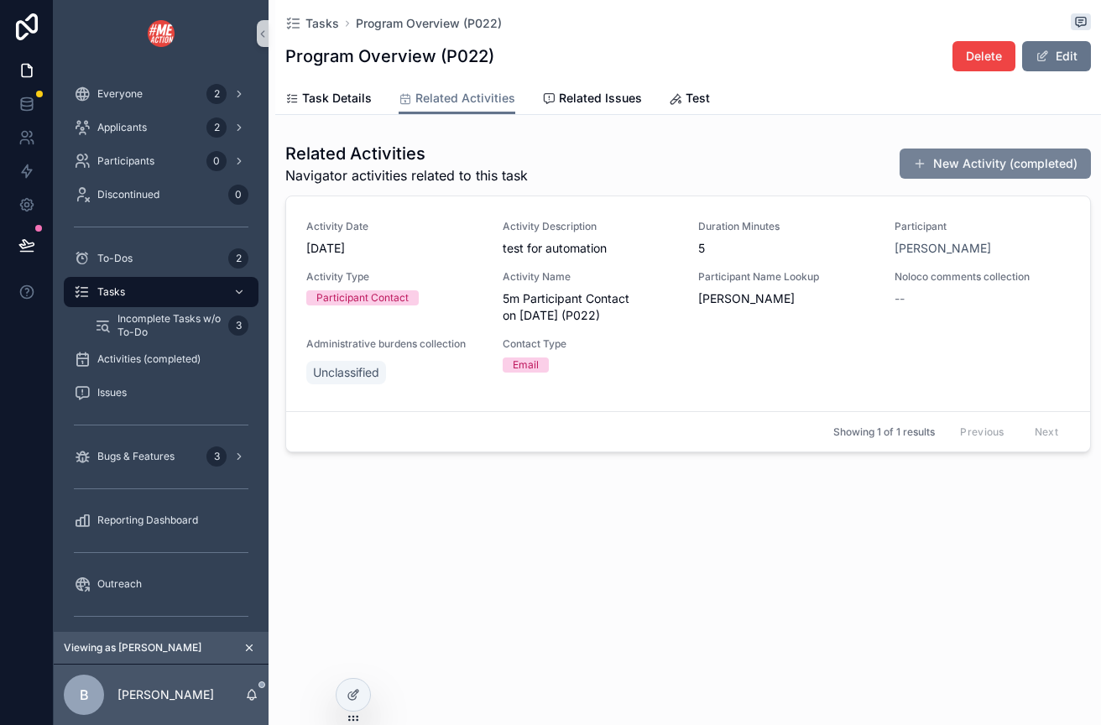
click at [942, 167] on button "New Activity (completed)" at bounding box center [995, 164] width 191 height 30
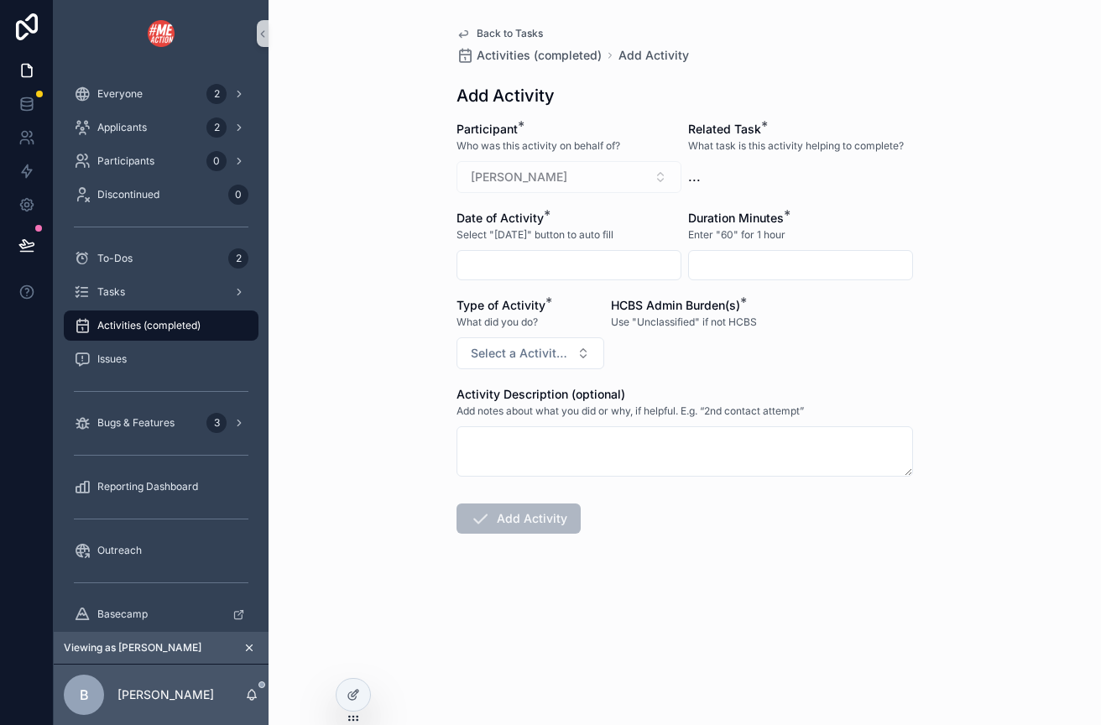
click at [700, 181] on div "..." at bounding box center [800, 176] width 225 height 20
click at [698, 179] on span "..." at bounding box center [694, 176] width 13 height 20
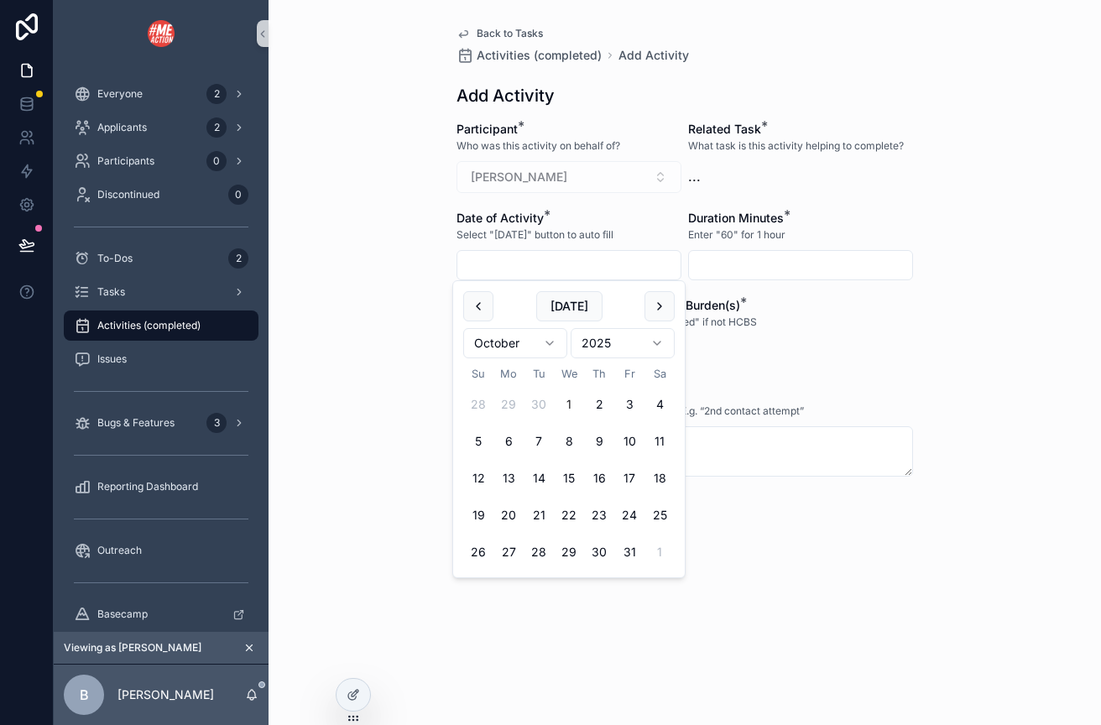
click at [575, 270] on input "scrollable content" at bounding box center [569, 266] width 223 height 24
click at [579, 298] on button "[DATE]" at bounding box center [569, 306] width 66 height 30
type input "*********"
click at [717, 271] on input "scrollable content" at bounding box center [800, 266] width 223 height 24
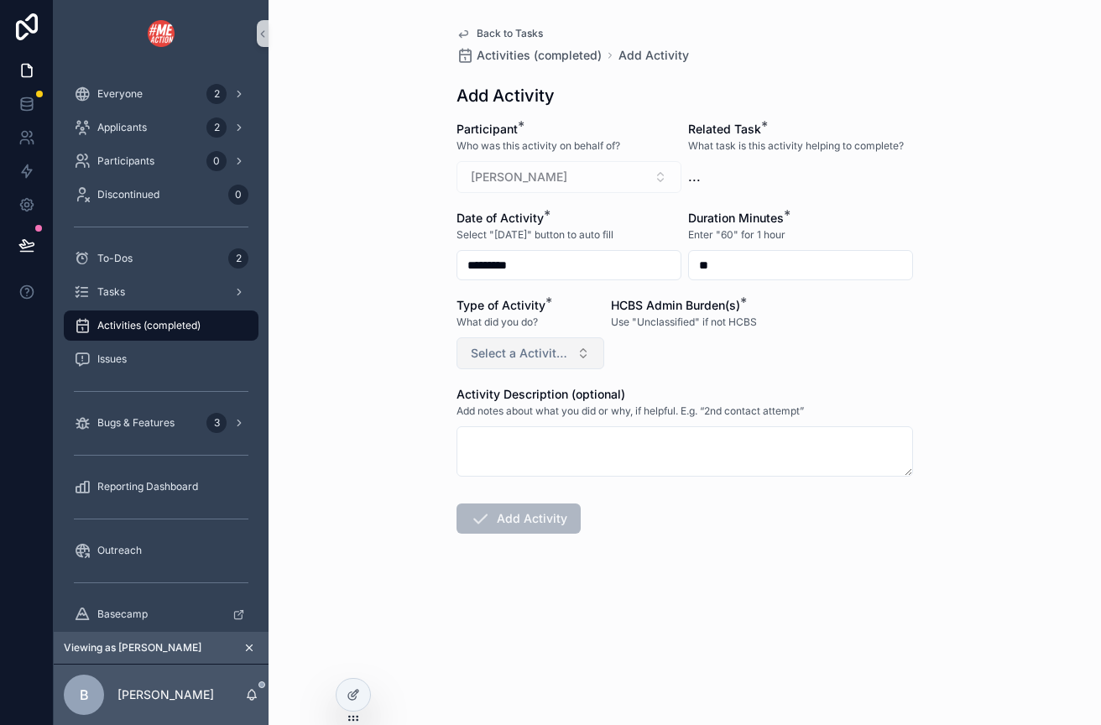
type input "**"
click at [564, 356] on span "Select a Activity Type" at bounding box center [520, 353] width 99 height 17
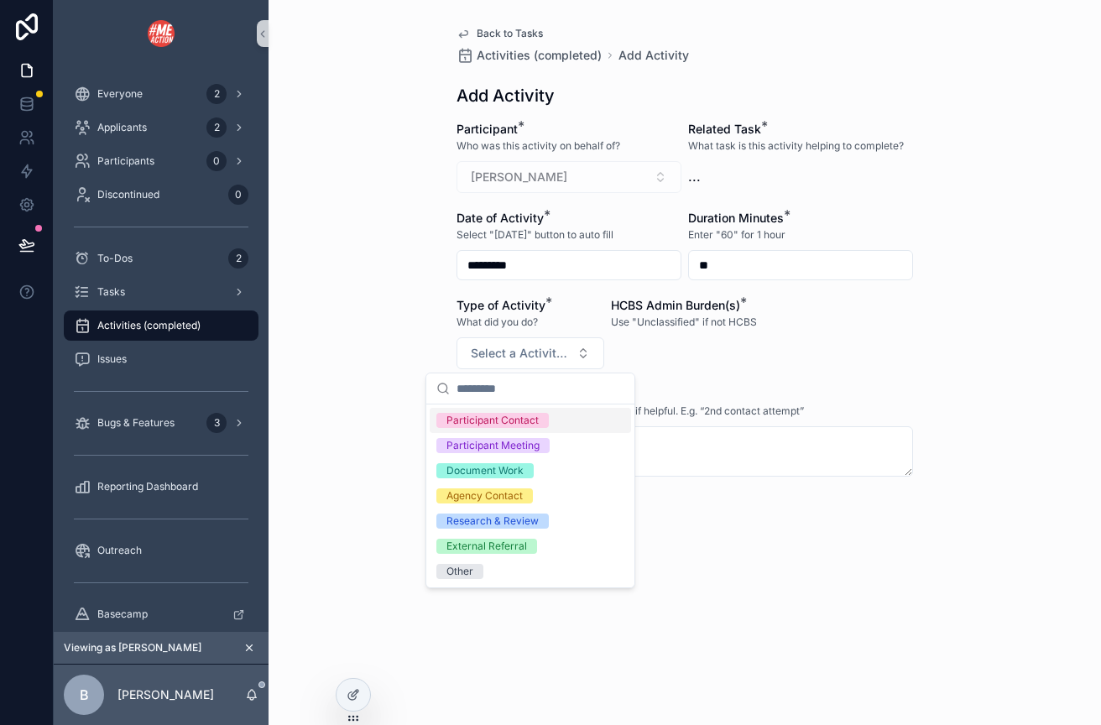
click at [535, 423] on div "Participant Contact" at bounding box center [493, 420] width 92 height 15
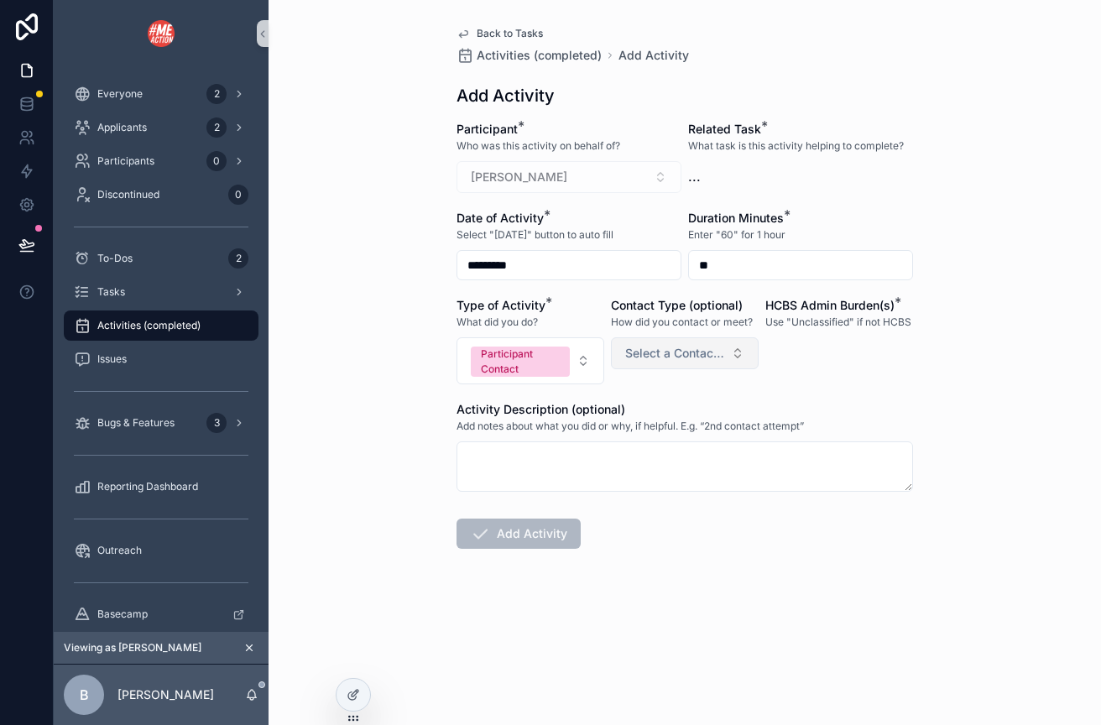
click at [666, 358] on span "Select a Contact Type" at bounding box center [674, 353] width 99 height 17
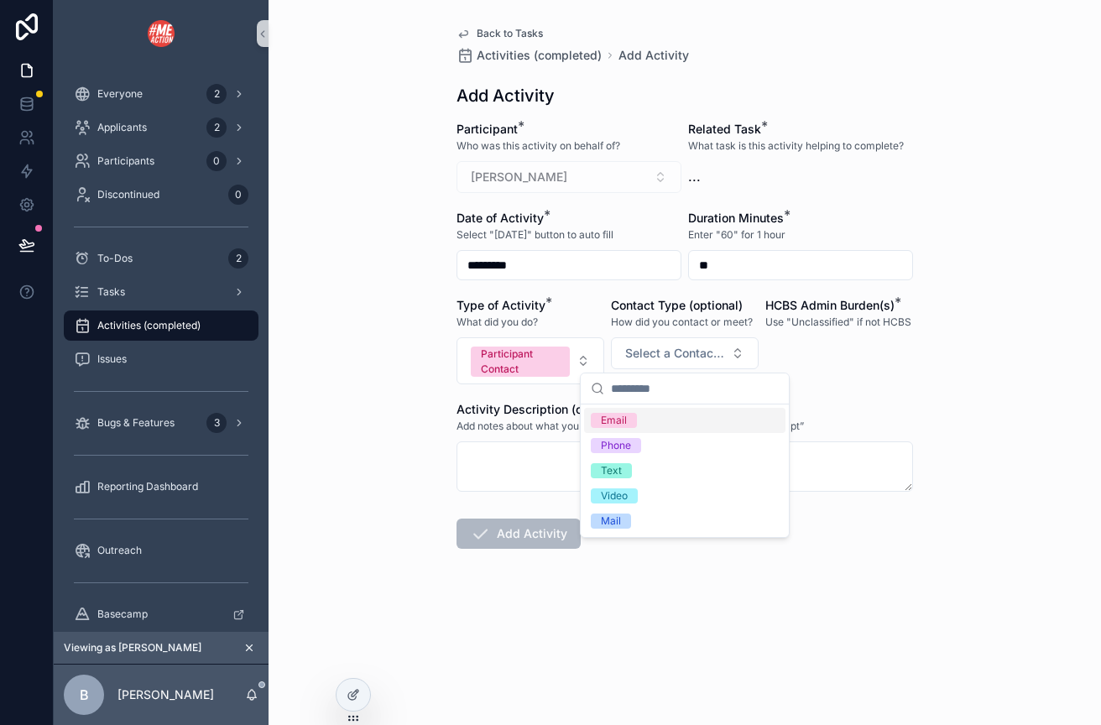
click at [624, 429] on div "Email" at bounding box center [684, 420] width 201 height 25
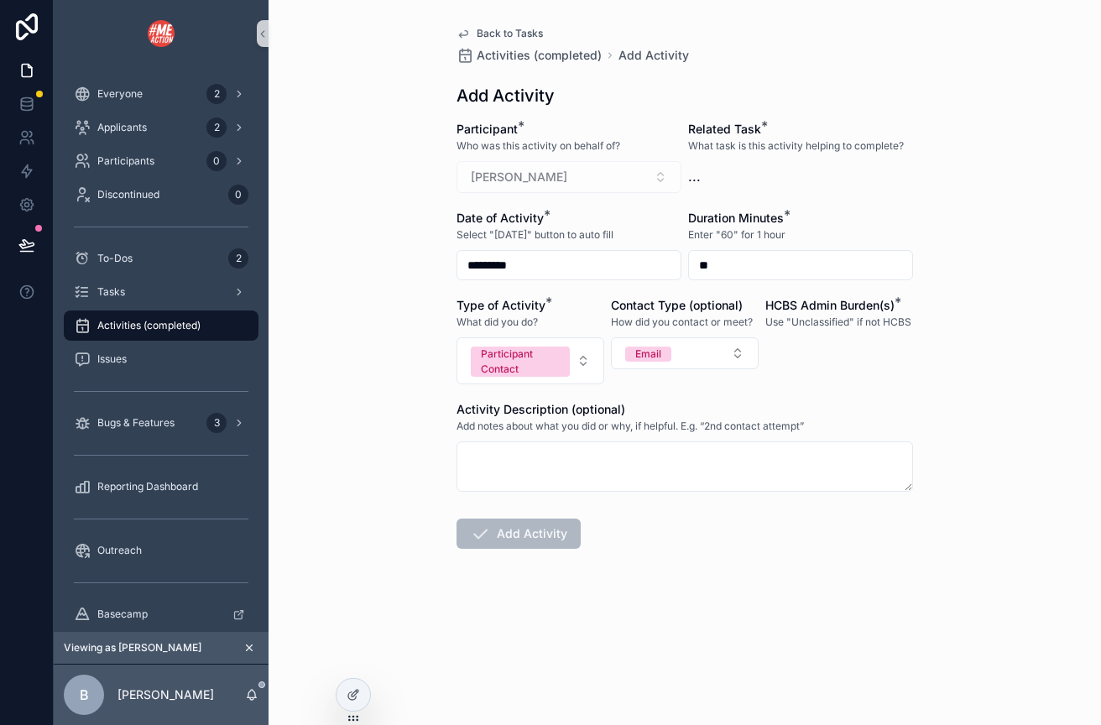
click at [840, 353] on div "HCBS Admin Burden(s) * Use "Unclassified" if not HCBS" at bounding box center [840, 340] width 148 height 87
click at [512, 536] on span "Add Activity" at bounding box center [519, 534] width 124 height 30
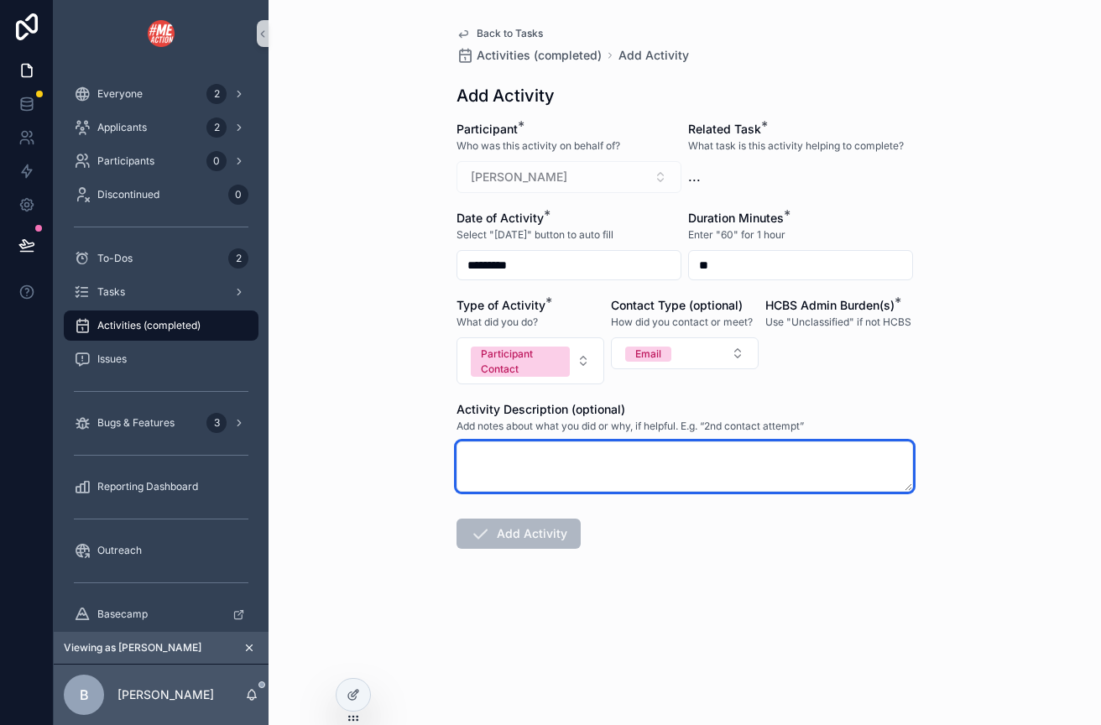
click at [478, 470] on textarea "scrollable content" at bounding box center [685, 467] width 457 height 50
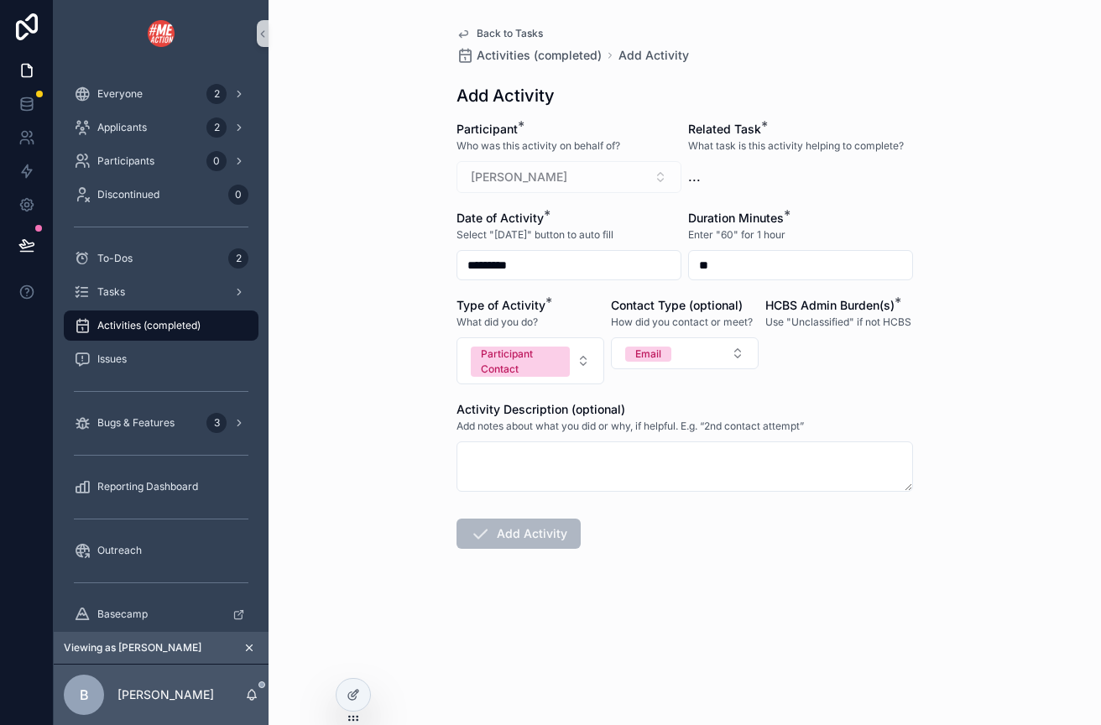
click at [384, 489] on div "Back to Tasks Activities (completed) Add Activity Add Activity Participant * Wh…" at bounding box center [685, 362] width 833 height 725
click at [248, 647] on icon "scrollable content" at bounding box center [250, 649] width 6 height 6
click at [797, 172] on button "Select Button" at bounding box center [800, 175] width 225 height 29
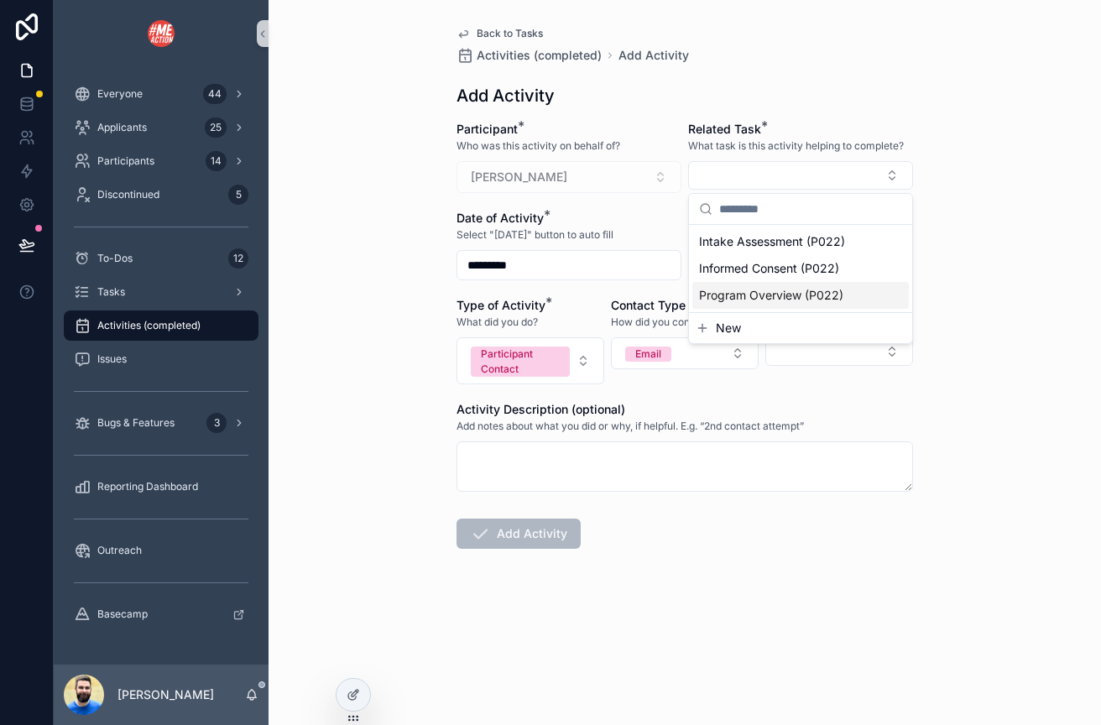
click at [742, 297] on span "Program Overview (P022)" at bounding box center [771, 295] width 144 height 17
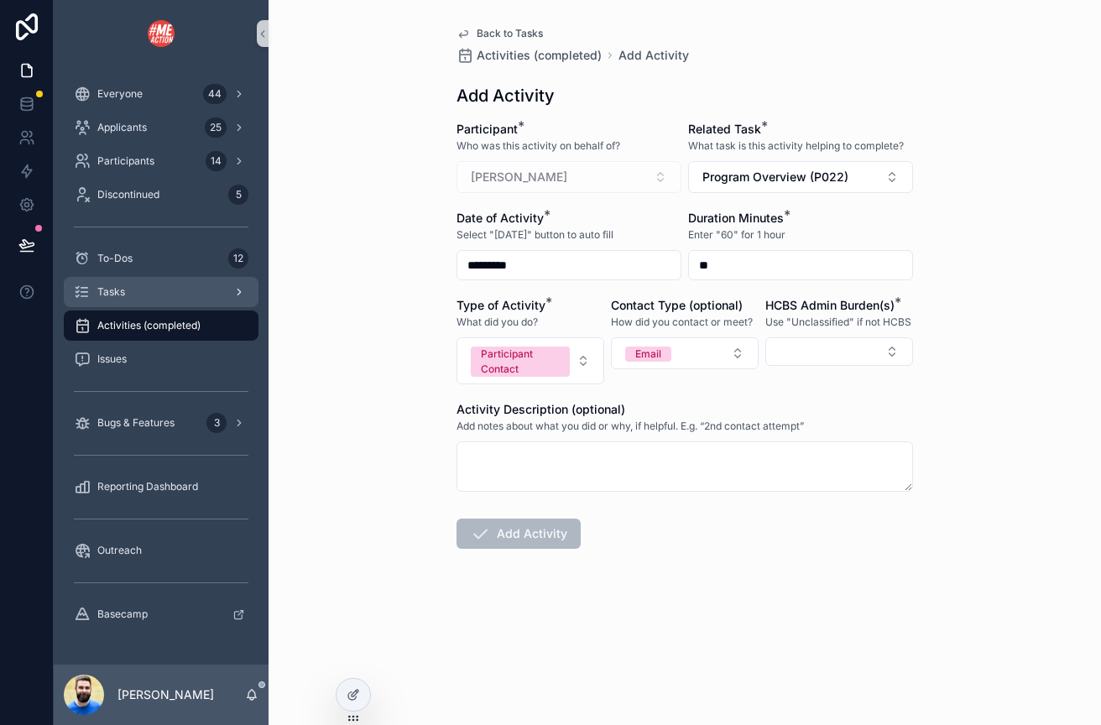
click at [128, 293] on div "Tasks" at bounding box center [161, 292] width 175 height 27
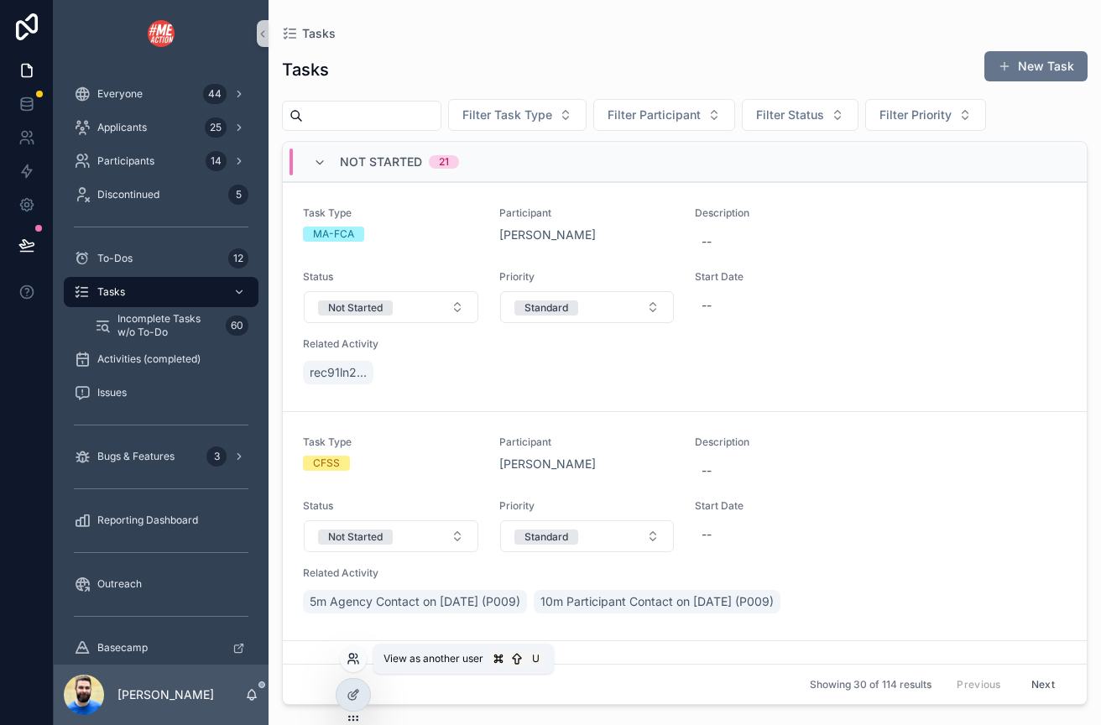
click at [353, 659] on icon at bounding box center [353, 658] width 13 height 13
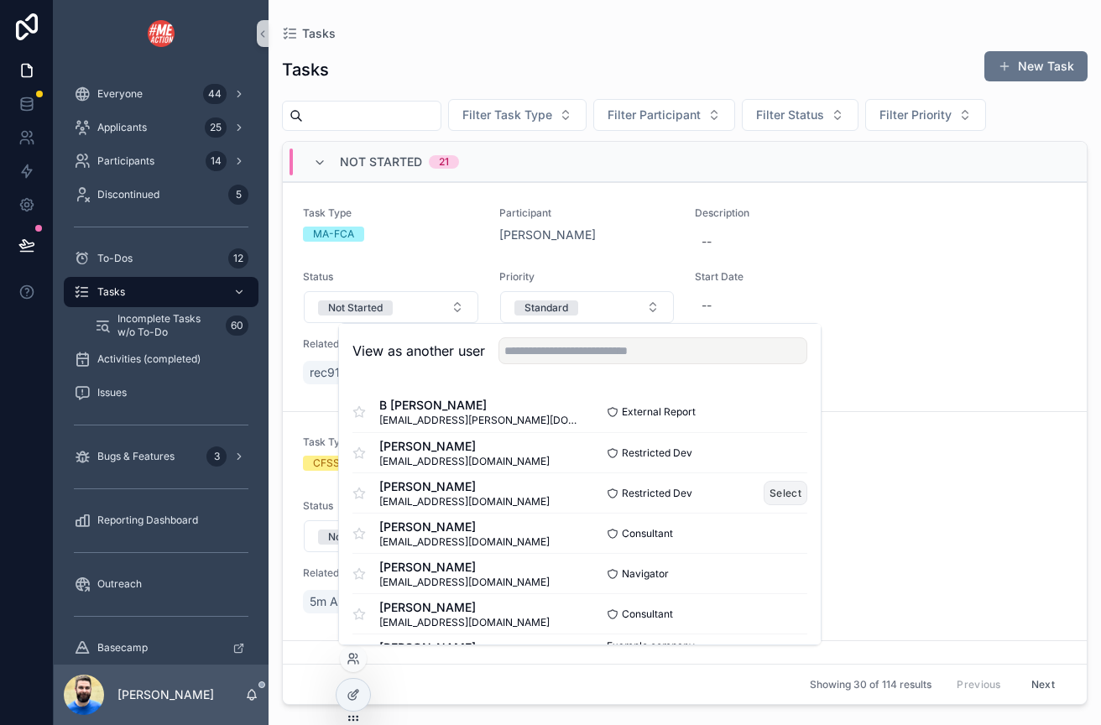
click at [782, 489] on button "Select" at bounding box center [786, 493] width 44 height 24
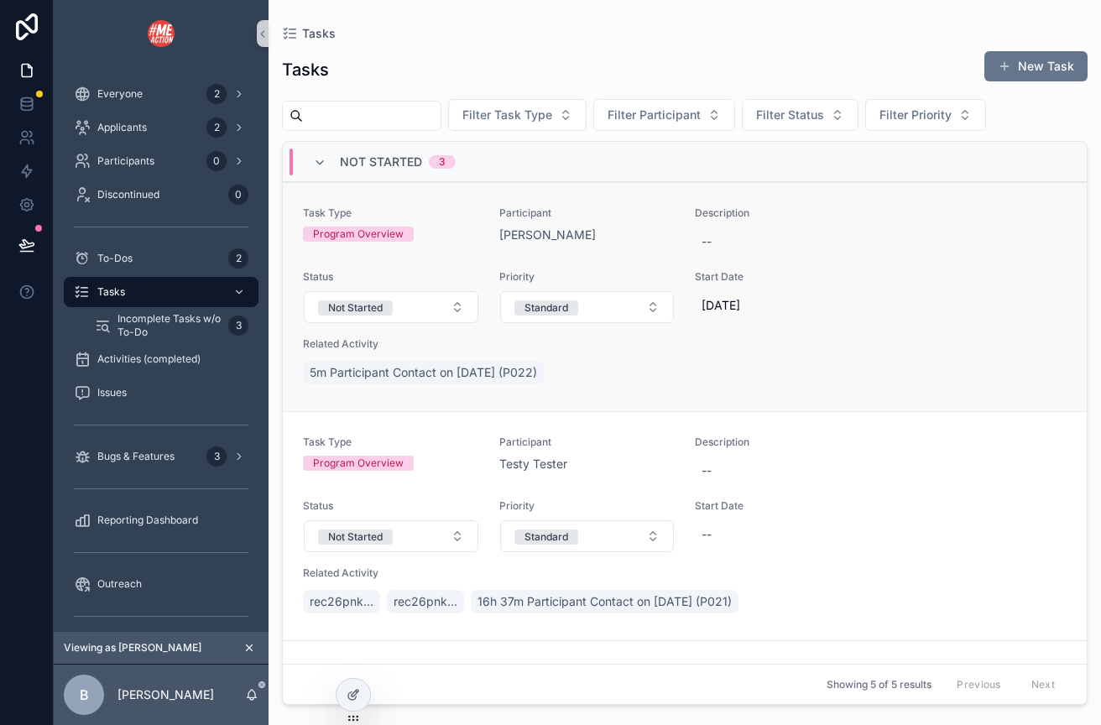
click at [626, 244] on div "Participant Demi Demo" at bounding box center [587, 232] width 176 height 50
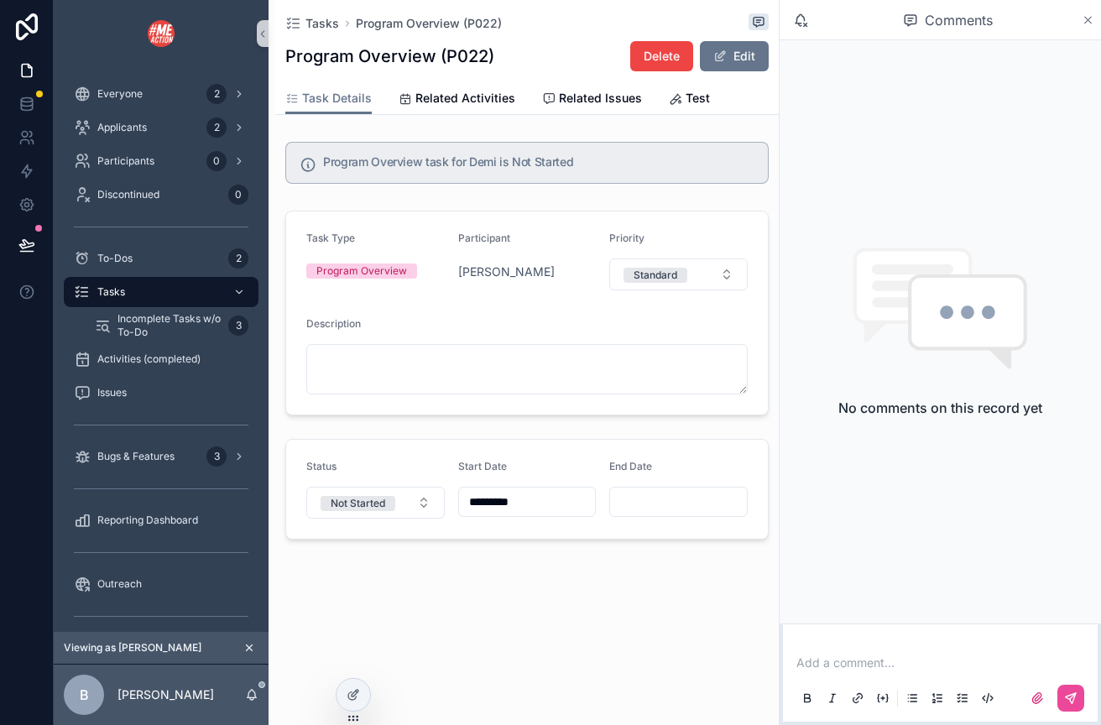
click at [1091, 13] on icon "scrollable content" at bounding box center [1088, 19] width 13 height 13
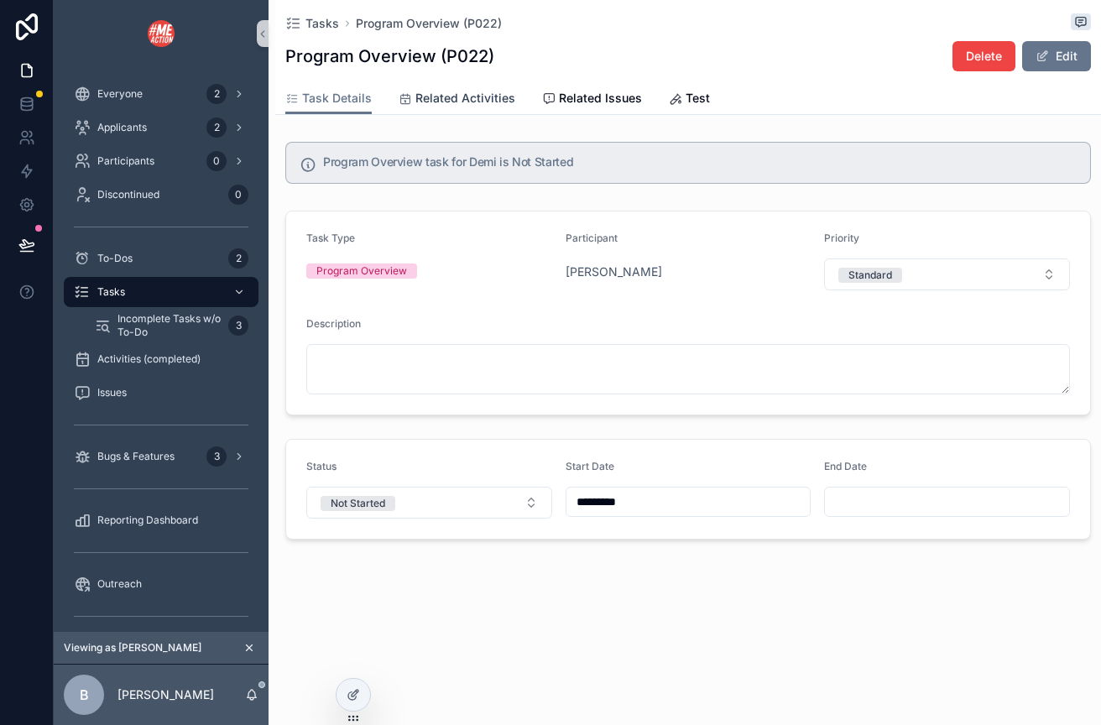
click at [452, 96] on span "Related Activities" at bounding box center [466, 98] width 100 height 17
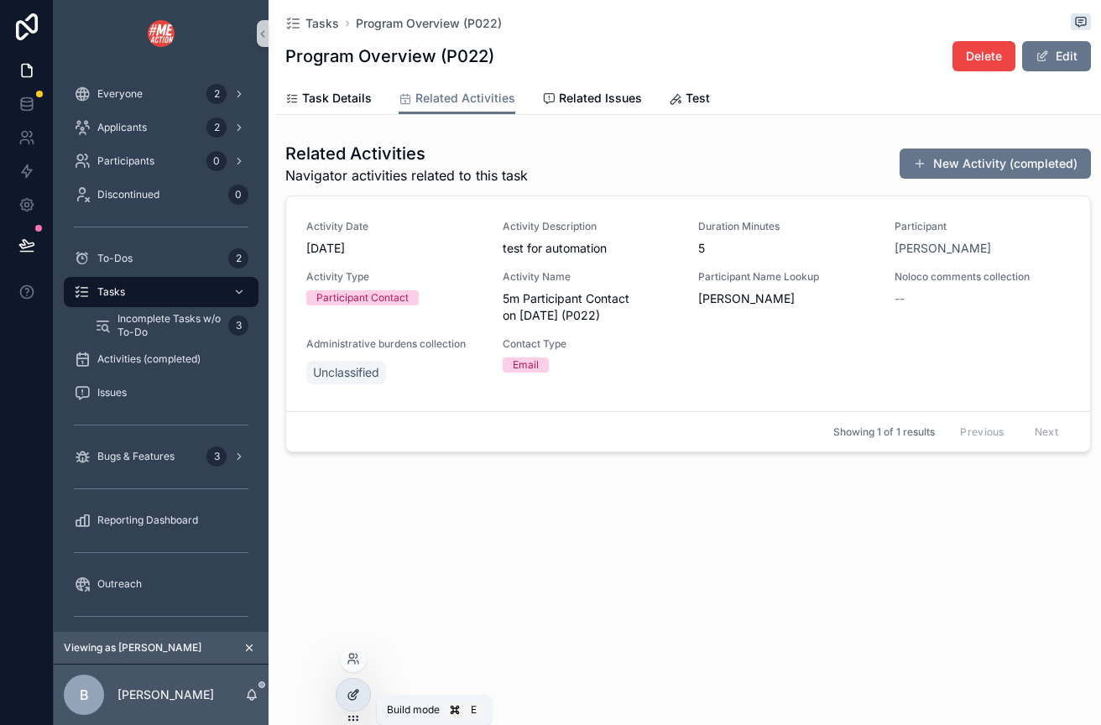
click at [351, 690] on icon at bounding box center [353, 694] width 13 height 13
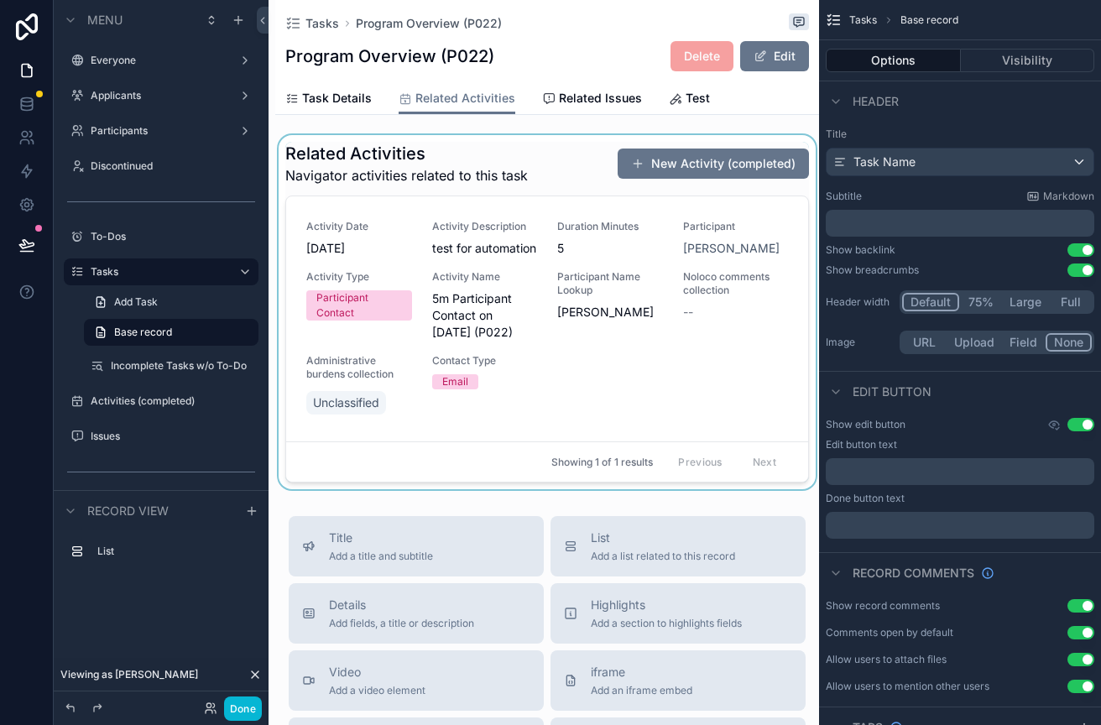
click at [583, 171] on div "scrollable content" at bounding box center [547, 312] width 544 height 354
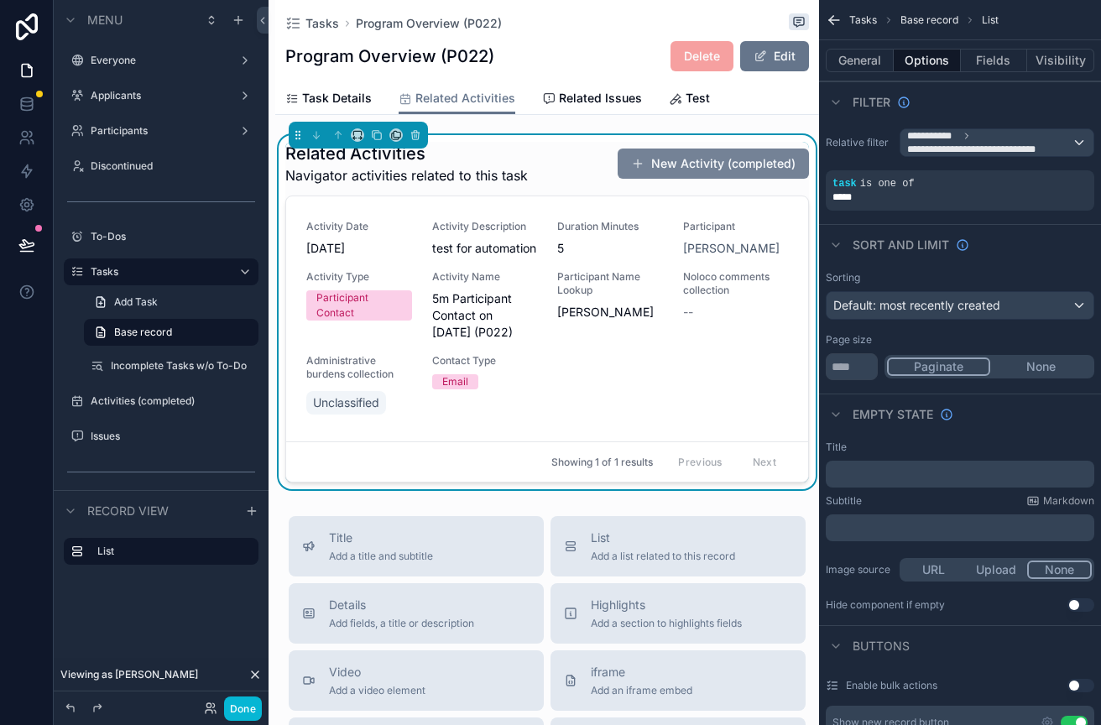
click at [765, 162] on button "New Activity (completed)" at bounding box center [713, 164] width 191 height 30
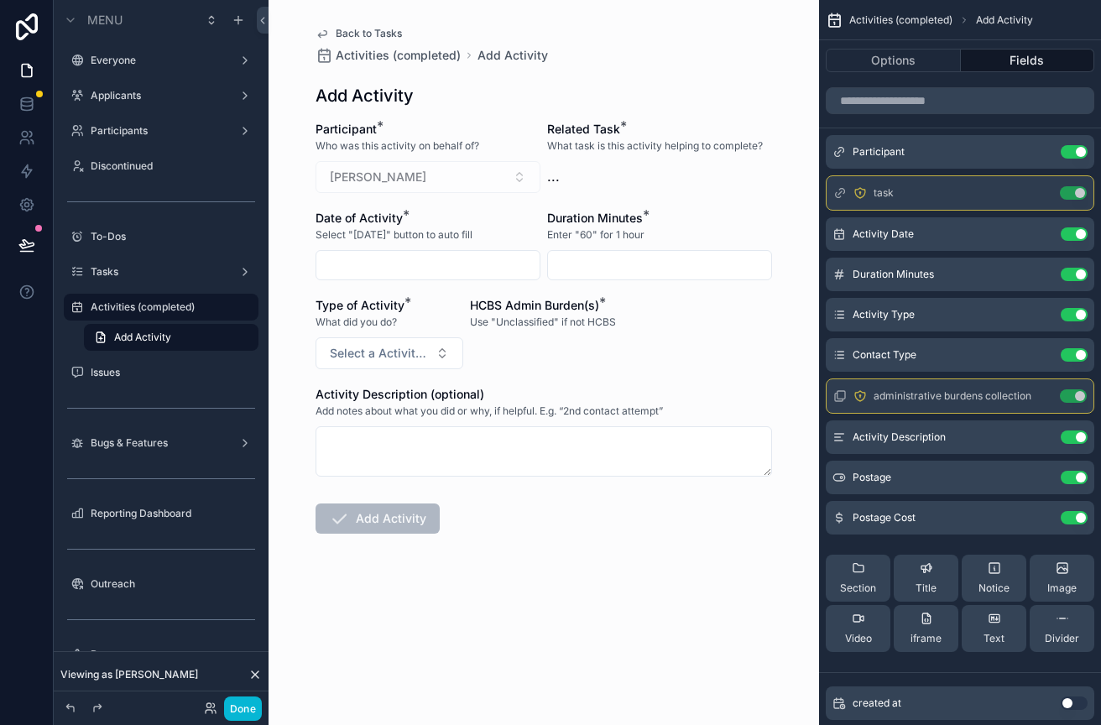
click at [257, 672] on icon at bounding box center [255, 675] width 7 height 7
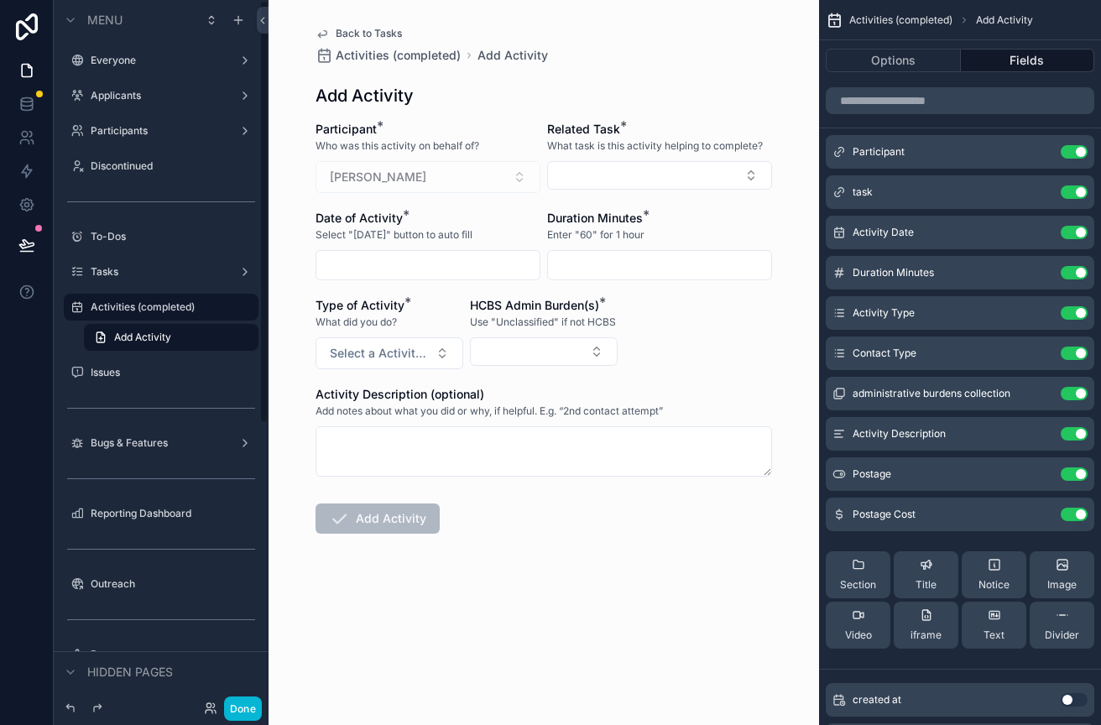
click at [327, 29] on icon "scrollable content" at bounding box center [322, 33] width 13 height 13
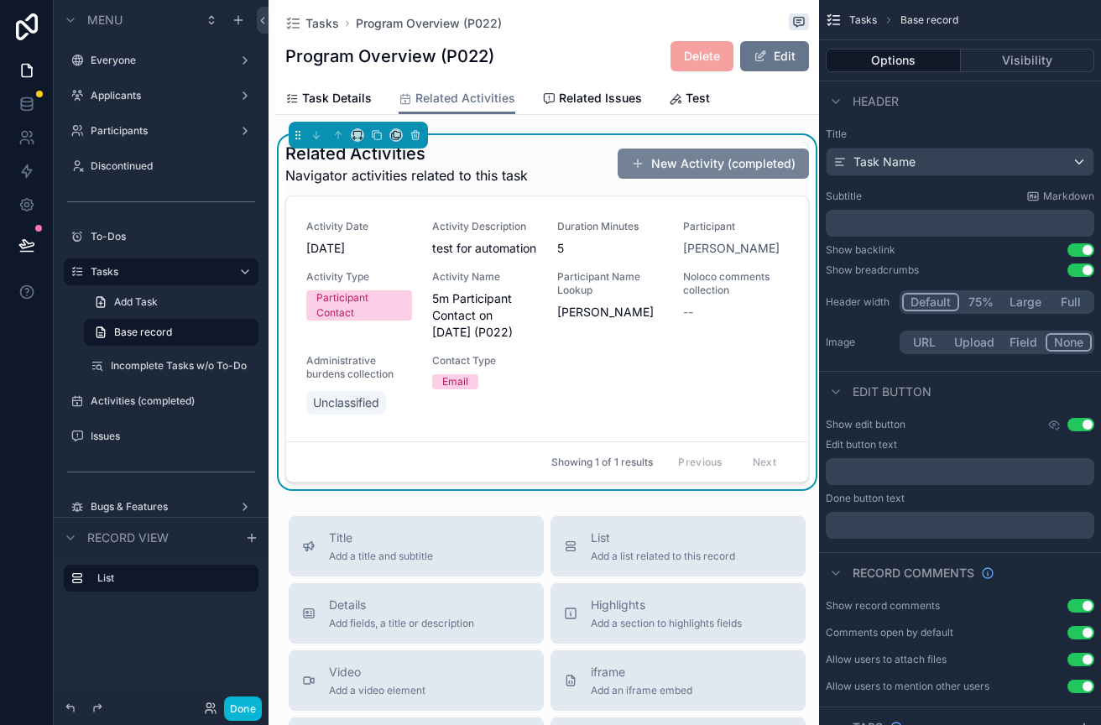
click at [691, 170] on button "New Activity (completed)" at bounding box center [713, 164] width 191 height 30
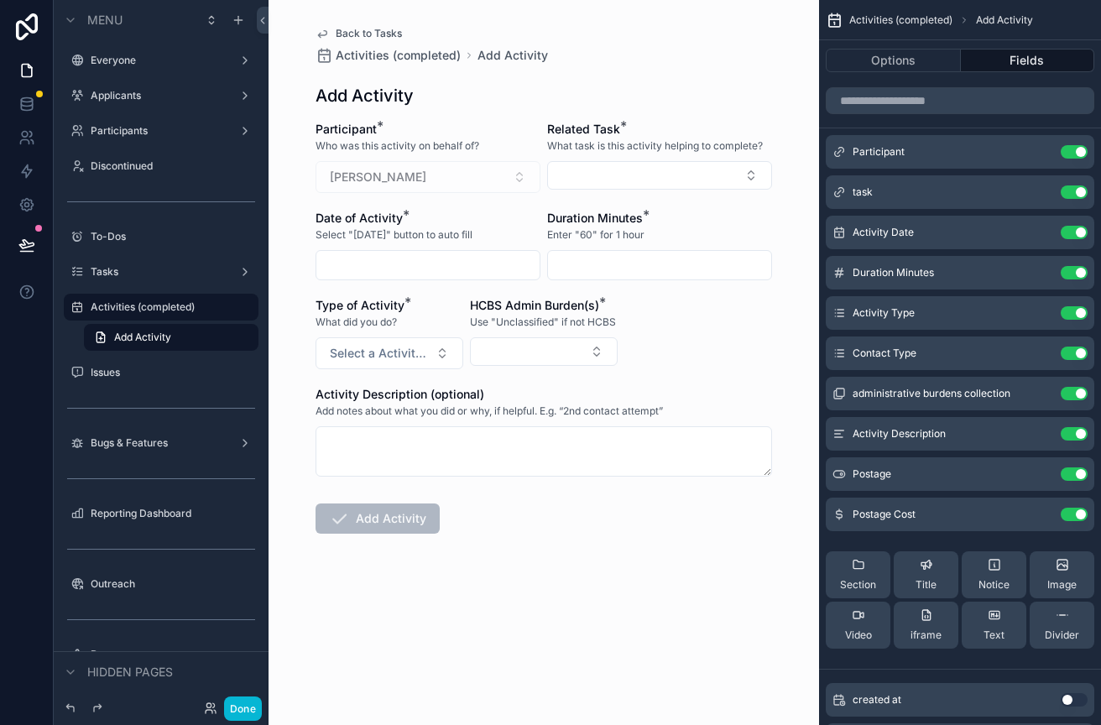
click at [329, 35] on link "Back to Tasks" at bounding box center [359, 33] width 86 height 13
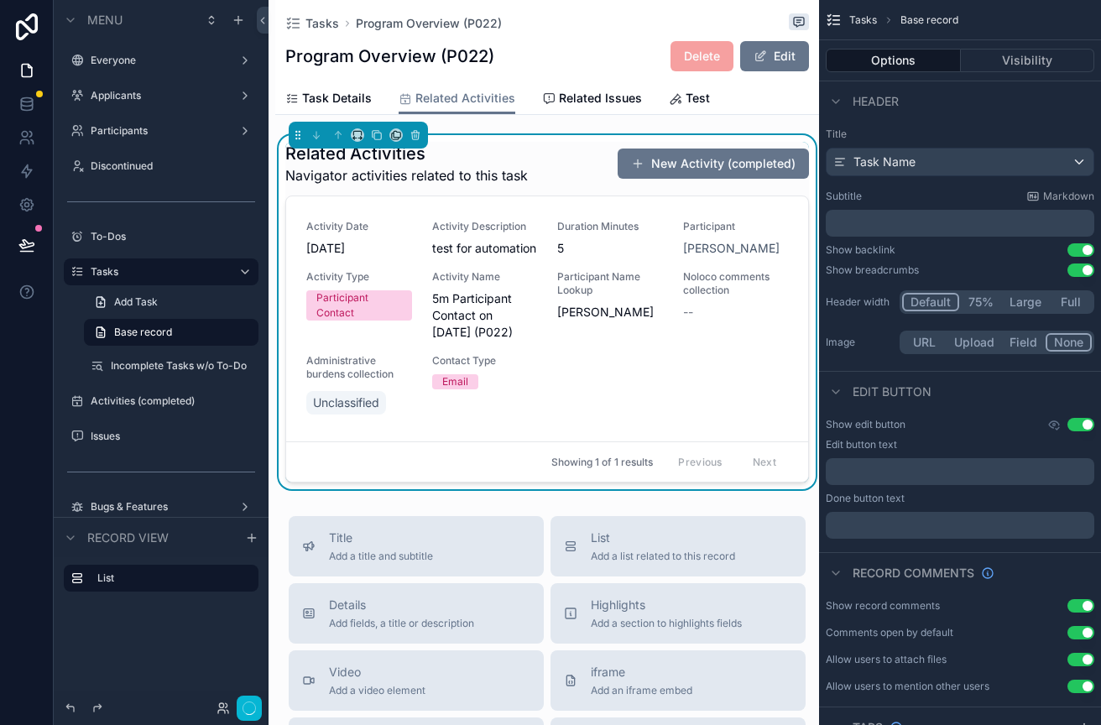
click at [547, 165] on div "Related Activities Navigator activities related to this task New Activity (comp…" at bounding box center [547, 164] width 524 height 44
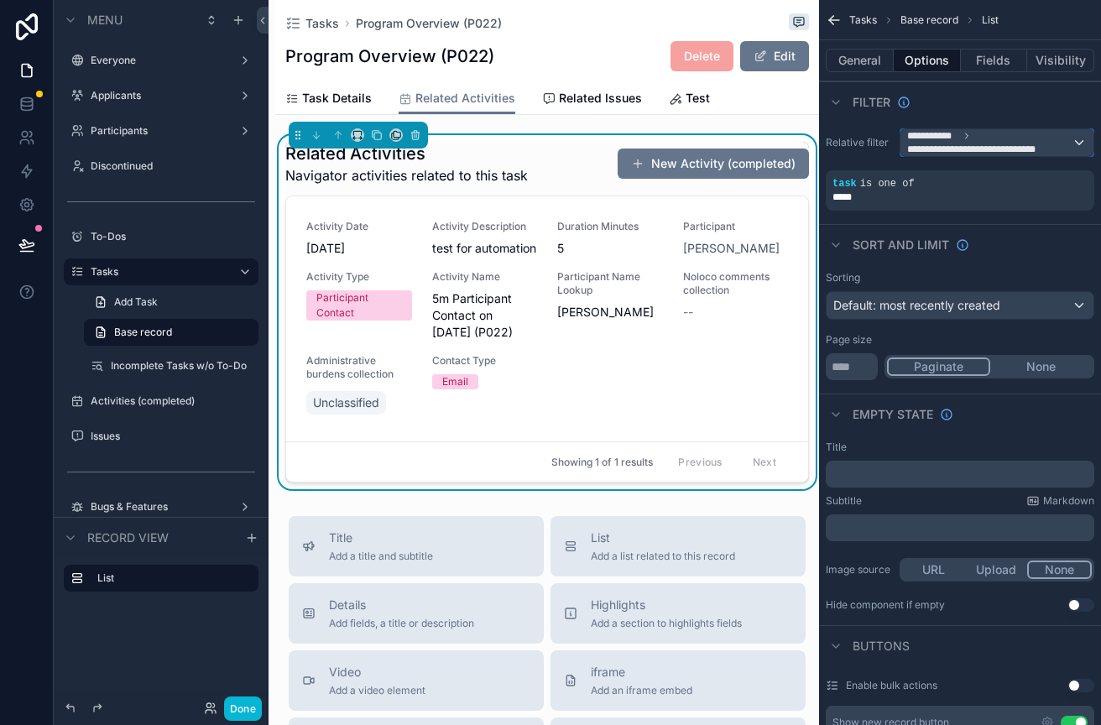
click at [936, 149] on span "**********" at bounding box center [976, 149] width 139 height 13
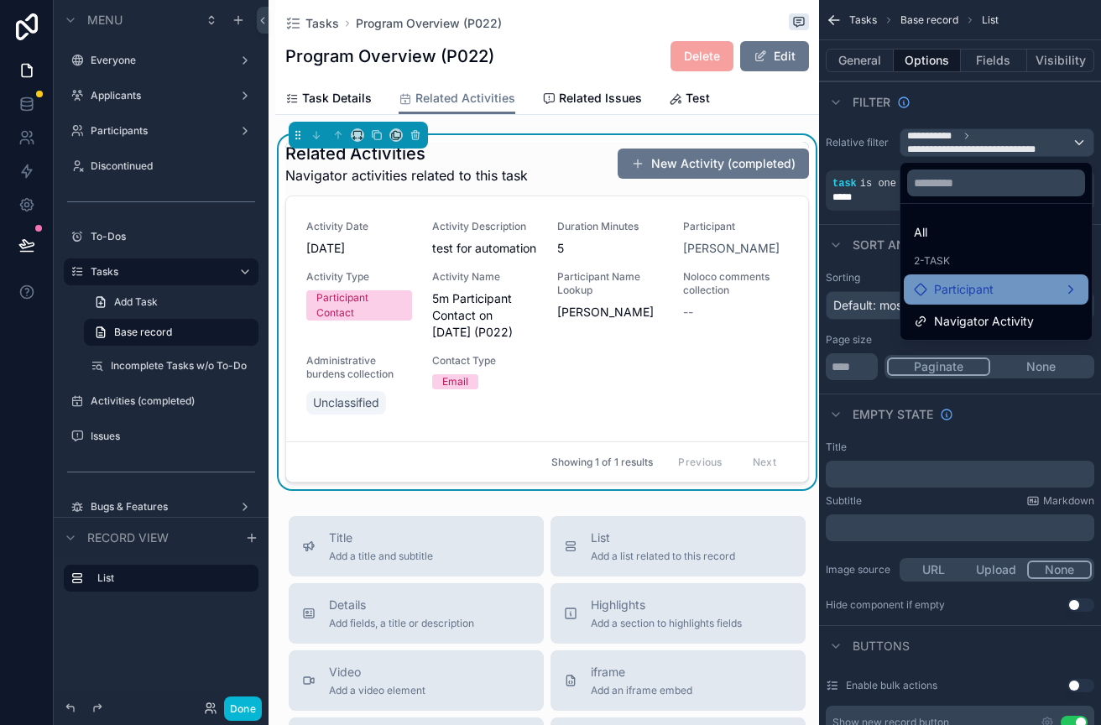
click at [1017, 290] on div "Participant" at bounding box center [996, 290] width 165 height 20
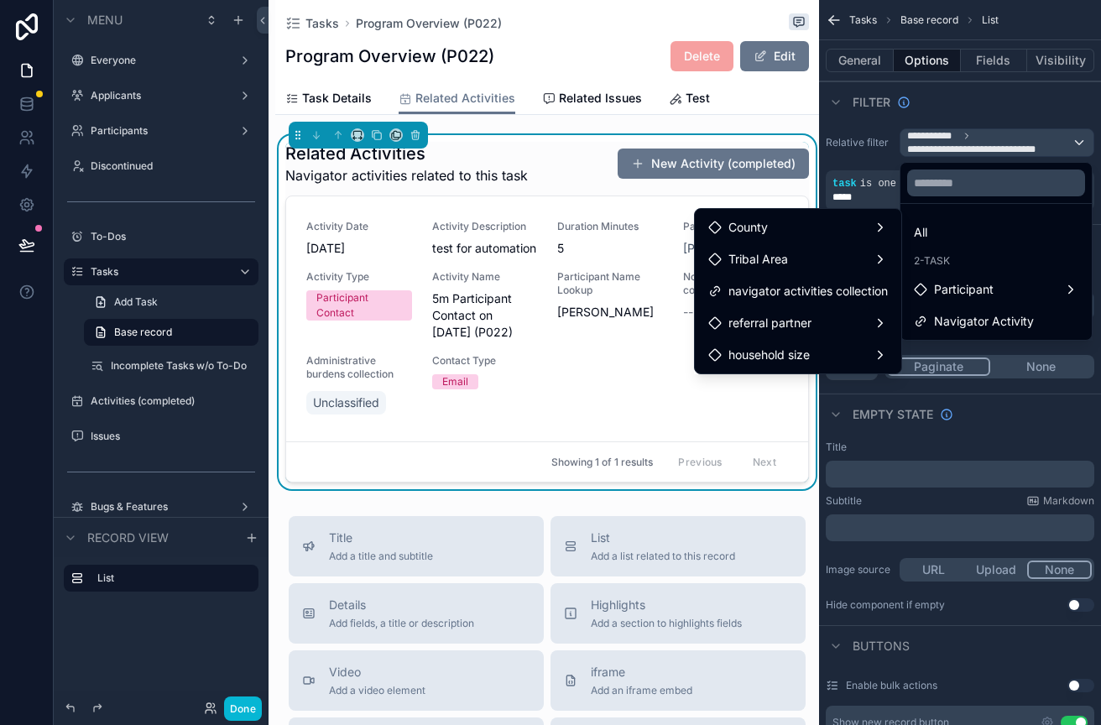
click at [1020, 99] on div "scrollable content" at bounding box center [550, 362] width 1101 height 725
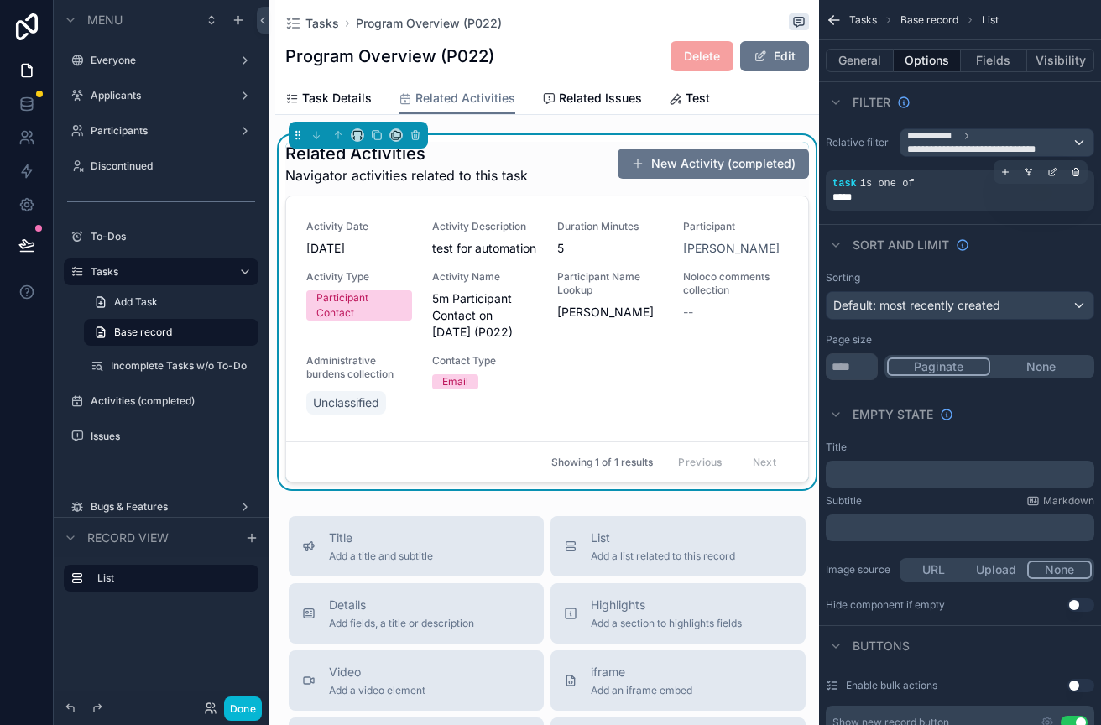
click at [897, 180] on span "is one of" at bounding box center [887, 184] width 55 height 12
click at [1056, 170] on icon "scrollable content" at bounding box center [1053, 172] width 10 height 10
click at [875, 163] on div "**********" at bounding box center [960, 170] width 282 height 96
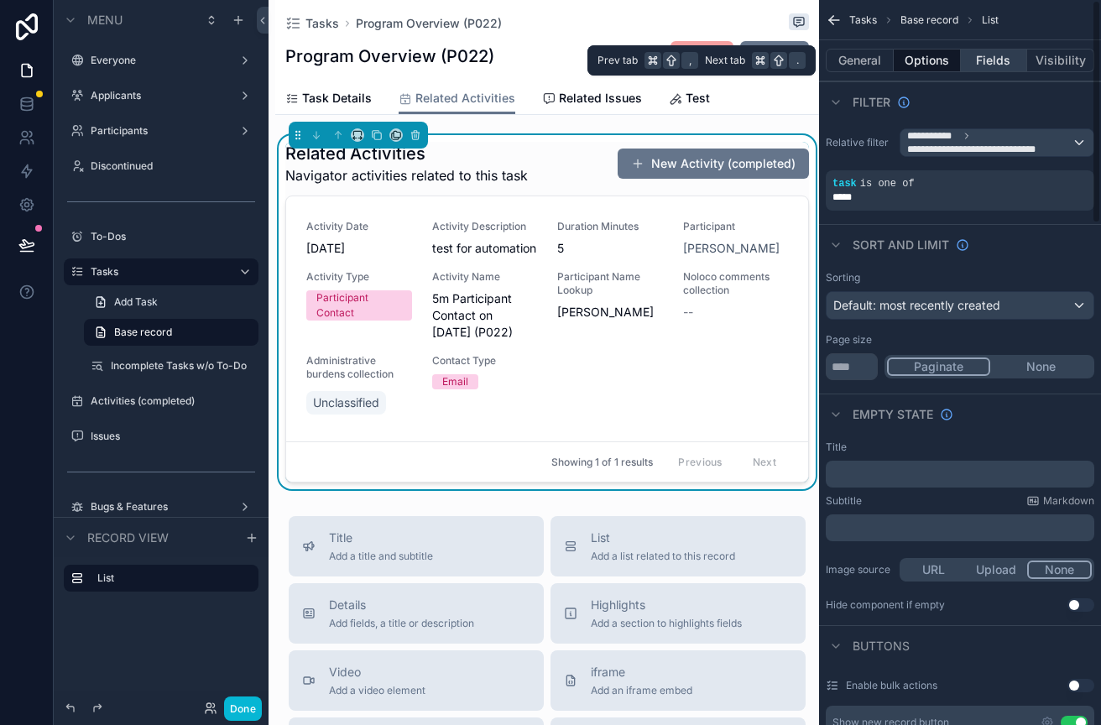
click at [985, 52] on button "Fields" at bounding box center [994, 61] width 67 height 24
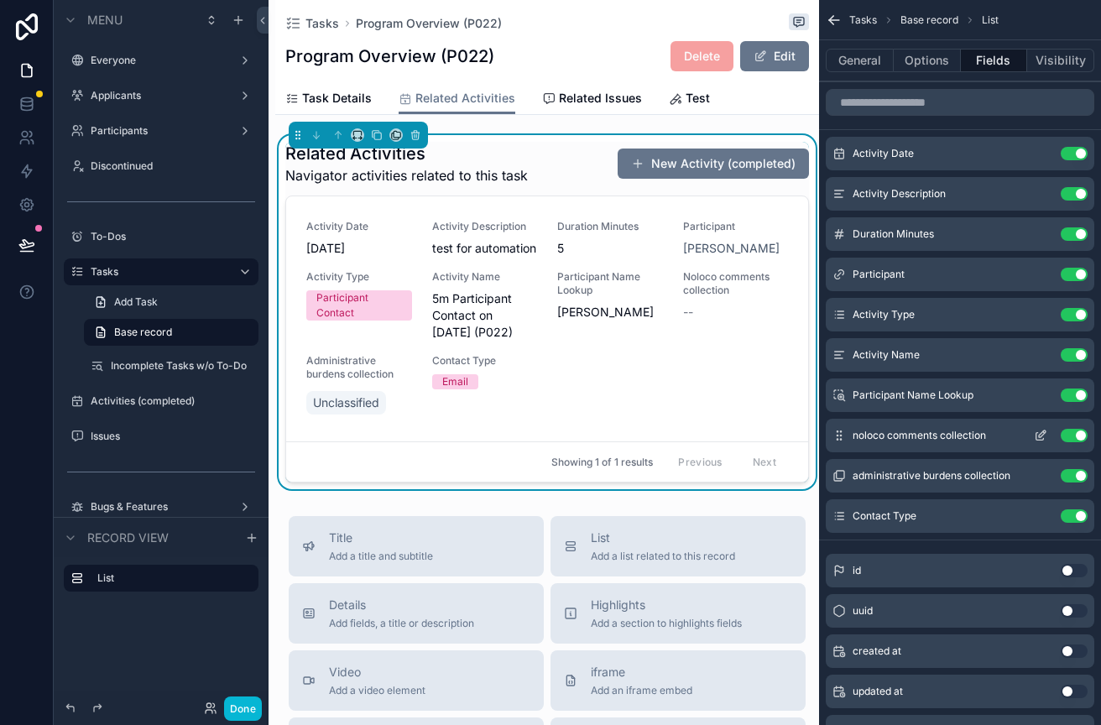
click at [1070, 434] on button "Use setting" at bounding box center [1074, 435] width 27 height 13
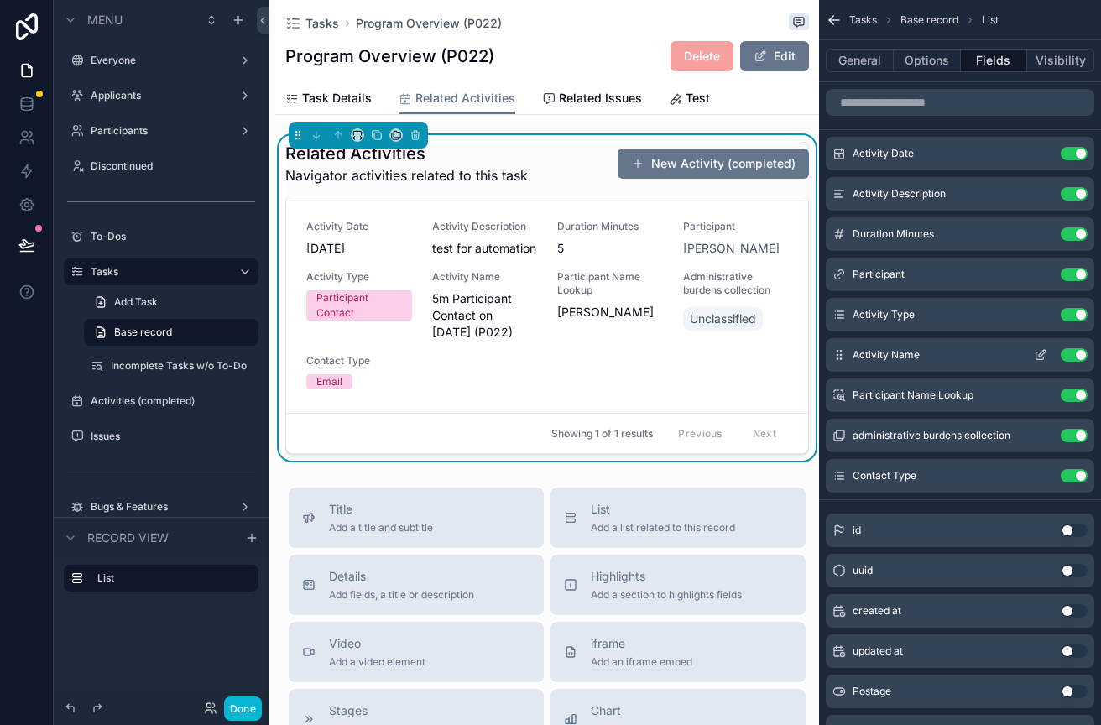
click at [1065, 357] on button "Use setting" at bounding box center [1074, 354] width 27 height 13
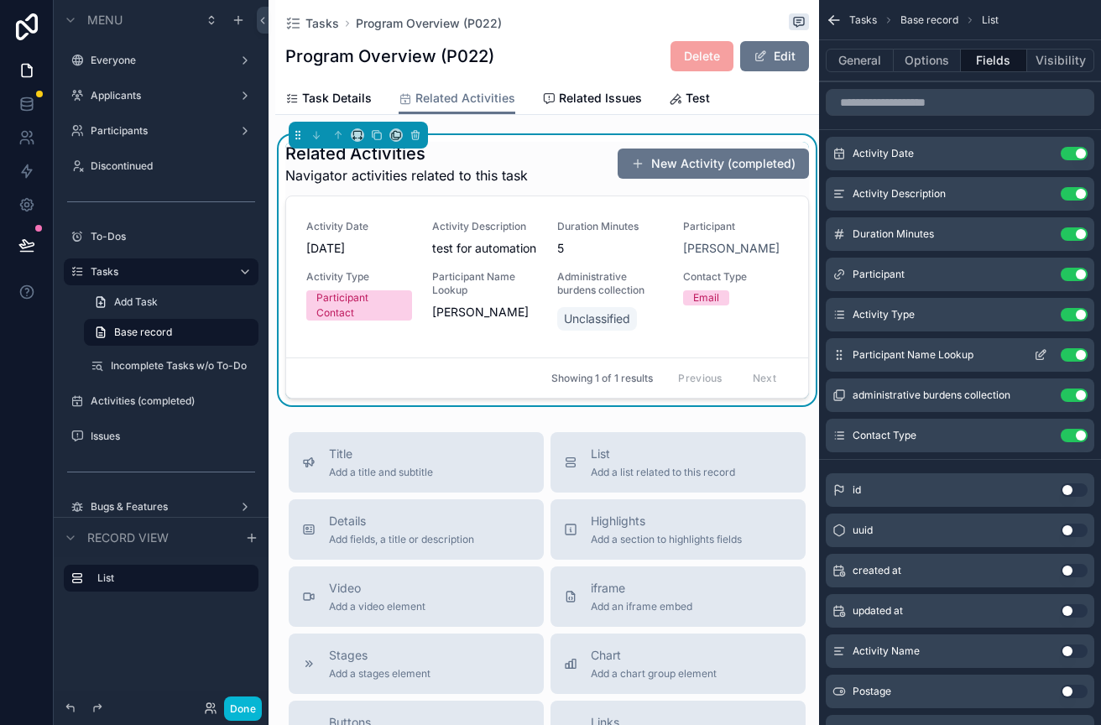
click at [1072, 357] on button "Use setting" at bounding box center [1074, 354] width 27 height 13
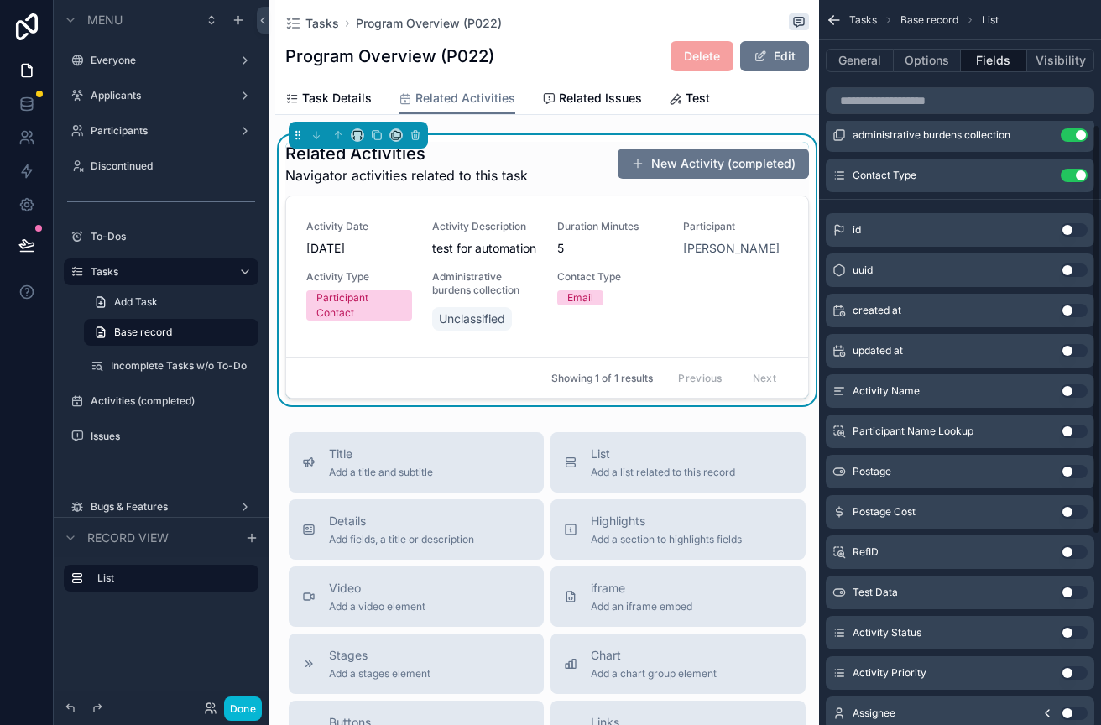
scroll to position [228, 0]
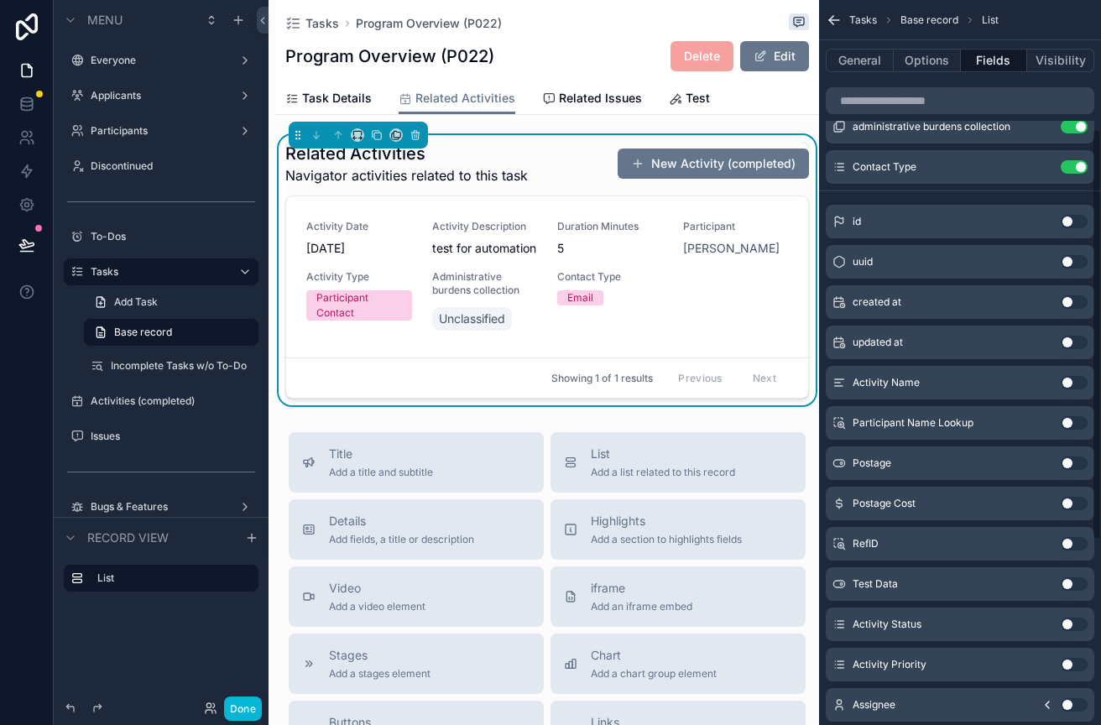
click at [1073, 541] on button "Use setting" at bounding box center [1074, 543] width 27 height 13
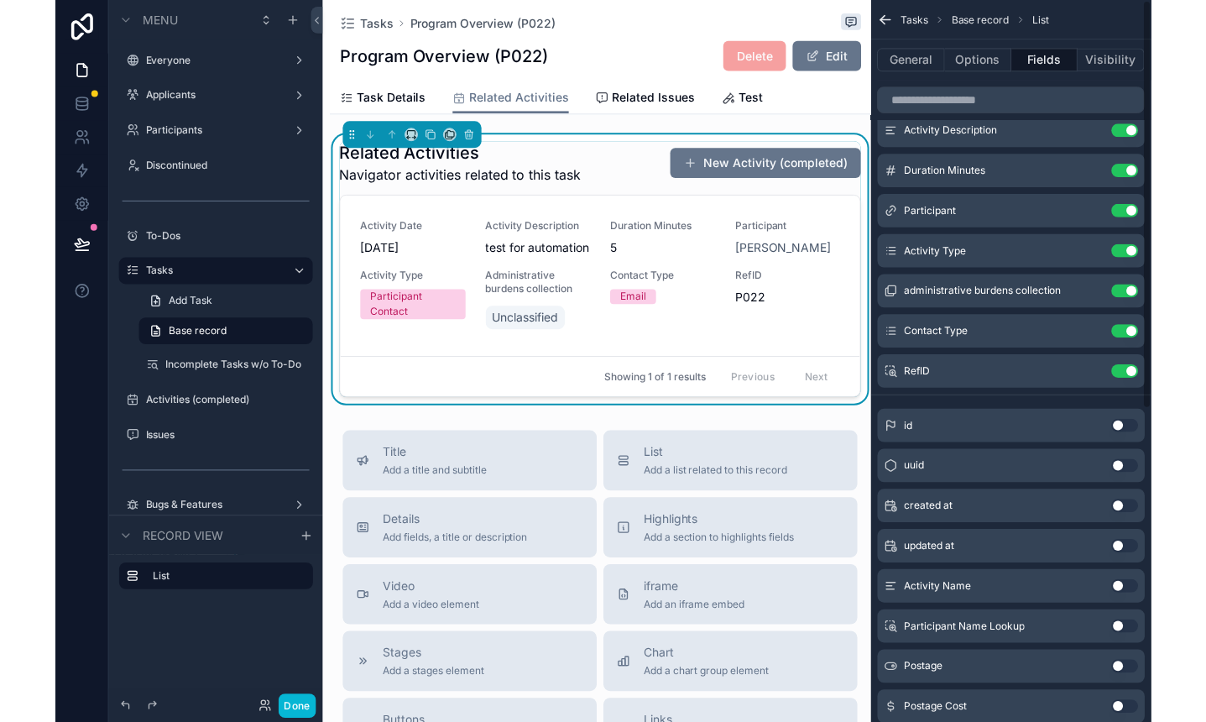
scroll to position [0, 0]
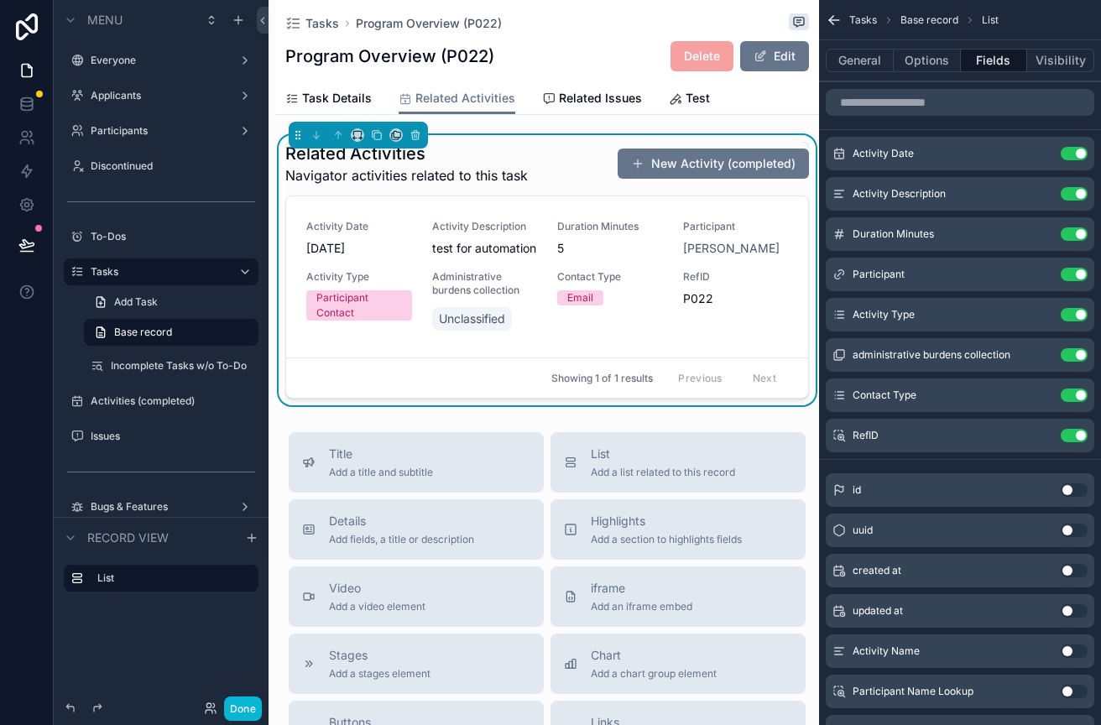
click at [592, 120] on div "Tasks Program Overview (P022) Program Overview (P022) Delete Edit Related Activ…" at bounding box center [547, 589] width 544 height 1178
click at [244, 703] on button "Done" at bounding box center [243, 709] width 38 height 24
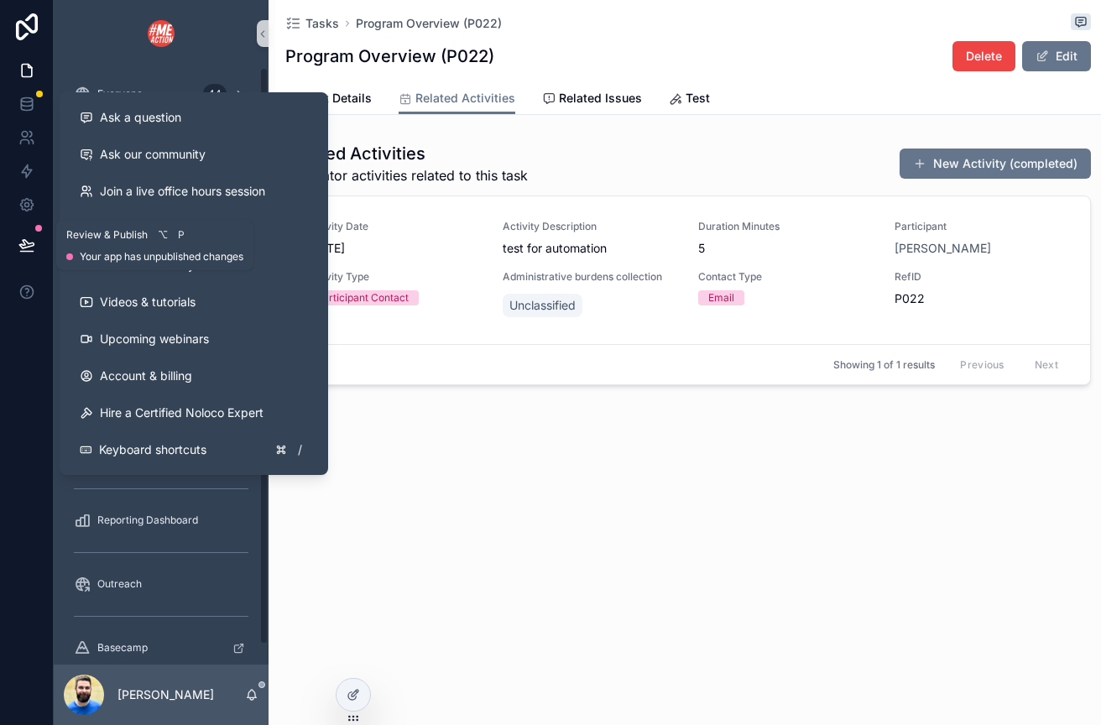
click at [17, 247] on button at bounding box center [26, 245] width 37 height 47
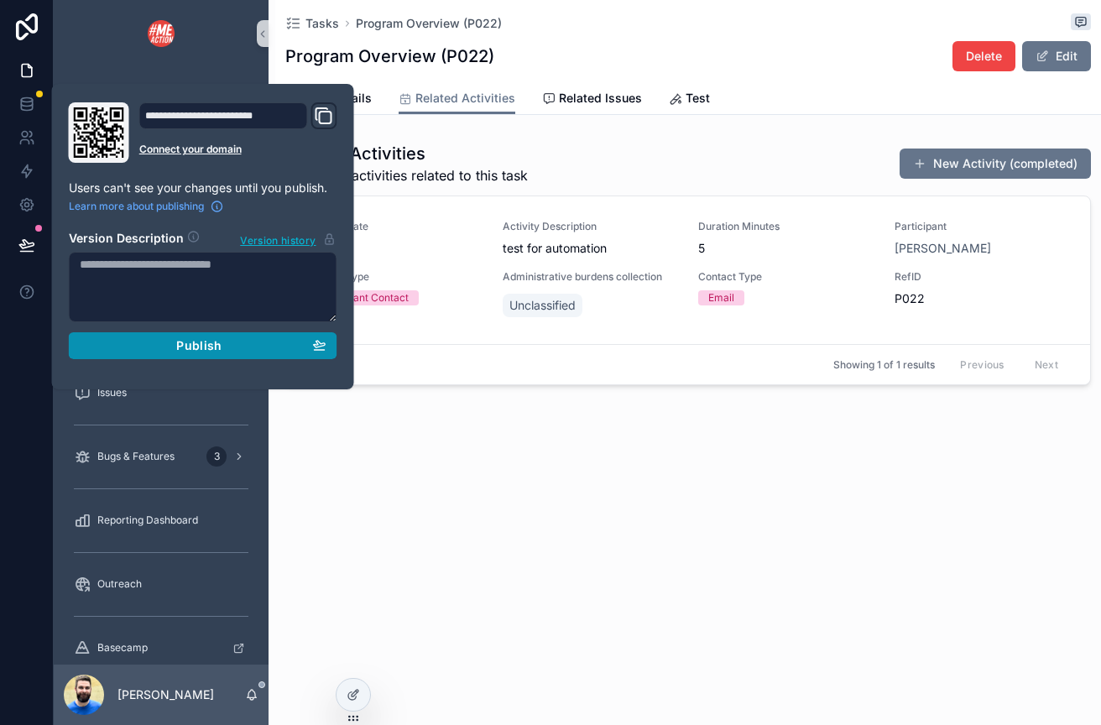
click at [133, 345] on div "Publish" at bounding box center [203, 345] width 247 height 15
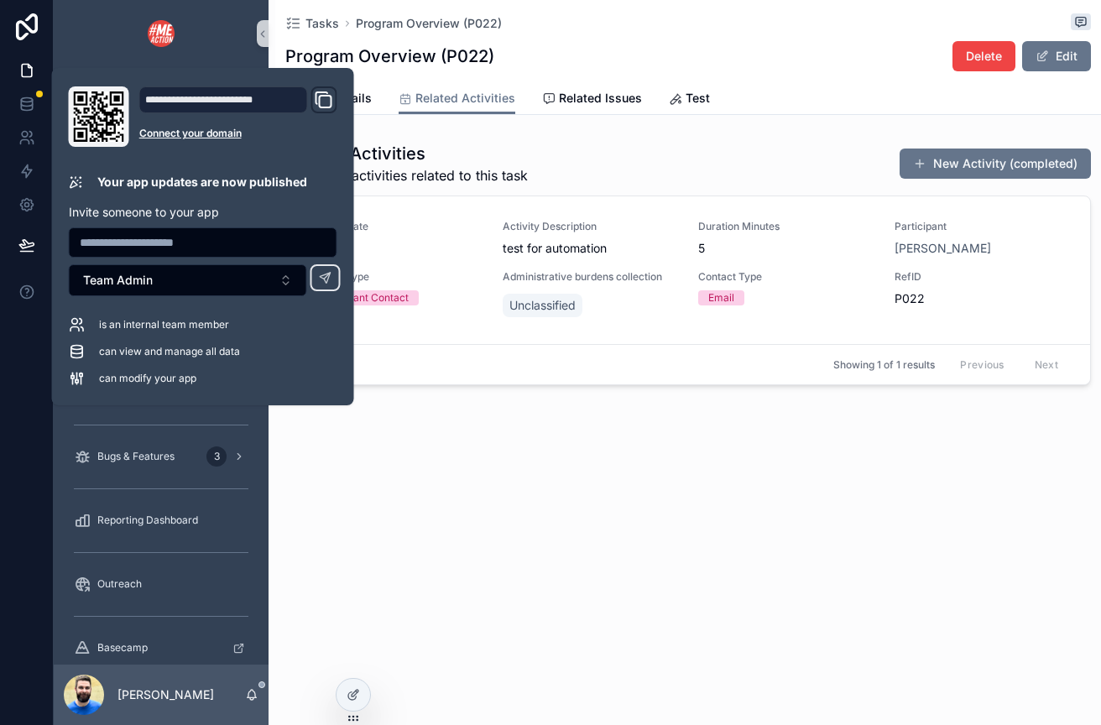
click at [491, 587] on div "Tasks Program Overview (P022) Program Overview (P022) Delete Edit Related Activ…" at bounding box center [685, 362] width 833 height 725
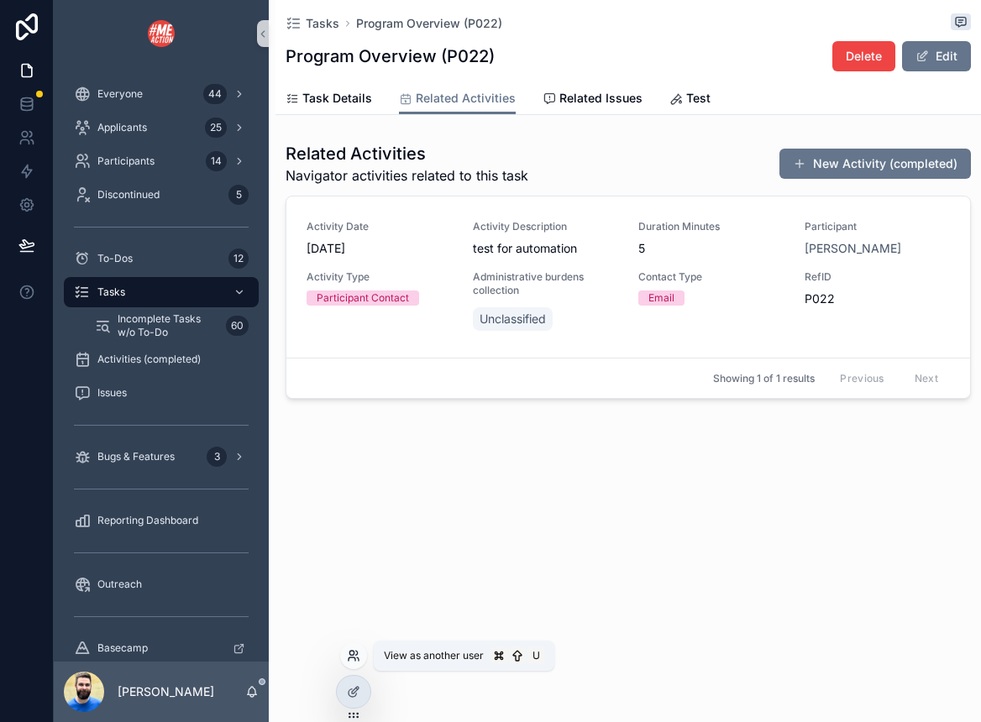
click at [355, 652] on icon at bounding box center [353, 655] width 13 height 13
click at [314, 580] on div "Tasks Program Overview (P022) Program Overview (P022) Delete Edit Related Activ…" at bounding box center [625, 361] width 712 height 722
click at [358, 688] on icon at bounding box center [353, 691] width 13 height 13
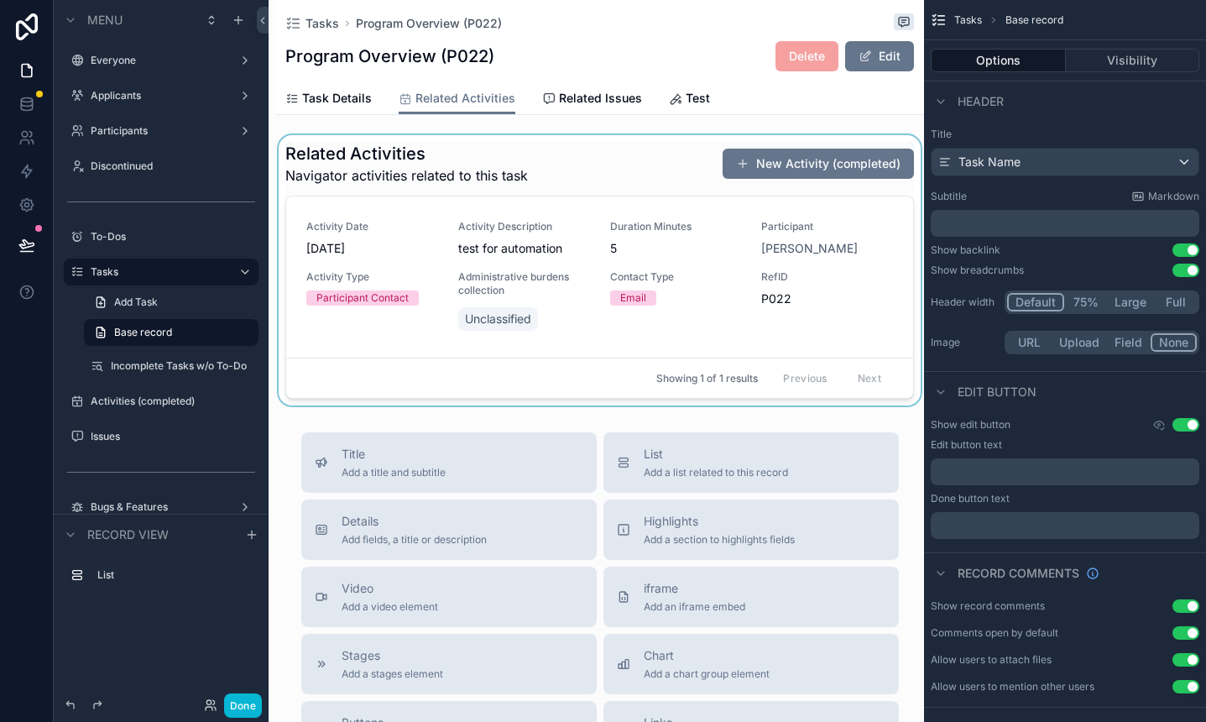
click at [745, 164] on div "scrollable content" at bounding box center [599, 270] width 649 height 270
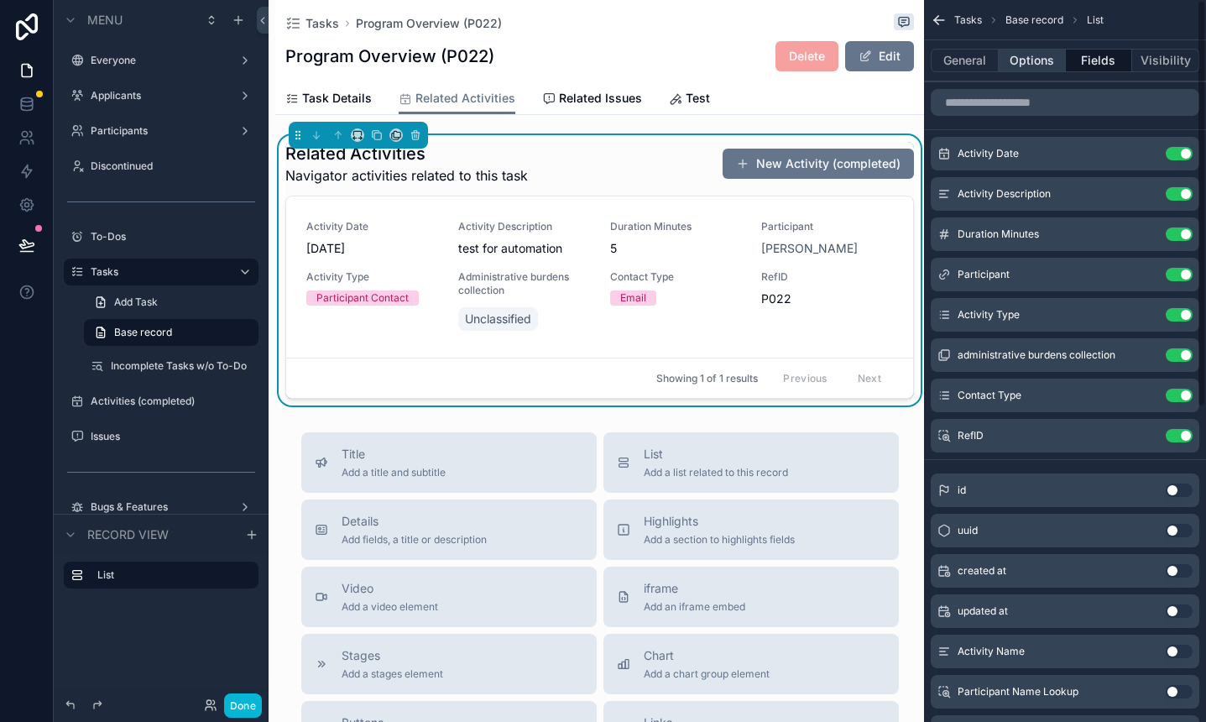
click at [1038, 71] on button "Options" at bounding box center [1032, 61] width 67 height 24
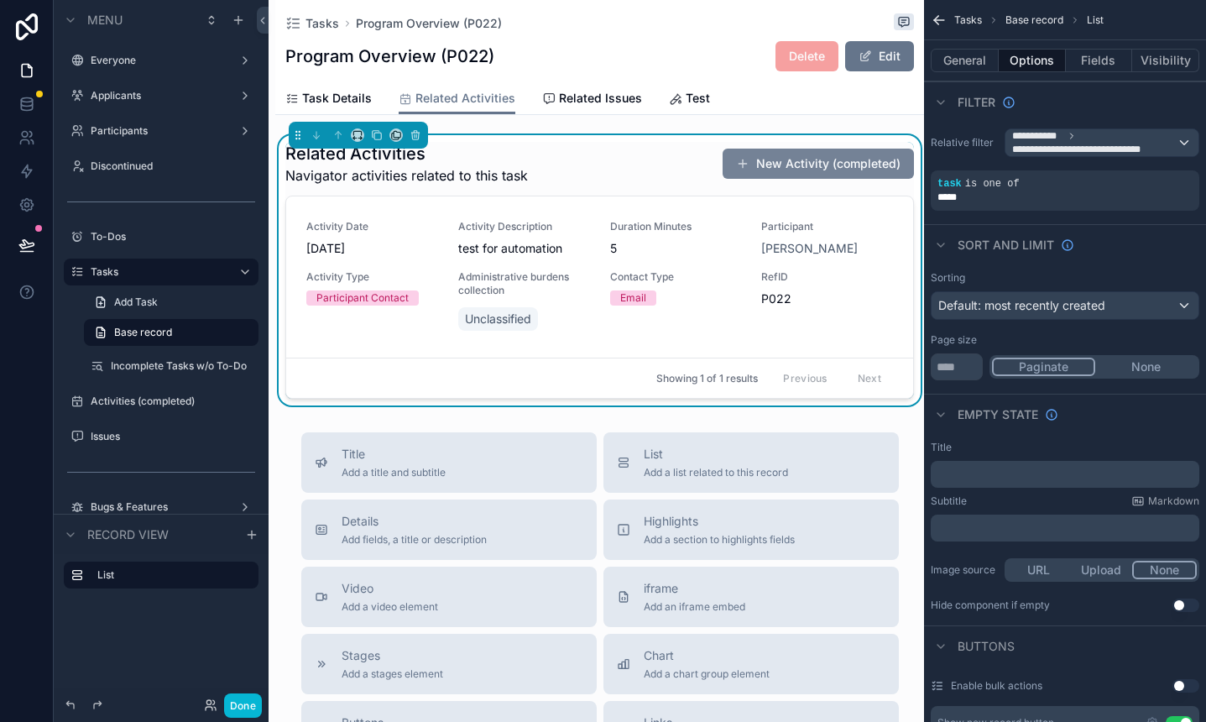
click at [808, 166] on button "New Activity (completed)" at bounding box center [818, 164] width 191 height 30
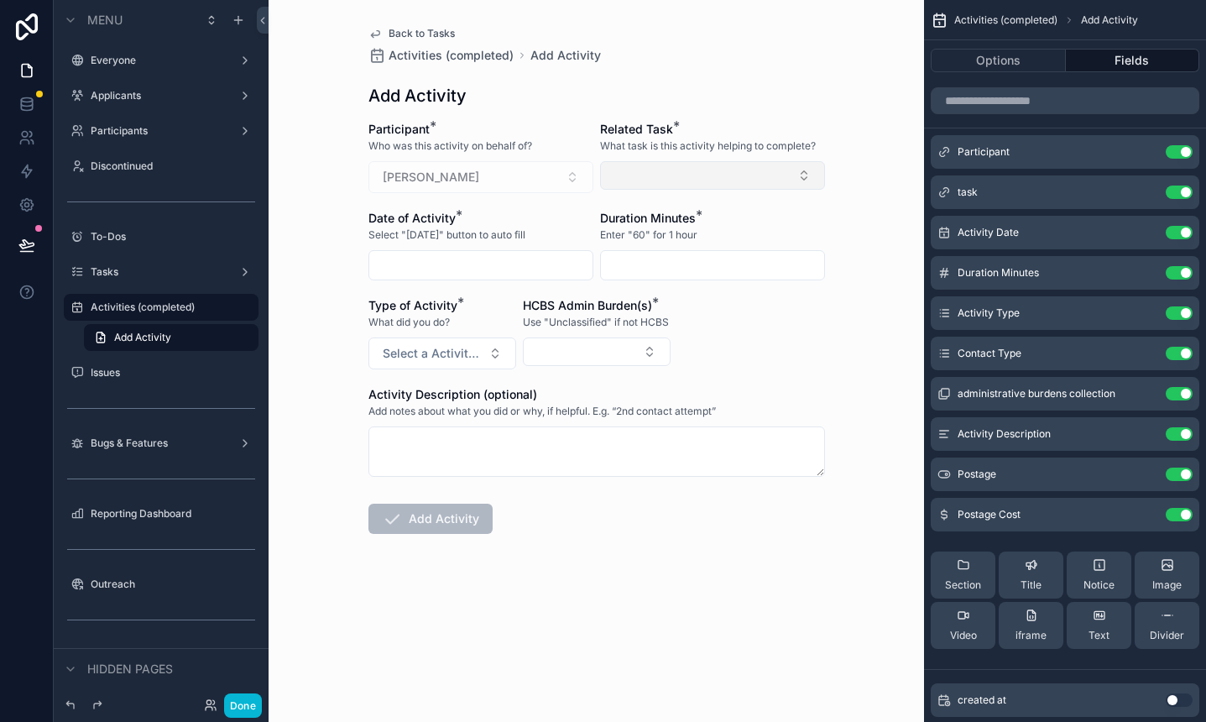
click at [648, 175] on button "Select Button" at bounding box center [712, 175] width 225 height 29
click at [807, 61] on div "Activities (completed) Add Activity" at bounding box center [597, 55] width 457 height 17
click at [395, 34] on span "Back to Tasks" at bounding box center [422, 33] width 66 height 13
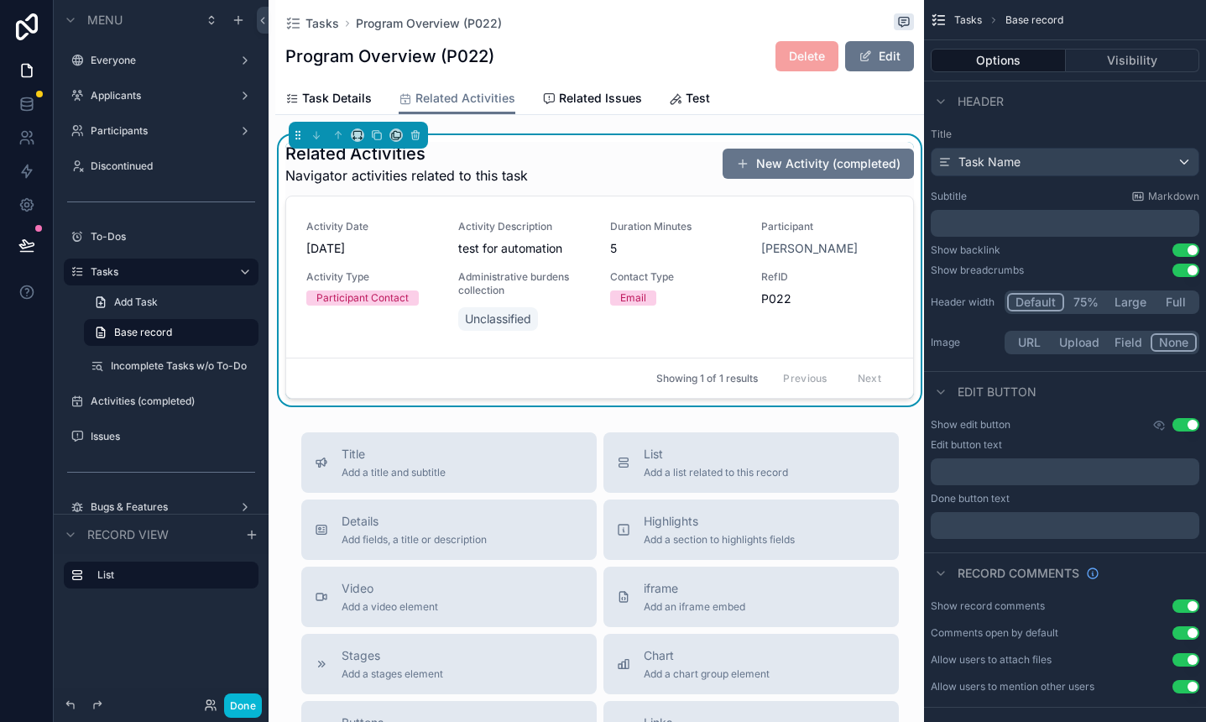
click at [633, 167] on div "Related Activities Navigator activities related to this task New Activity (comp…" at bounding box center [599, 164] width 629 height 44
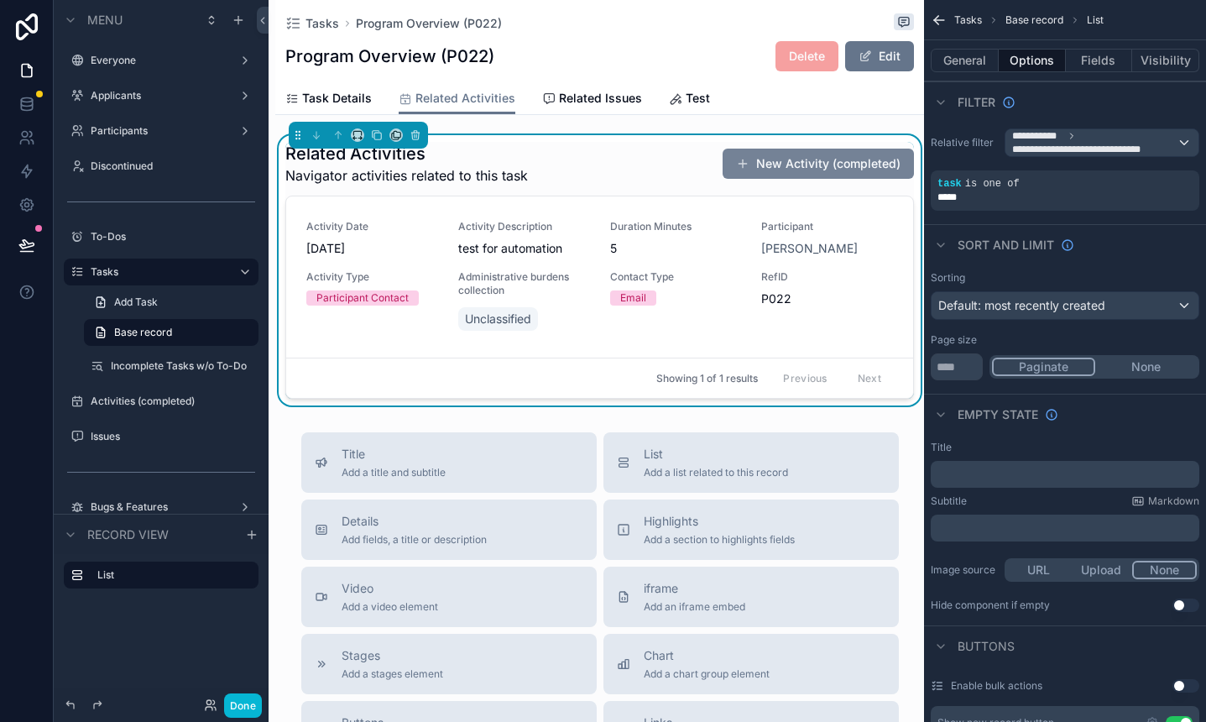
click at [752, 160] on button "New Activity (completed)" at bounding box center [818, 164] width 191 height 30
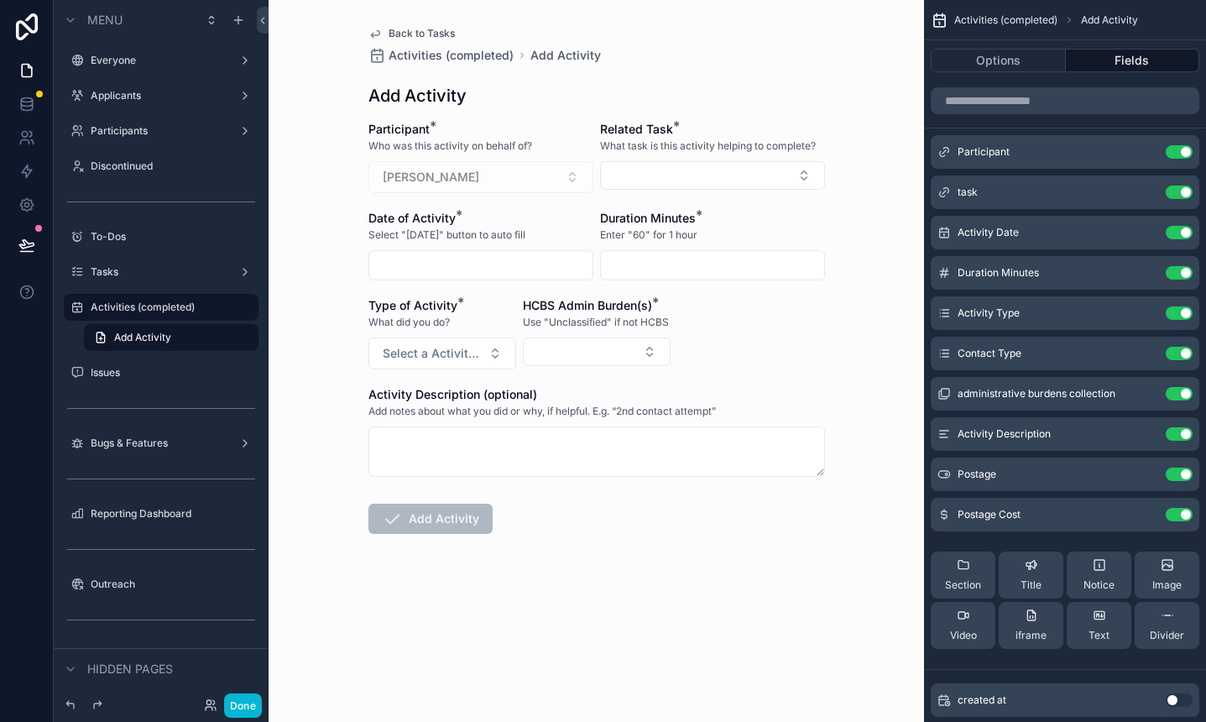
click at [409, 29] on span "Back to Tasks" at bounding box center [422, 33] width 66 height 13
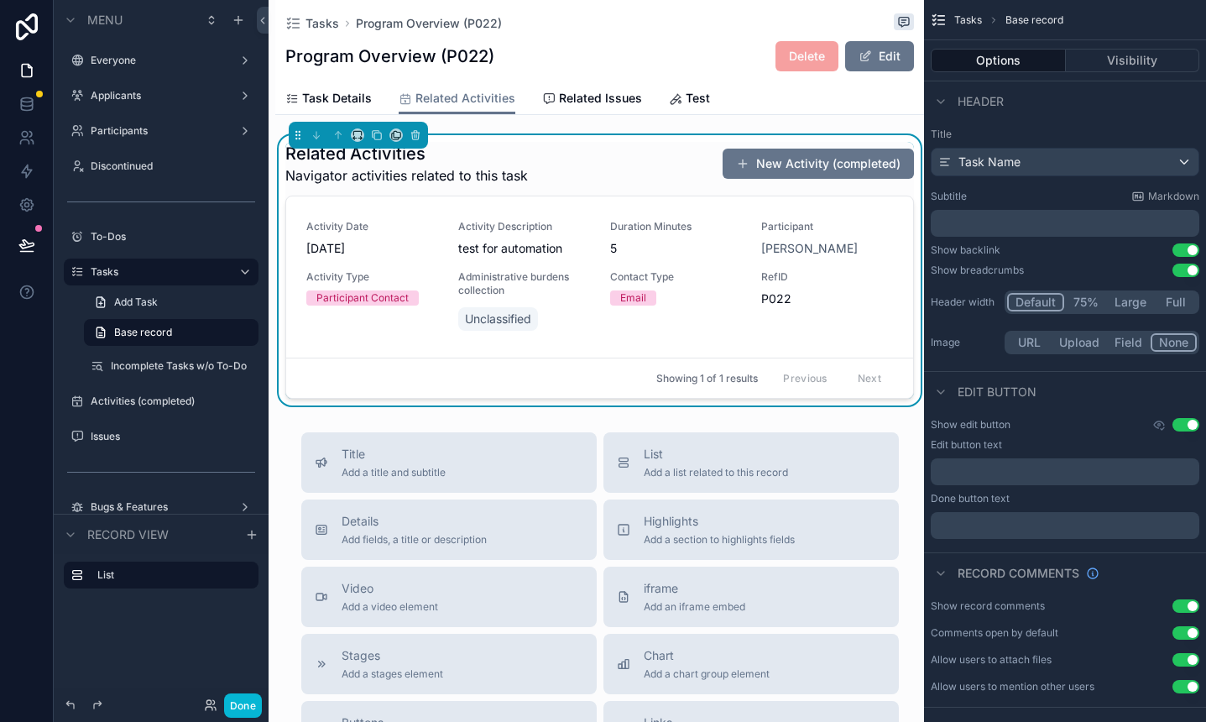
click at [662, 168] on div "Related Activities Navigator activities related to this task New Activity (comp…" at bounding box center [599, 164] width 629 height 44
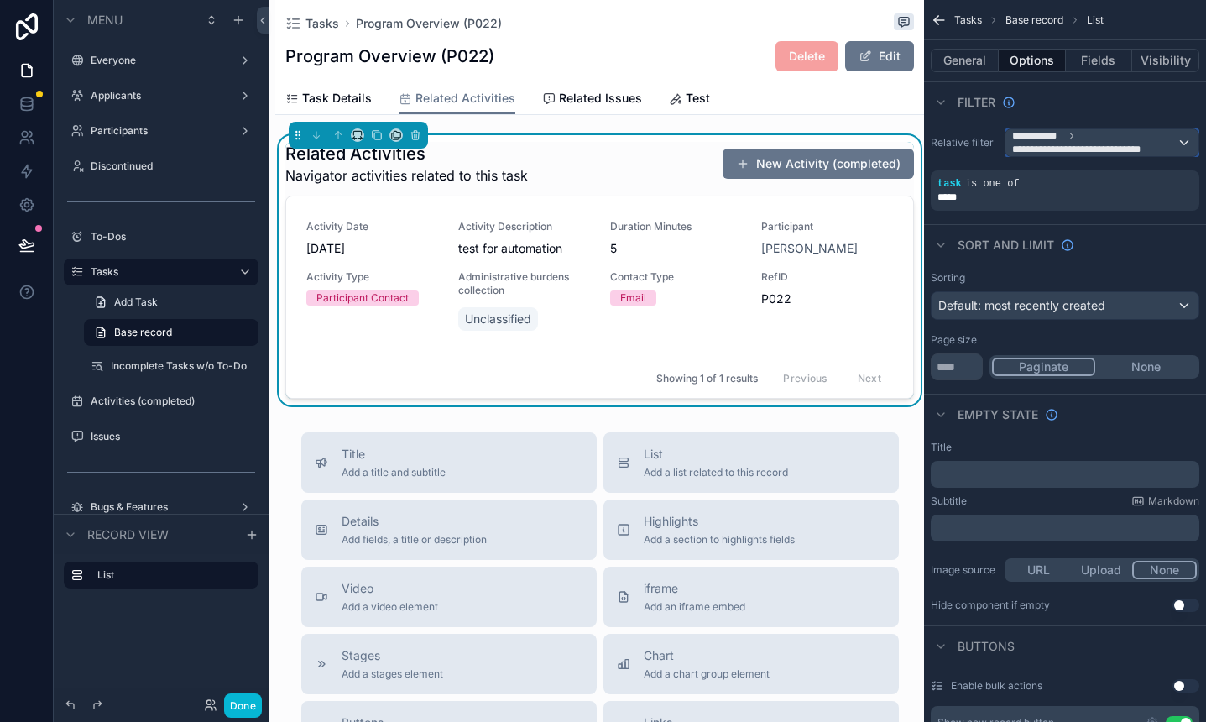
click at [1101, 136] on span "**********" at bounding box center [1094, 142] width 165 height 27
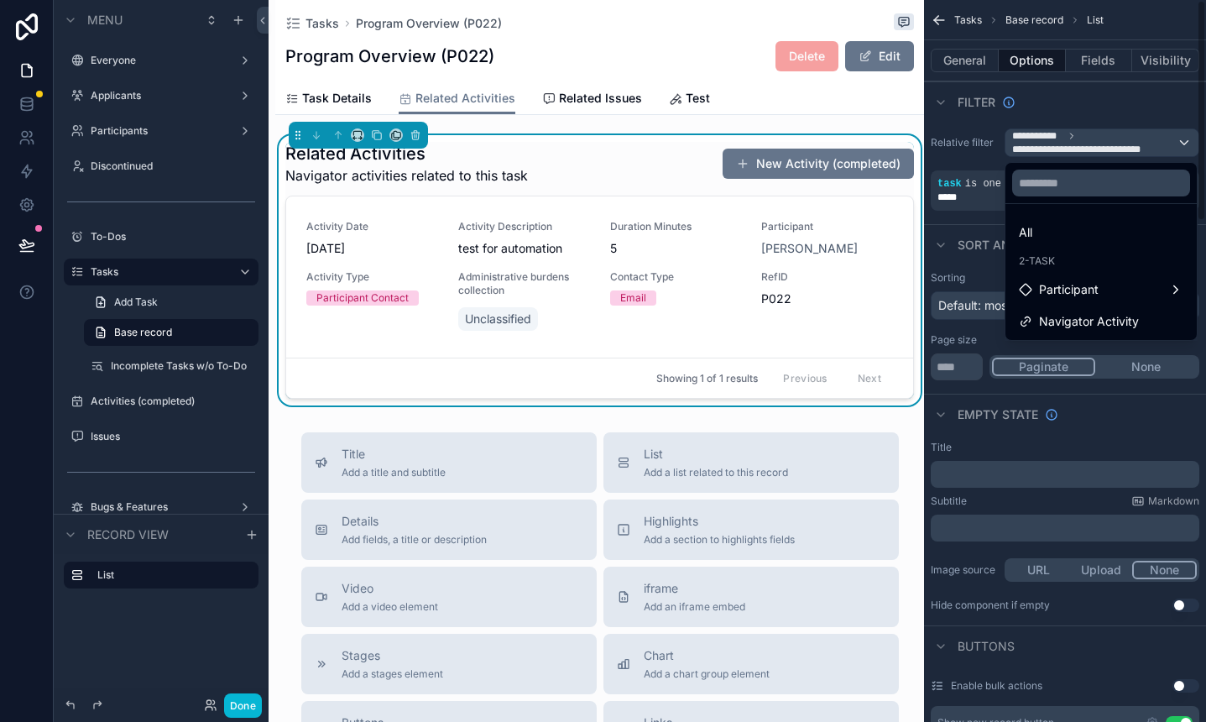
click at [967, 177] on div "scrollable content" at bounding box center [603, 361] width 1206 height 722
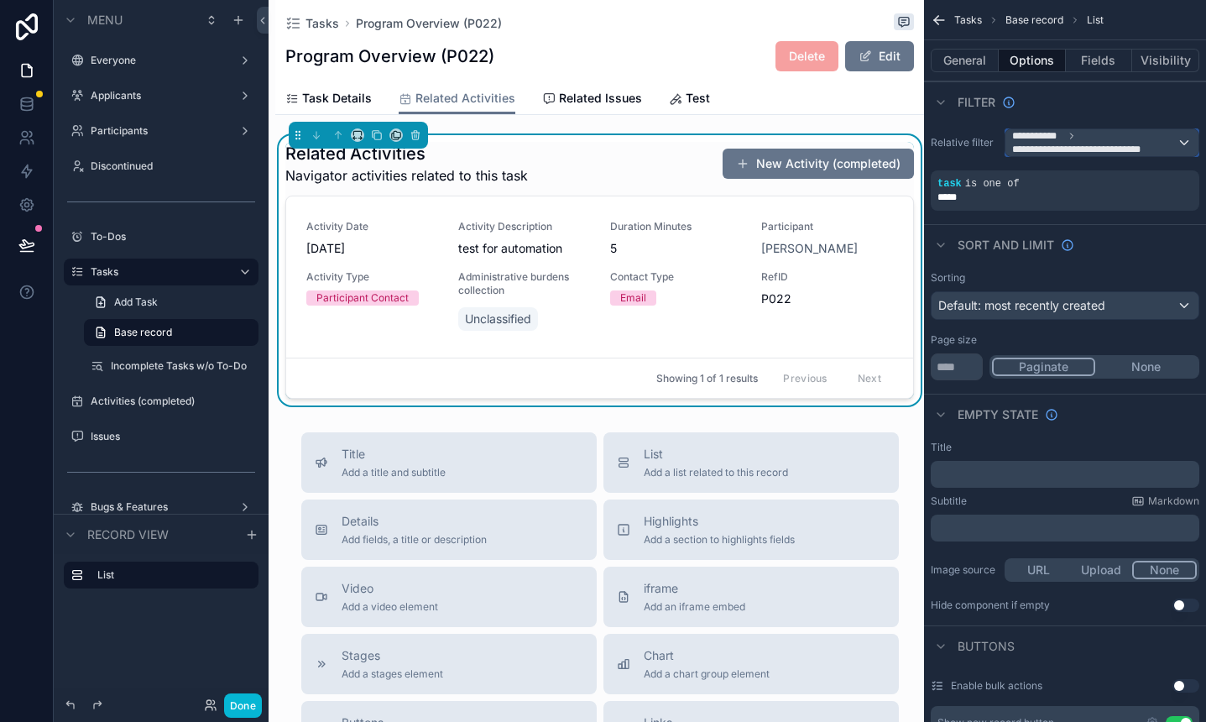
click at [1101, 139] on span "**********" at bounding box center [1094, 142] width 165 height 27
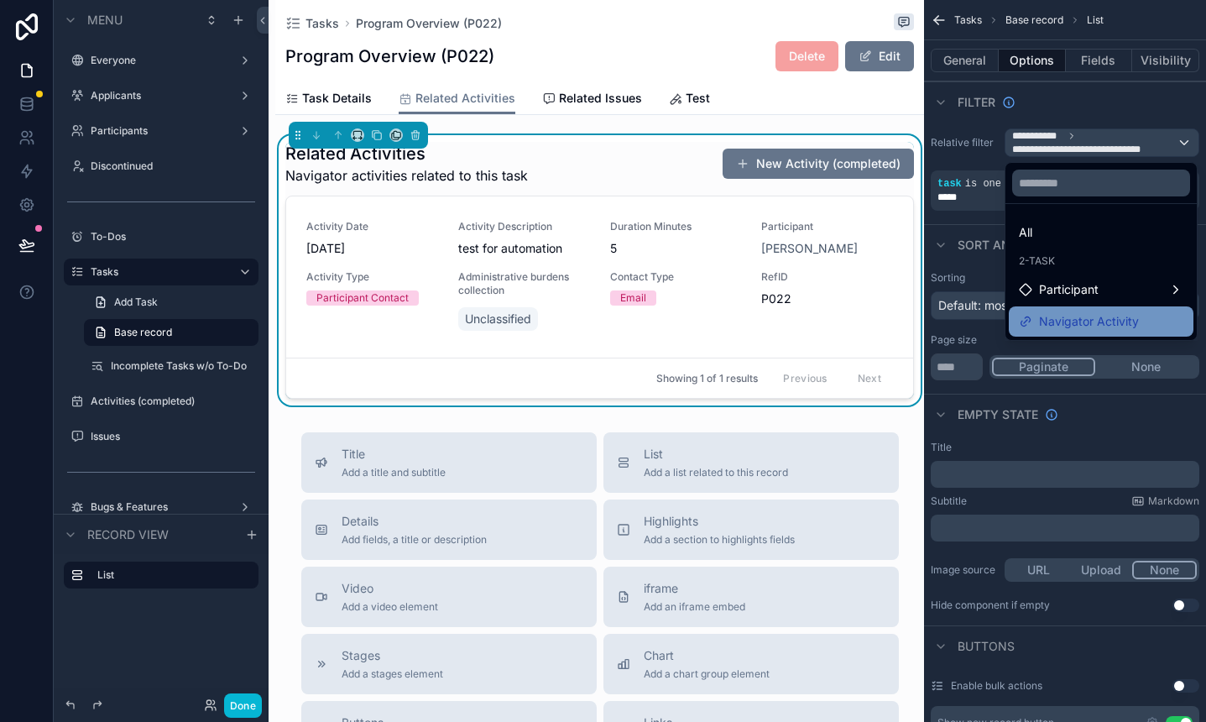
drag, startPoint x: 1111, startPoint y: 288, endPoint x: 1115, endPoint y: 312, distance: 24.7
click at [1101, 312] on ul "All 2-Task Participant Navigator Activity" at bounding box center [1101, 272] width 191 height 136
click at [1101, 312] on span "Navigator Activity" at bounding box center [1089, 321] width 100 height 20
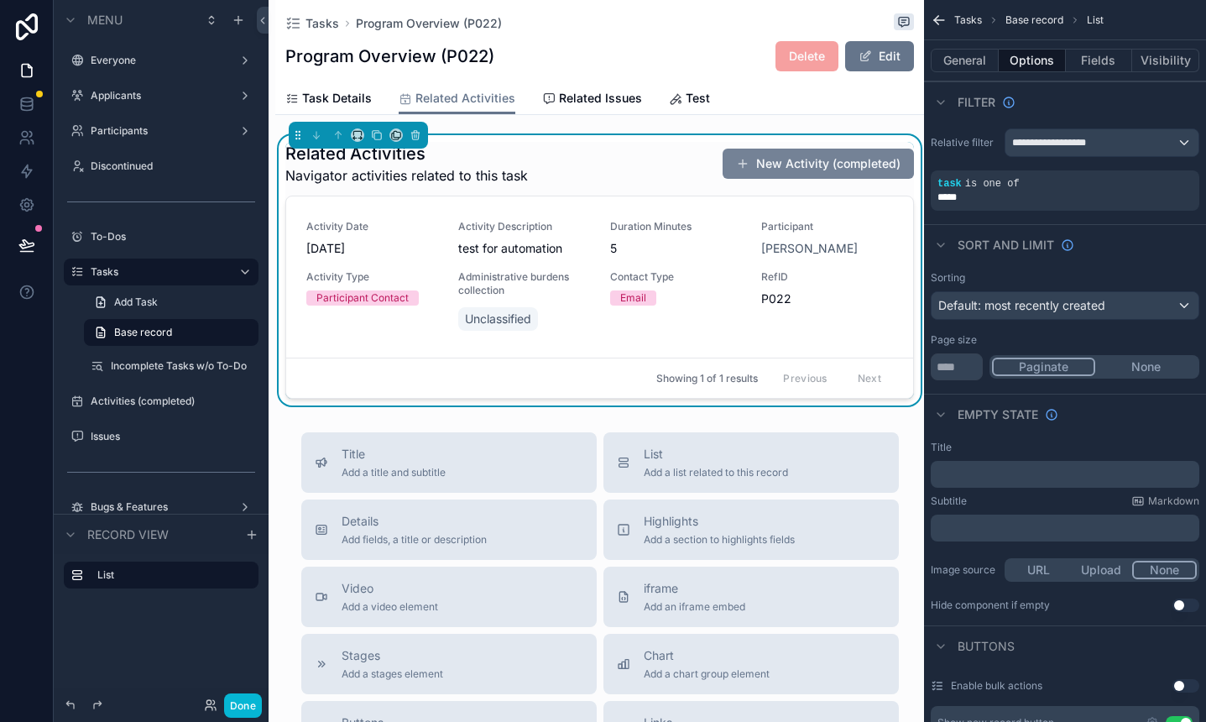
click at [785, 163] on button "New Activity (completed)" at bounding box center [818, 164] width 191 height 30
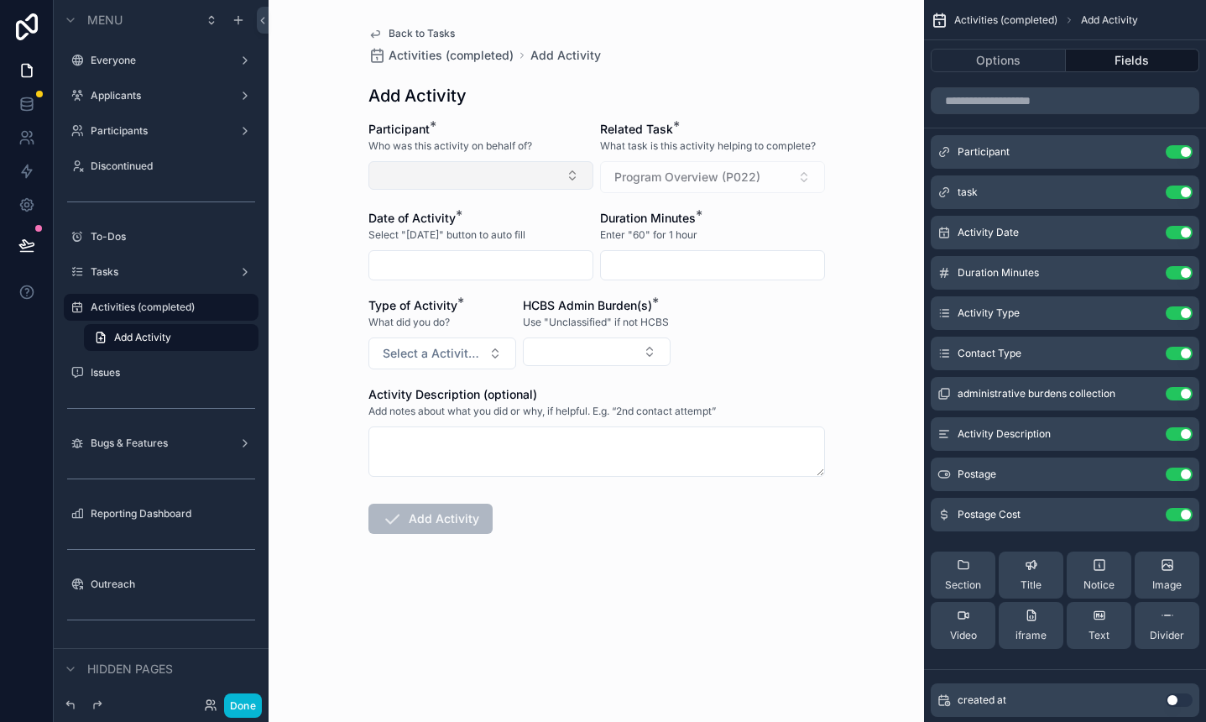
click at [489, 183] on button "Select Button" at bounding box center [481, 175] width 225 height 29
click at [1101, 149] on icon "scrollable content" at bounding box center [1147, 150] width 7 height 7
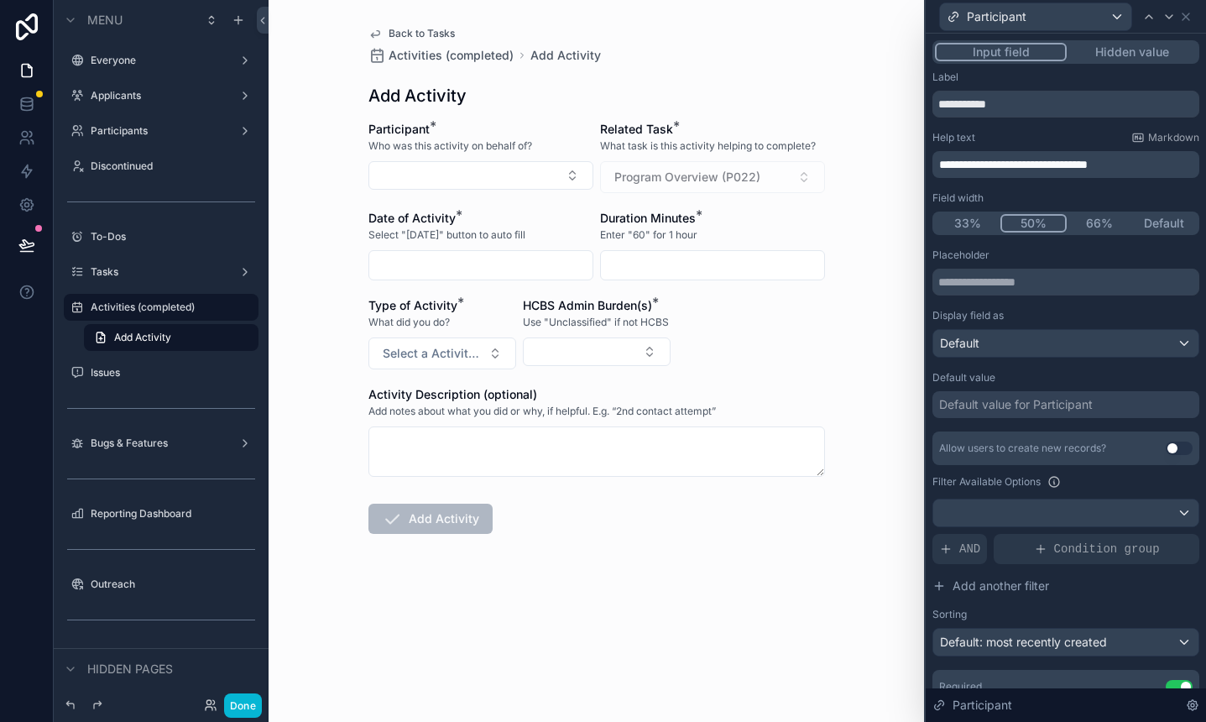
click at [1046, 404] on div "Default value for Participant" at bounding box center [1016, 404] width 154 height 17
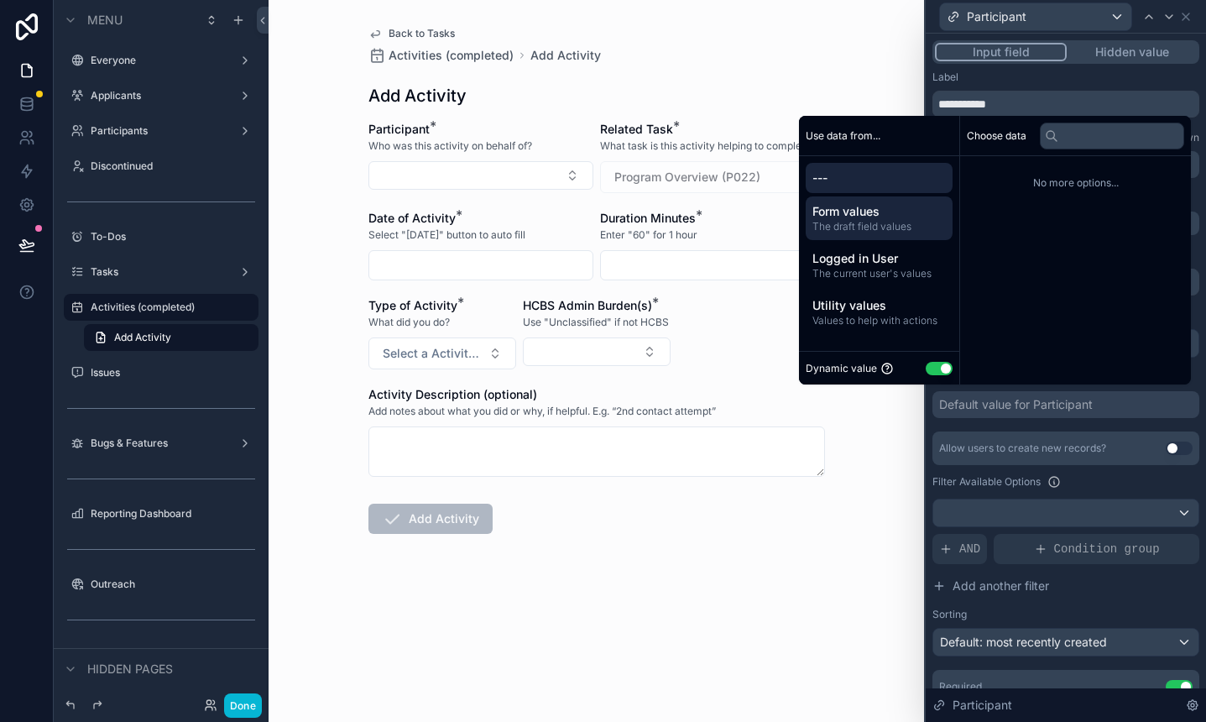
click at [882, 232] on span "The draft field values" at bounding box center [879, 226] width 133 height 13
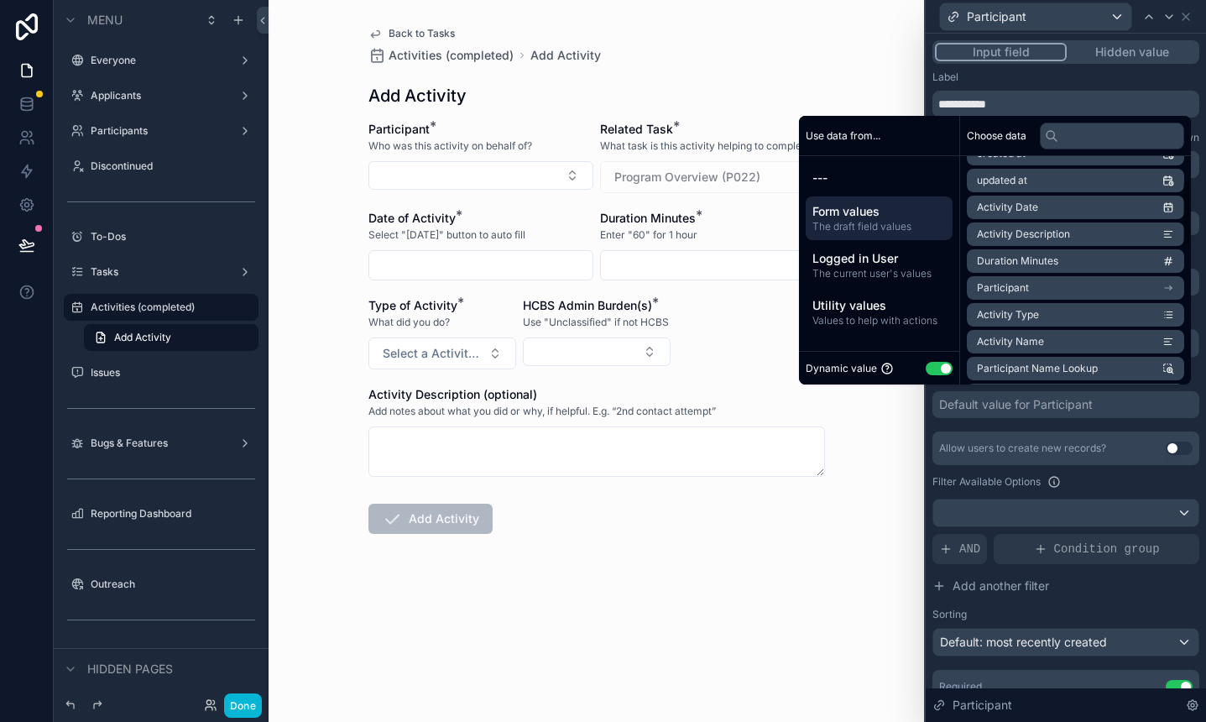
scroll to position [70, 0]
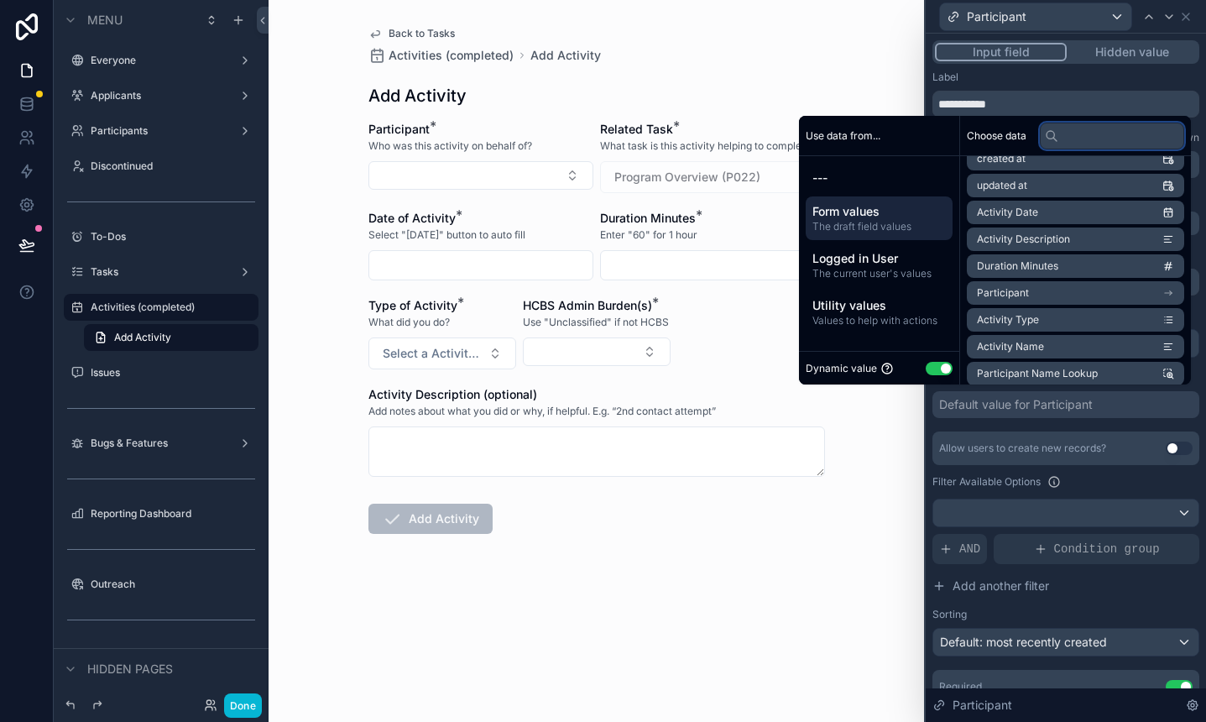
click at [1083, 133] on input "text" at bounding box center [1112, 136] width 144 height 27
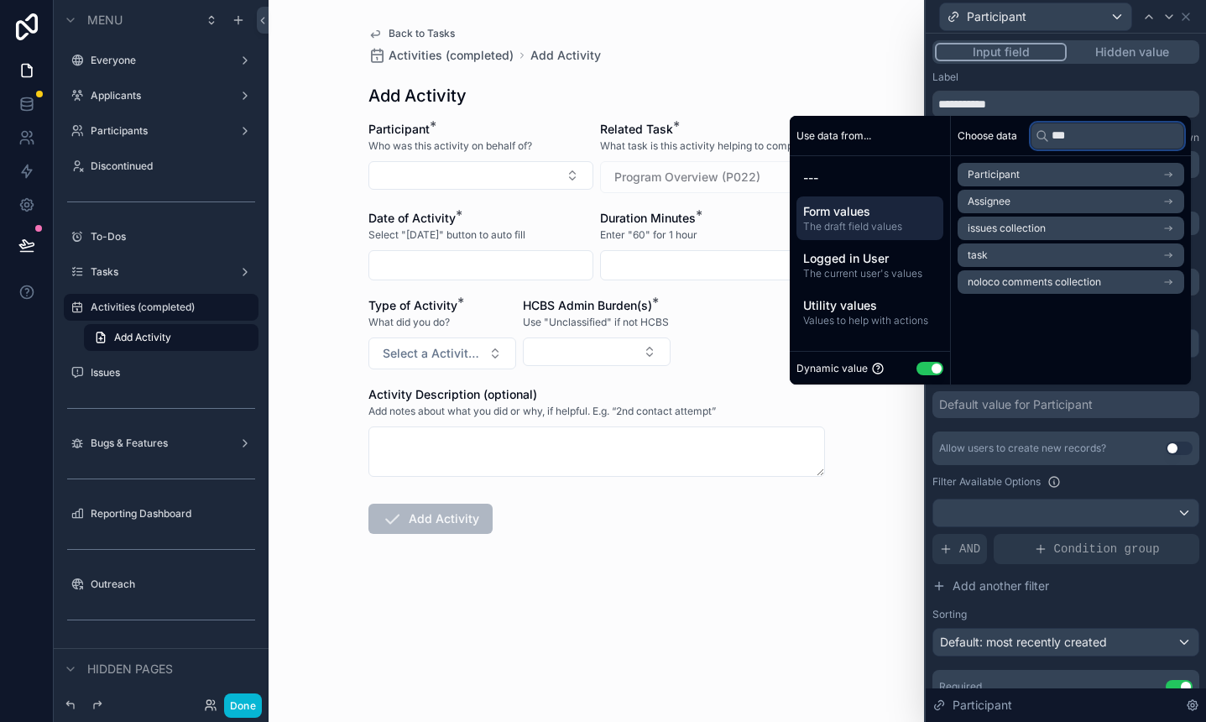
scroll to position [0, 0]
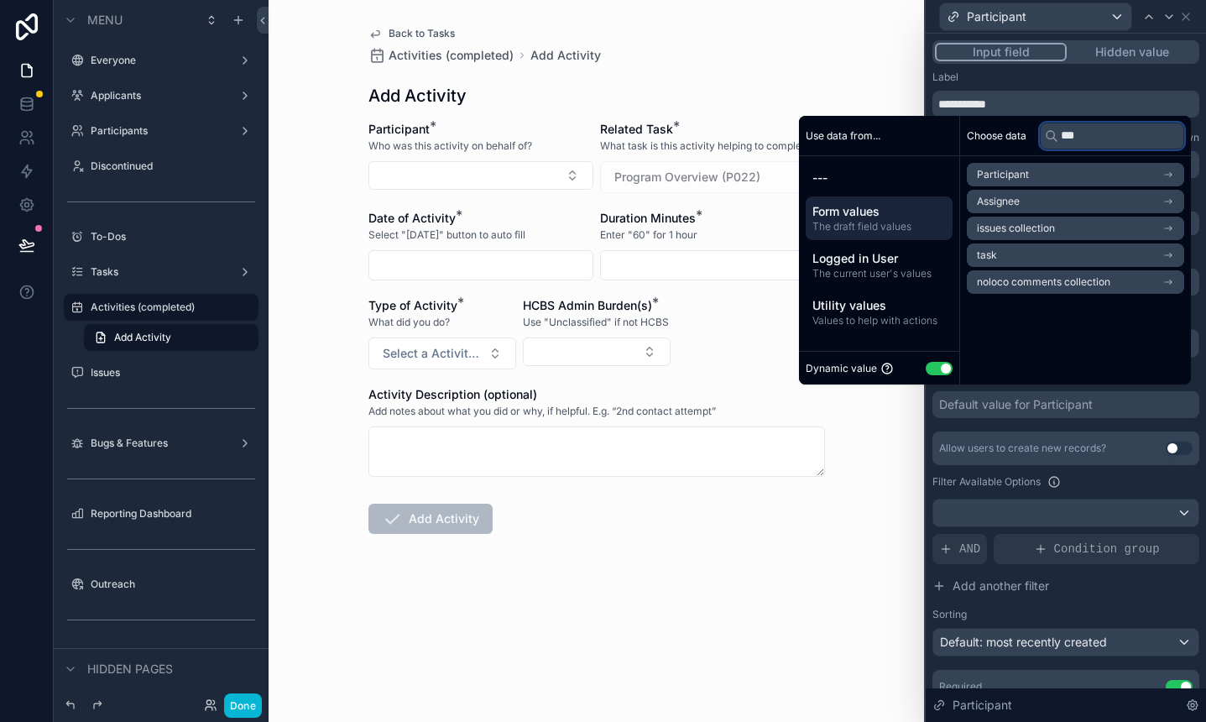
type input "***"
click at [1101, 249] on li "task" at bounding box center [1075, 255] width 217 height 24
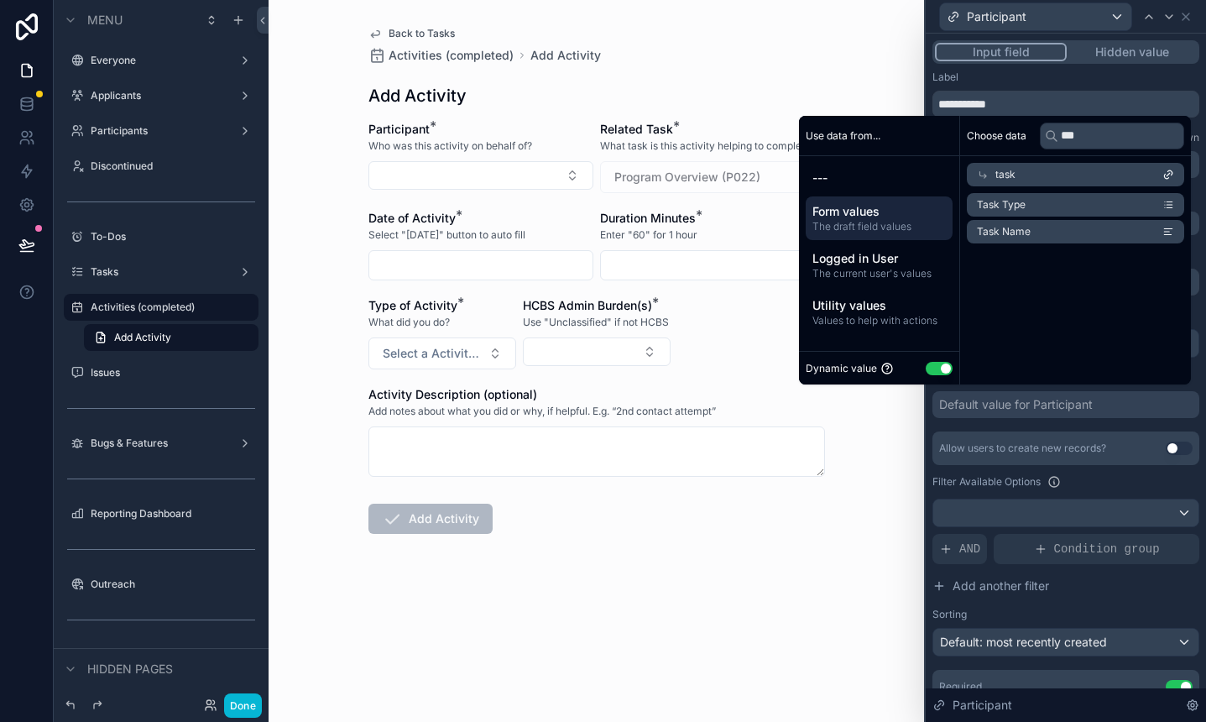
click at [1101, 171] on div "task" at bounding box center [1075, 175] width 217 height 24
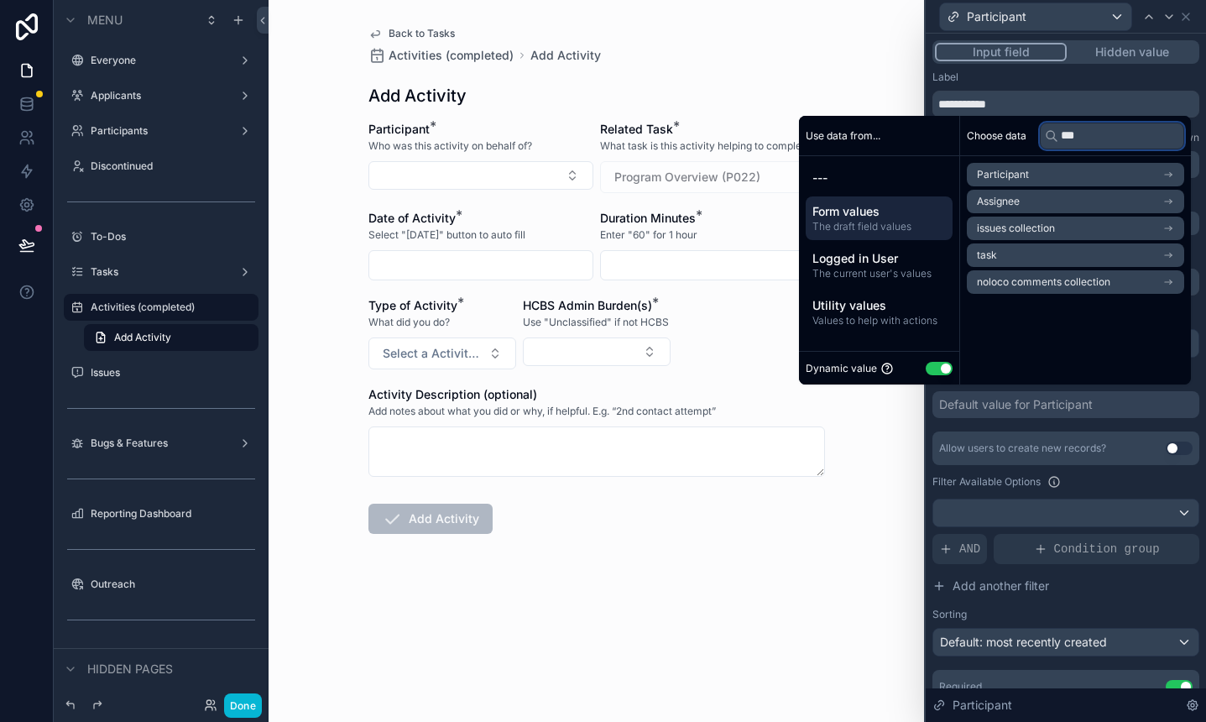
click at [1081, 133] on input "***" at bounding box center [1112, 136] width 144 height 27
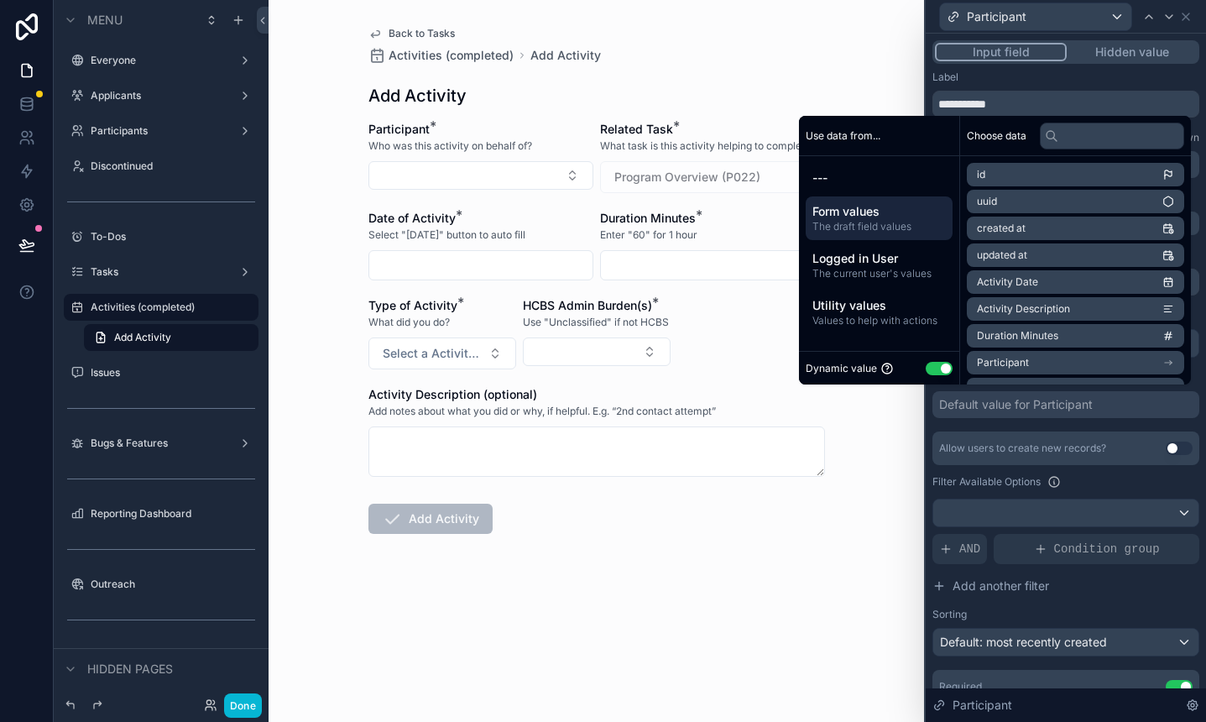
click at [1053, 86] on div "**********" at bounding box center [1066, 94] width 267 height 47
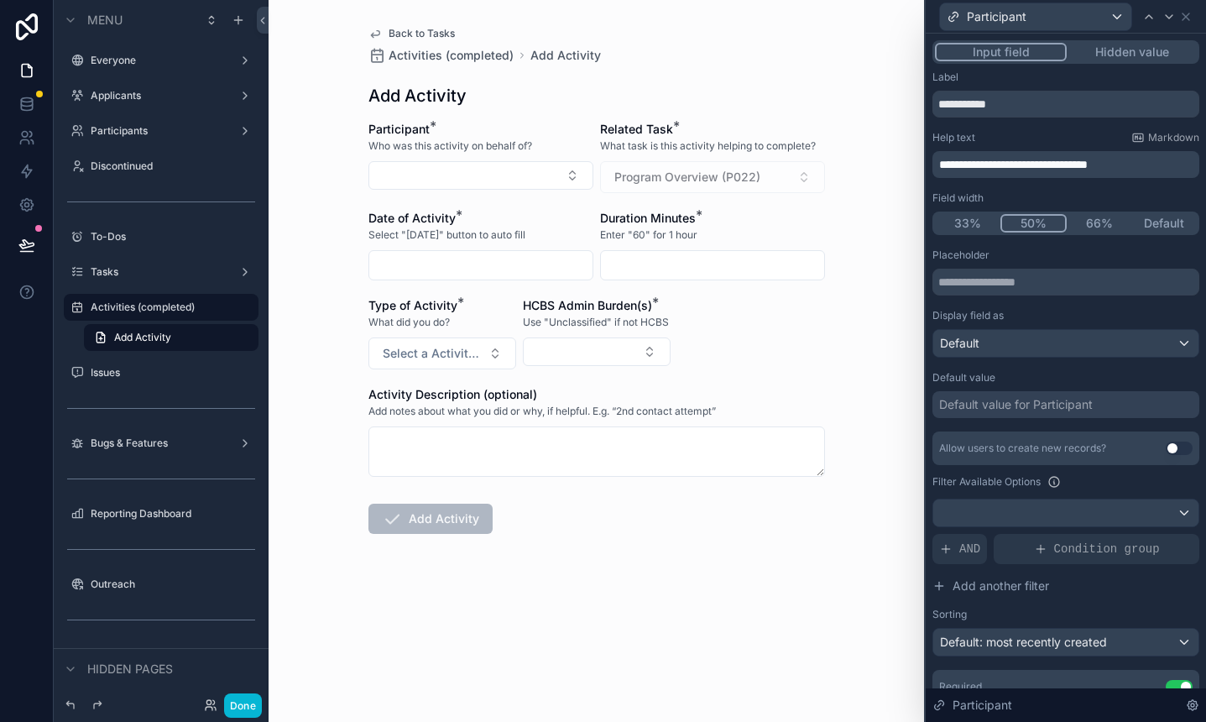
click at [1052, 400] on div "Default value for Participant" at bounding box center [1016, 404] width 154 height 17
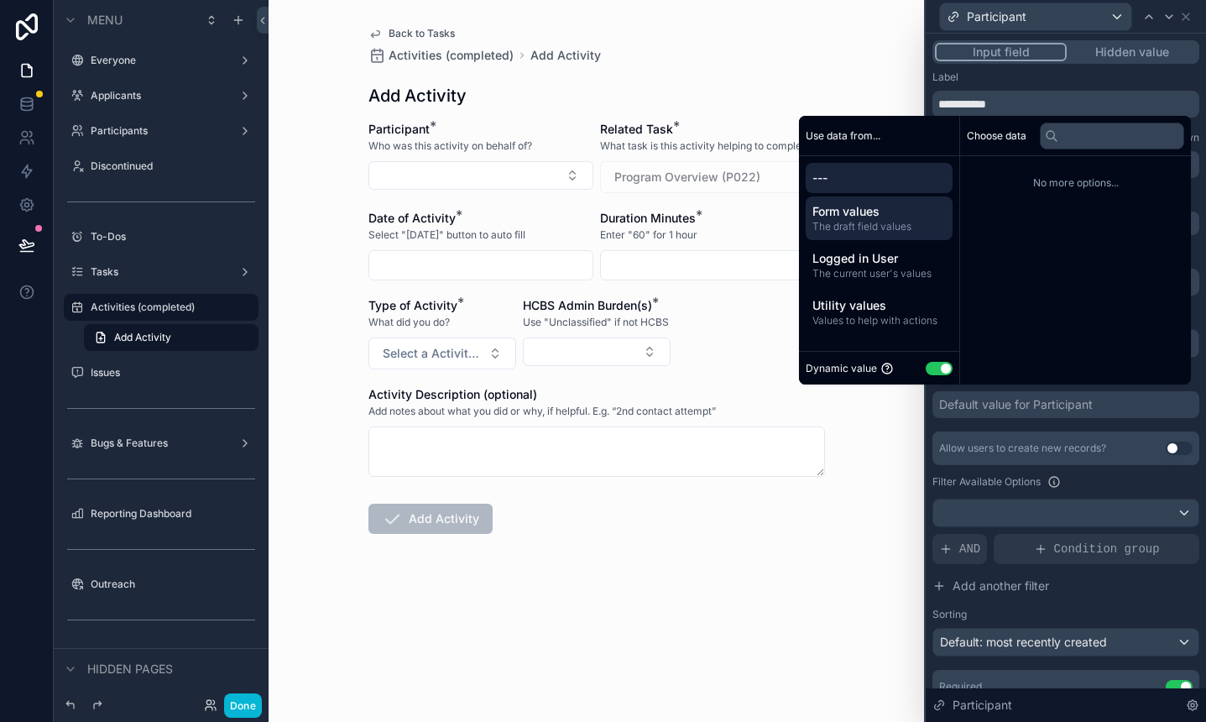
click at [875, 229] on span "The draft field values" at bounding box center [879, 226] width 133 height 13
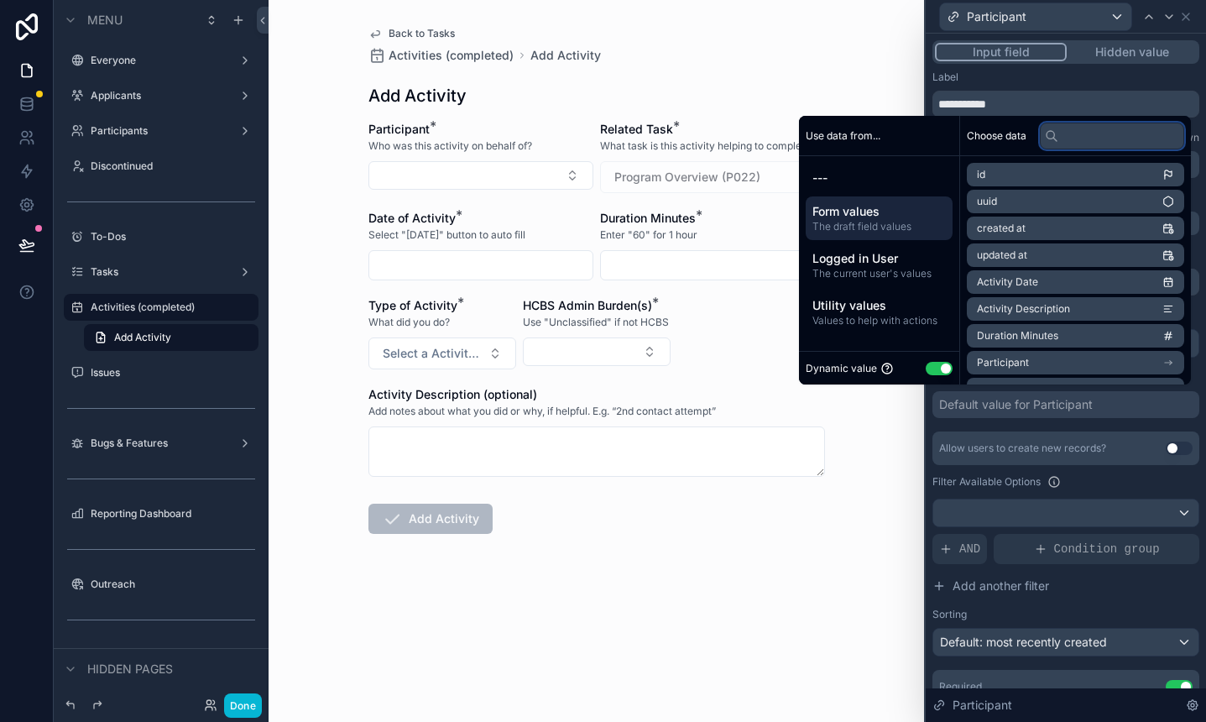
click at [1063, 140] on input "text" at bounding box center [1112, 136] width 144 height 27
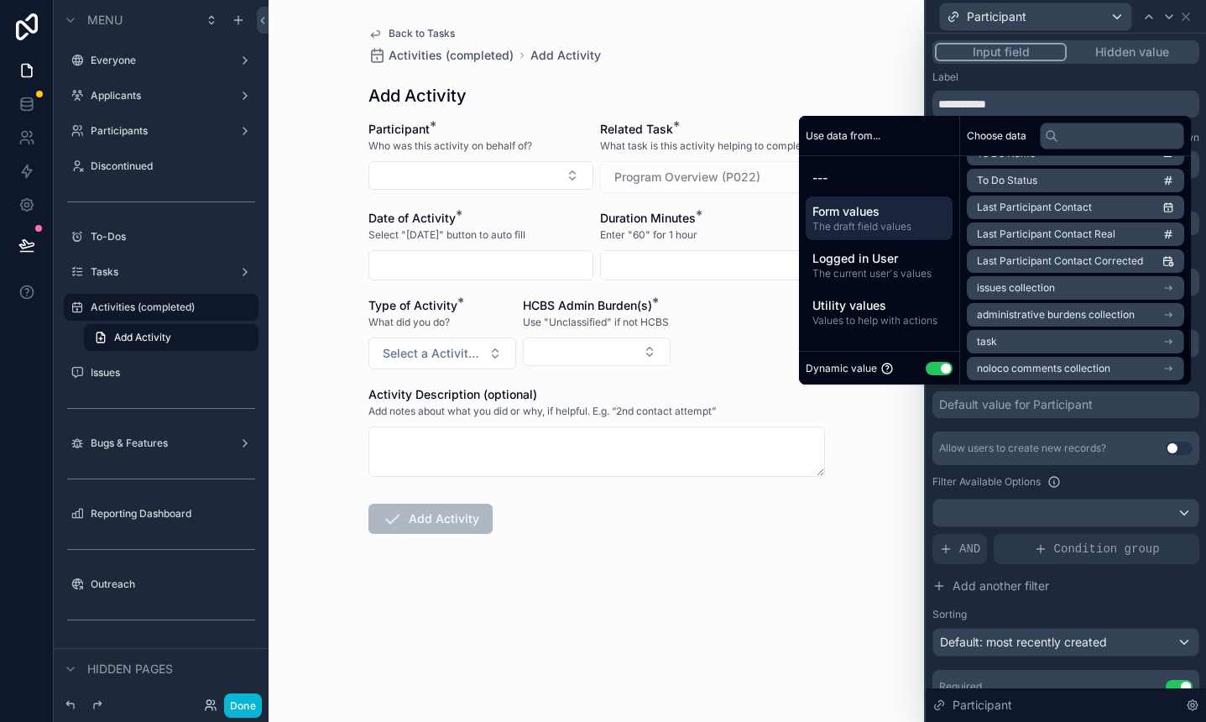
click at [1023, 336] on li "task" at bounding box center [1075, 342] width 217 height 24
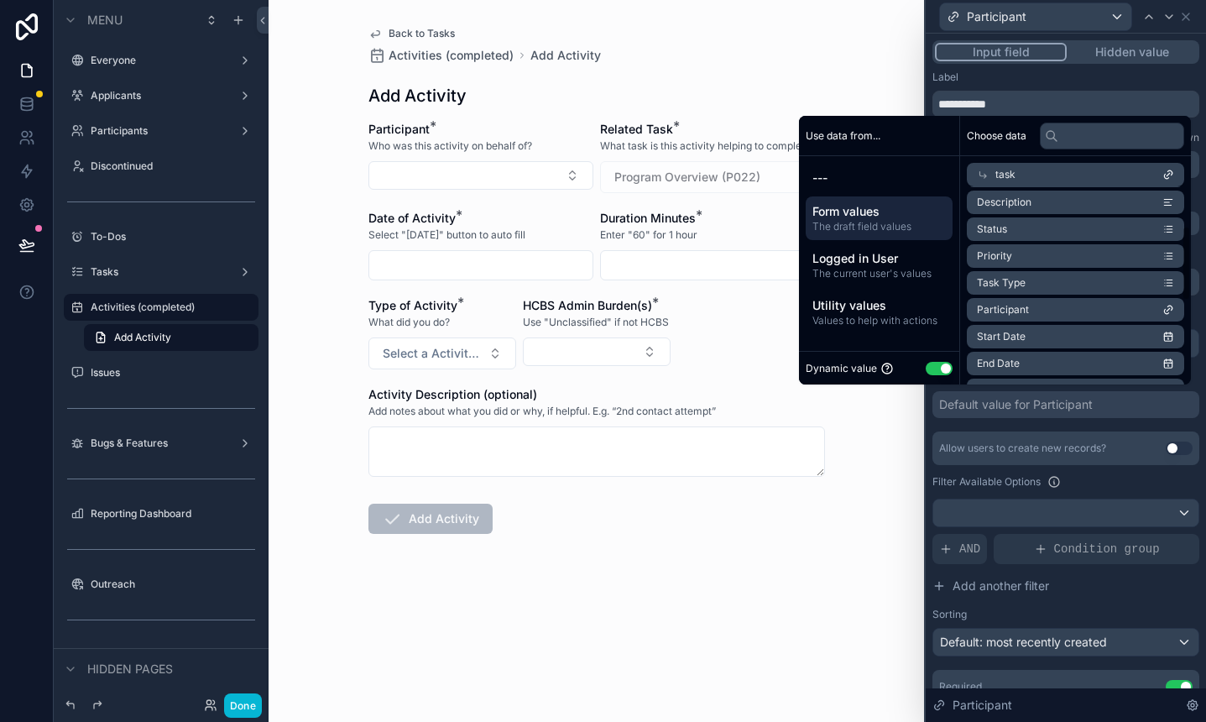
scroll to position [115, 0]
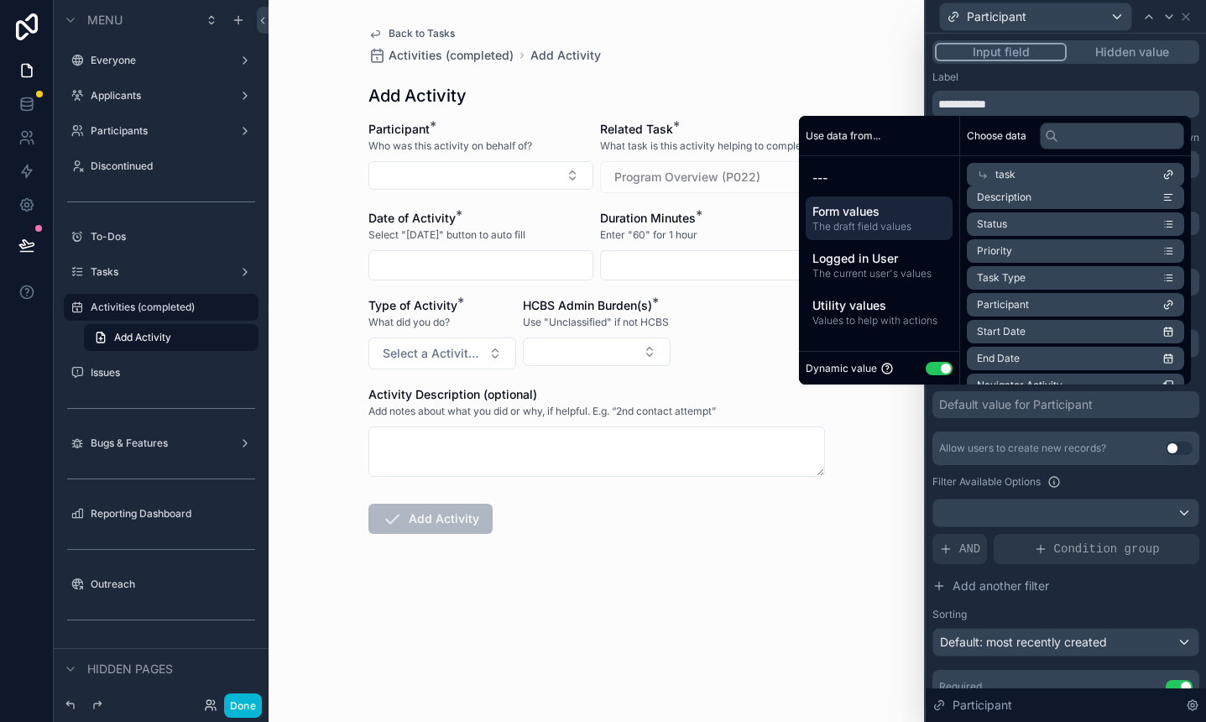
click at [991, 301] on span "Participant" at bounding box center [1003, 304] width 52 height 13
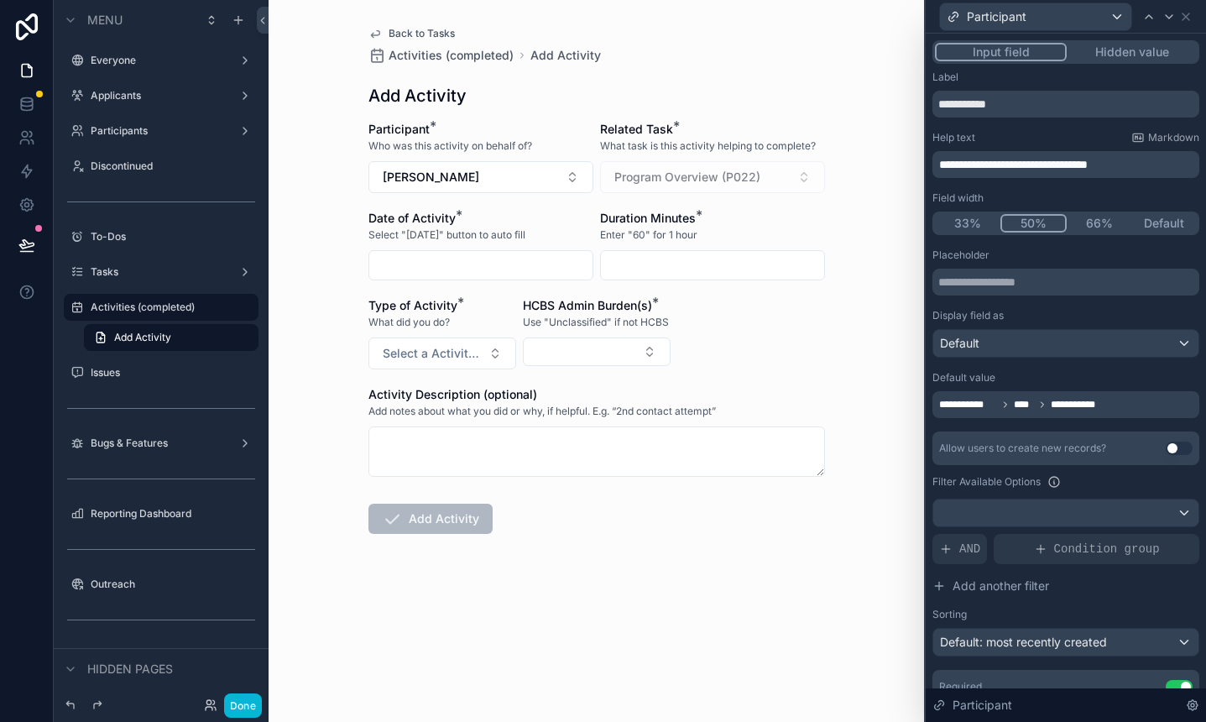
click at [1018, 74] on div "Label" at bounding box center [1066, 77] width 267 height 13
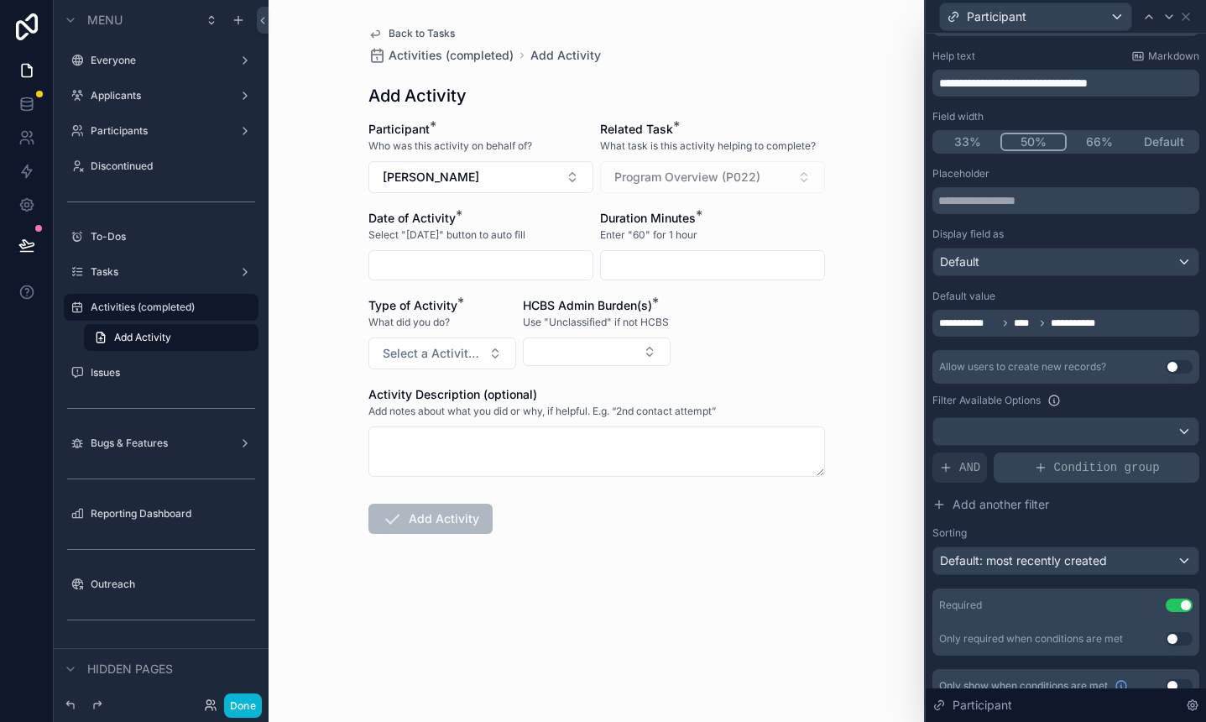
scroll to position [0, 0]
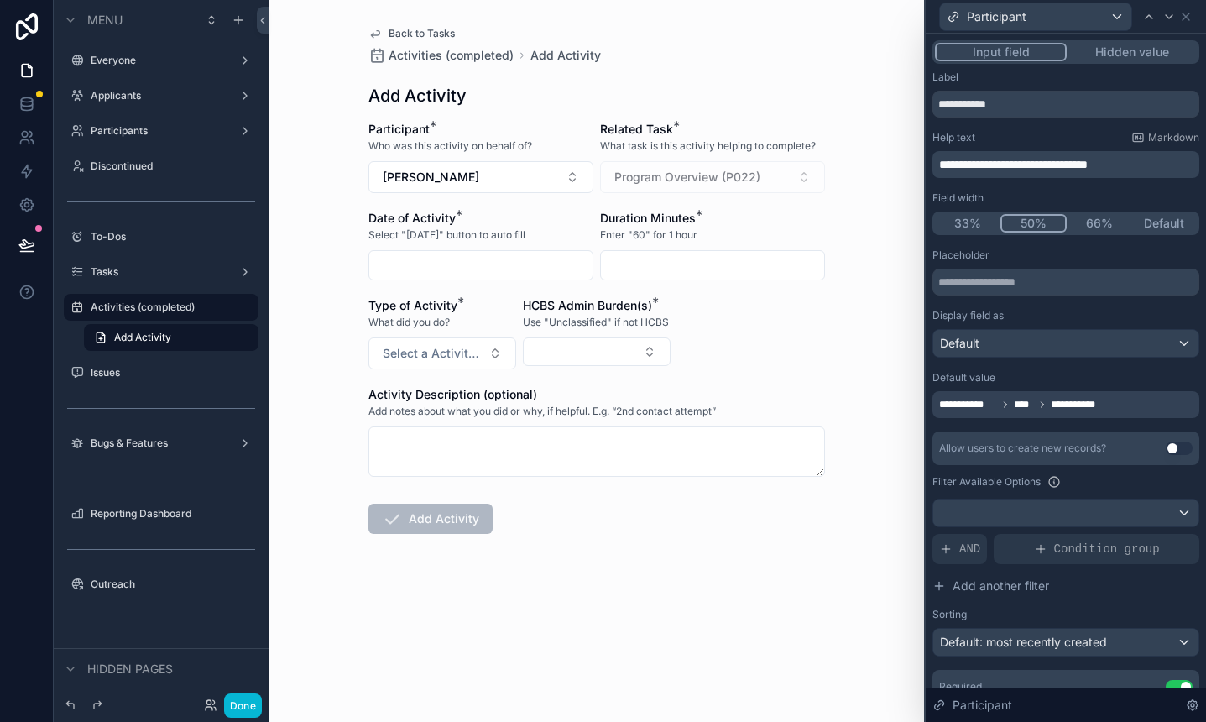
click at [377, 29] on icon "scrollable content" at bounding box center [375, 33] width 13 height 13
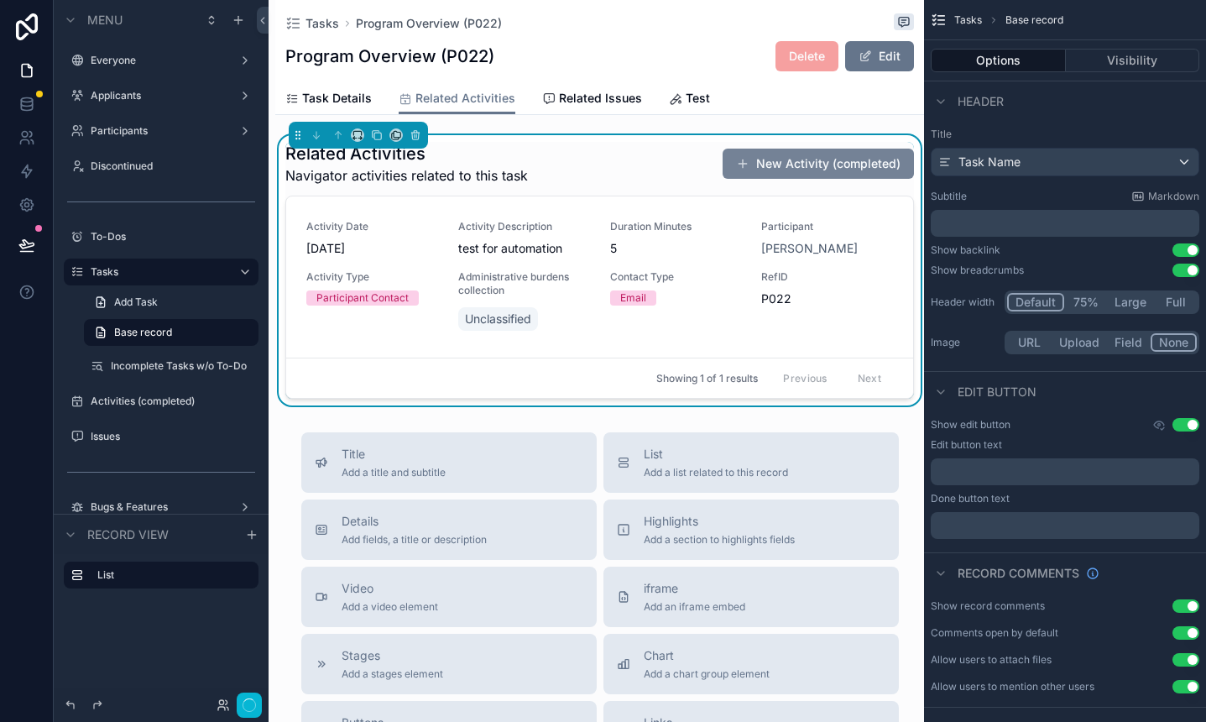
click at [859, 151] on button "New Activity (completed)" at bounding box center [818, 164] width 191 height 30
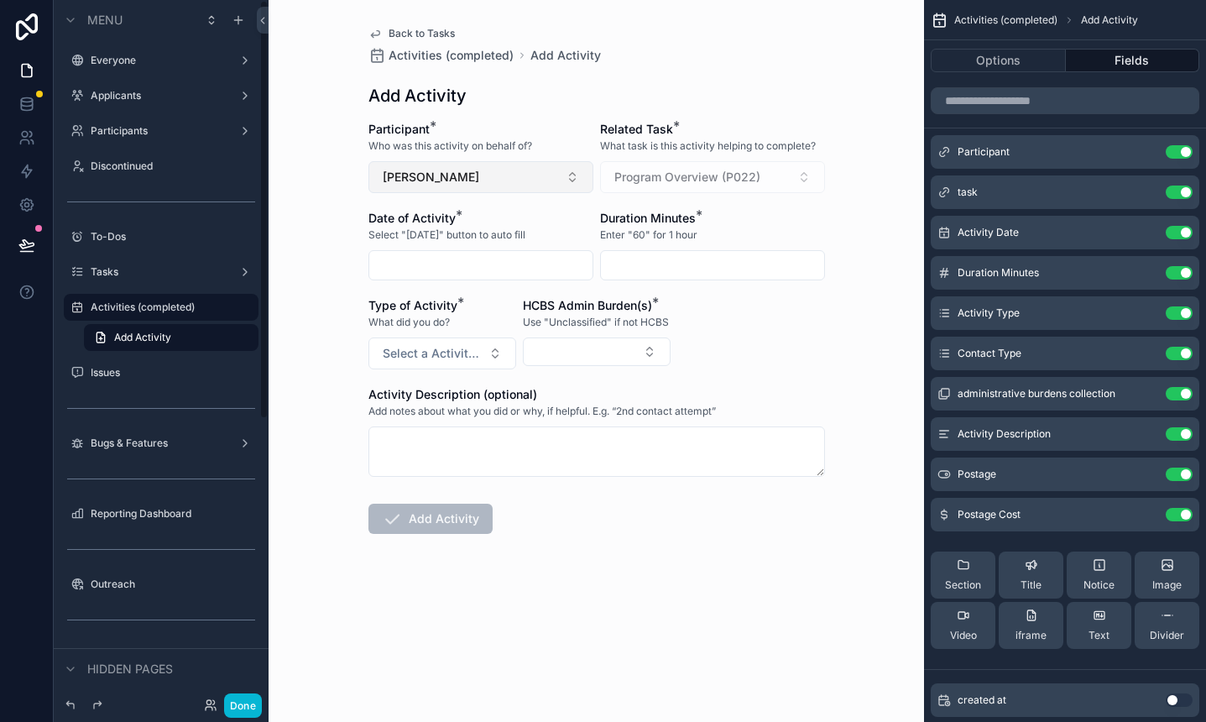
click at [475, 170] on button "[PERSON_NAME]" at bounding box center [481, 177] width 225 height 32
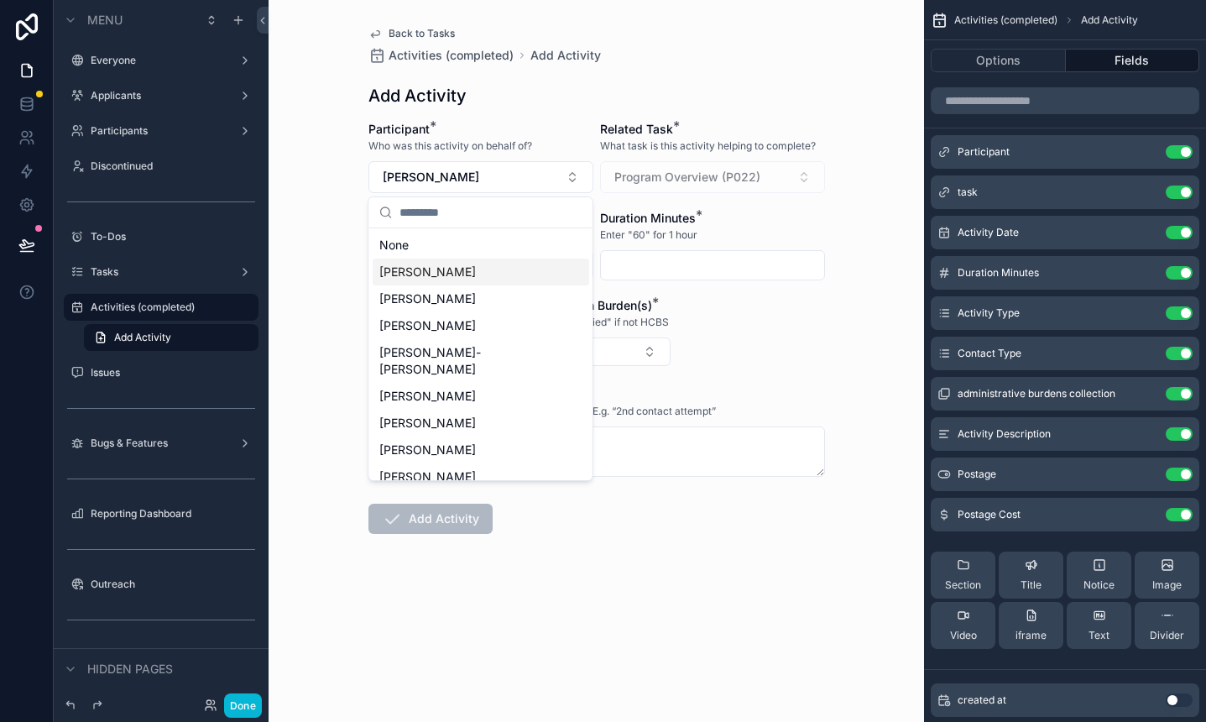
click at [440, 271] on span "[PERSON_NAME]" at bounding box center [427, 272] width 97 height 17
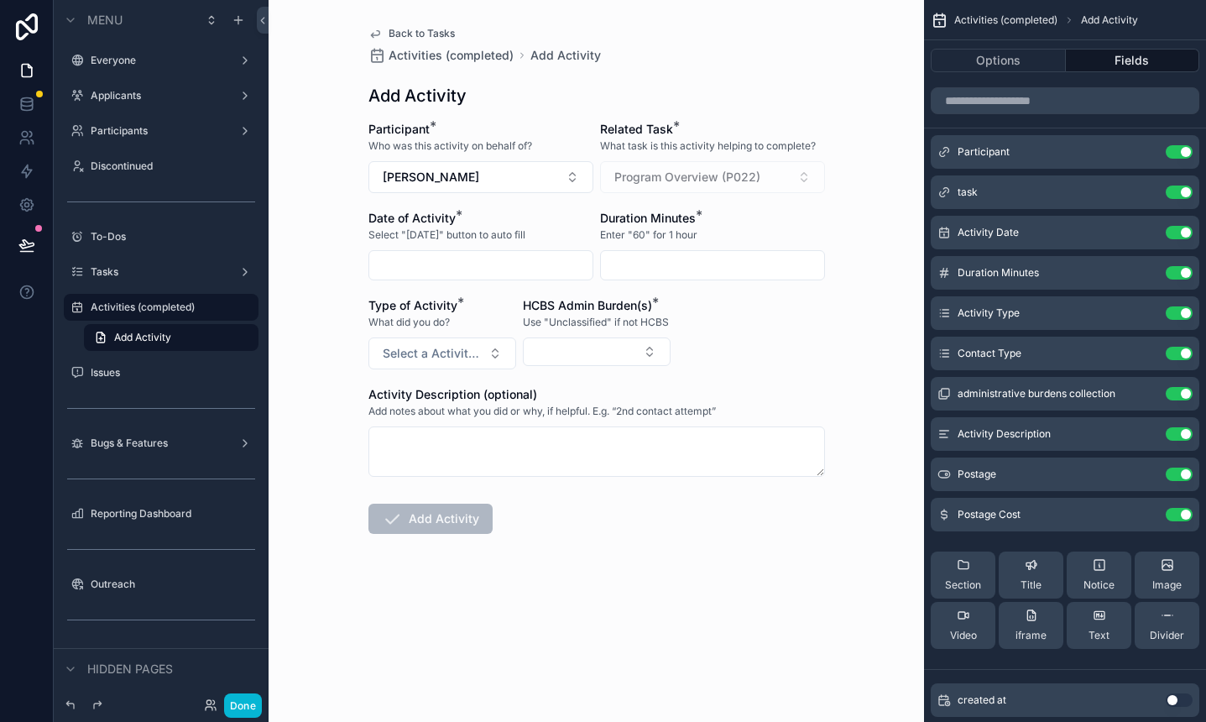
click at [401, 37] on span "Back to Tasks" at bounding box center [422, 33] width 66 height 13
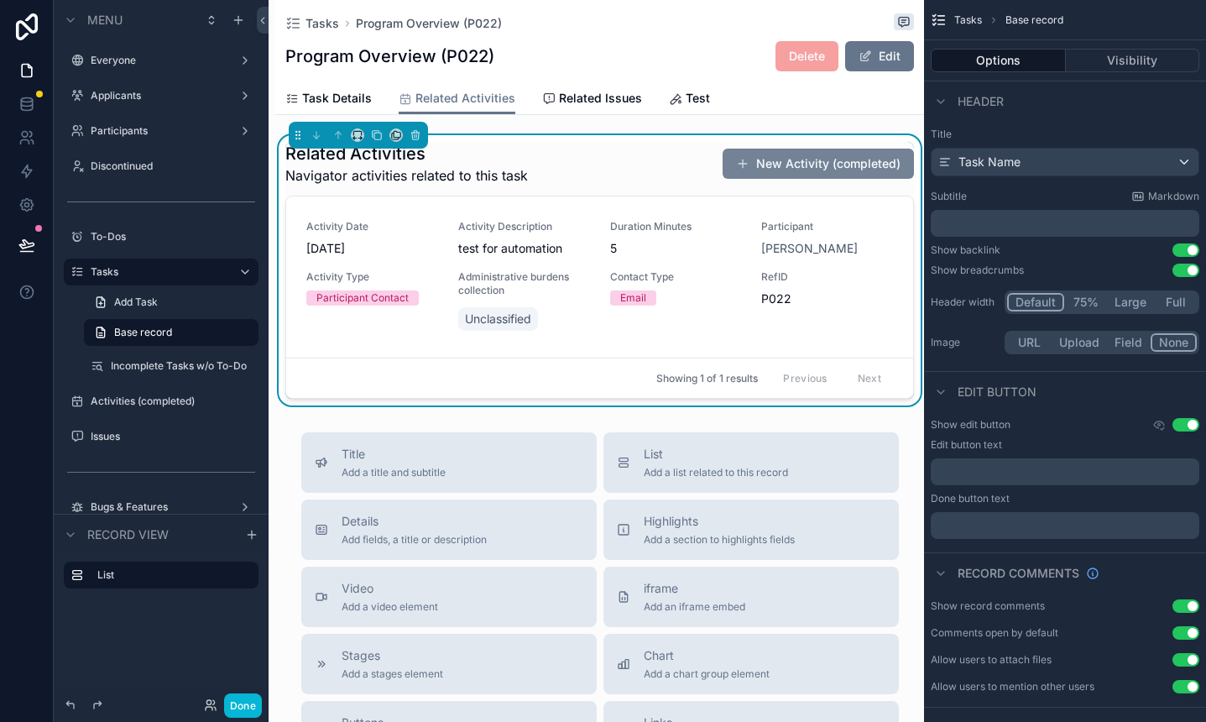
click at [819, 168] on button "New Activity (completed)" at bounding box center [818, 164] width 191 height 30
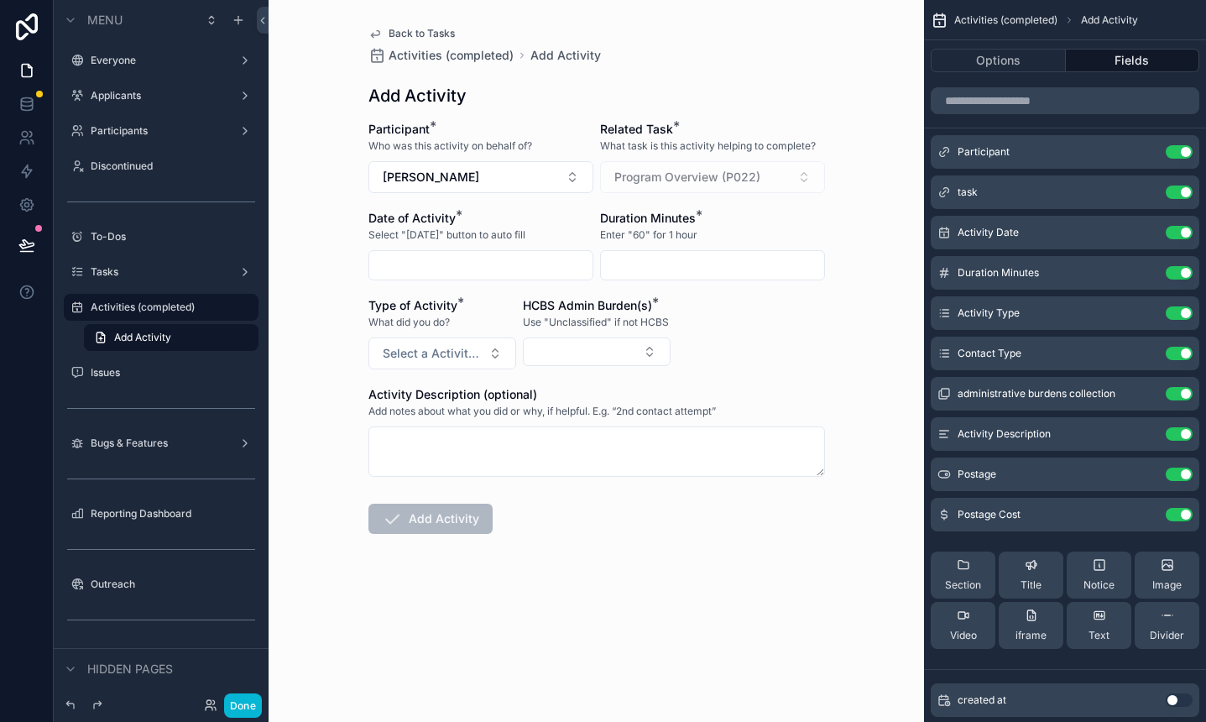
click at [410, 29] on span "Back to Tasks" at bounding box center [422, 33] width 66 height 13
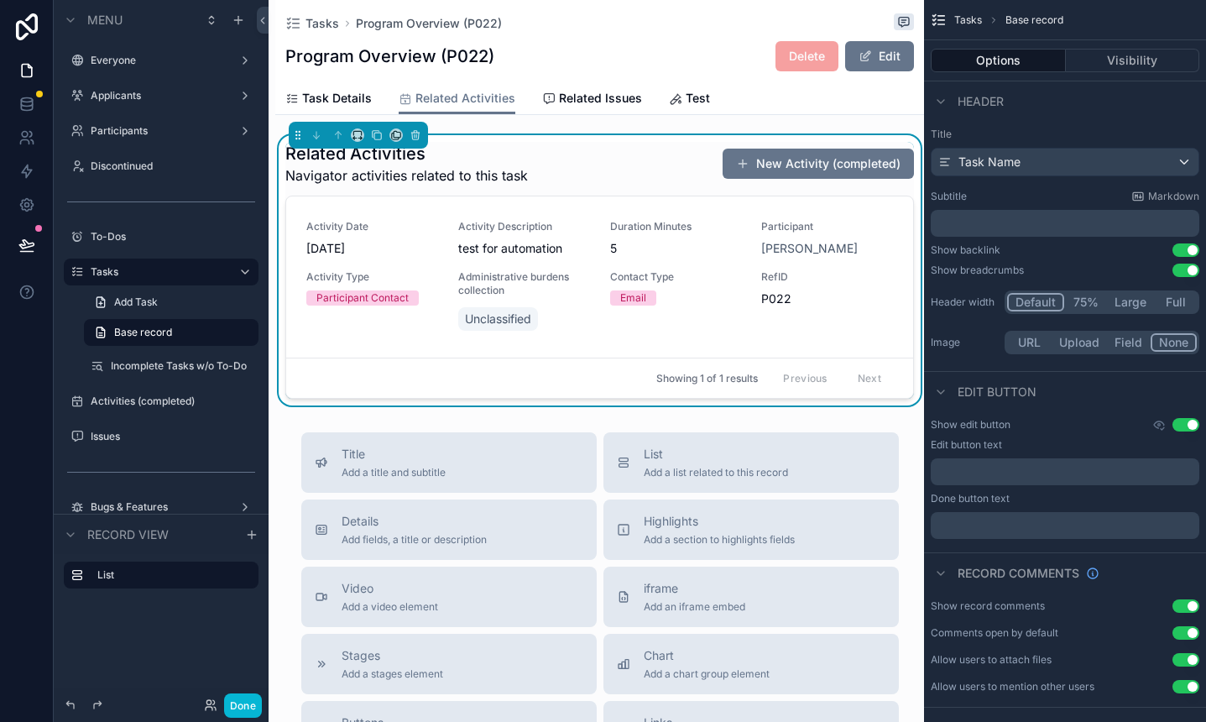
click at [649, 176] on div "Related Activities Navigator activities related to this task New Activity (comp…" at bounding box center [599, 164] width 629 height 44
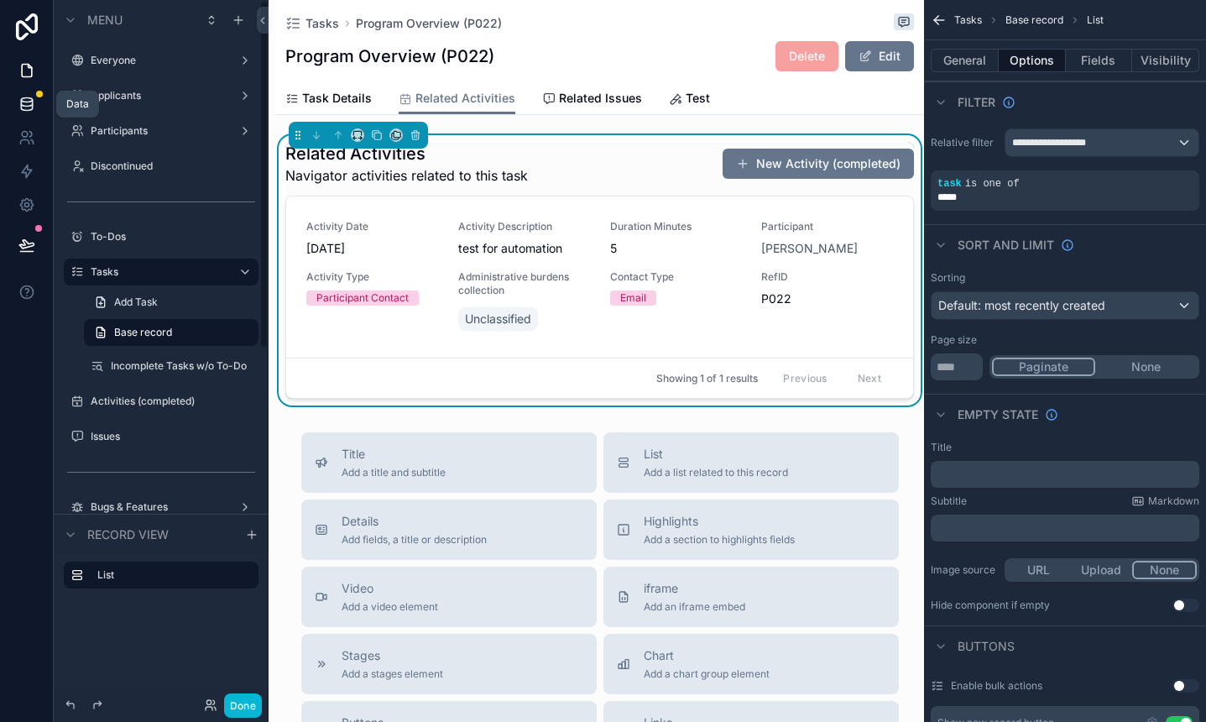
click at [23, 107] on icon at bounding box center [26, 104] width 17 height 17
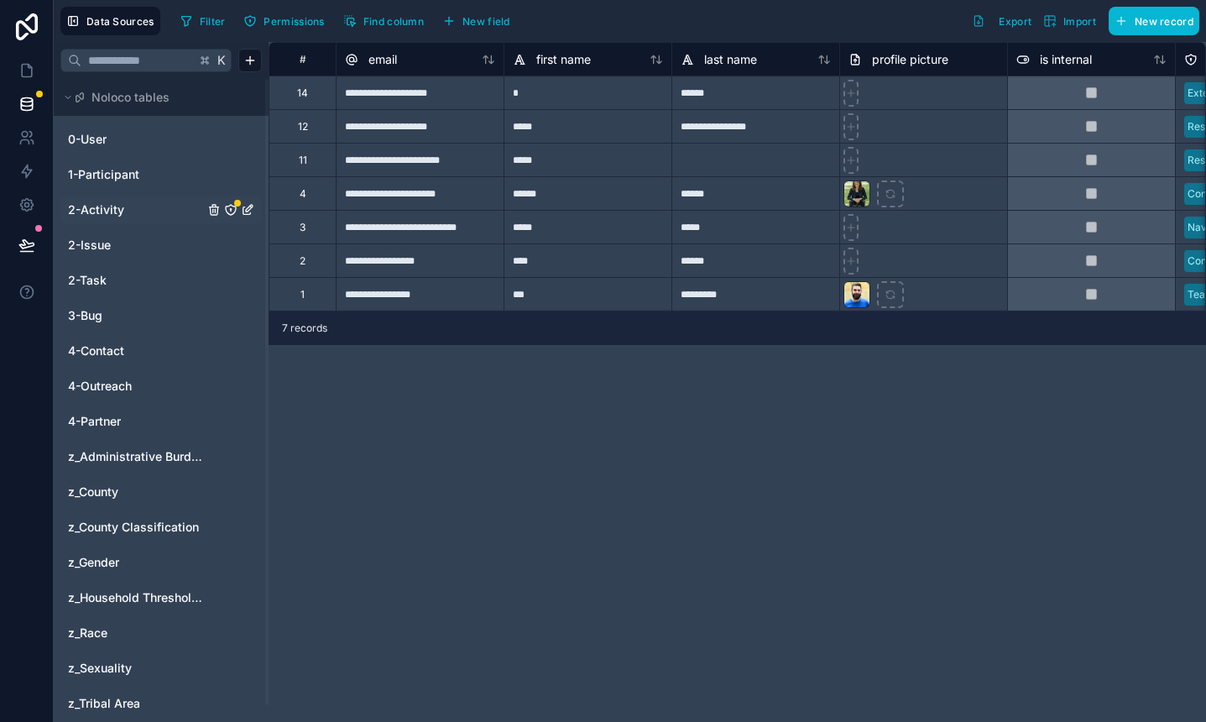
click at [102, 212] on span "2-Activity" at bounding box center [96, 209] width 56 height 17
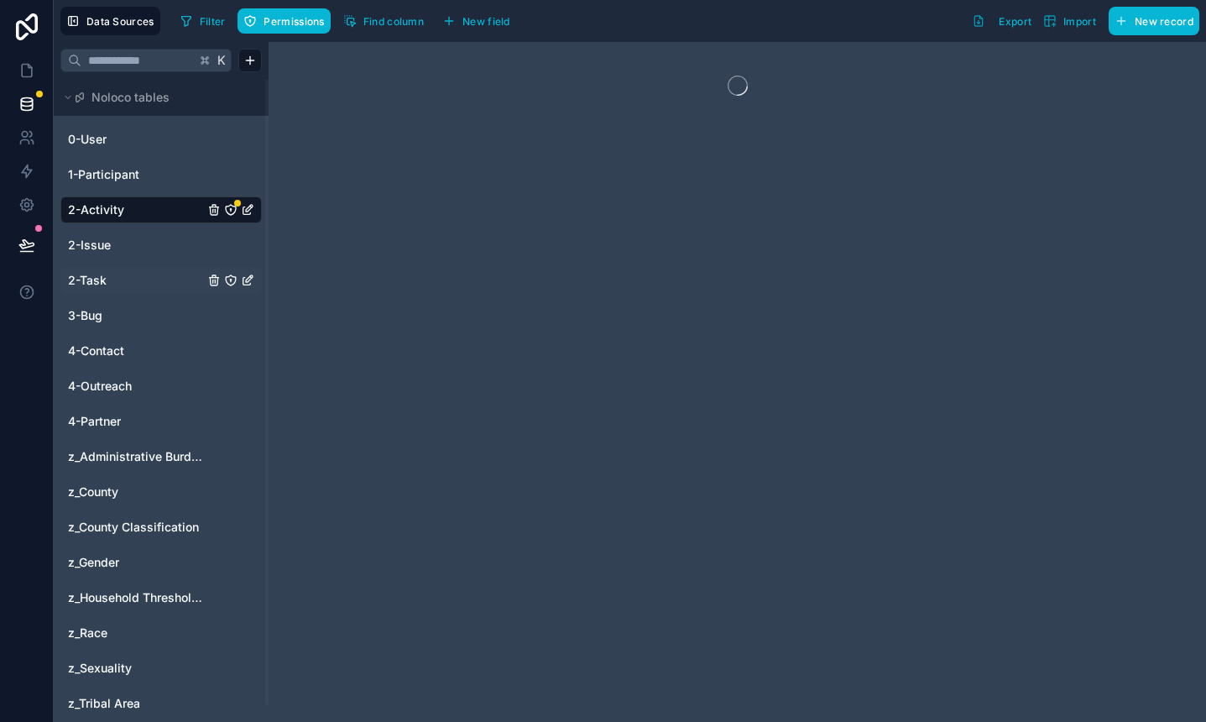
click at [104, 276] on span "2-Task" at bounding box center [87, 280] width 39 height 17
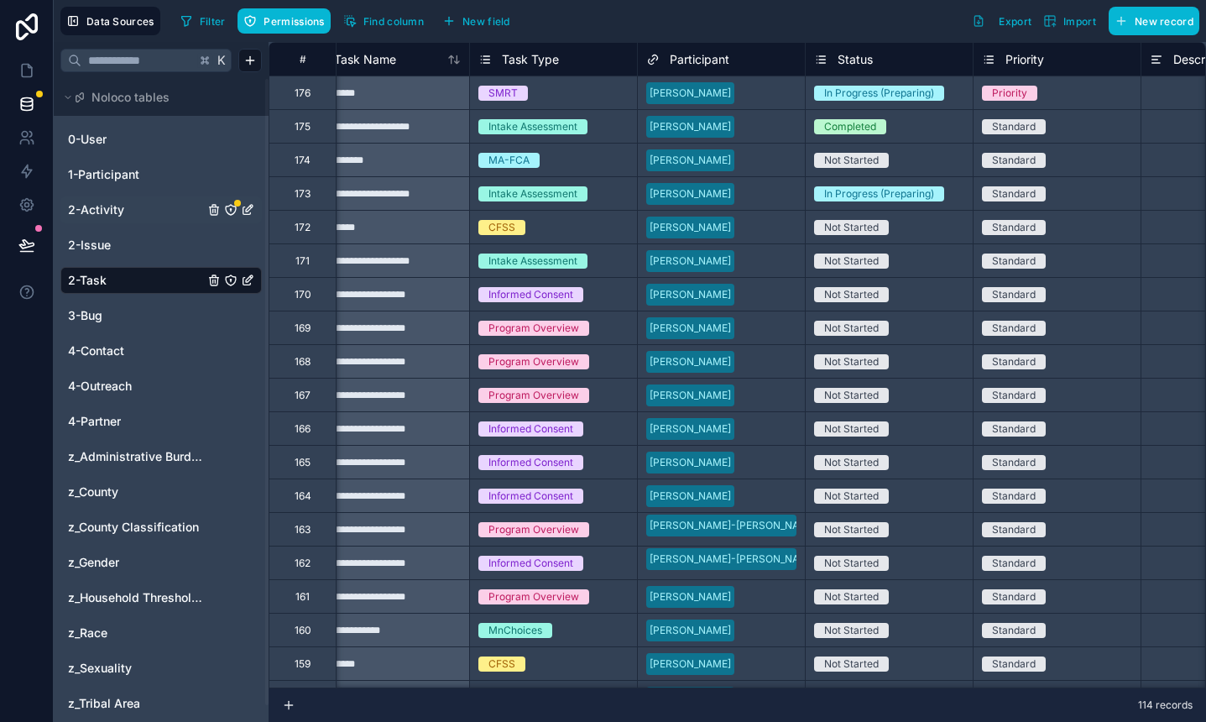
scroll to position [0, 40]
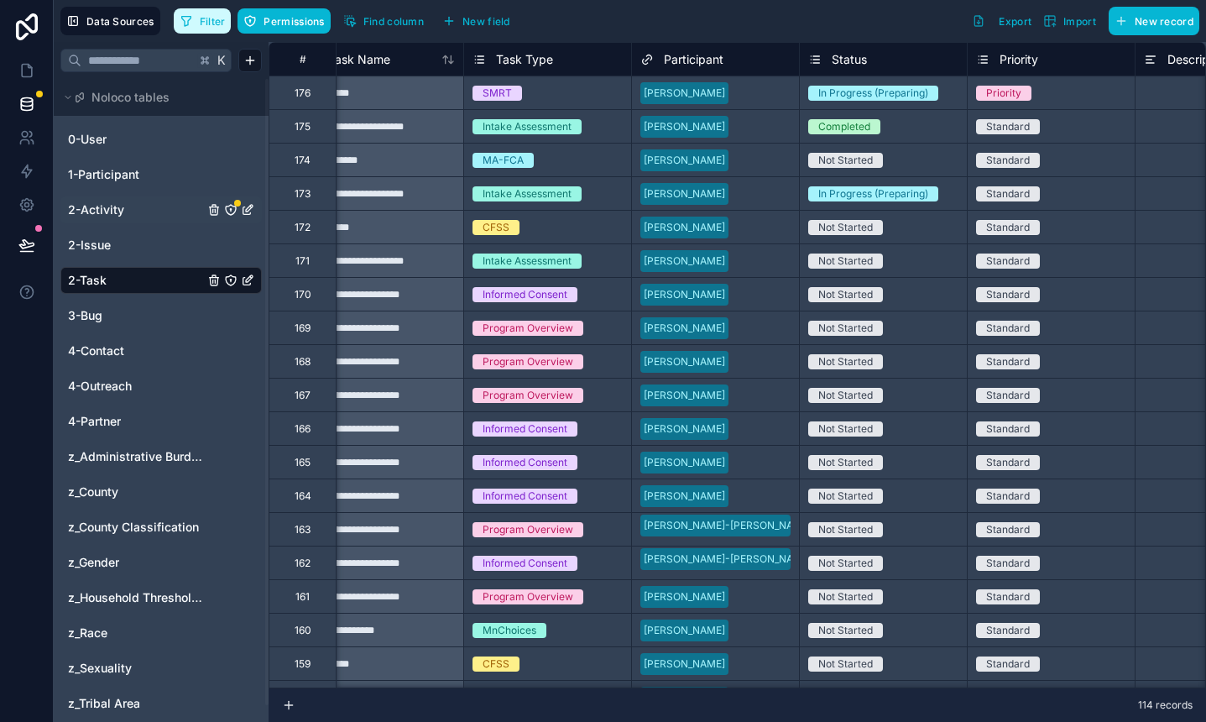
click at [198, 19] on button "Filter" at bounding box center [203, 20] width 58 height 25
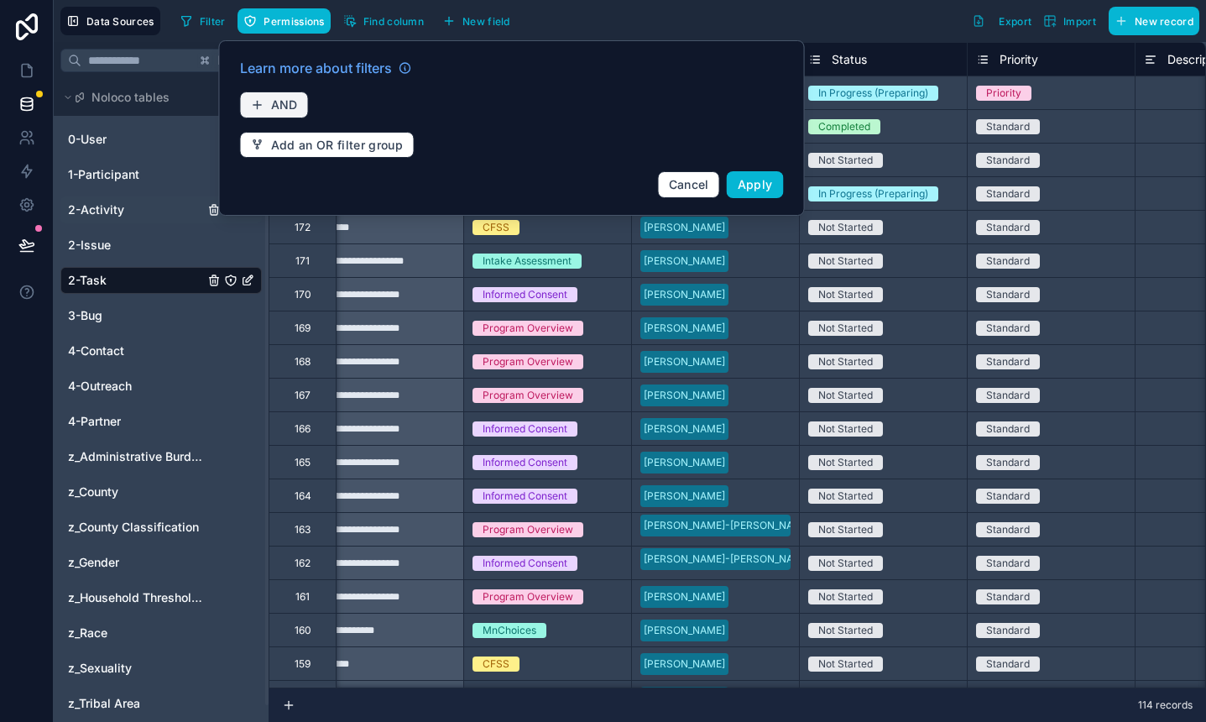
click at [274, 104] on span "AND" at bounding box center [284, 104] width 27 height 15
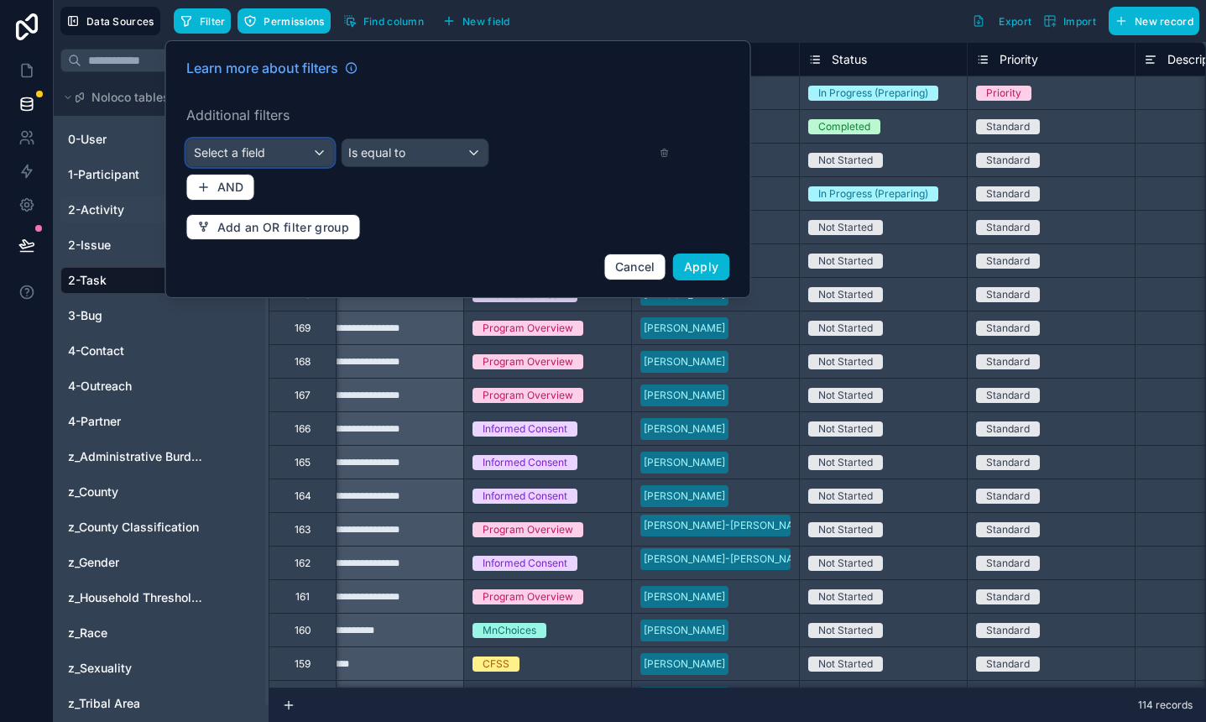
click at [285, 151] on div "Select a field" at bounding box center [260, 152] width 147 height 27
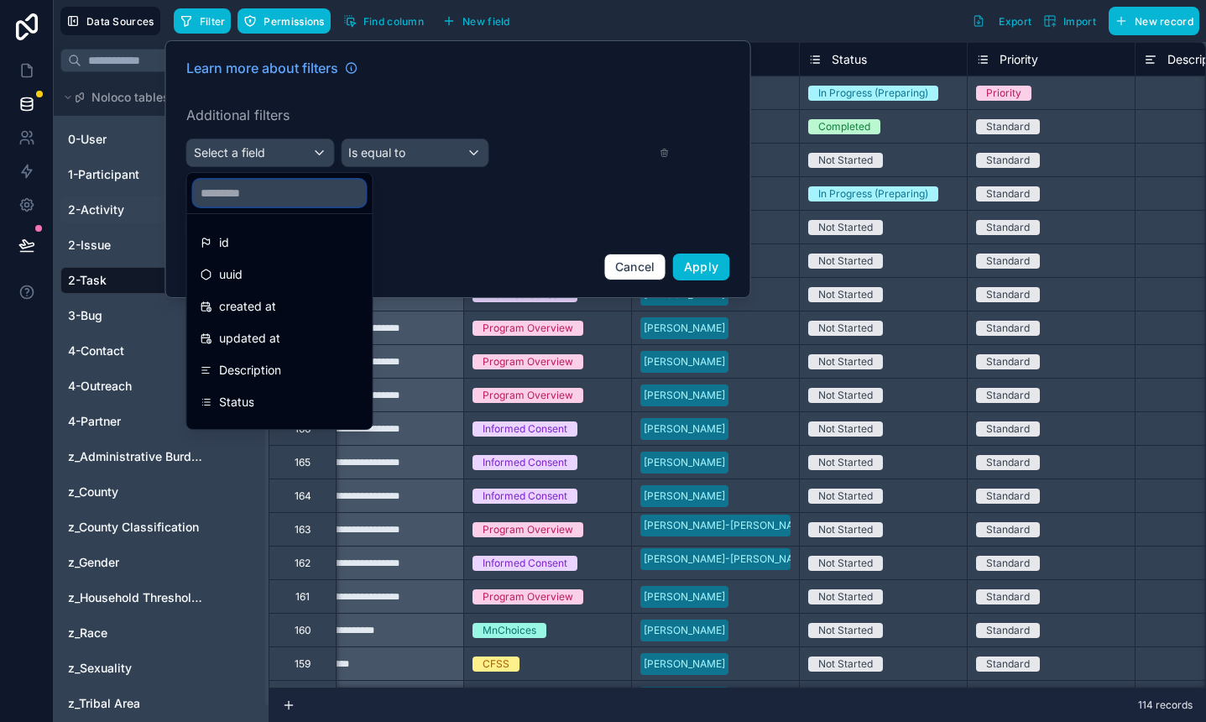
click at [272, 199] on input "text" at bounding box center [280, 193] width 172 height 27
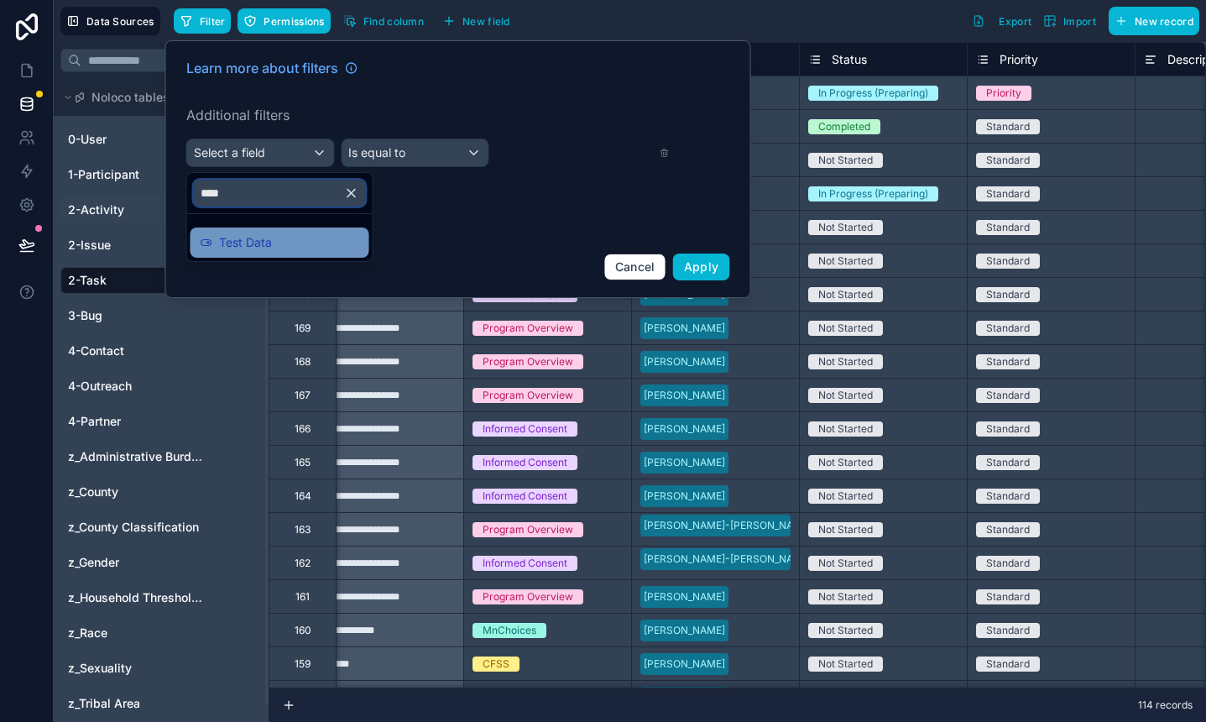
type input "****"
click at [253, 242] on span "Test Data" at bounding box center [245, 243] width 53 height 20
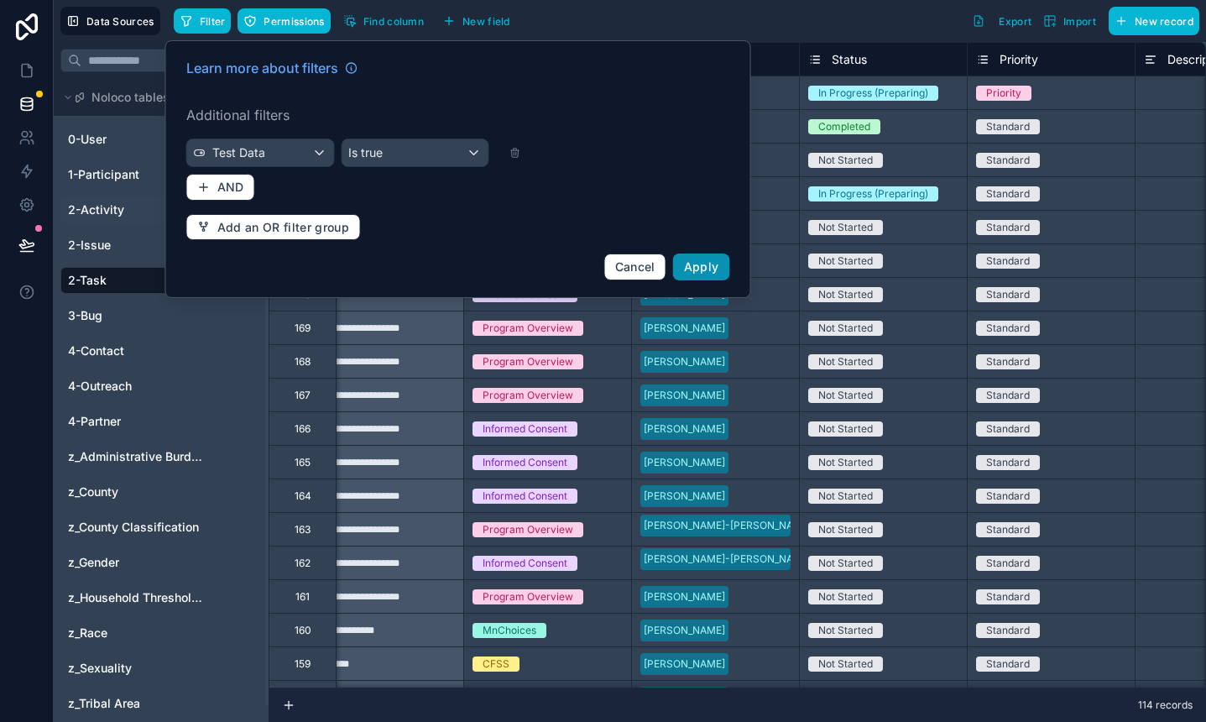
click at [712, 276] on button "Apply" at bounding box center [701, 267] width 57 height 27
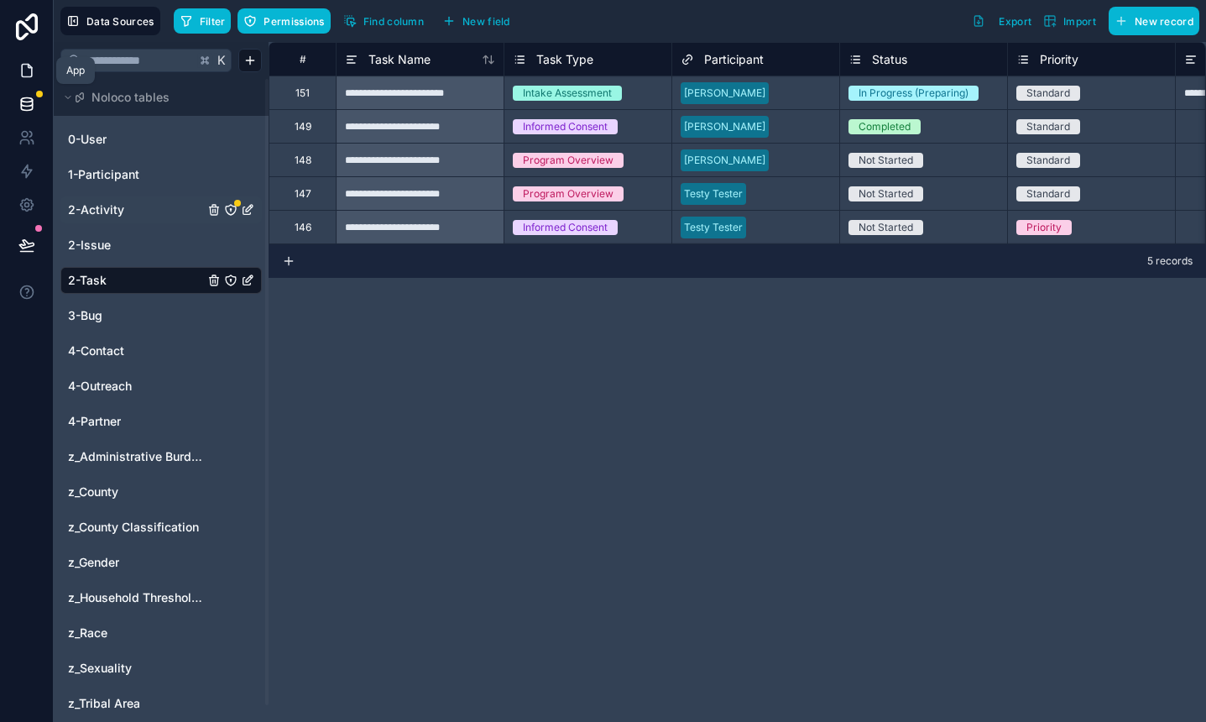
click at [22, 71] on icon at bounding box center [27, 71] width 10 height 13
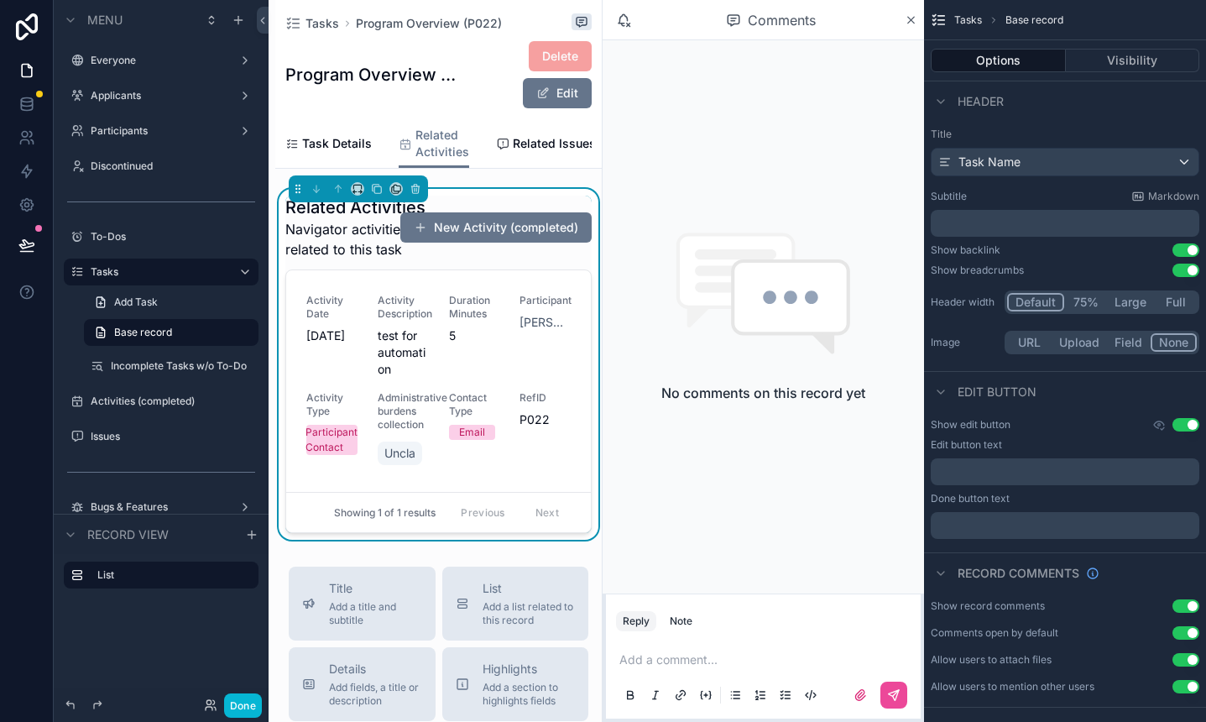
click at [433, 259] on span "Navigator activities related to this task" at bounding box center [367, 239] width 164 height 40
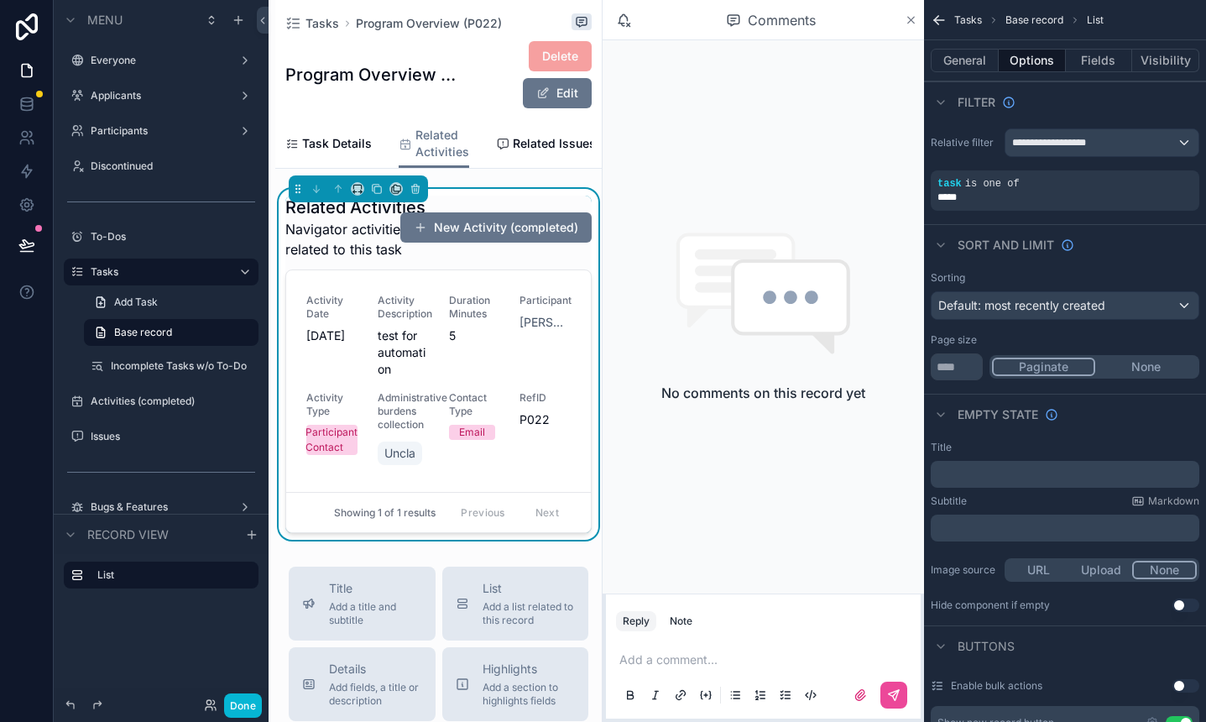
click at [910, 21] on icon "scrollable content" at bounding box center [911, 20] width 7 height 7
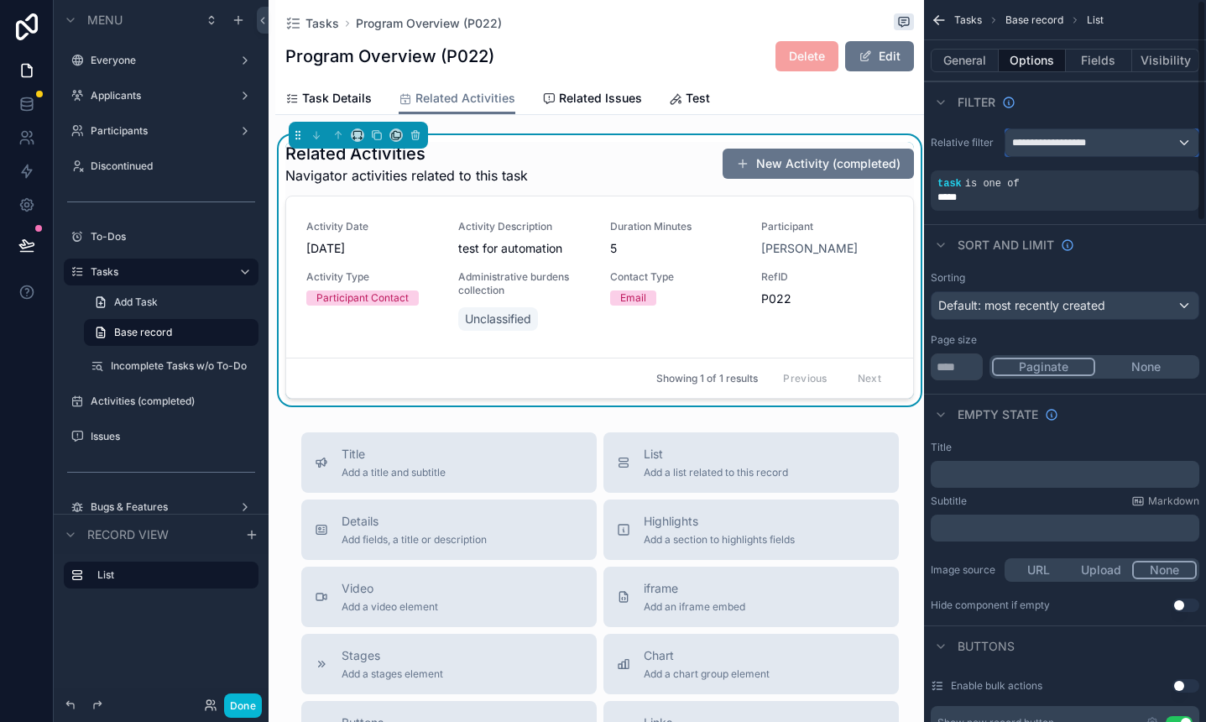
click at [1068, 140] on span "**********" at bounding box center [1054, 142] width 85 height 13
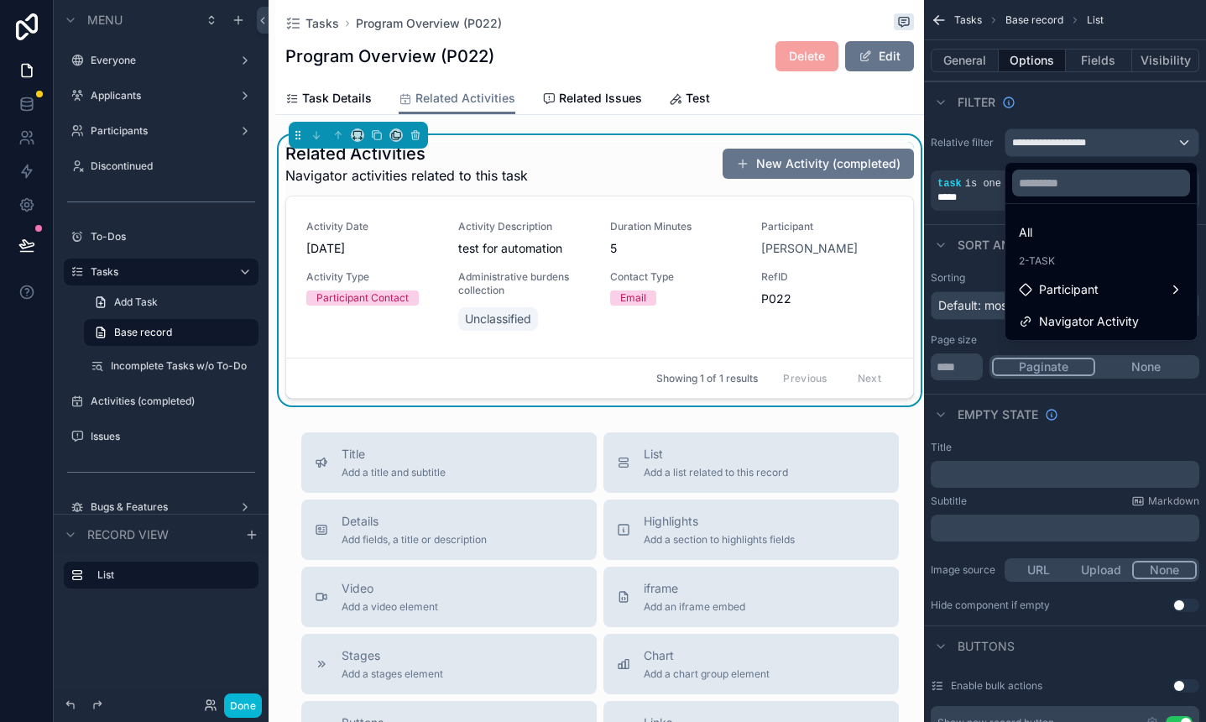
click at [1026, 80] on div "scrollable content" at bounding box center [603, 361] width 1206 height 722
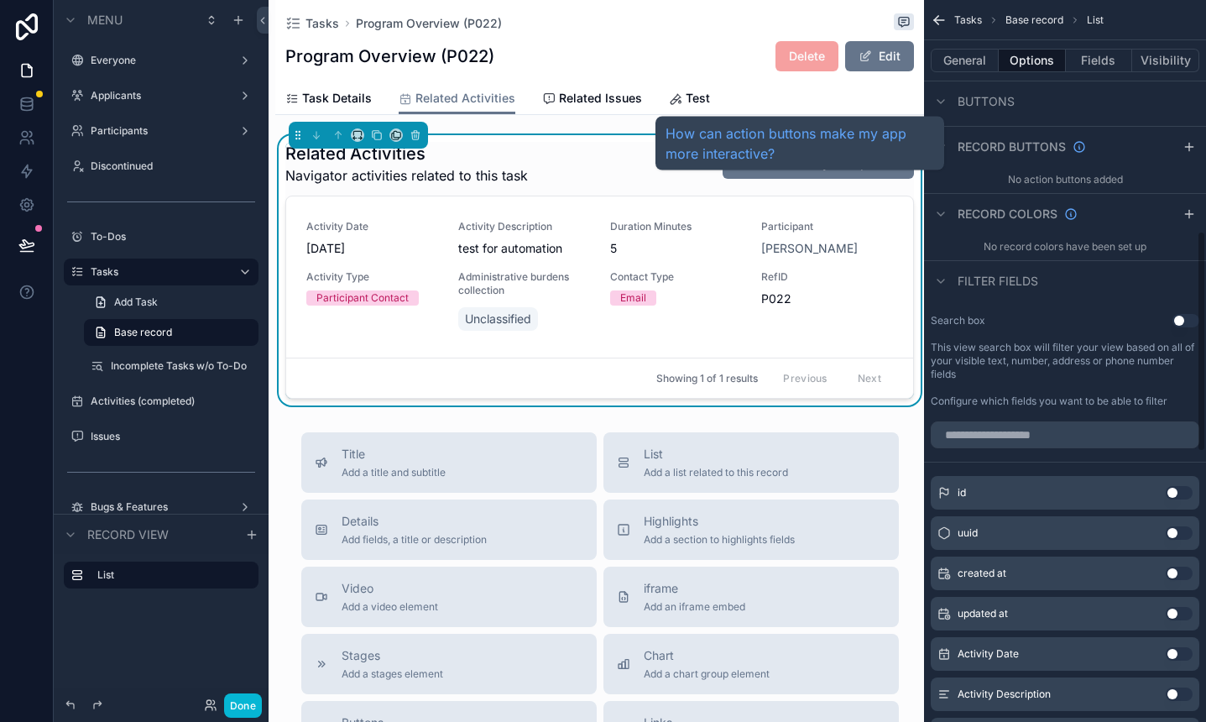
scroll to position [752, 0]
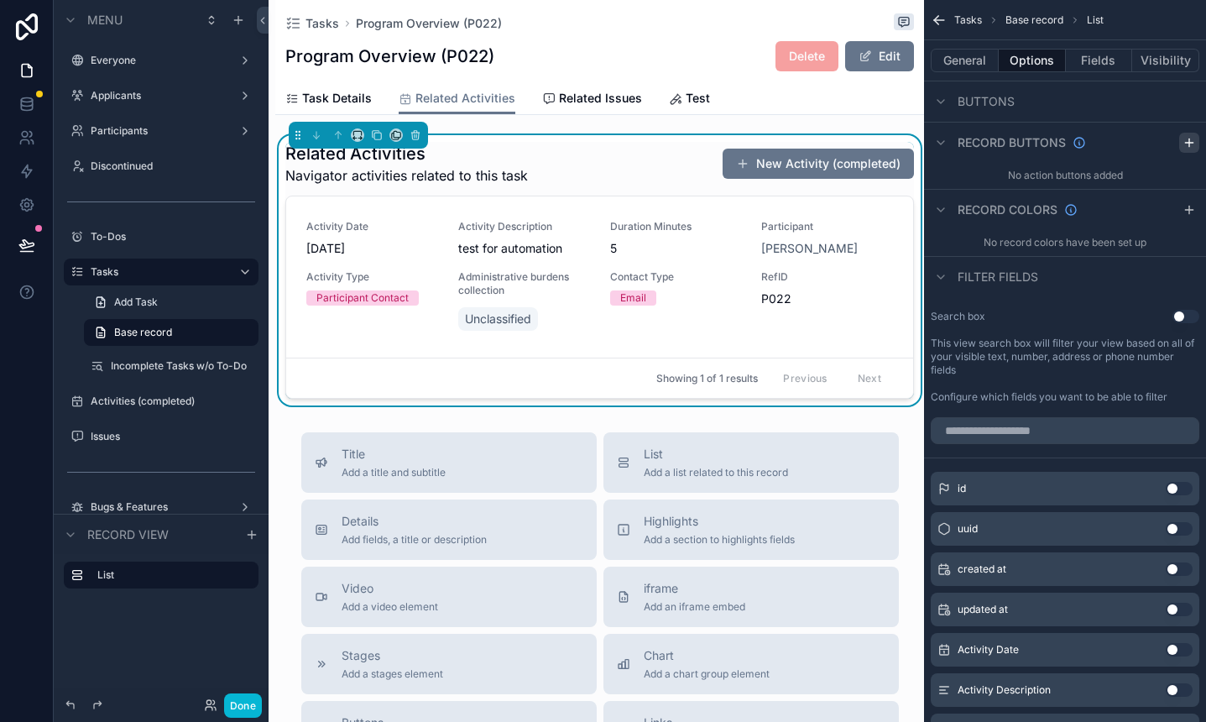
click at [1101, 139] on icon "scrollable content" at bounding box center [1189, 142] width 13 height 13
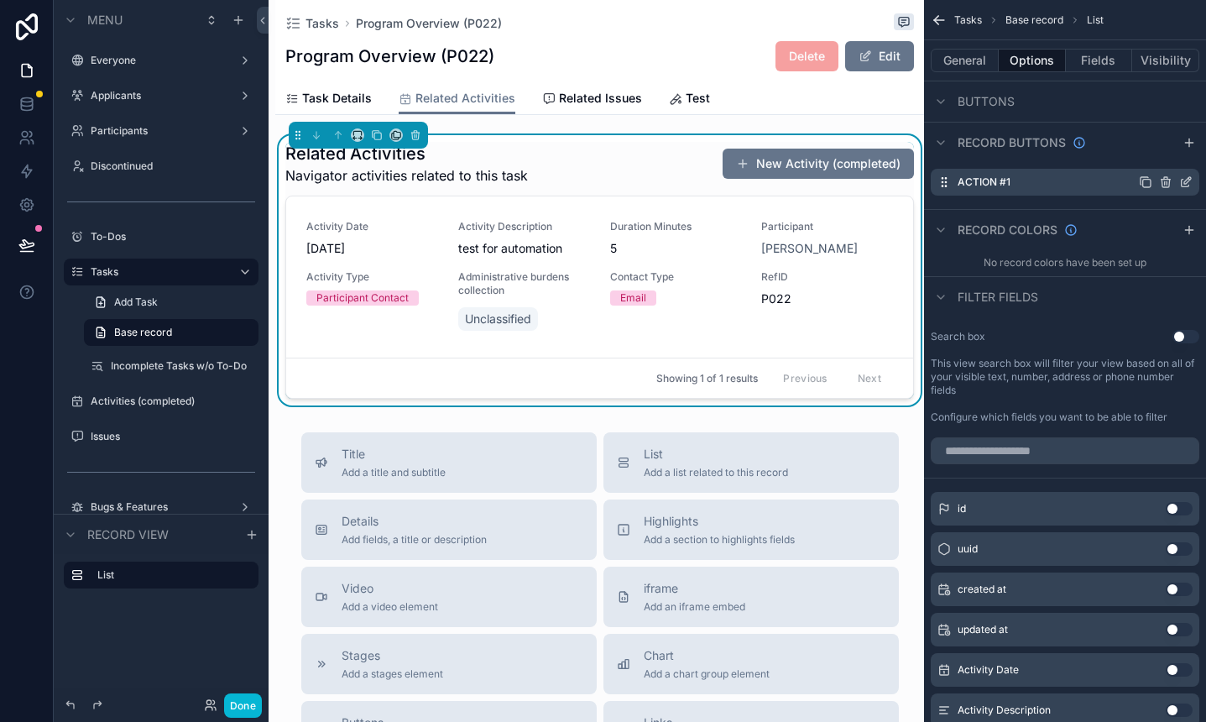
click at [1101, 181] on icon "scrollable content" at bounding box center [1167, 182] width 0 height 3
click at [1101, 154] on icon at bounding box center [1159, 155] width 13 height 13
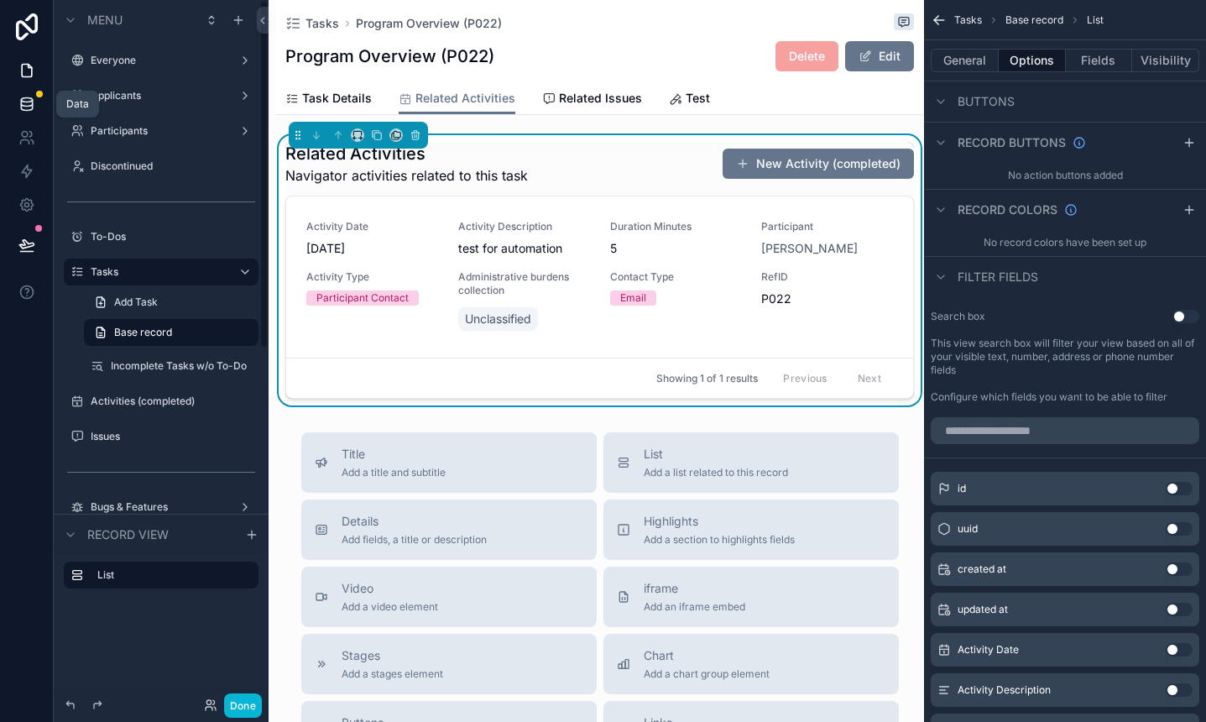
click at [25, 106] on icon at bounding box center [26, 103] width 11 height 7
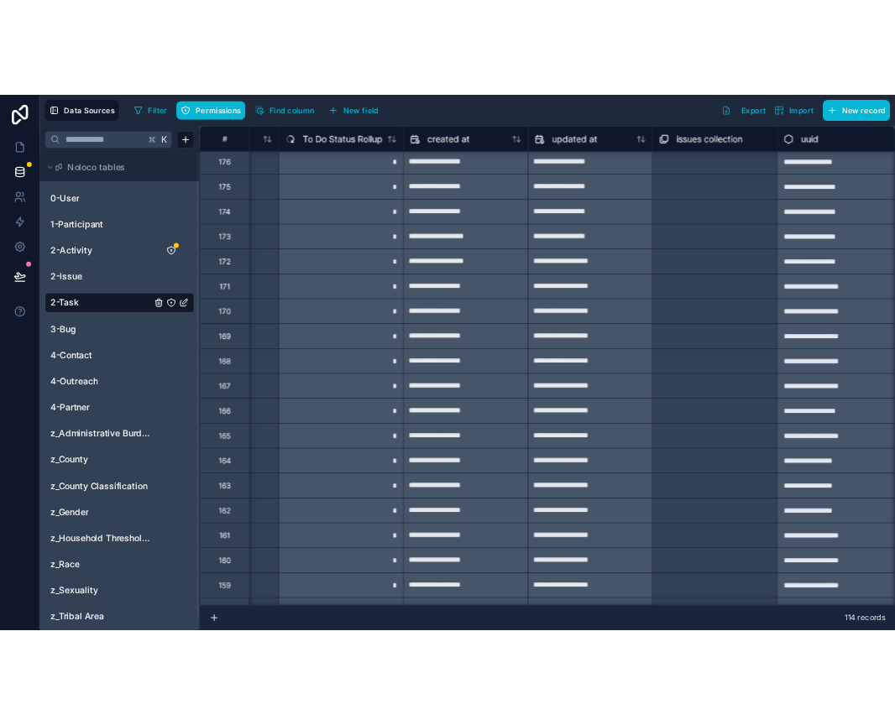
scroll to position [3, 1974]
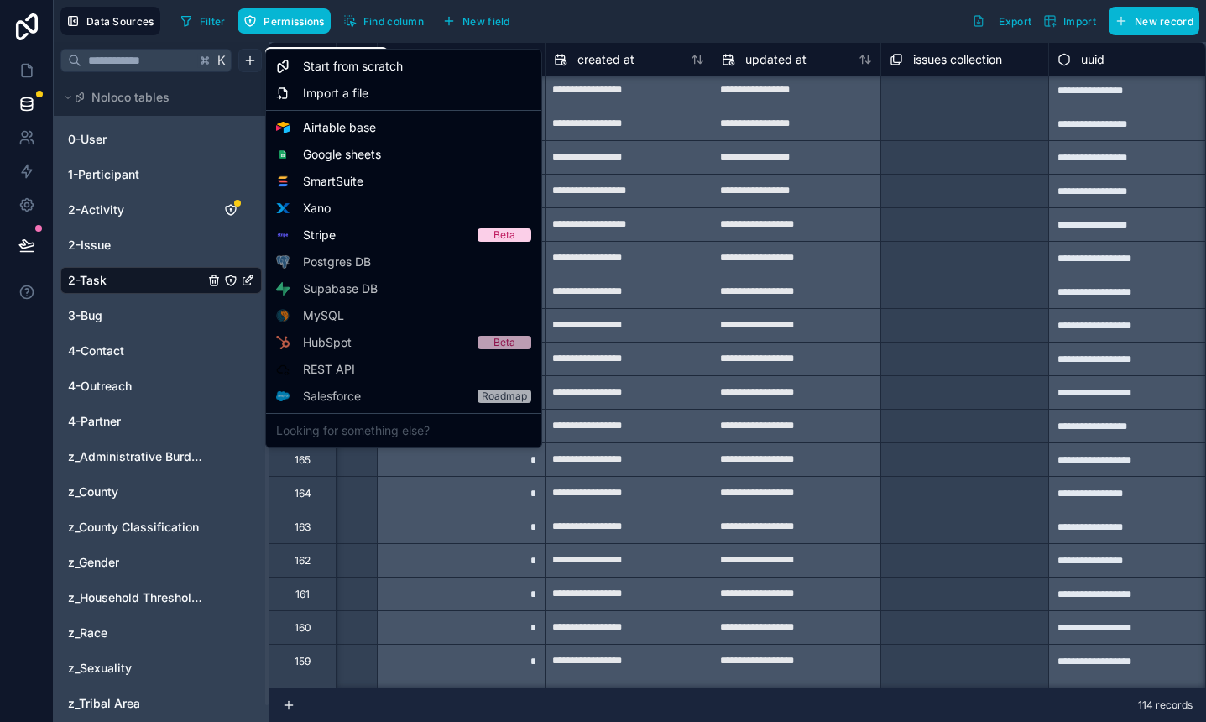
click at [252, 55] on html "**********" at bounding box center [603, 361] width 1206 height 722
click at [232, 99] on html "**********" at bounding box center [603, 361] width 1206 height 722
click at [250, 59] on html "**********" at bounding box center [603, 361] width 1206 height 722
click at [296, 71] on div "Start from scratch" at bounding box center [403, 66] width 269 height 27
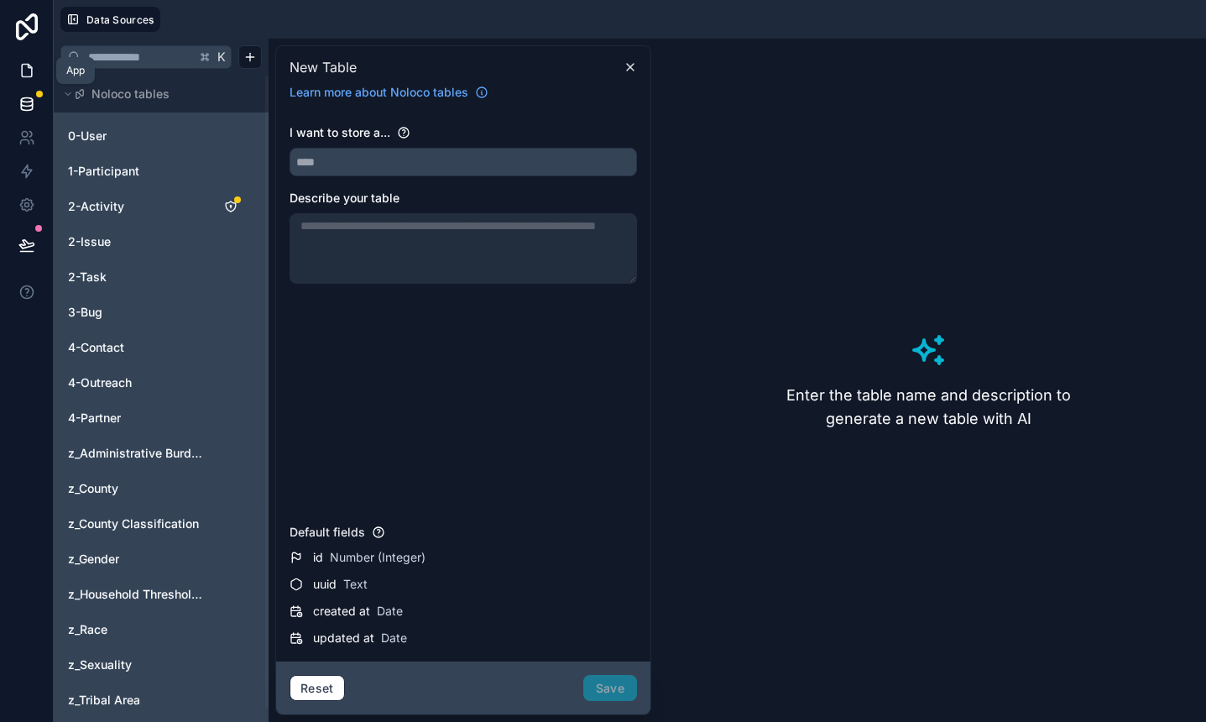
click at [26, 72] on icon at bounding box center [26, 70] width 17 height 17
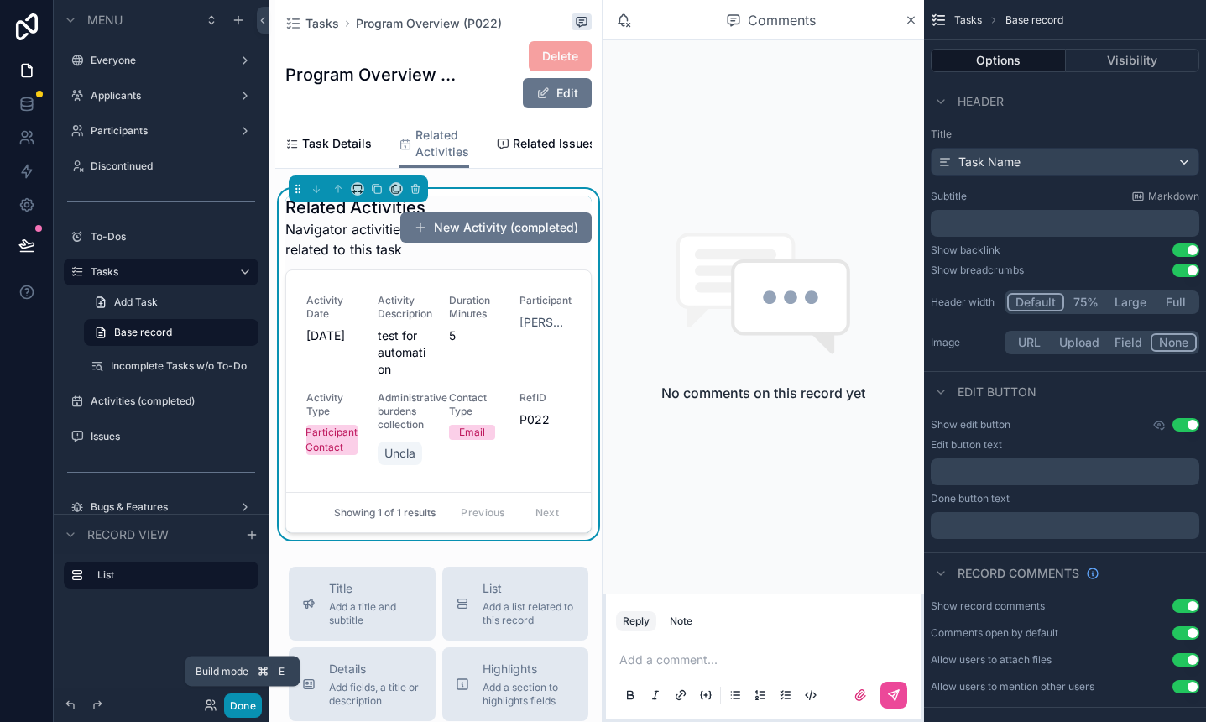
click at [244, 698] on button "Done" at bounding box center [243, 705] width 38 height 24
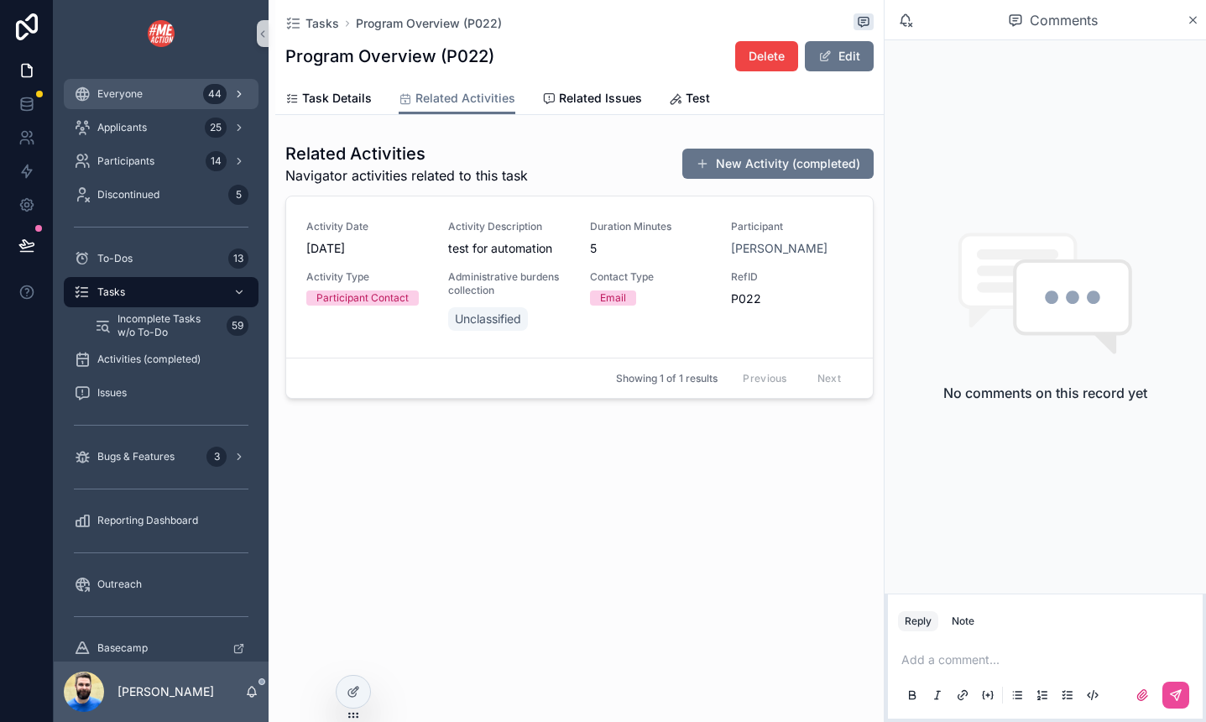
click at [112, 88] on span "Everyone" at bounding box center [119, 93] width 45 height 13
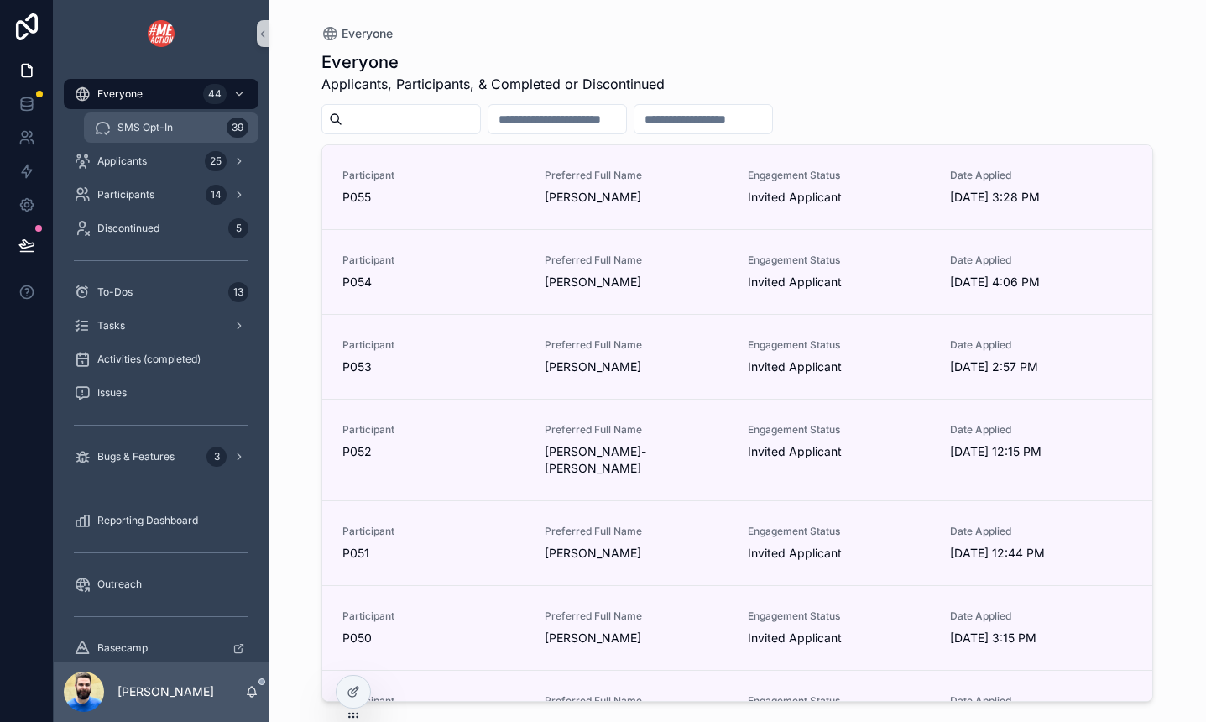
click at [126, 127] on span "SMS Opt-In" at bounding box center [145, 127] width 55 height 13
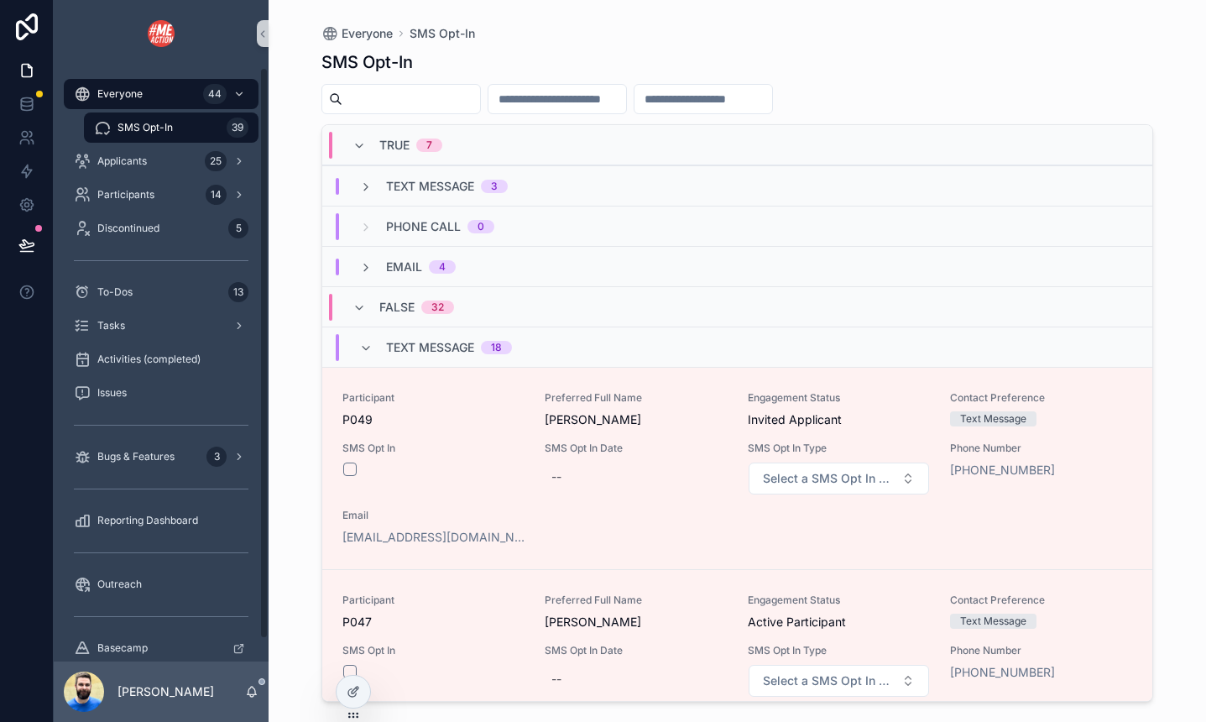
click at [280, 338] on div "Everyone SMS Opt-In SMS Opt-In TRUE 7 Text Message 3 Phone Call 0 Email 4 FALSE…" at bounding box center [738, 361] width 938 height 722
click at [344, 139] on div "TRUE 7" at bounding box center [397, 145] width 130 height 27
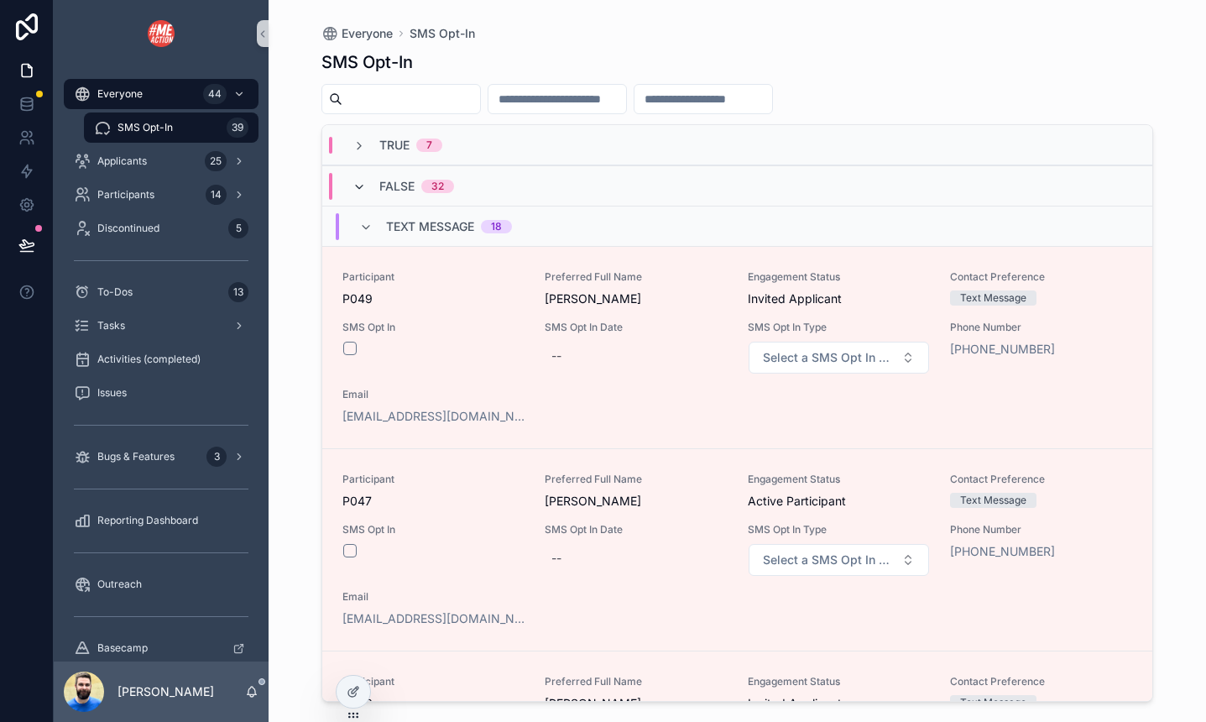
click at [355, 183] on icon "scrollable content" at bounding box center [359, 186] width 13 height 13
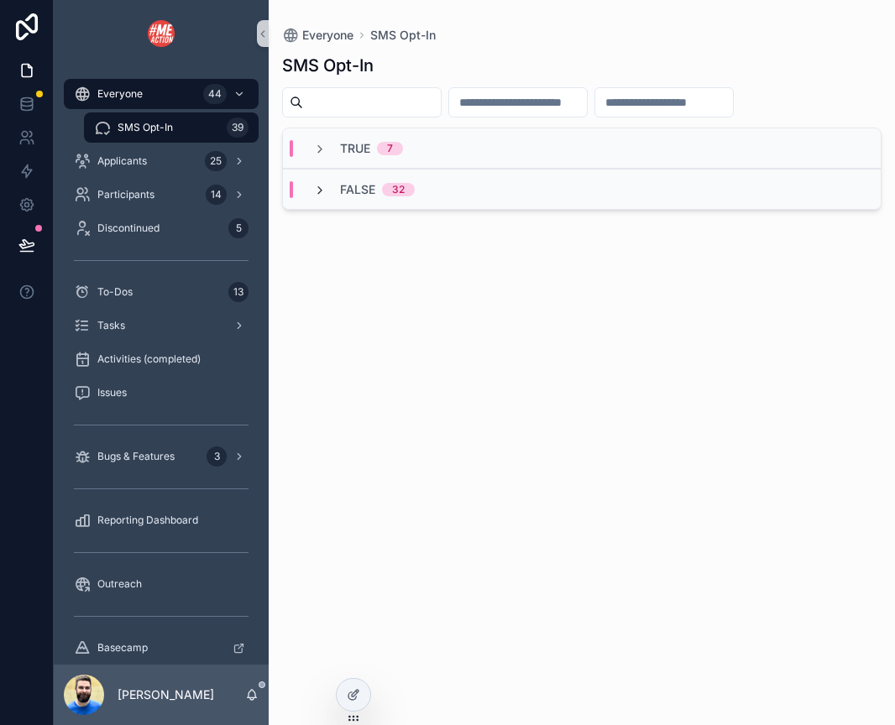
click at [322, 188] on icon "scrollable content" at bounding box center [319, 190] width 13 height 13
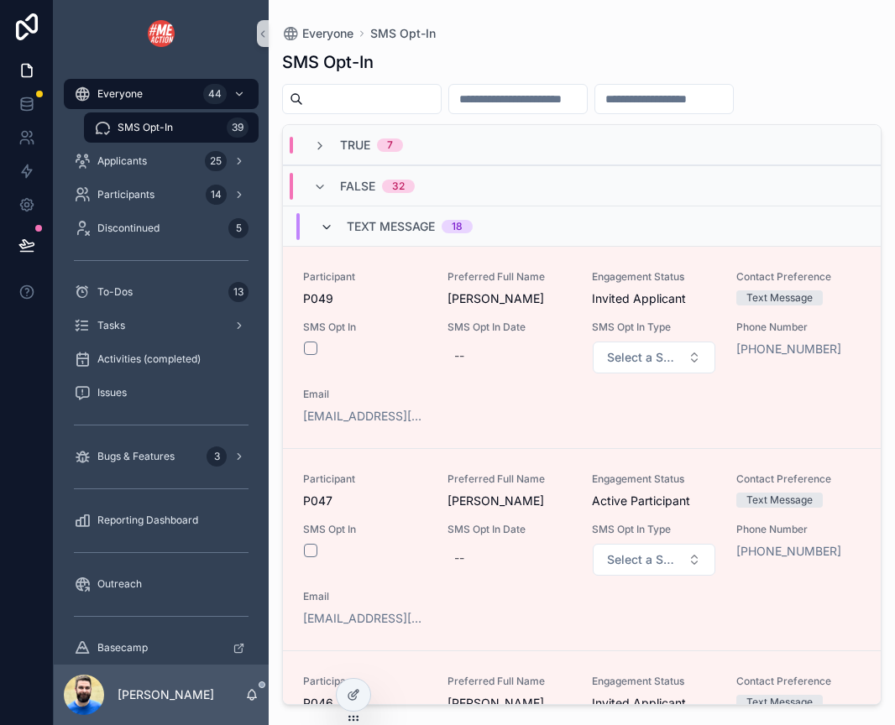
click at [325, 231] on icon "scrollable content" at bounding box center [326, 227] width 13 height 13
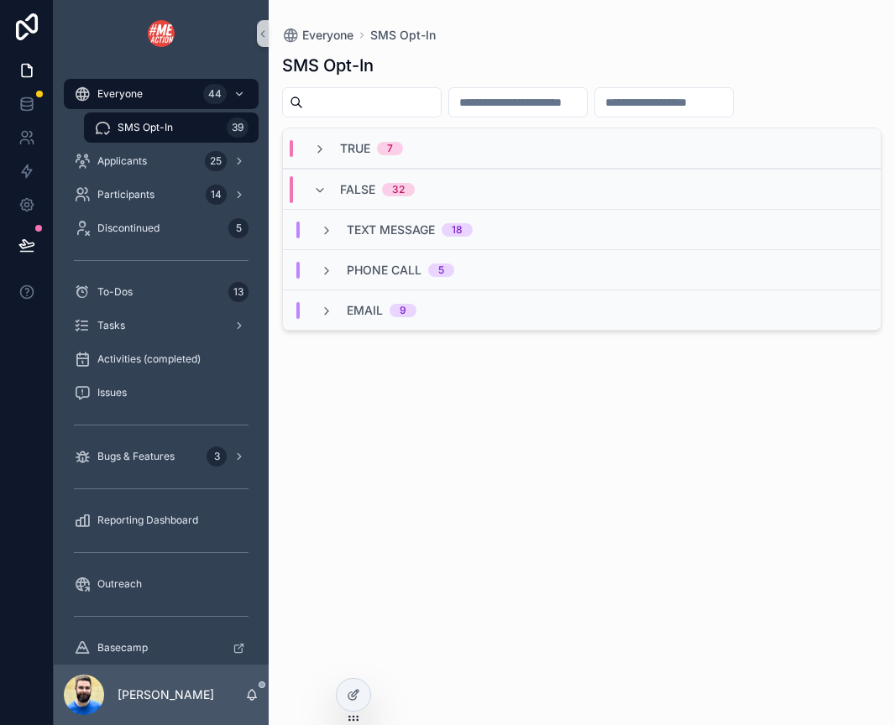
click at [325, 231] on icon "scrollable content" at bounding box center [326, 230] width 13 height 13
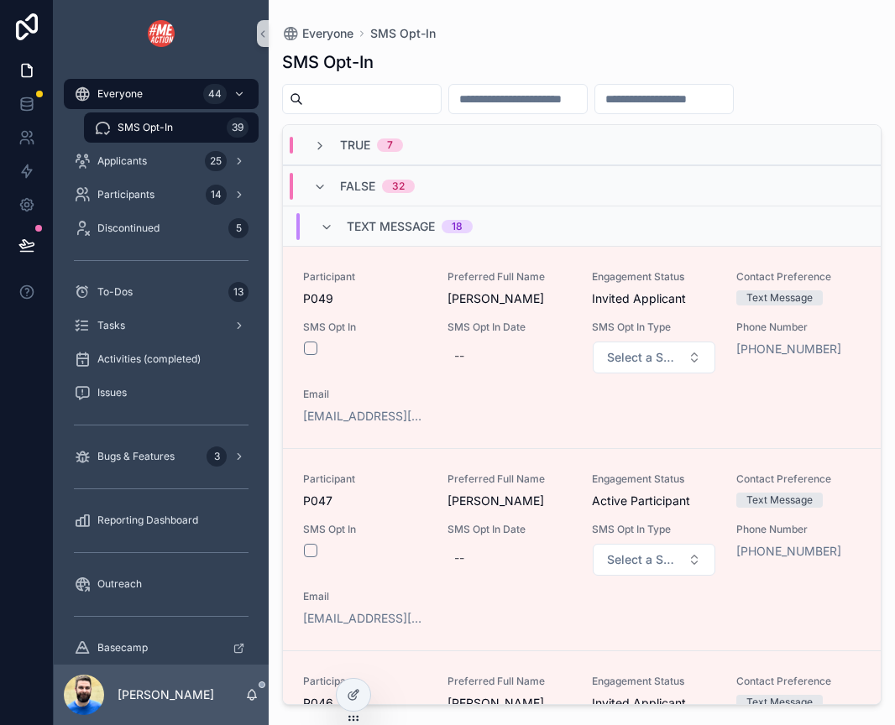
click at [325, 231] on icon "scrollable content" at bounding box center [326, 227] width 13 height 13
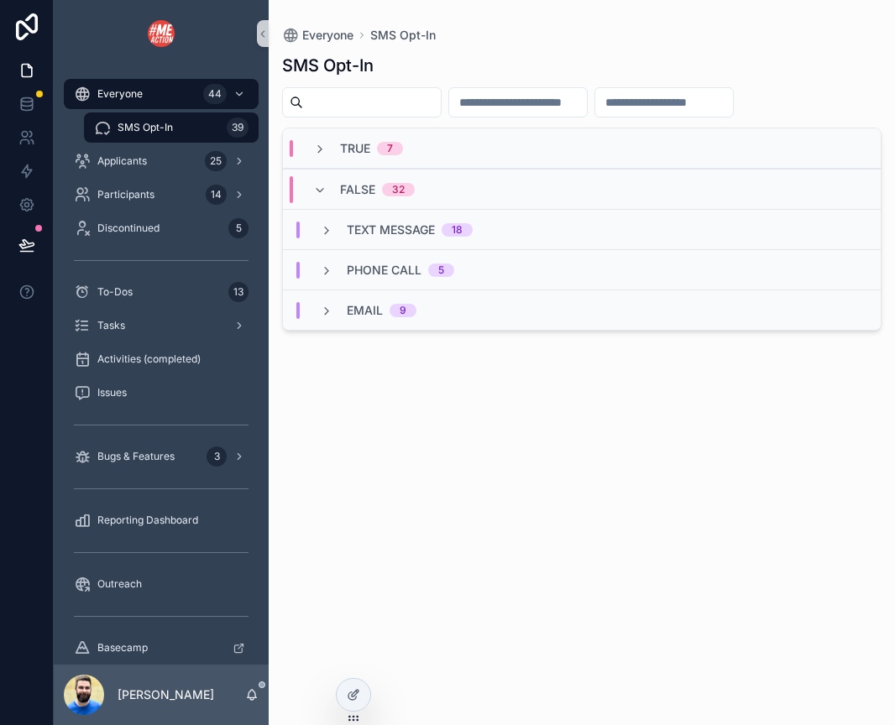
click at [353, 233] on span "Text Message" at bounding box center [391, 230] width 88 height 17
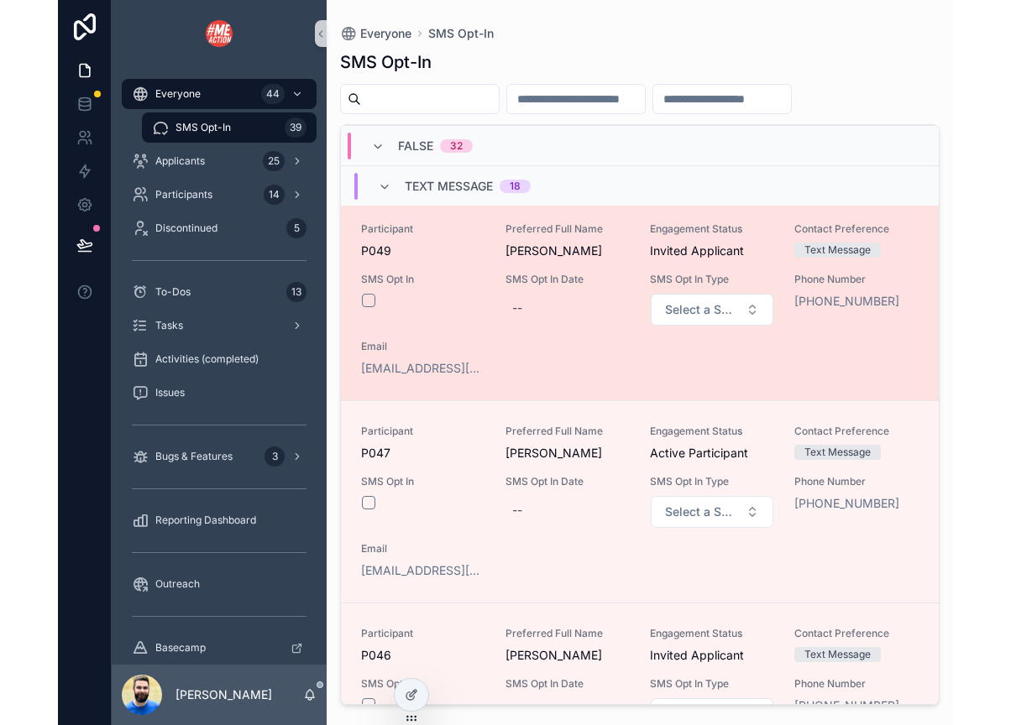
scroll to position [37, 0]
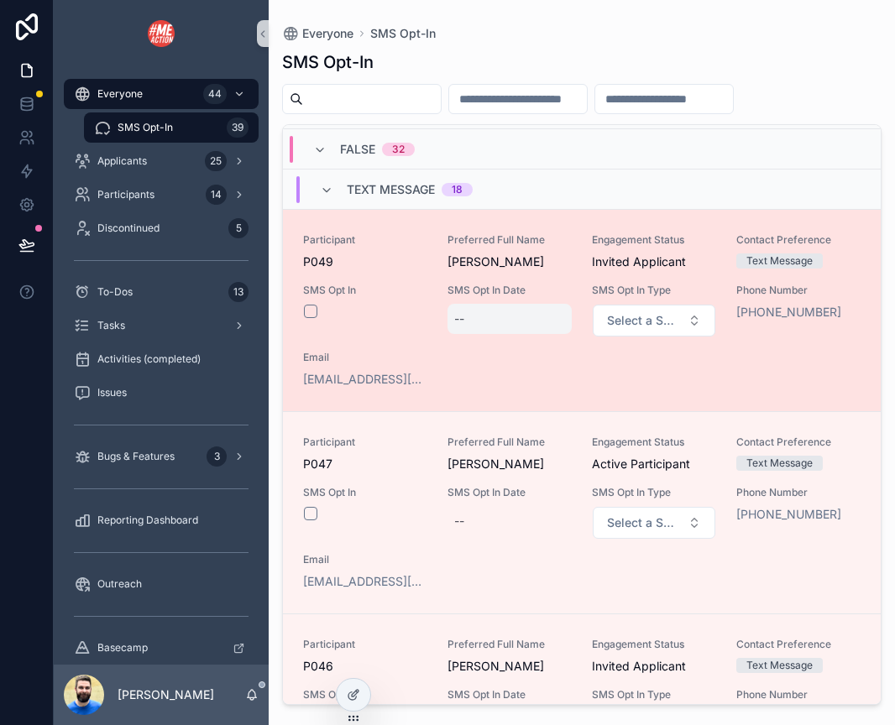
click at [478, 315] on div "--" at bounding box center [509, 319] width 124 height 30
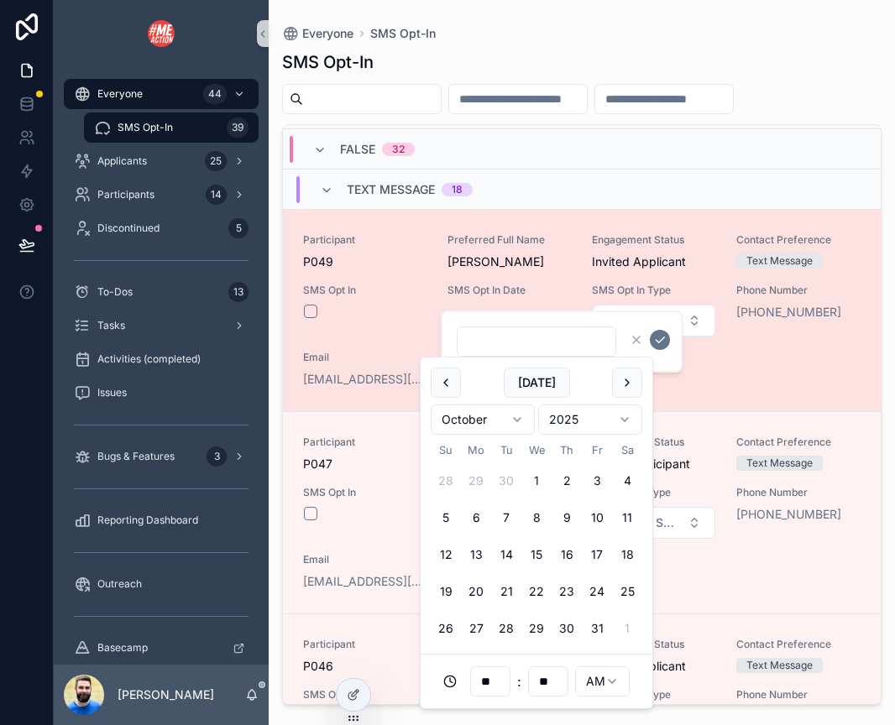
click at [789, 386] on div "Participant P049 Preferred Full Name [PERSON_NAME] Engagement Status Invited Ap…" at bounding box center [581, 310] width 557 height 154
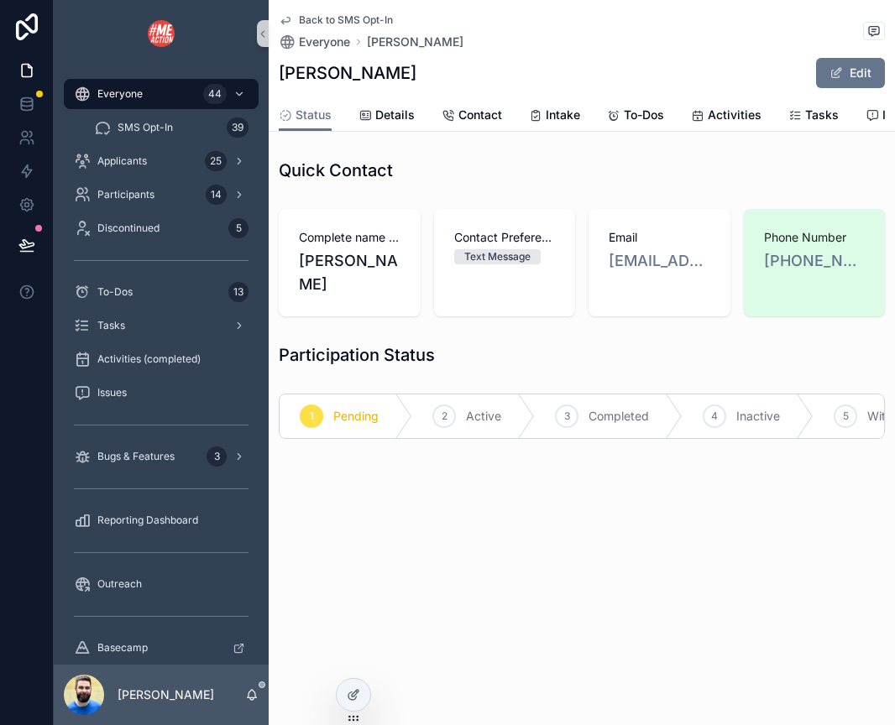
click at [287, 18] on icon "scrollable content" at bounding box center [285, 19] width 13 height 13
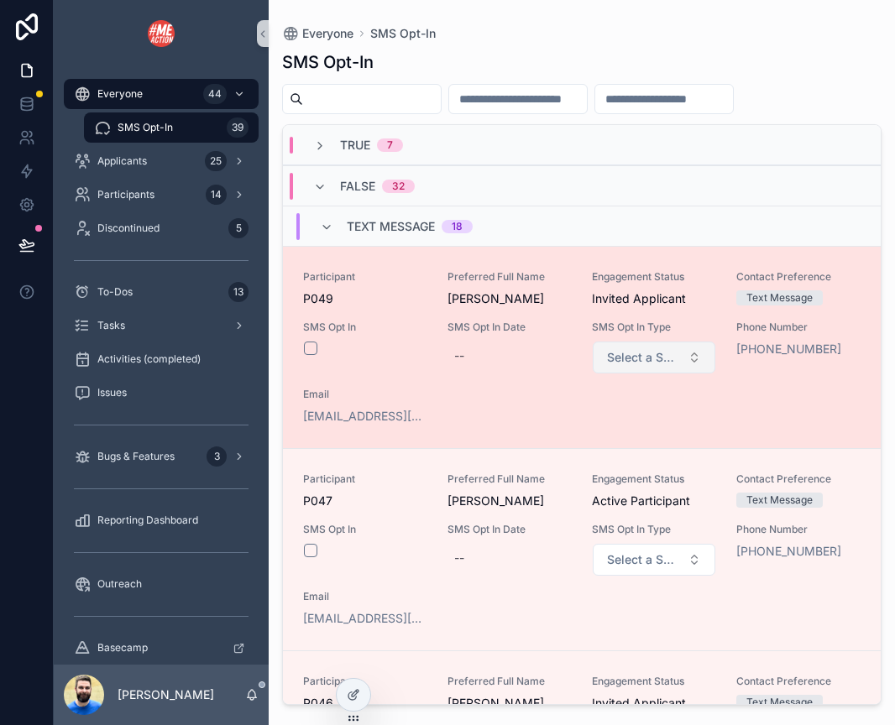
click at [703, 350] on button "Select a SMS Opt In Type" at bounding box center [654, 358] width 123 height 32
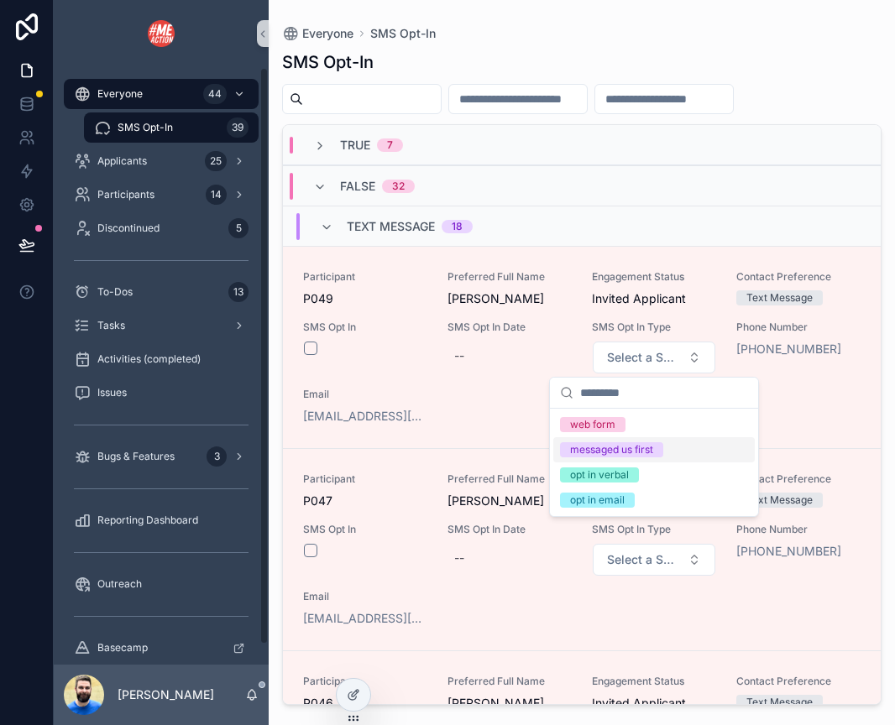
click at [273, 320] on div "Everyone SMS Opt-In SMS Opt-In TRUE 7 FALSE 32 Text Message 18 Participant P049…" at bounding box center [582, 352] width 626 height 705
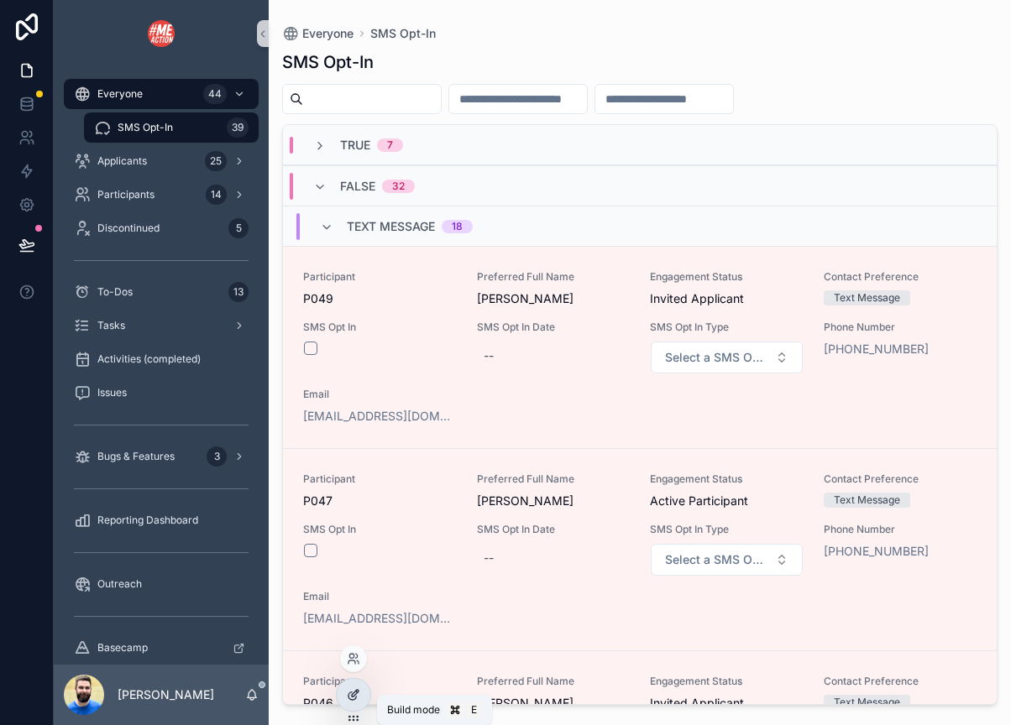
click at [359, 694] on icon at bounding box center [353, 694] width 13 height 13
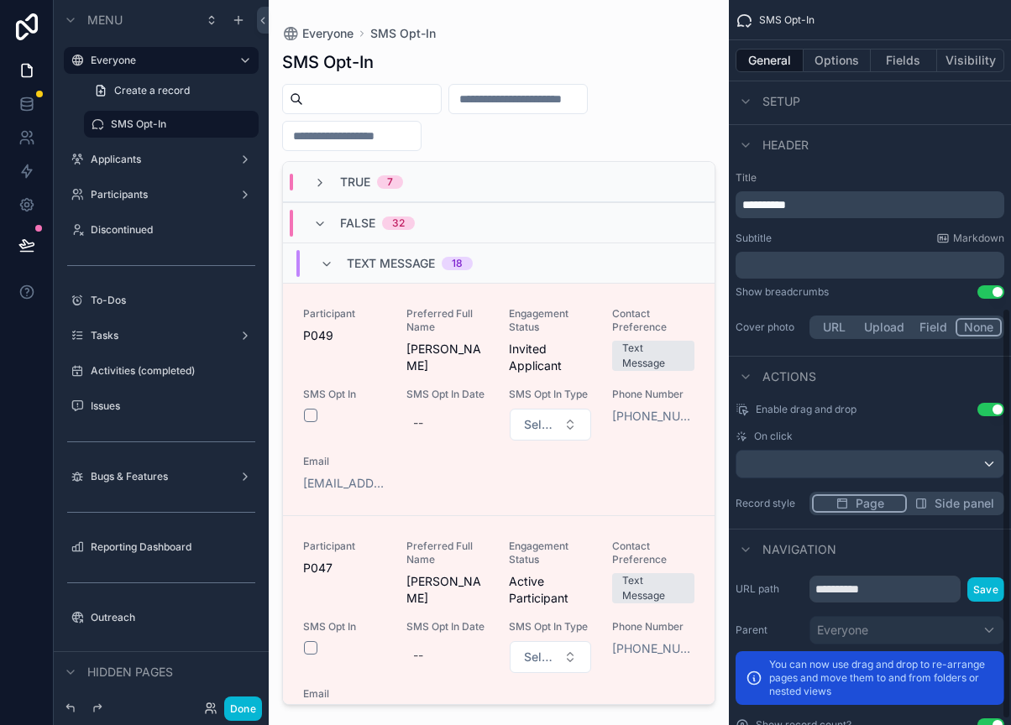
scroll to position [552, 0]
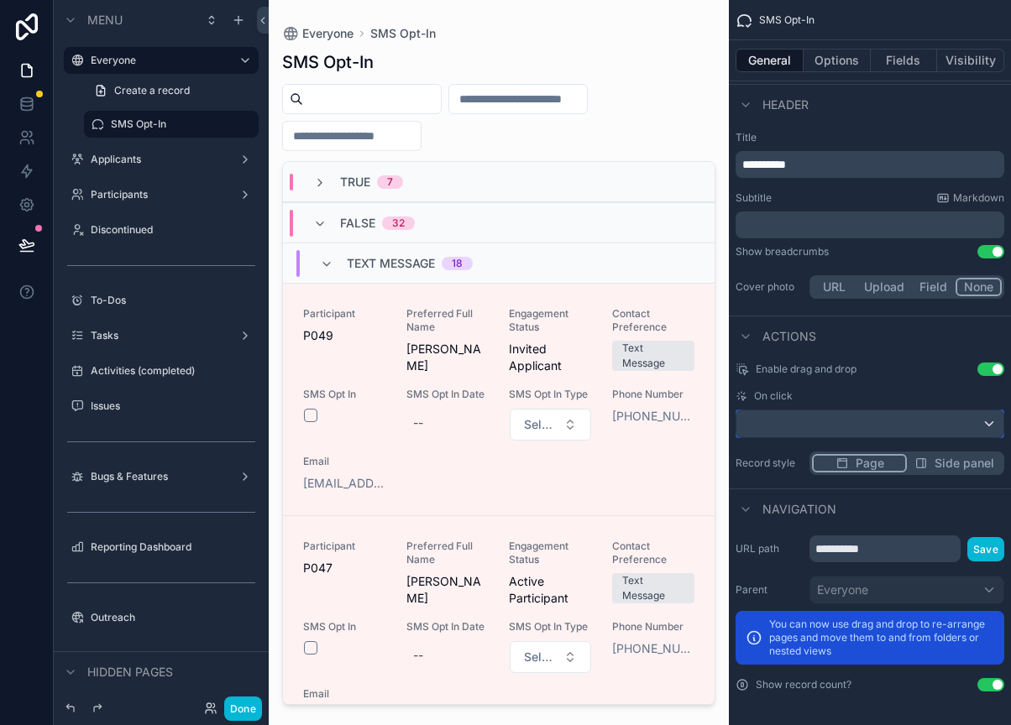
click at [904, 428] on div "scrollable content" at bounding box center [869, 424] width 267 height 27
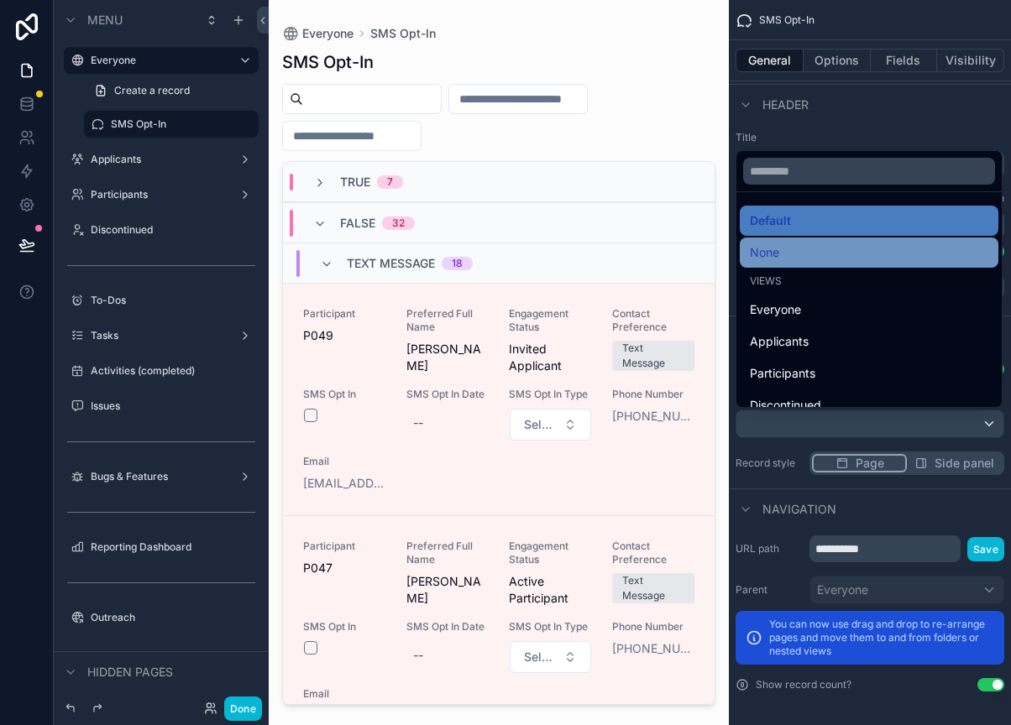
click at [849, 258] on div "None" at bounding box center [869, 253] width 238 height 20
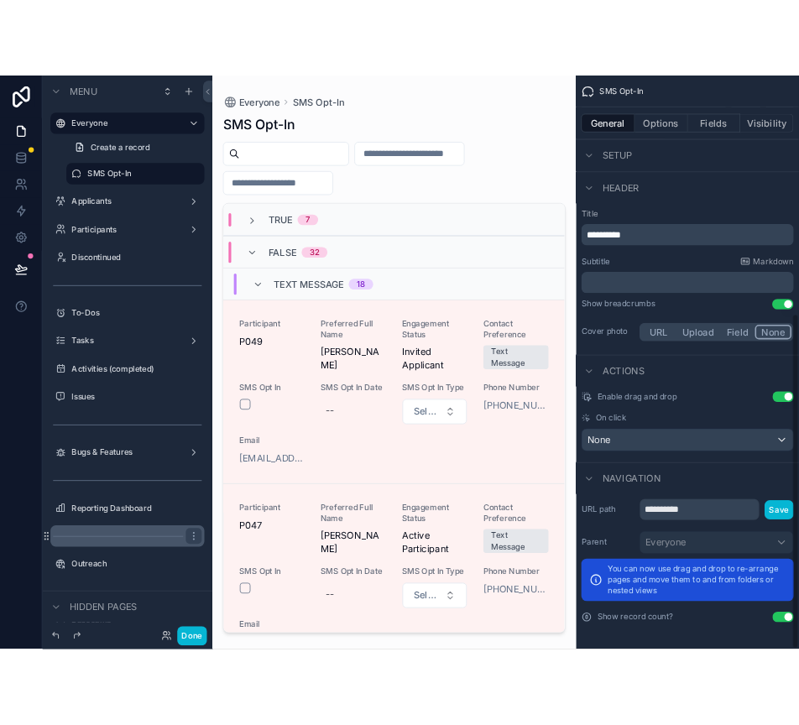
scroll to position [515, 0]
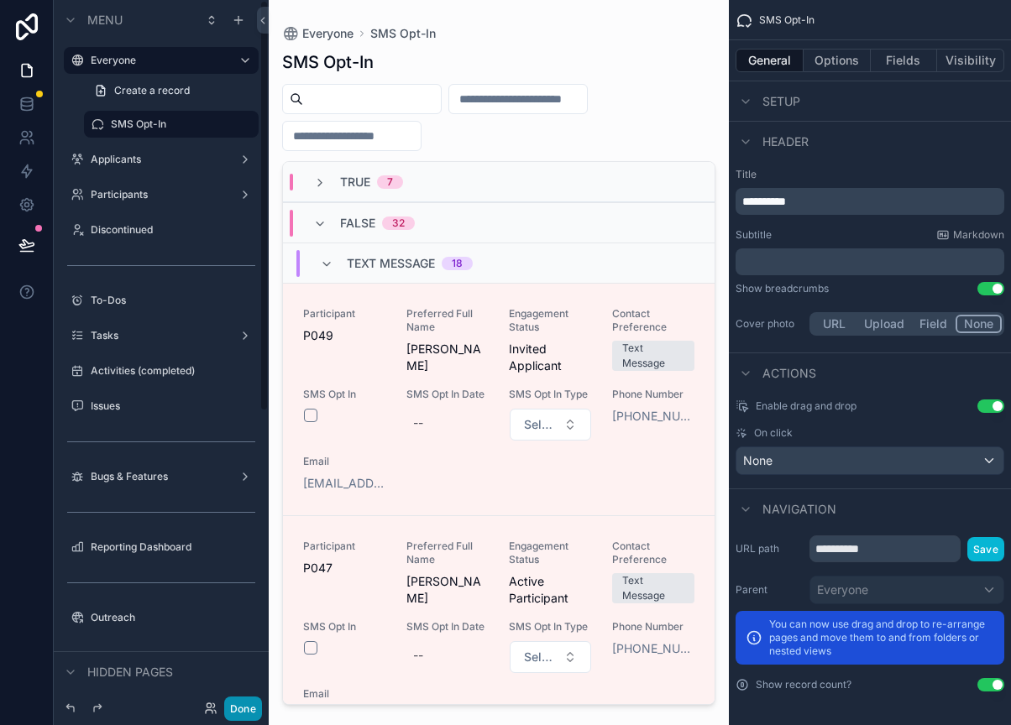
click at [252, 707] on button "Done" at bounding box center [243, 709] width 38 height 24
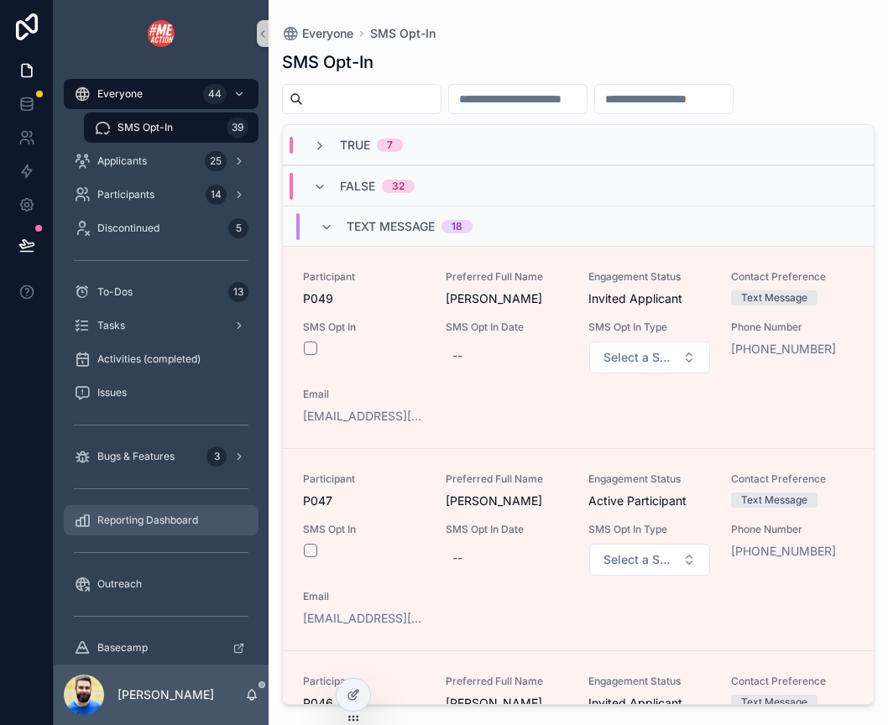
click at [120, 533] on div "Reporting Dashboard" at bounding box center [161, 520] width 175 height 27
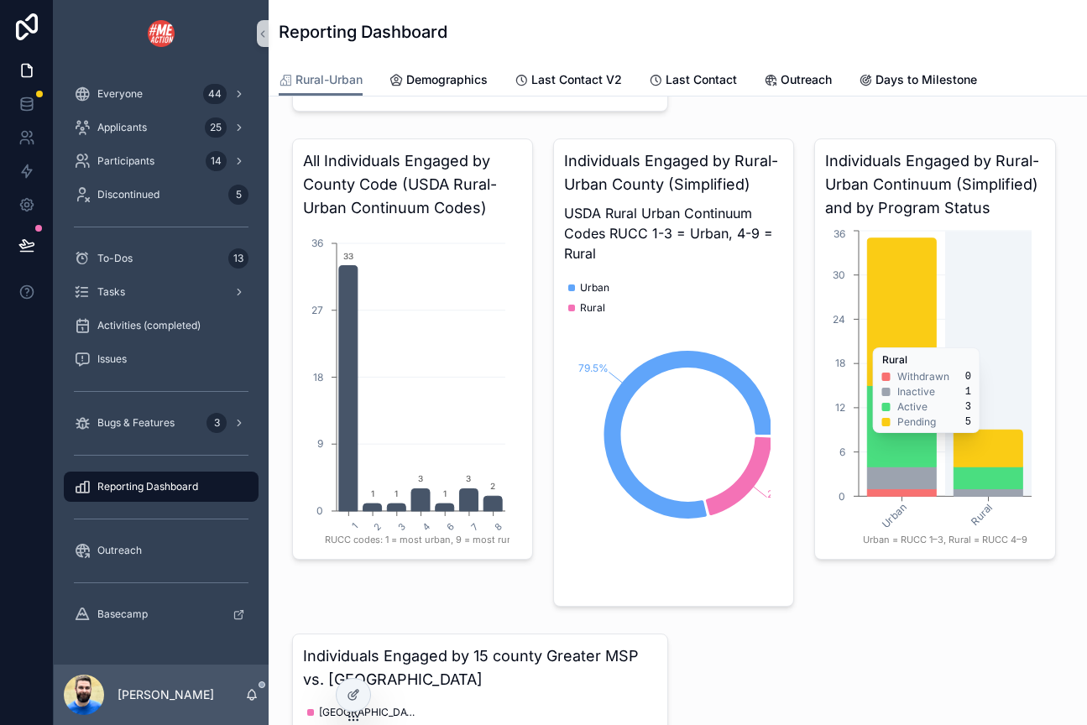
scroll to position [1383, 0]
